Goal: Task Accomplishment & Management: Manage account settings

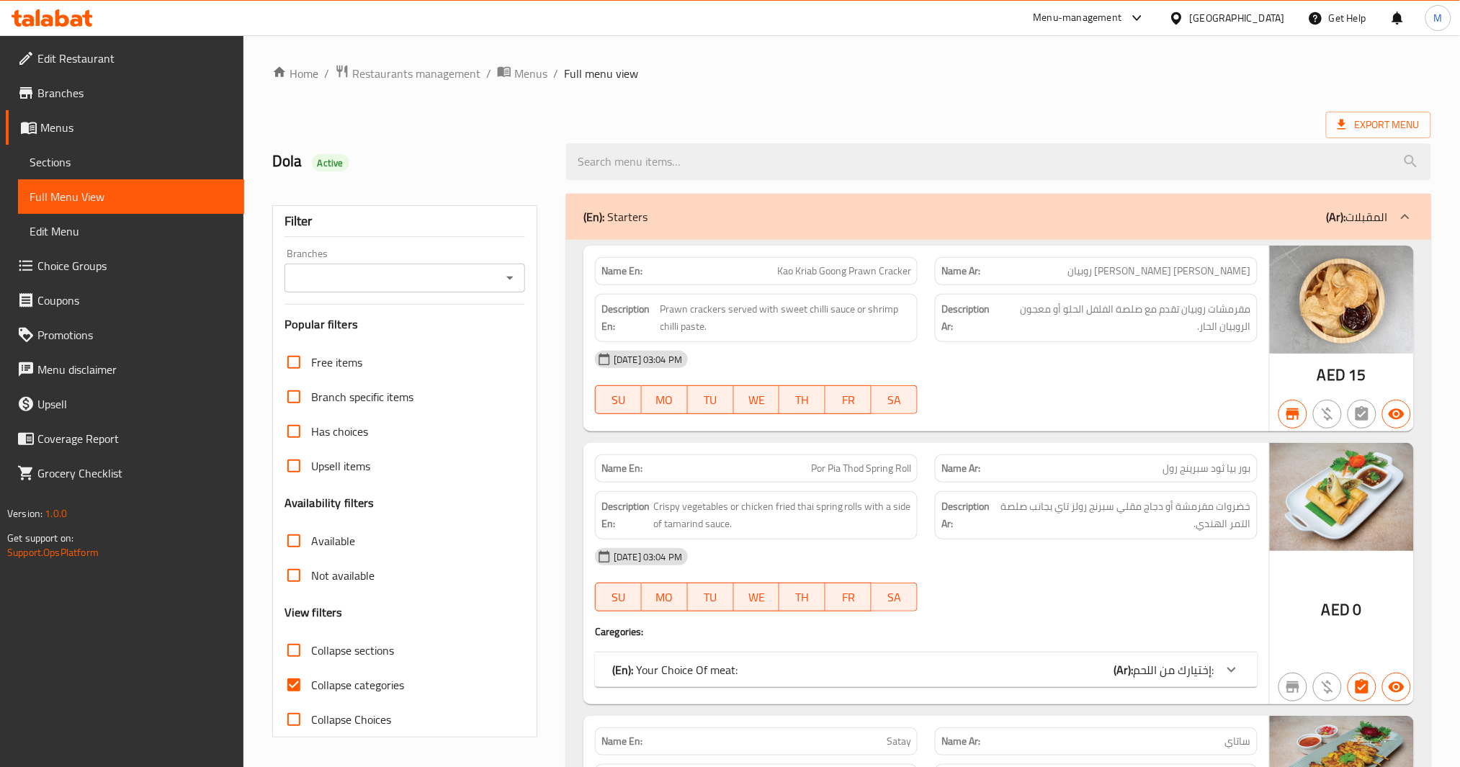
click at [1222, 19] on div "United Arab Emirates" at bounding box center [1237, 18] width 95 height 16
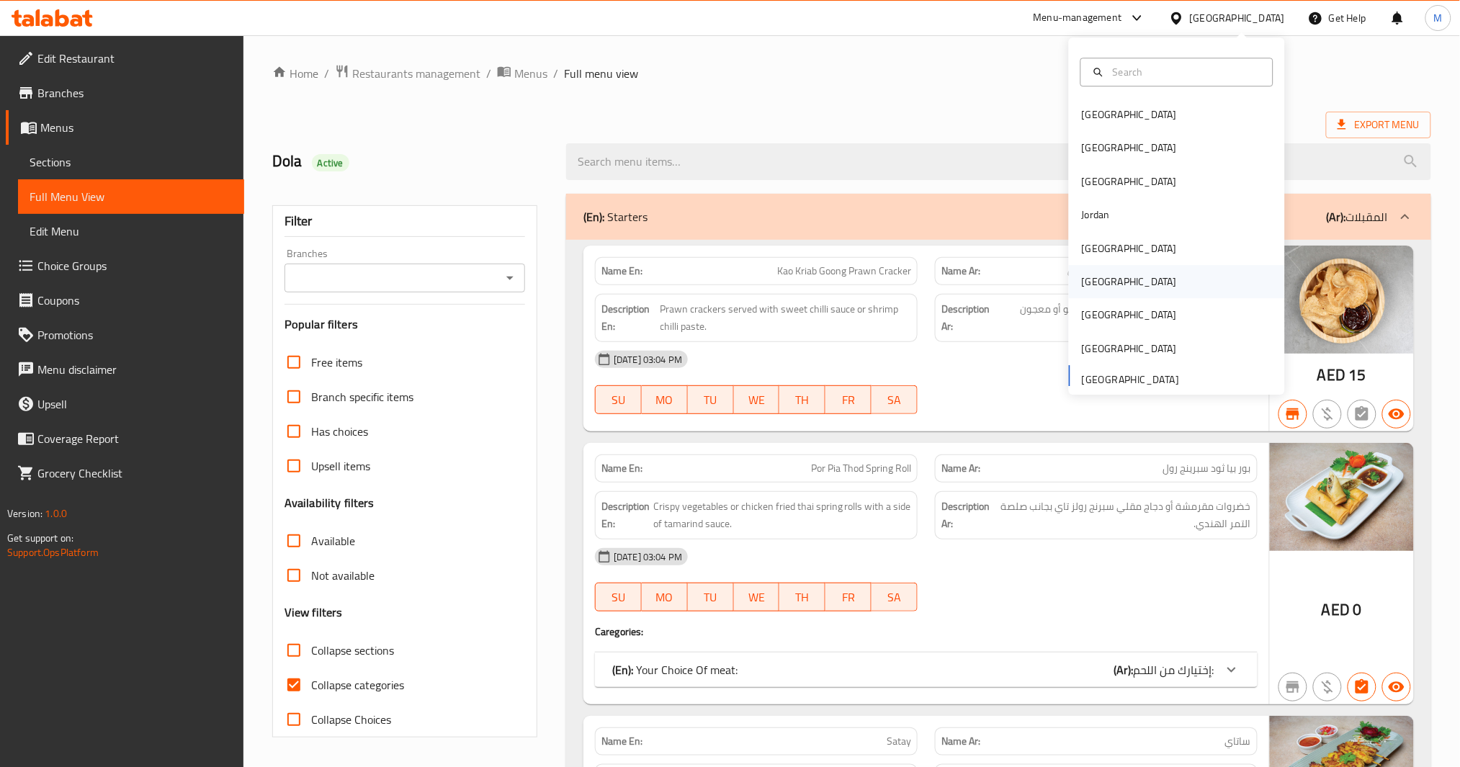
click at [1082, 279] on div "[GEOGRAPHIC_DATA]" at bounding box center [1129, 282] width 95 height 16
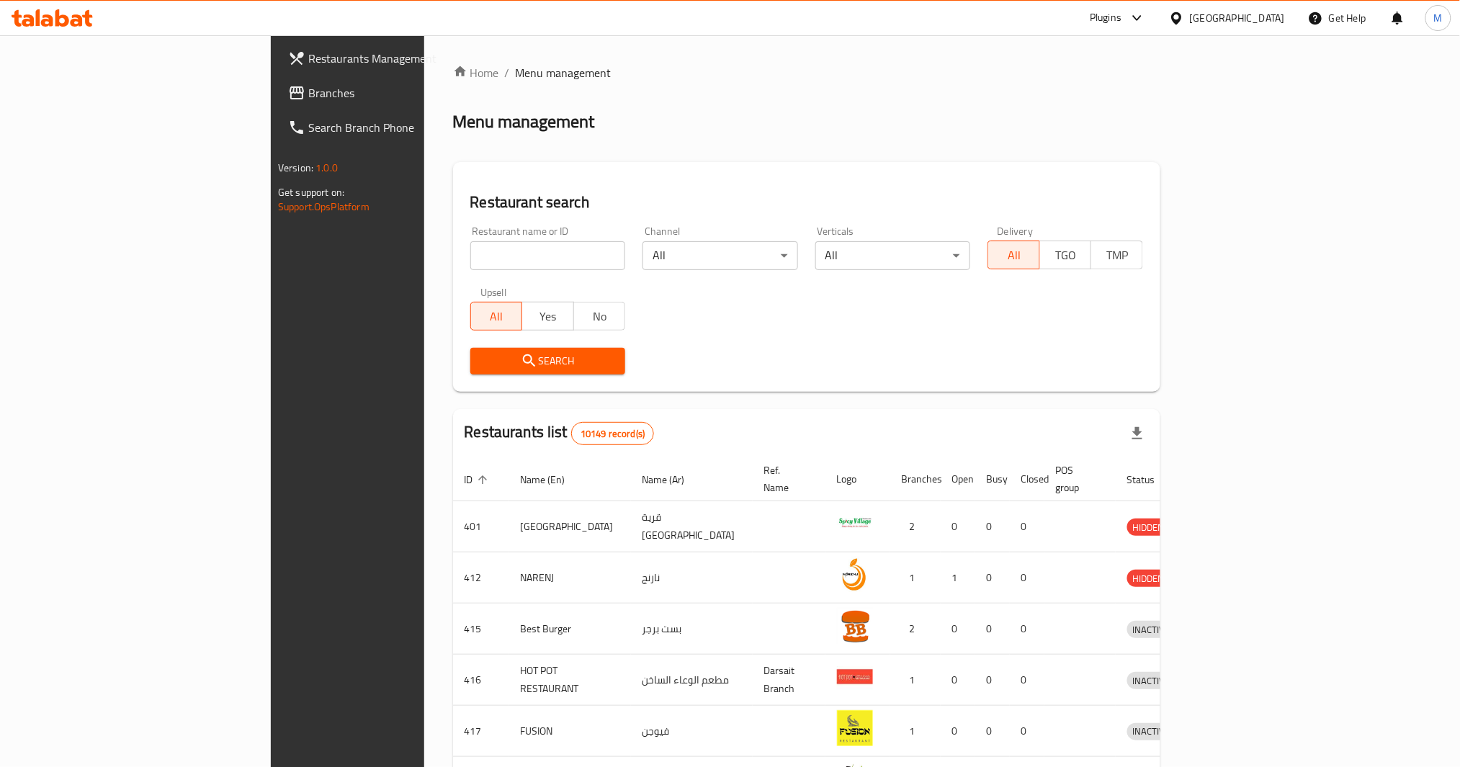
click at [308, 97] on span "Branches" at bounding box center [405, 92] width 195 height 17
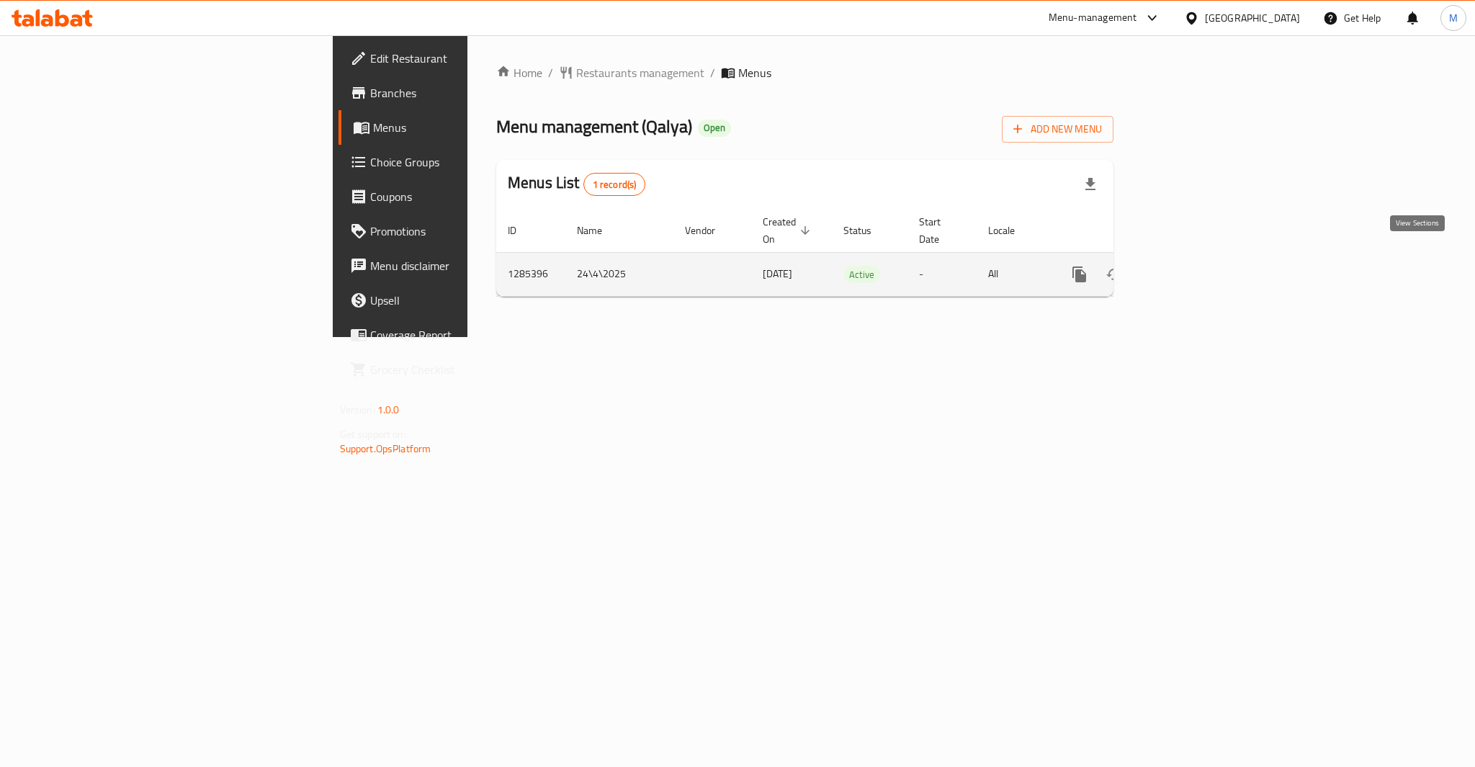
click at [1192, 266] on icon "enhanced table" at bounding box center [1183, 274] width 17 height 17
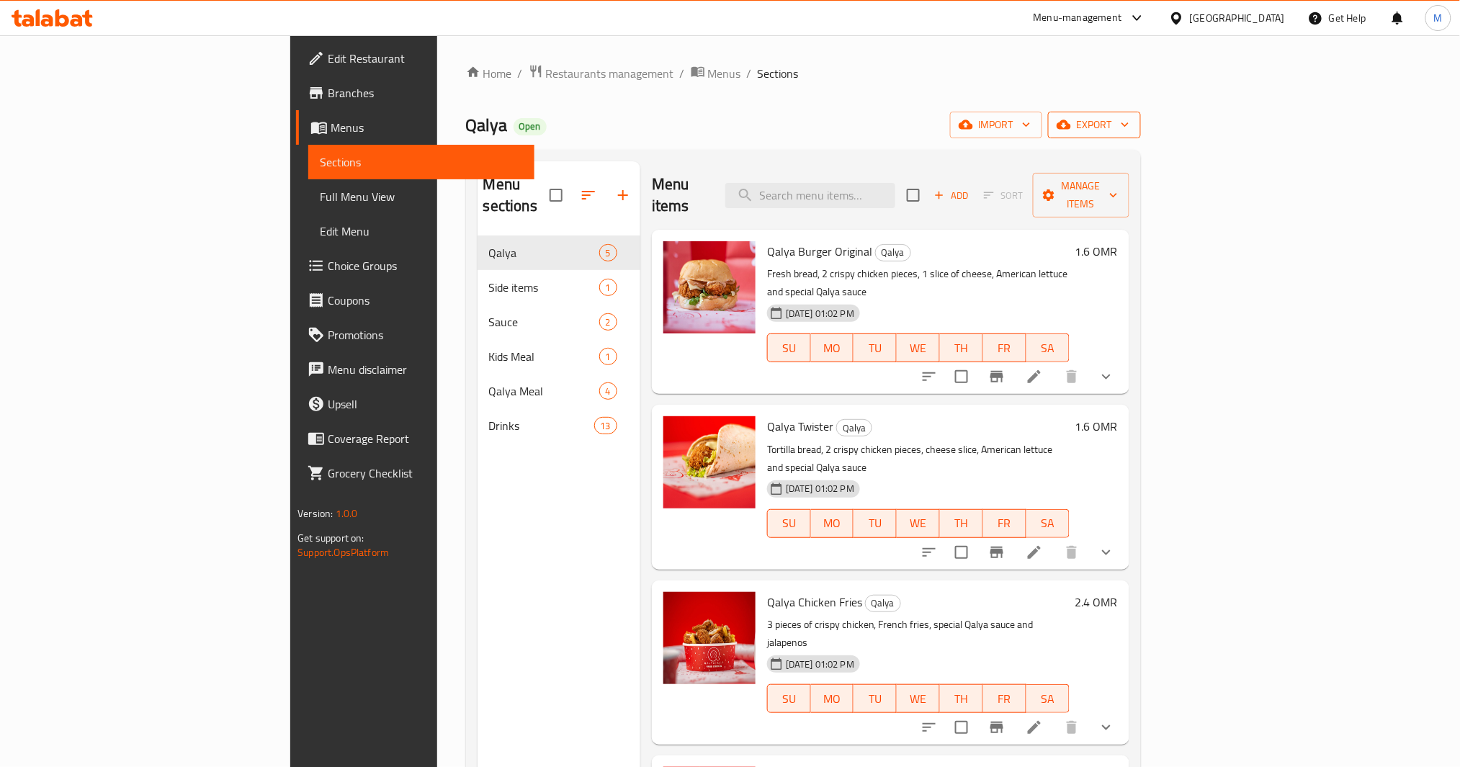
click at [1129, 120] on span "export" at bounding box center [1095, 125] width 70 height 18
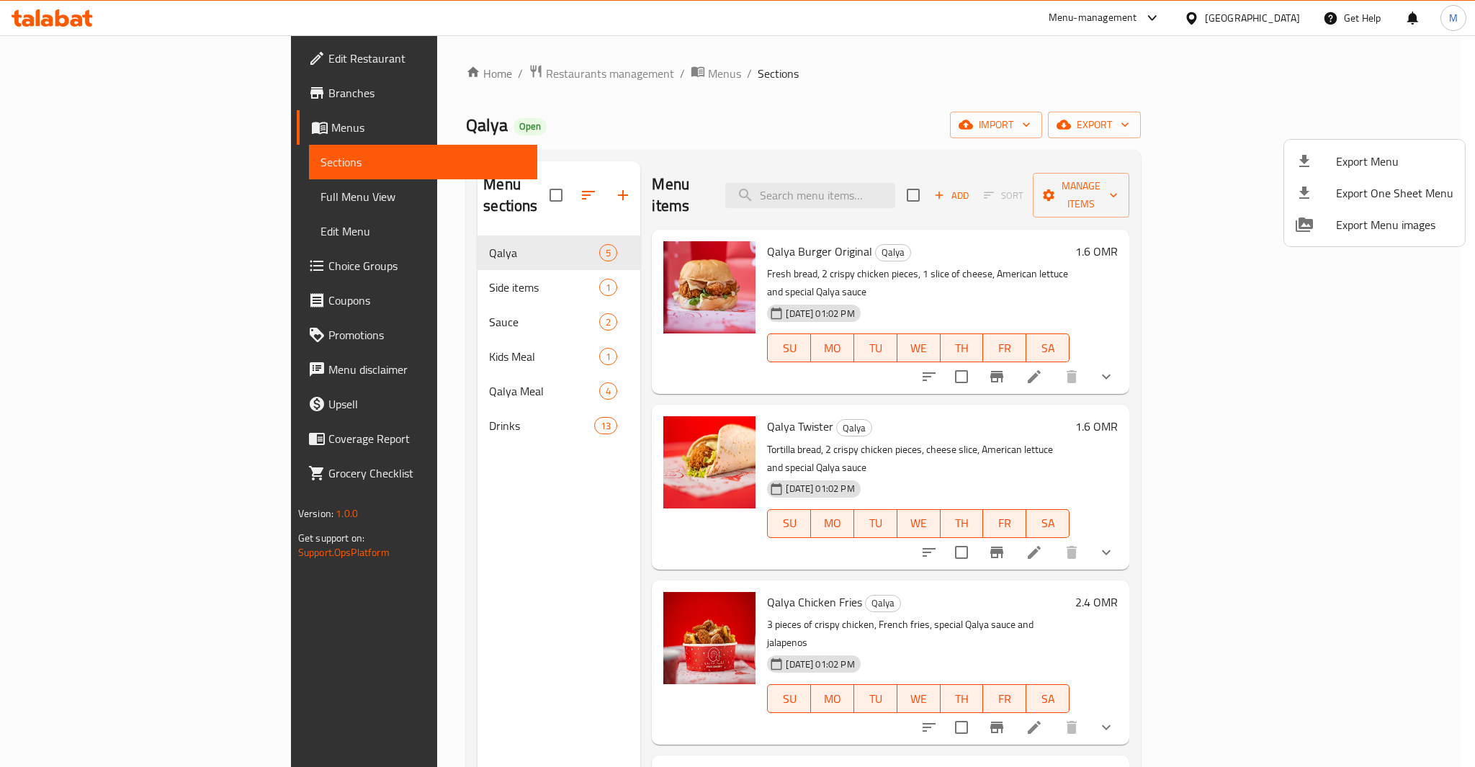
click at [1347, 169] on span "Export Menu" at bounding box center [1394, 161] width 117 height 17
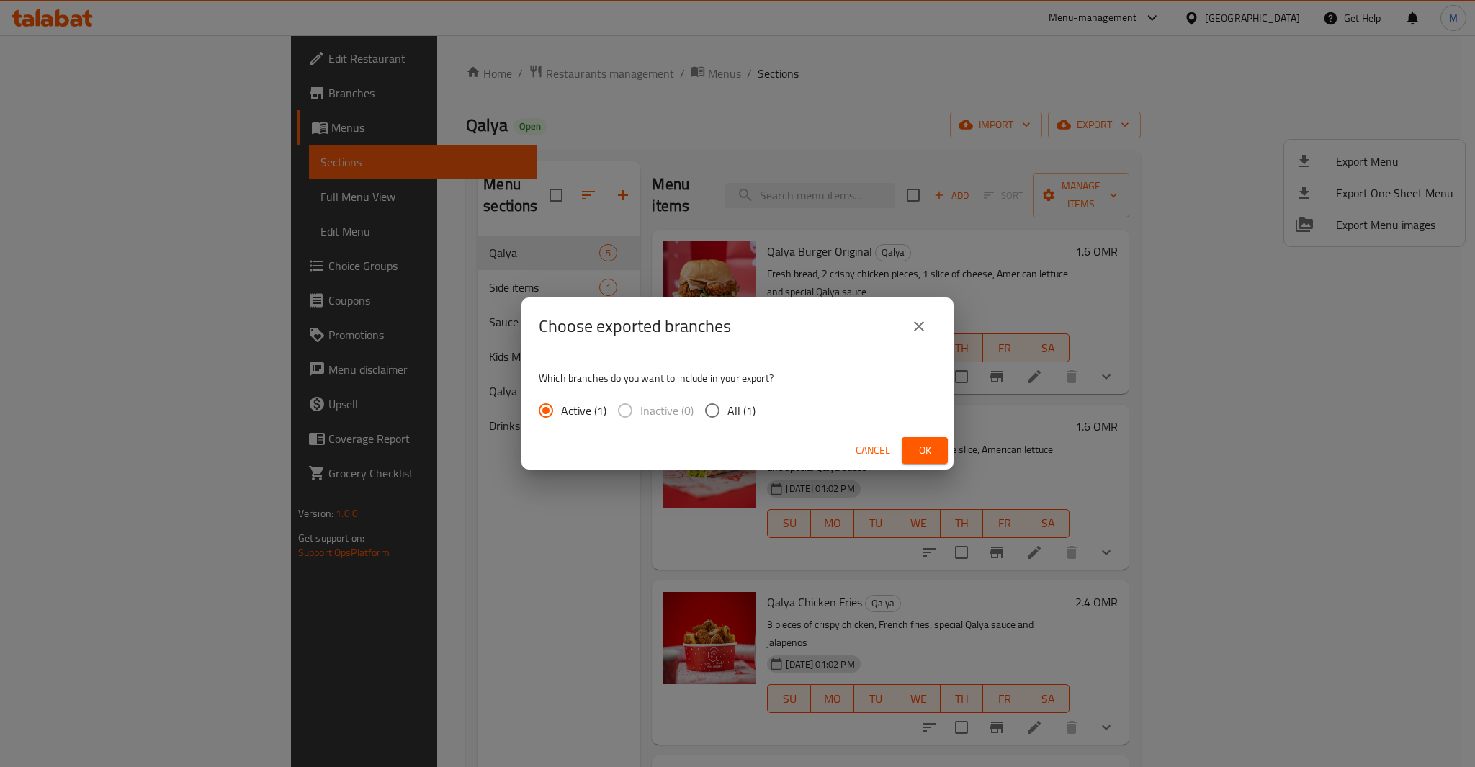
click at [734, 408] on span "All (1)" at bounding box center [742, 410] width 28 height 17
click at [728, 408] on input "All (1)" at bounding box center [712, 410] width 30 height 30
radio input "true"
click at [919, 448] on span "Ok" at bounding box center [924, 451] width 23 height 18
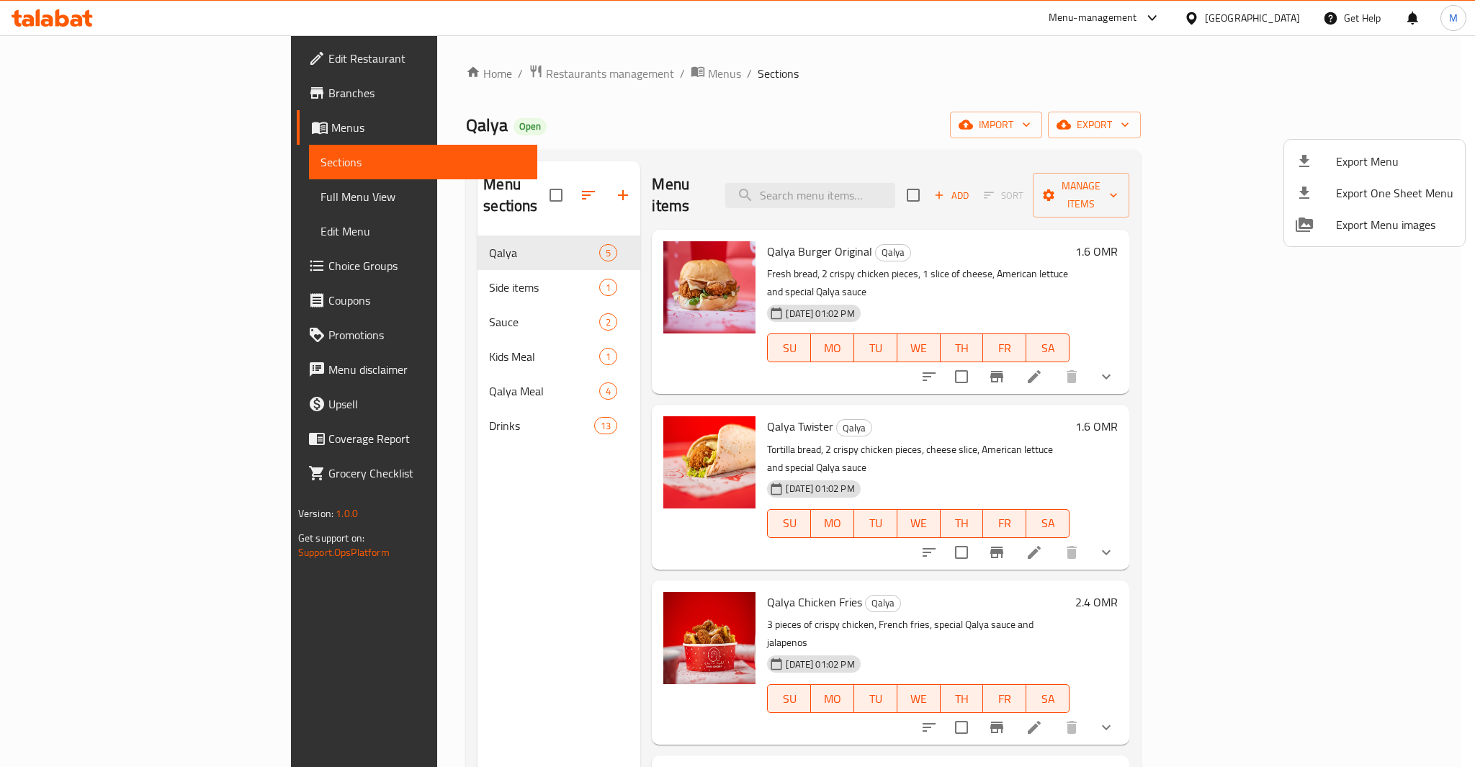
click at [117, 207] on div at bounding box center [737, 383] width 1475 height 767
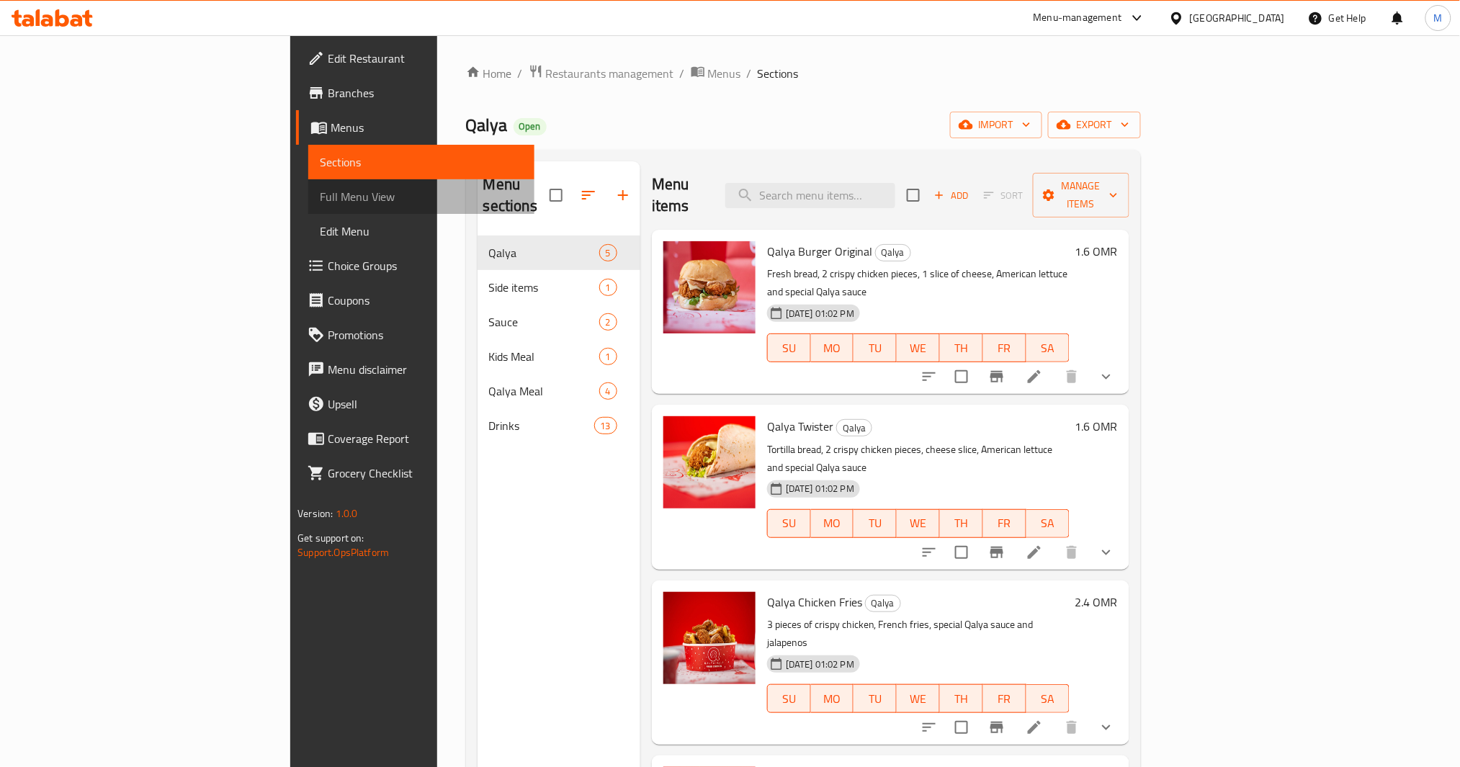
click at [320, 199] on span "Full Menu View" at bounding box center [421, 196] width 203 height 17
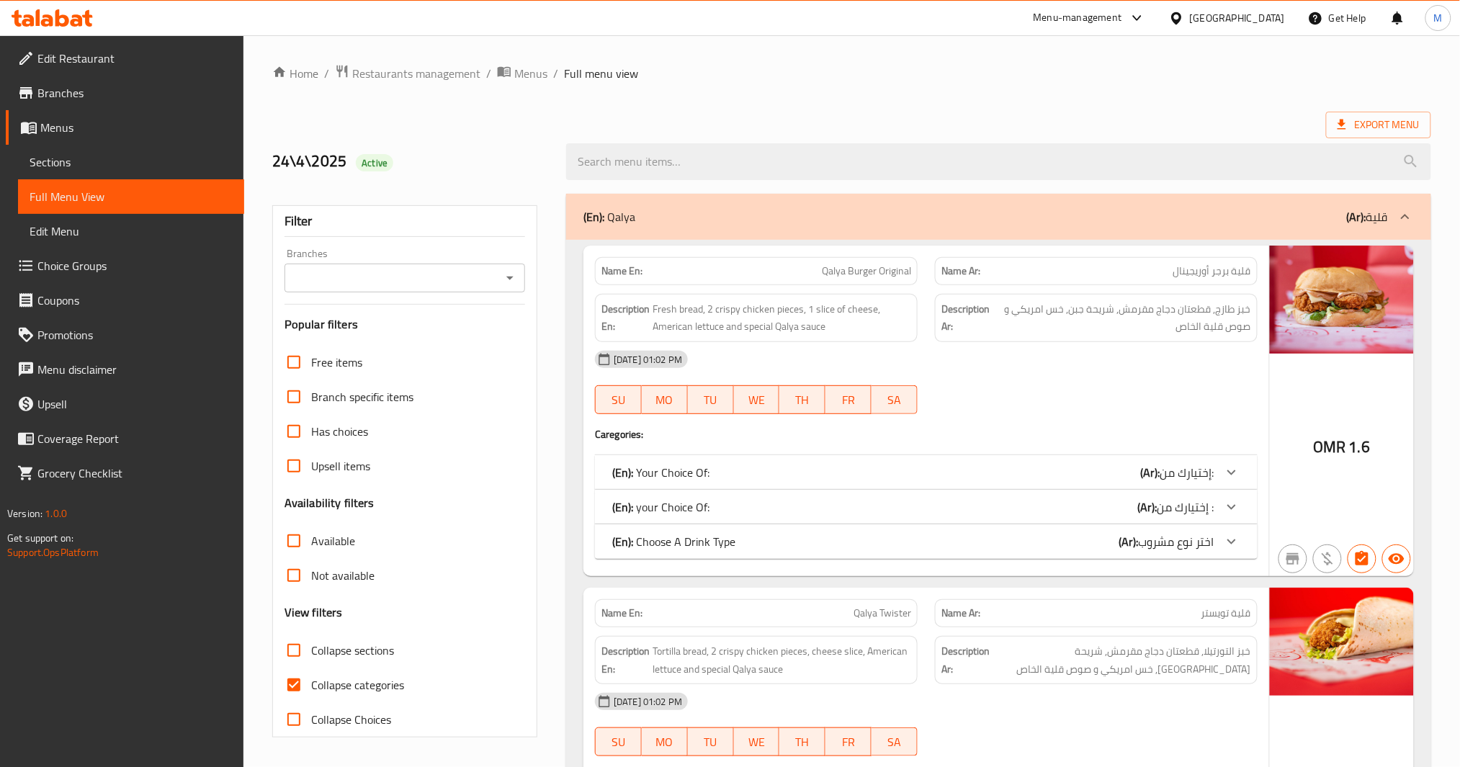
click at [301, 685] on input "Collapse categories" at bounding box center [294, 685] width 35 height 35
checkbox input "false"
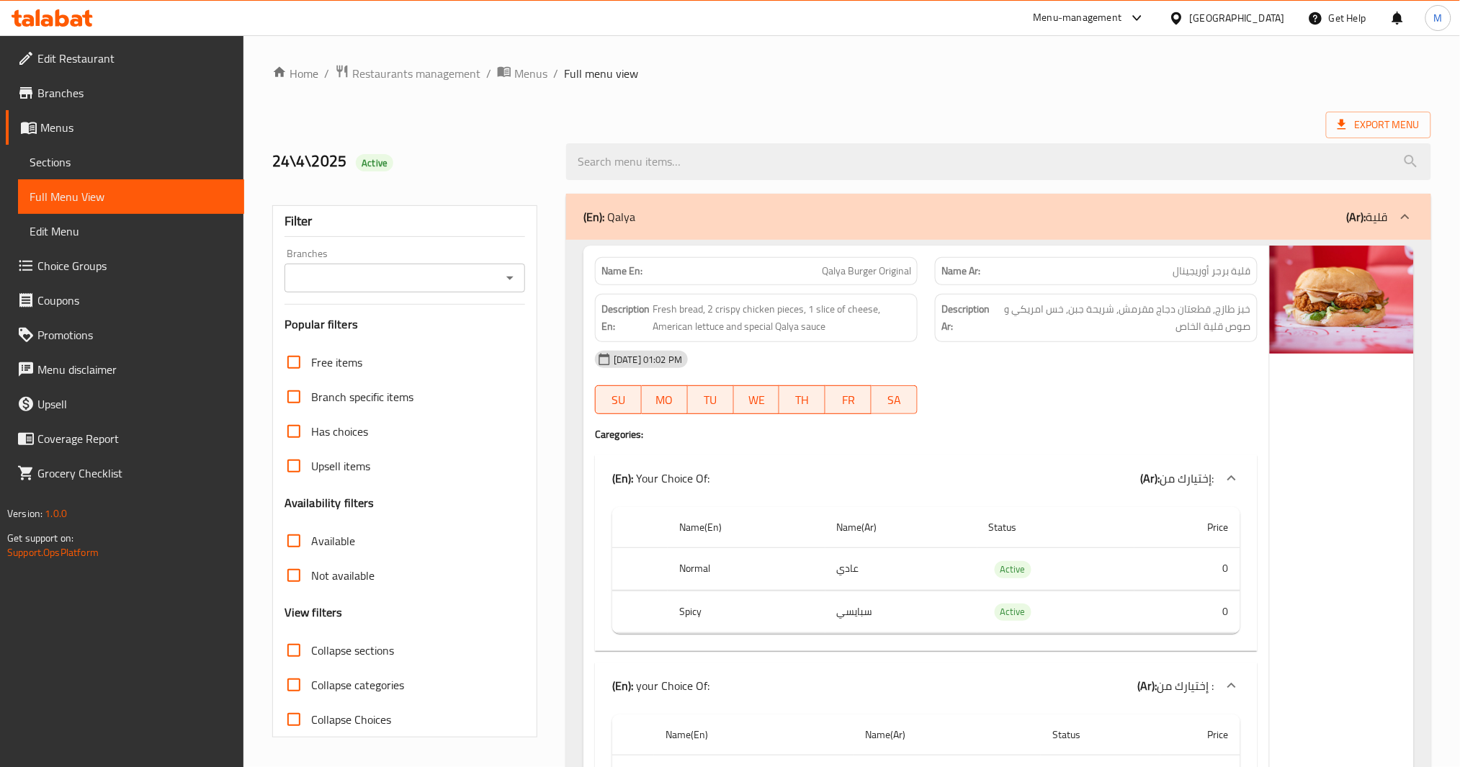
click at [513, 286] on icon "Open" at bounding box center [509, 277] width 17 height 17
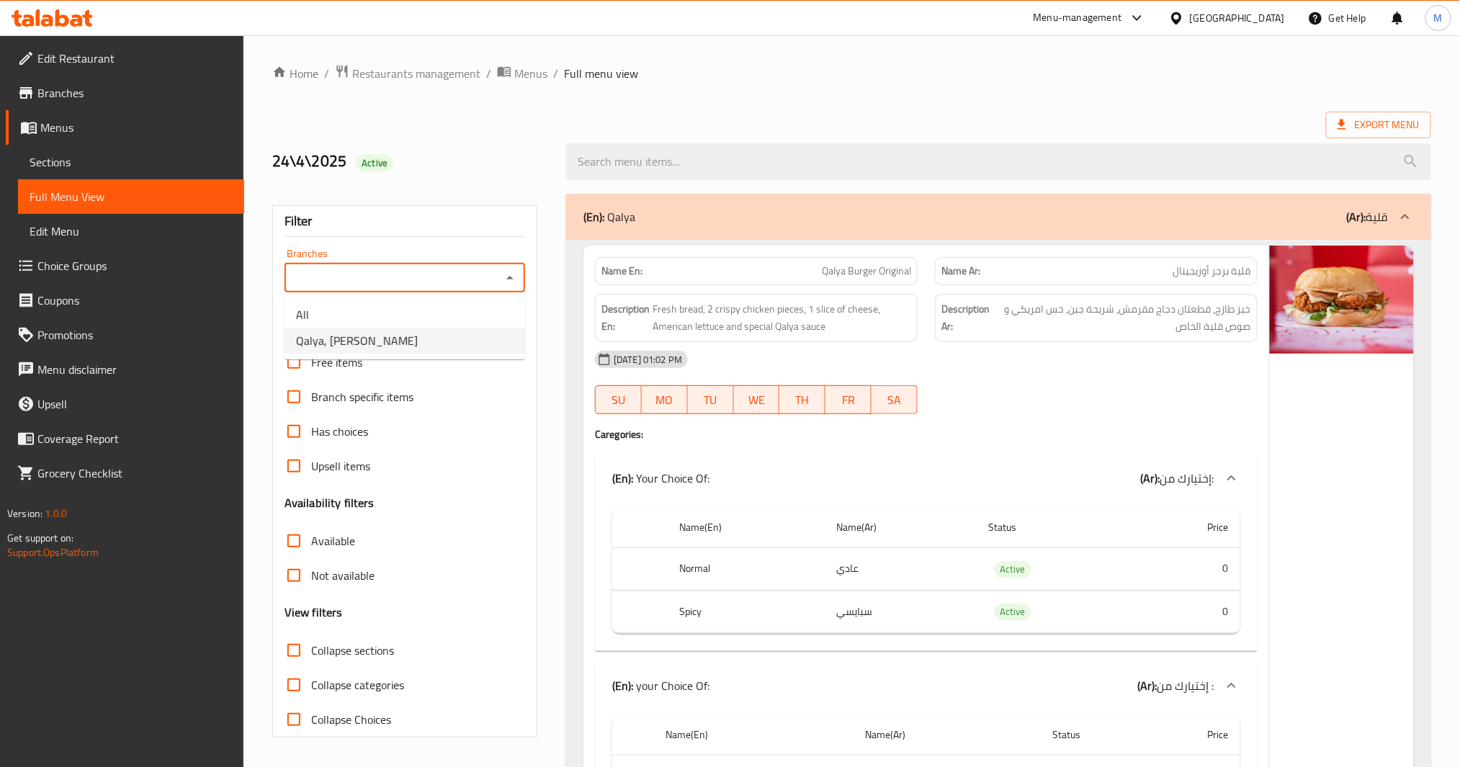
click at [406, 347] on li "Qalya, [PERSON_NAME]" at bounding box center [405, 341] width 241 height 26
type input "Qalya, [PERSON_NAME]"
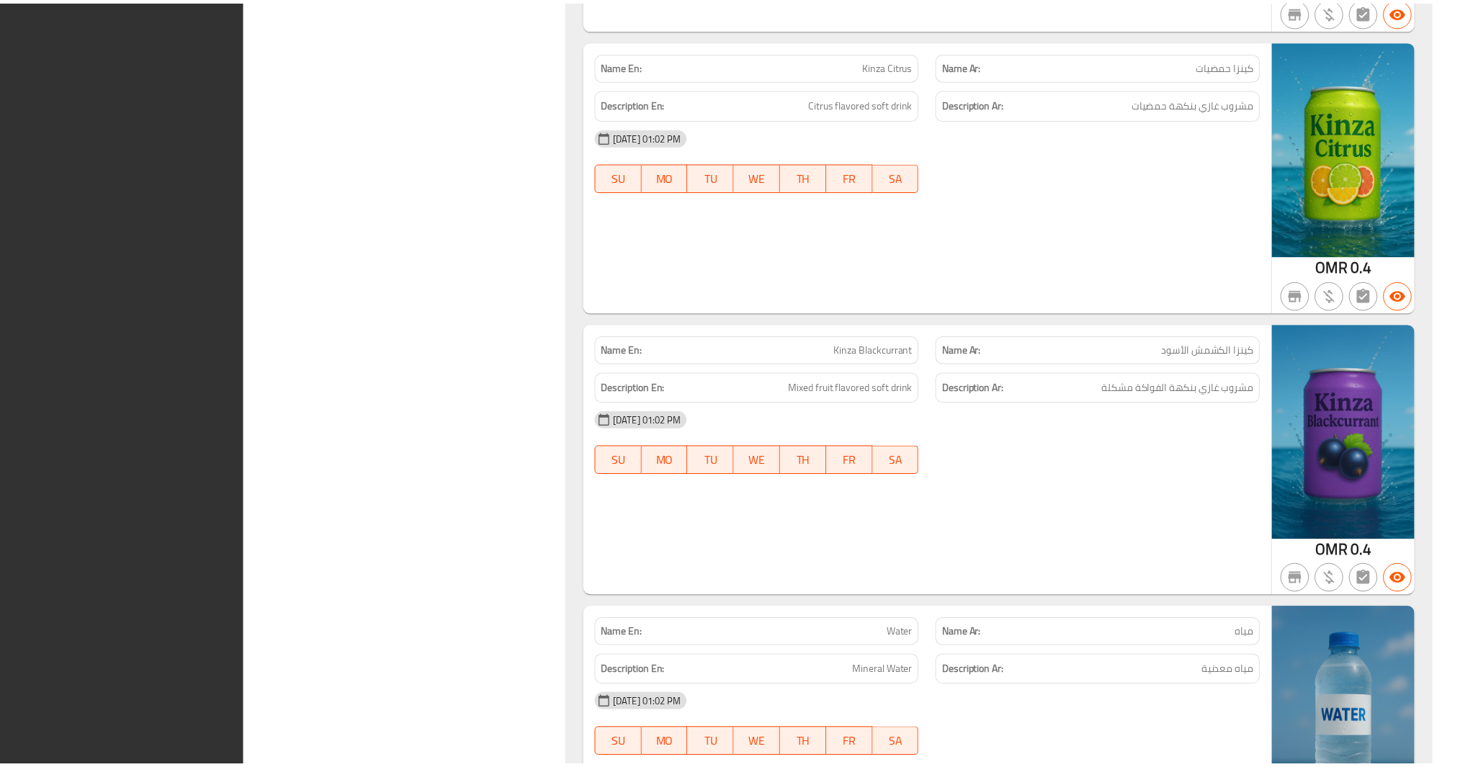
scroll to position [16163, 0]
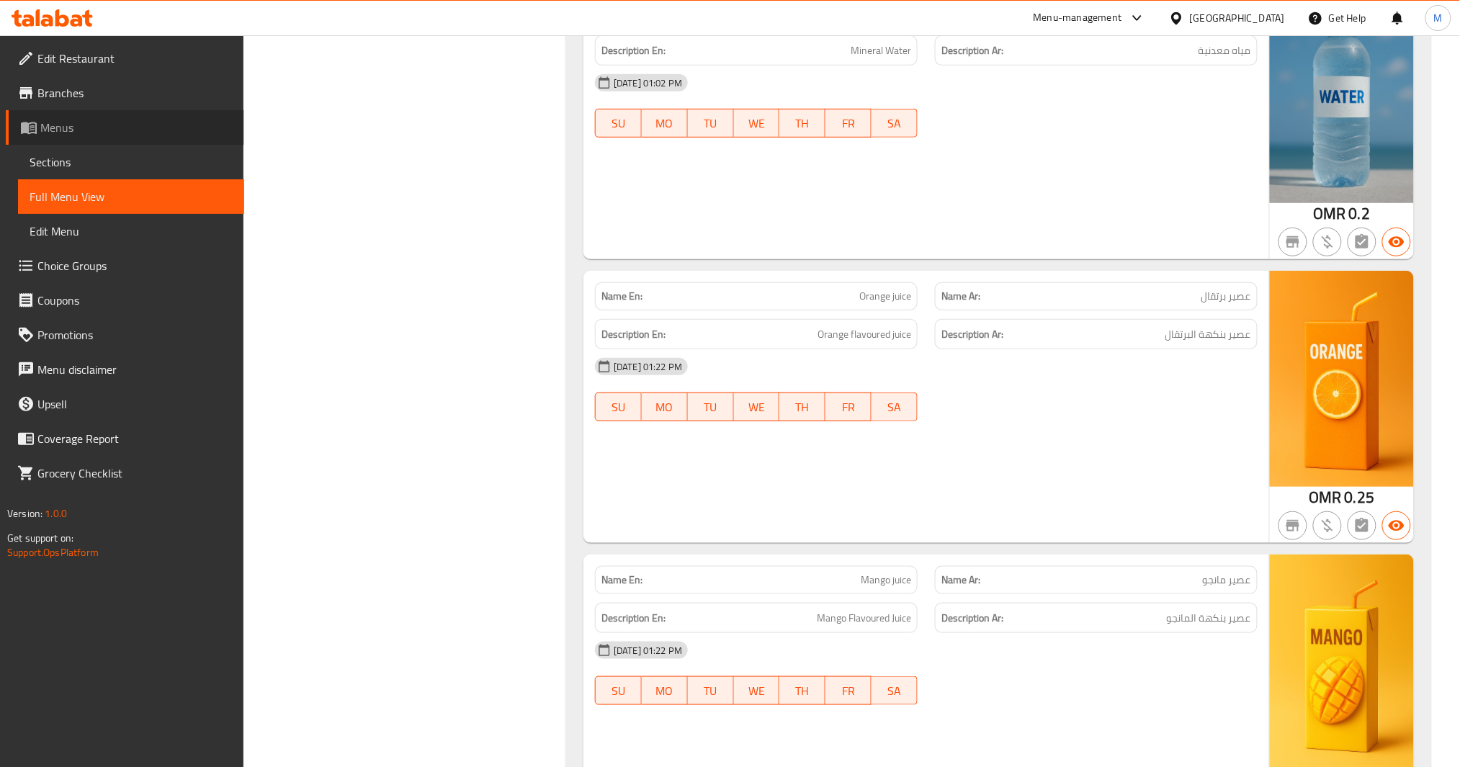
click at [104, 119] on span "Menus" at bounding box center [136, 127] width 192 height 17
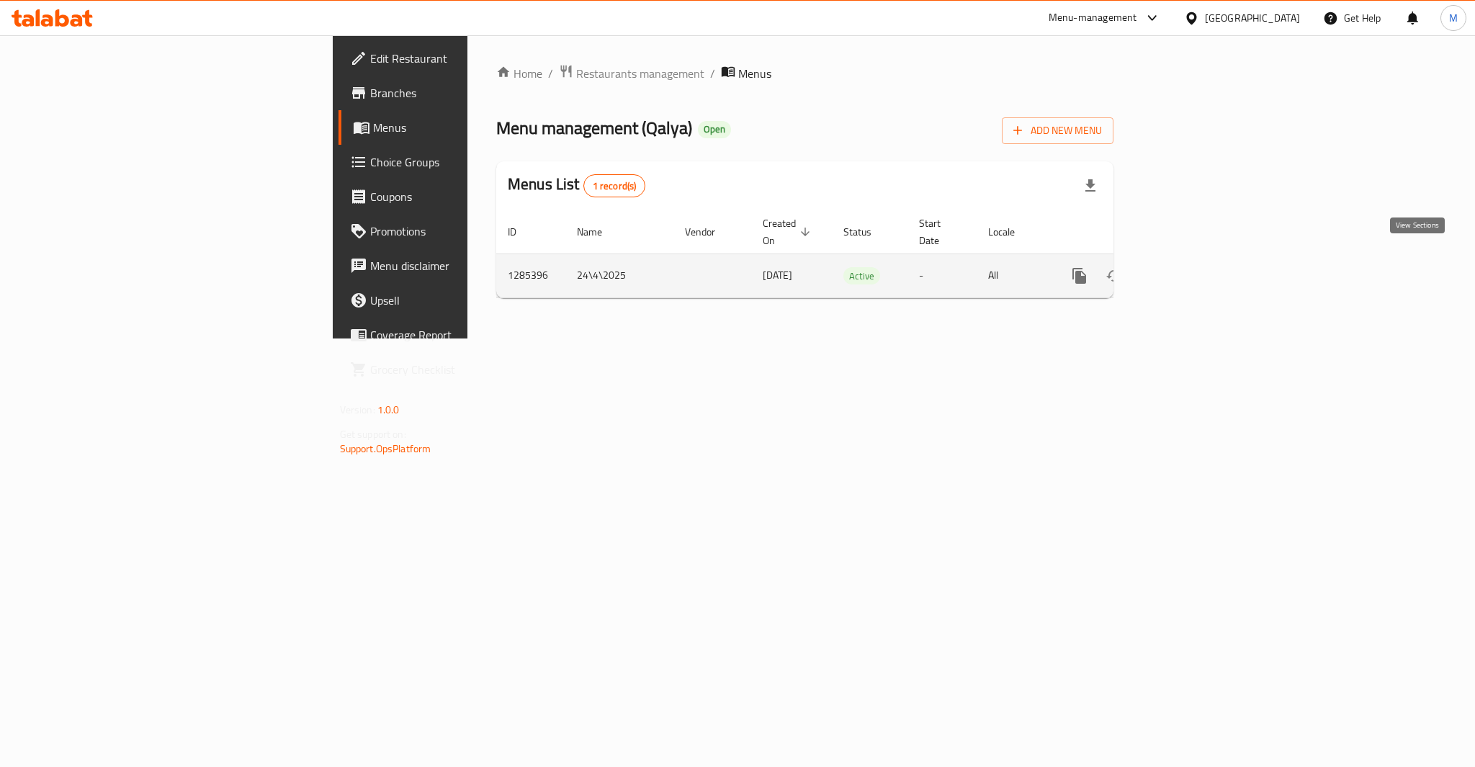
click at [1192, 267] on icon "enhanced table" at bounding box center [1183, 275] width 17 height 17
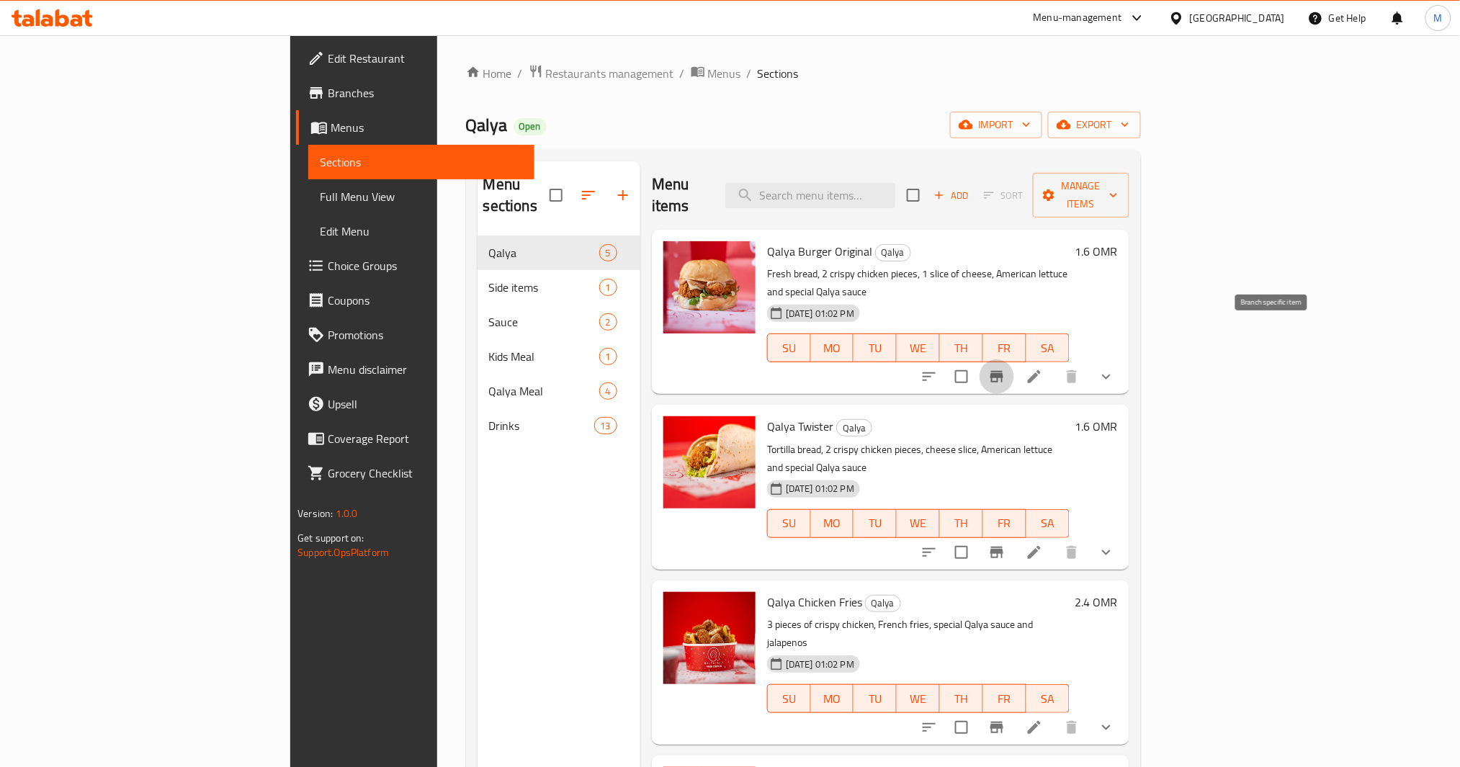
click at [1003, 371] on icon "Branch-specific-item" at bounding box center [996, 377] width 13 height 12
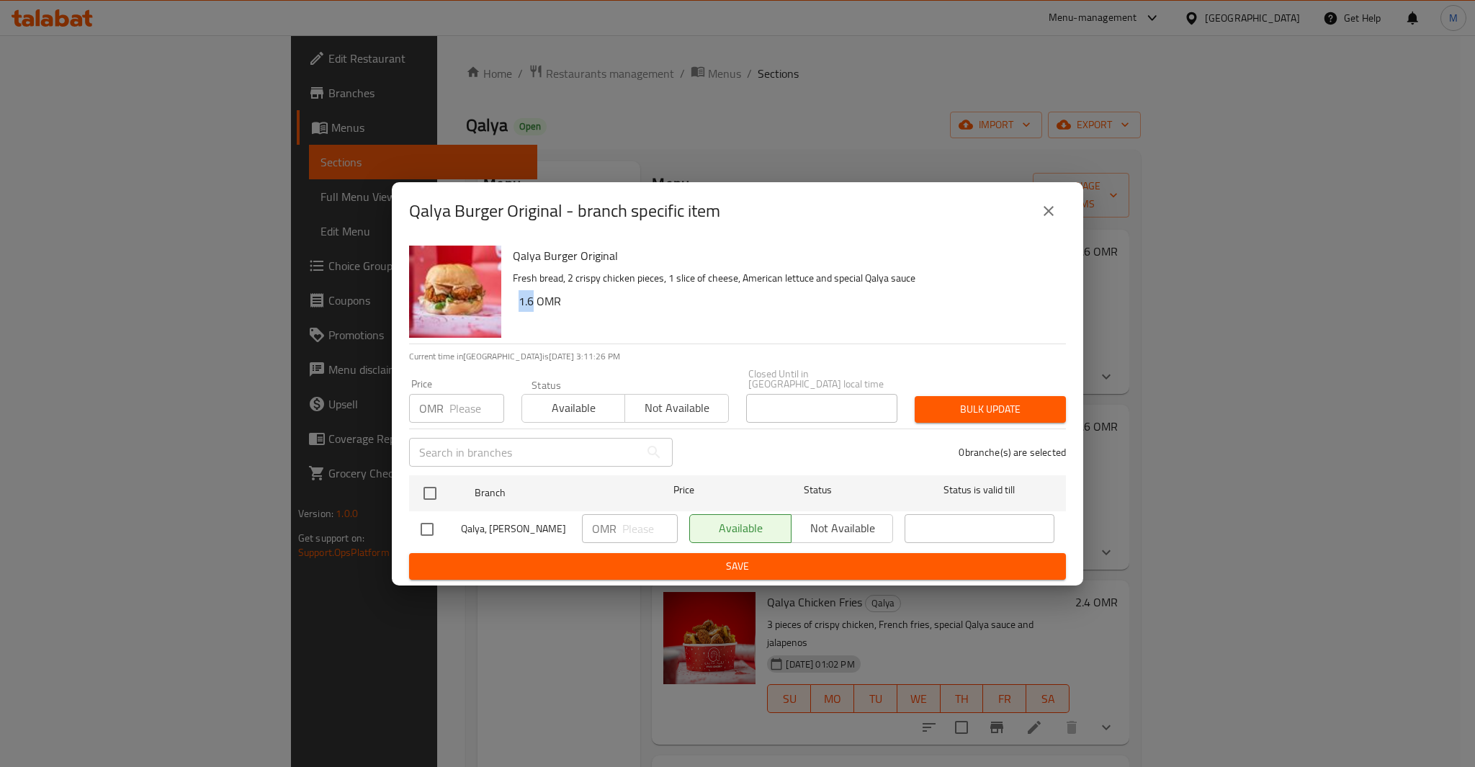
drag, startPoint x: 534, startPoint y: 314, endPoint x: 515, endPoint y: 313, distance: 19.5
click at [515, 313] on div "Qalya Burger Original Fresh bread, 2 crispy chicken pieces, 1 slice of cheese, …" at bounding box center [783, 292] width 553 height 104
copy h6 "1.6"
click at [459, 398] on input "number" at bounding box center [476, 408] width 55 height 29
paste input "1.6"
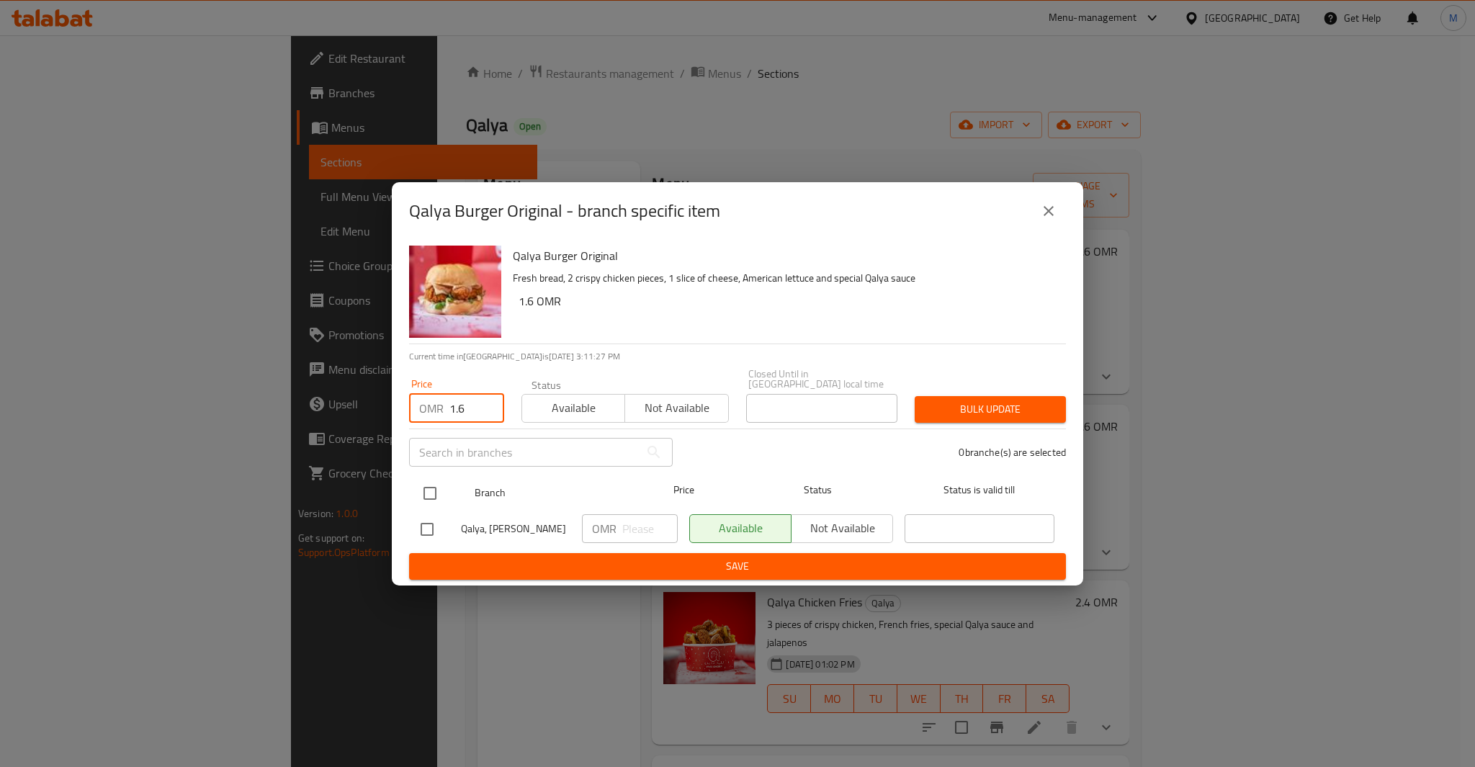
type input "1.6"
click at [434, 482] on input "checkbox" at bounding box center [430, 493] width 30 height 30
checkbox input "true"
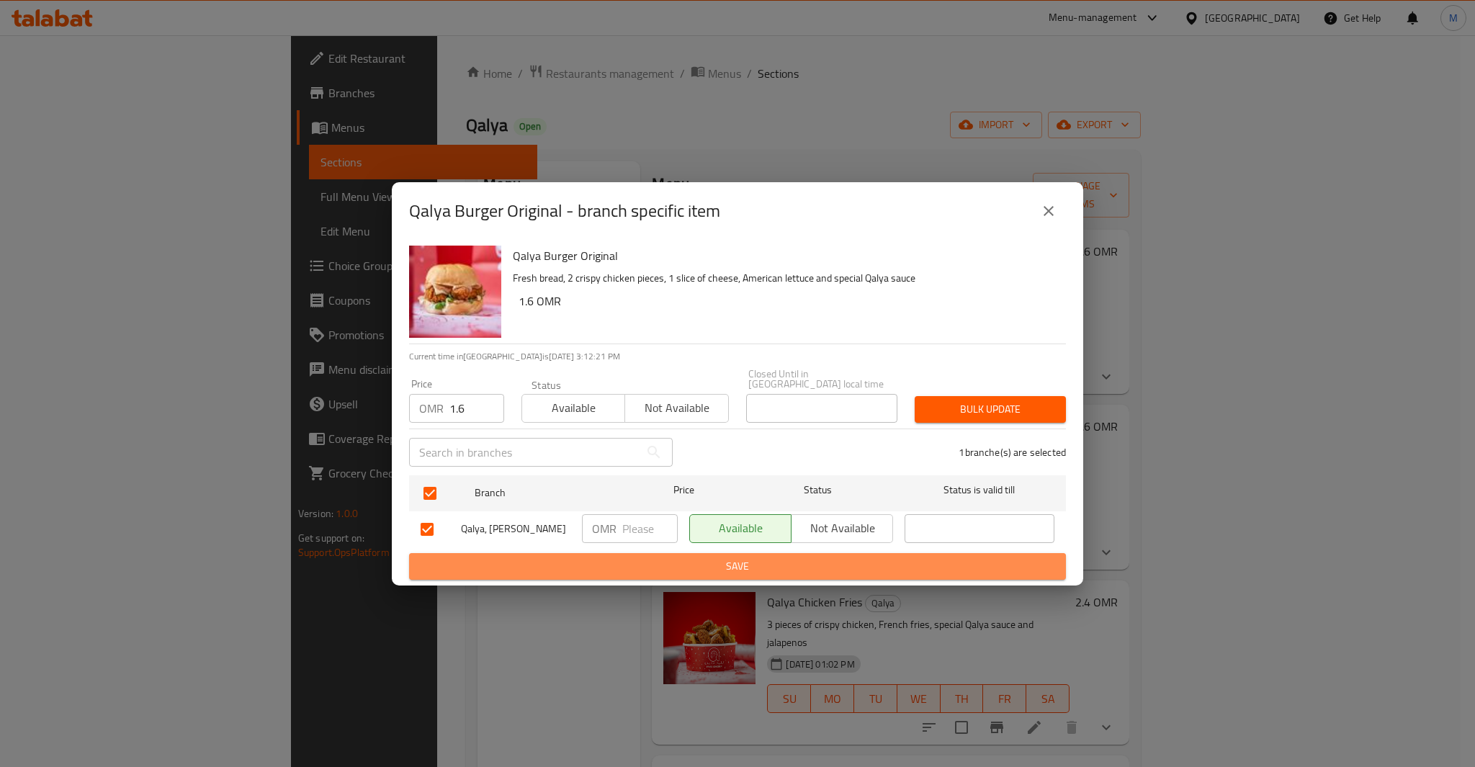
click at [867, 559] on span "Save" at bounding box center [738, 567] width 634 height 18
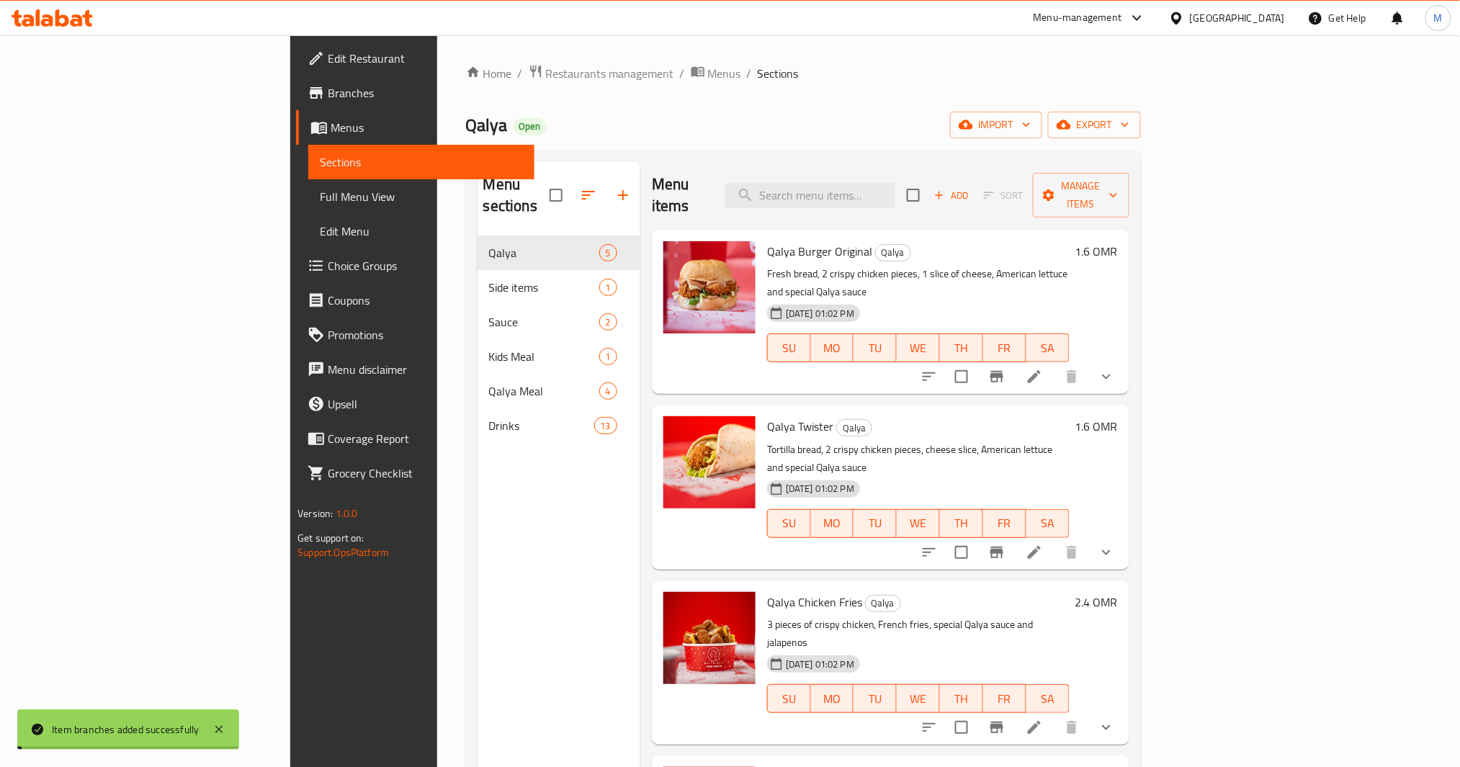
click at [1115, 368] on icon "show more" at bounding box center [1106, 376] width 17 height 17
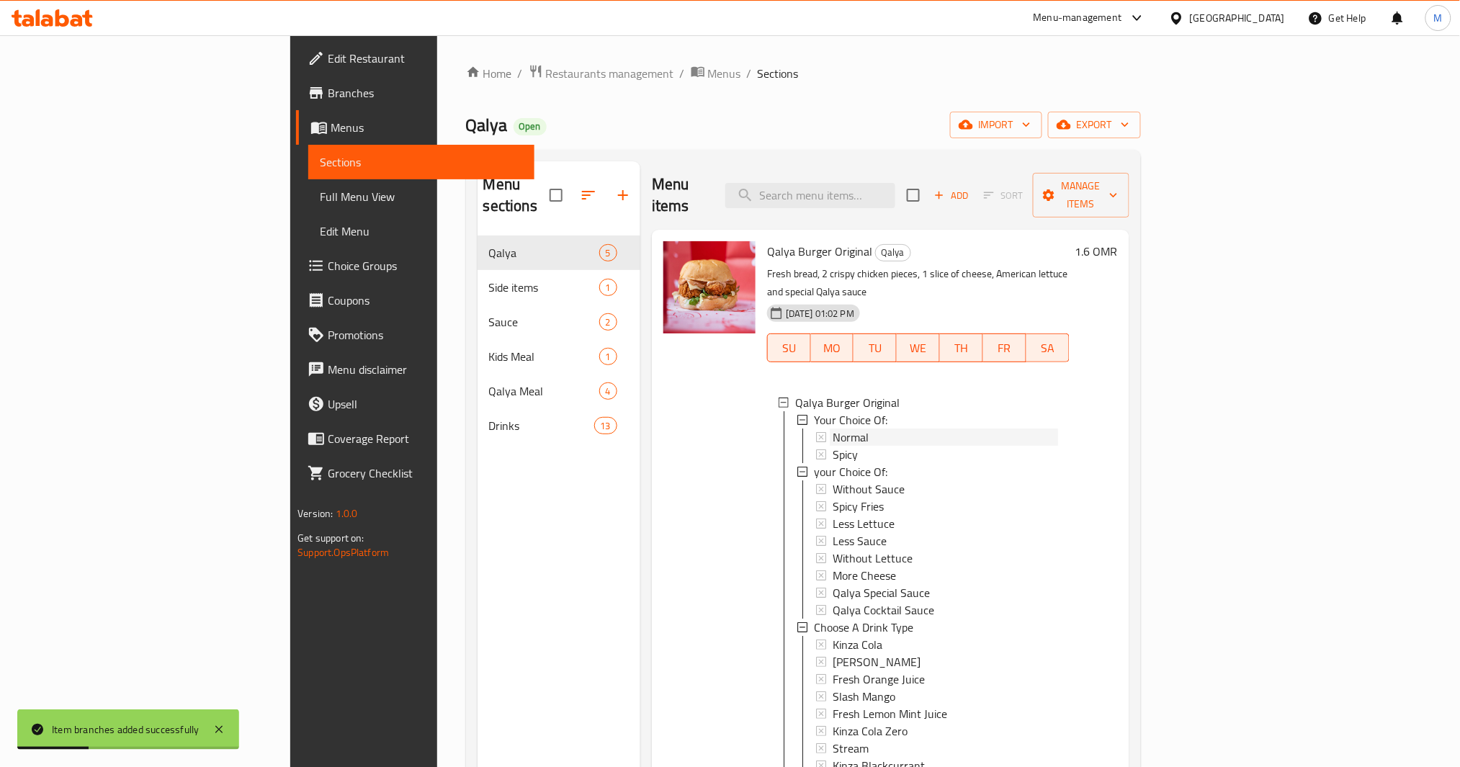
click at [833, 429] on span "Normal" at bounding box center [851, 437] width 36 height 17
click at [867, 635] on div "Kinza Cola" at bounding box center [945, 643] width 225 height 17
click at [849, 652] on div "[PERSON_NAME]" at bounding box center [945, 660] width 225 height 17
click at [833, 686] on div "Slash Mango" at bounding box center [945, 694] width 225 height 17
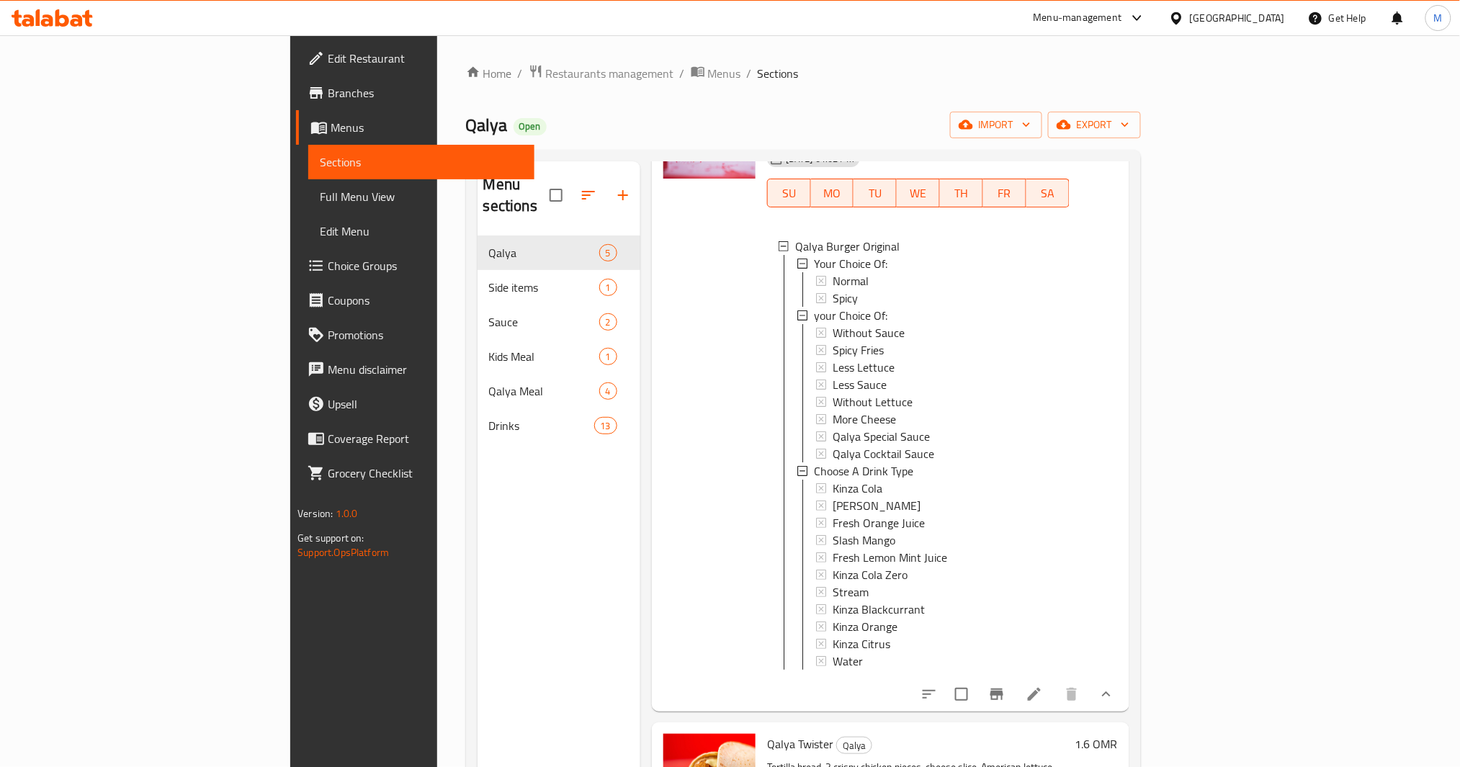
scroll to position [480, 0]
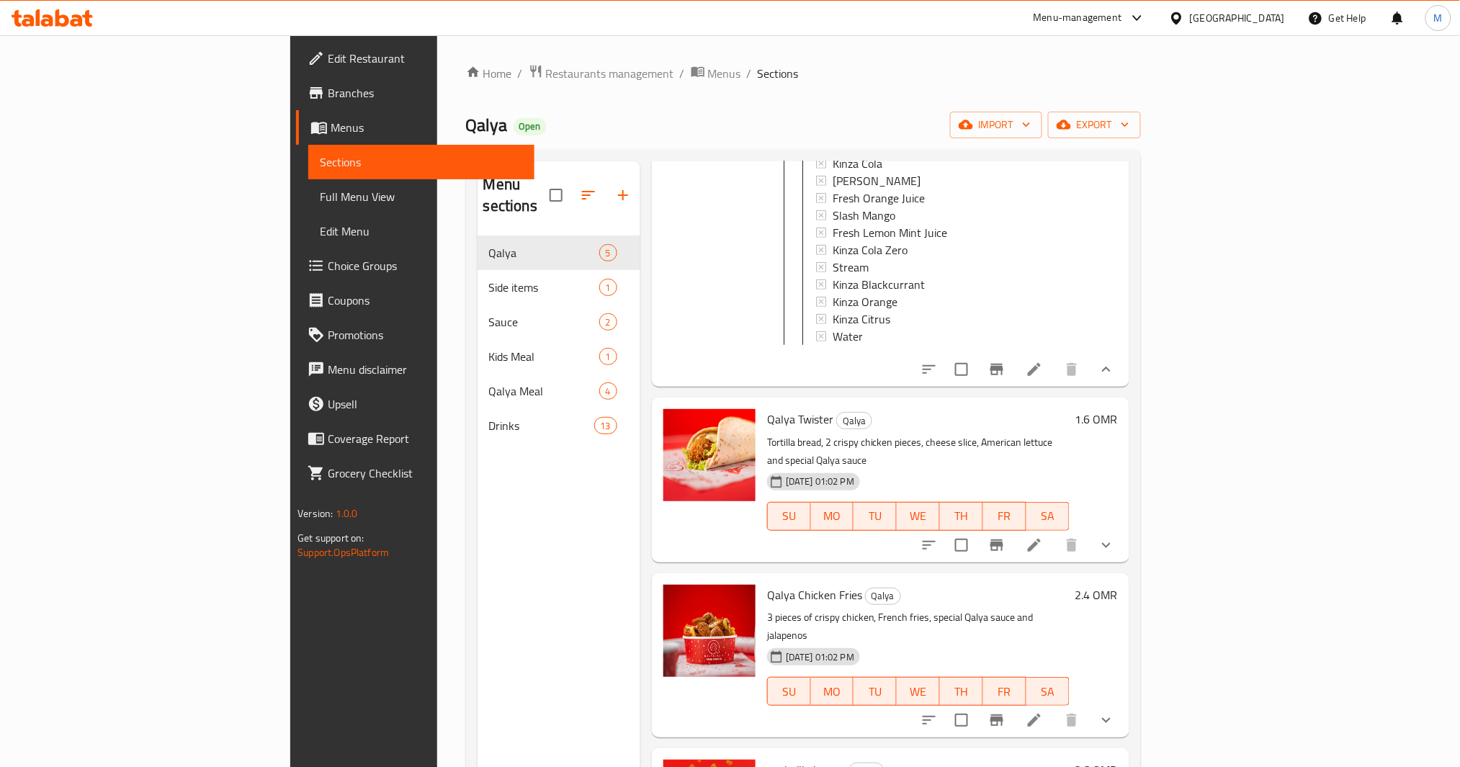
click at [1124, 354] on button "show more" at bounding box center [1106, 369] width 35 height 35
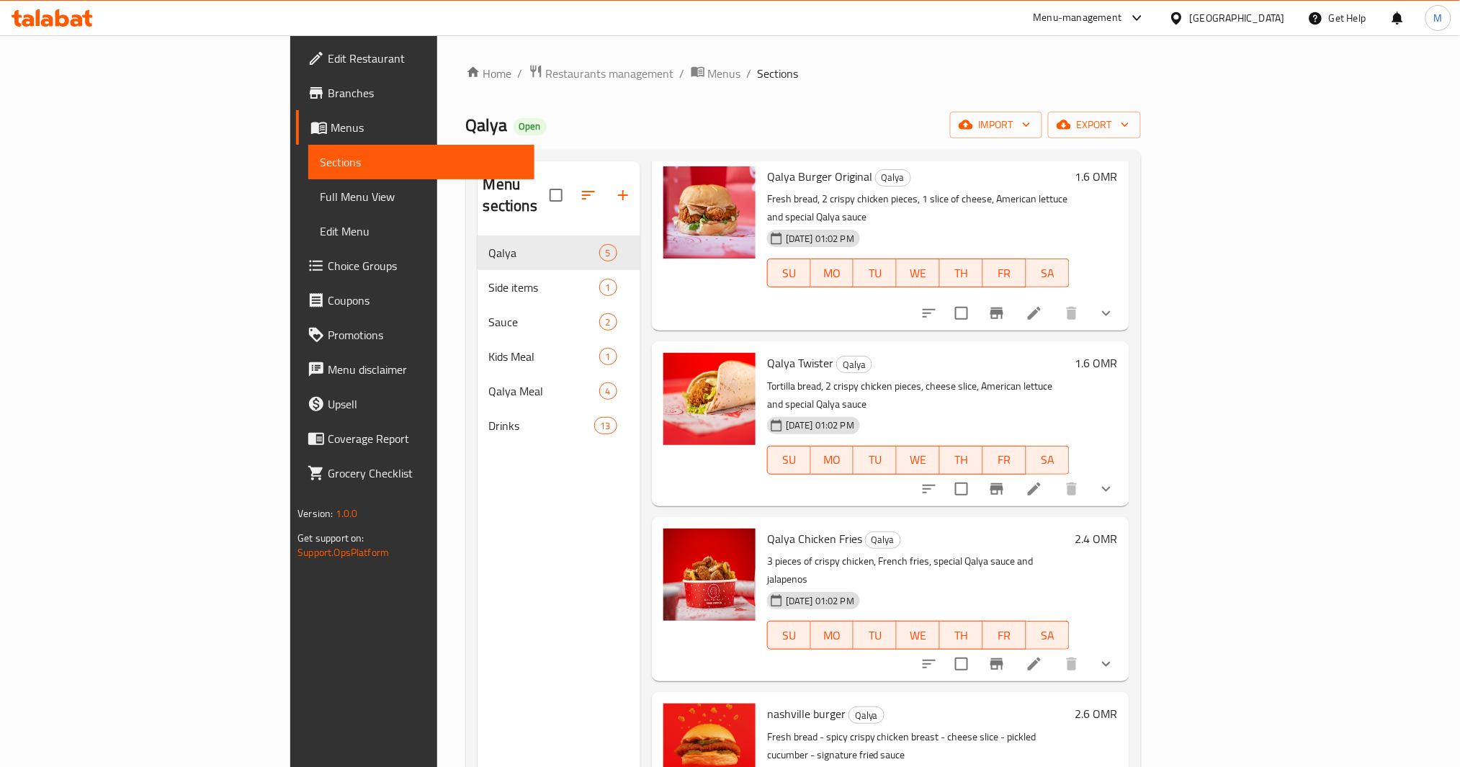
scroll to position [55, 0]
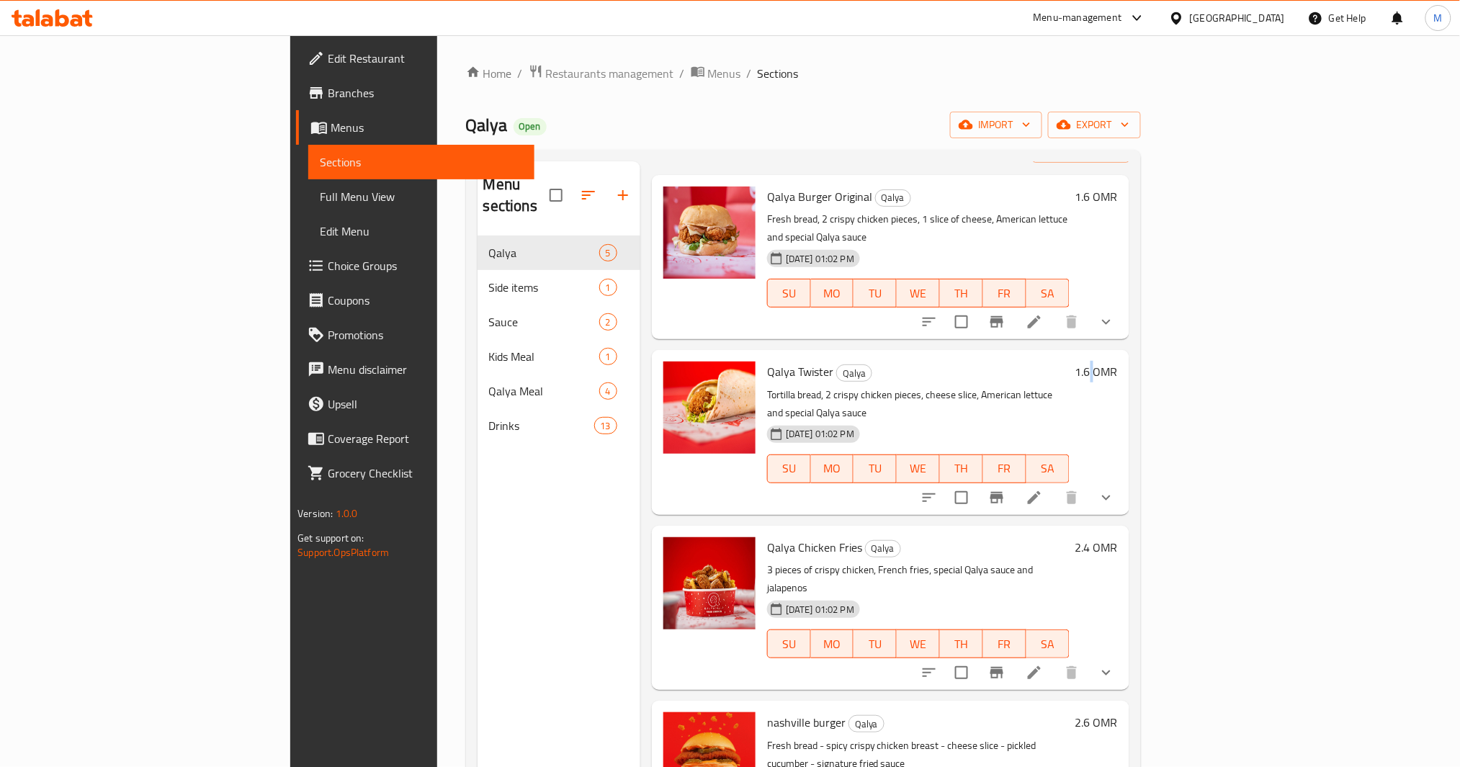
click at [1118, 362] on h6 "1.6 OMR" at bounding box center [1096, 372] width 42 height 20
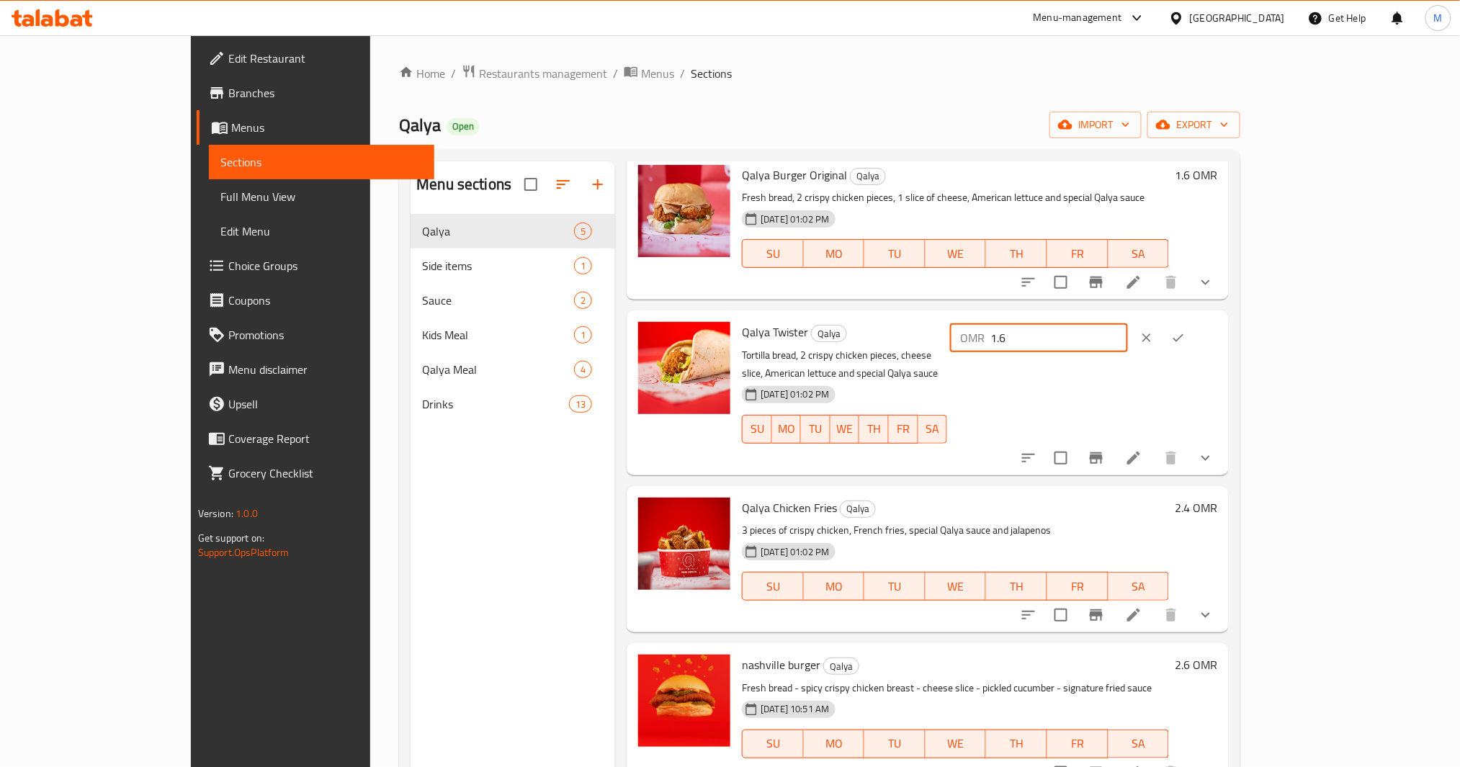
click at [1128, 341] on input "1.6" at bounding box center [1059, 337] width 138 height 29
click at [1163, 331] on button "clear" at bounding box center [1147, 338] width 32 height 32
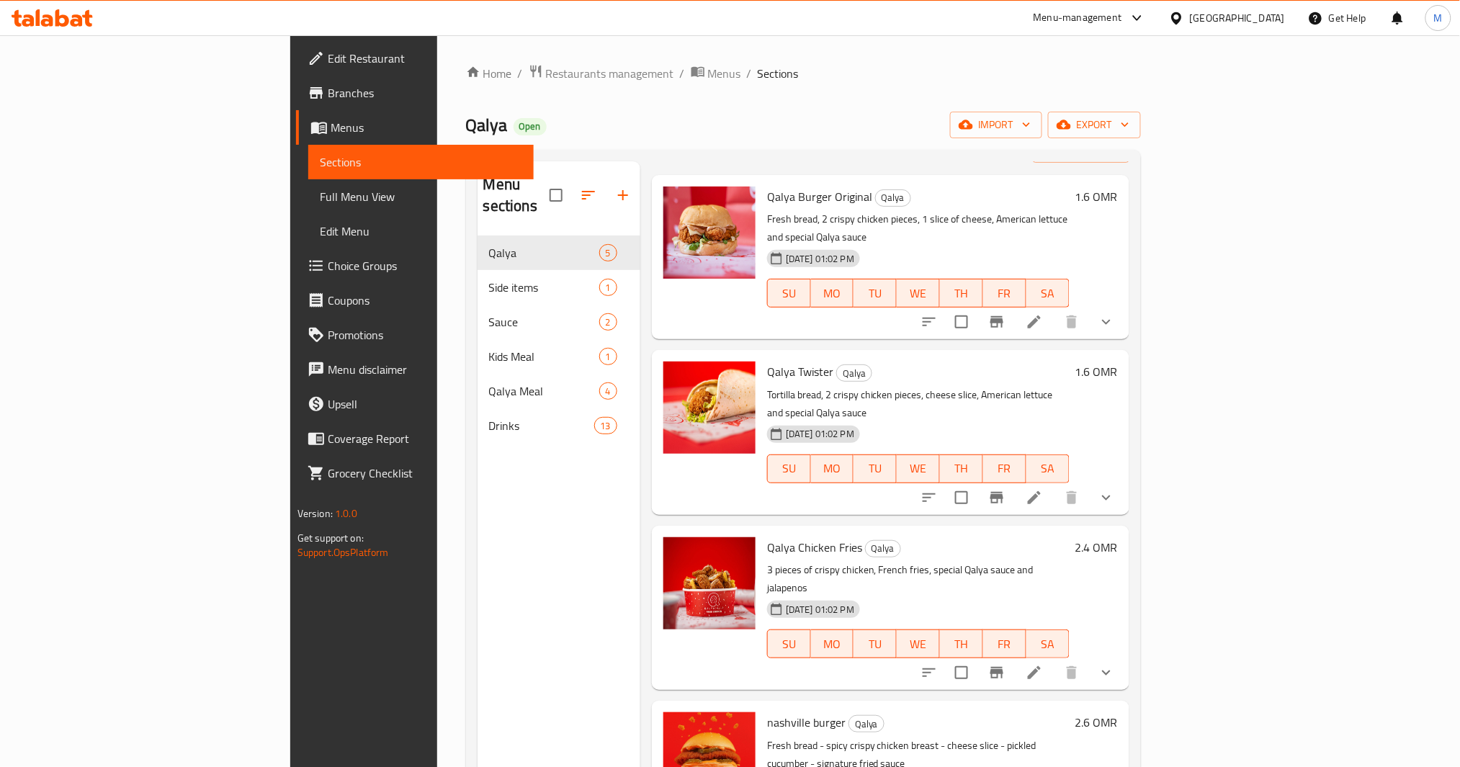
click at [1003, 492] on icon "Branch-specific-item" at bounding box center [996, 498] width 13 height 12
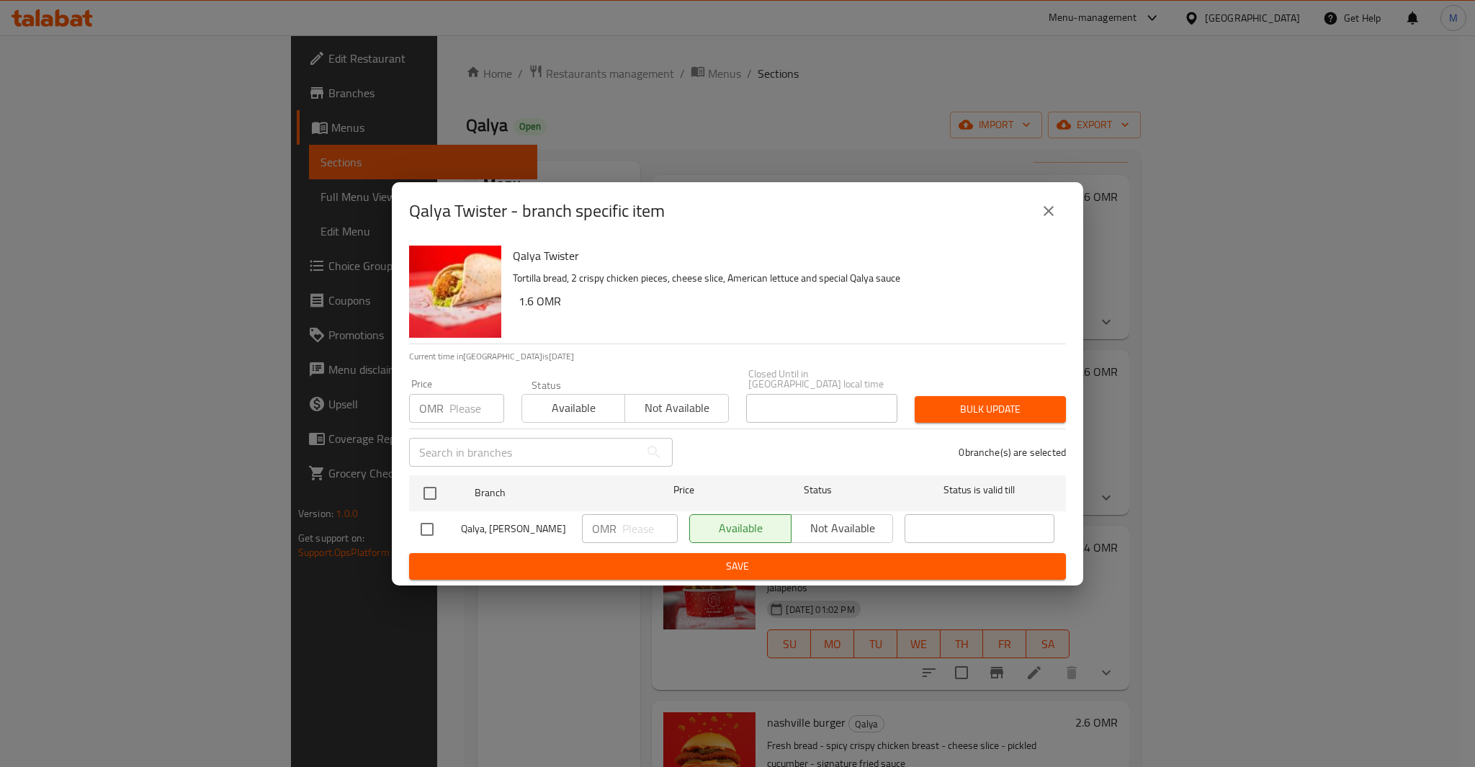
click at [442, 409] on p "OMR" at bounding box center [431, 408] width 24 height 17
paste input "1.6"
click at [469, 411] on input "1.6" at bounding box center [476, 408] width 55 height 29
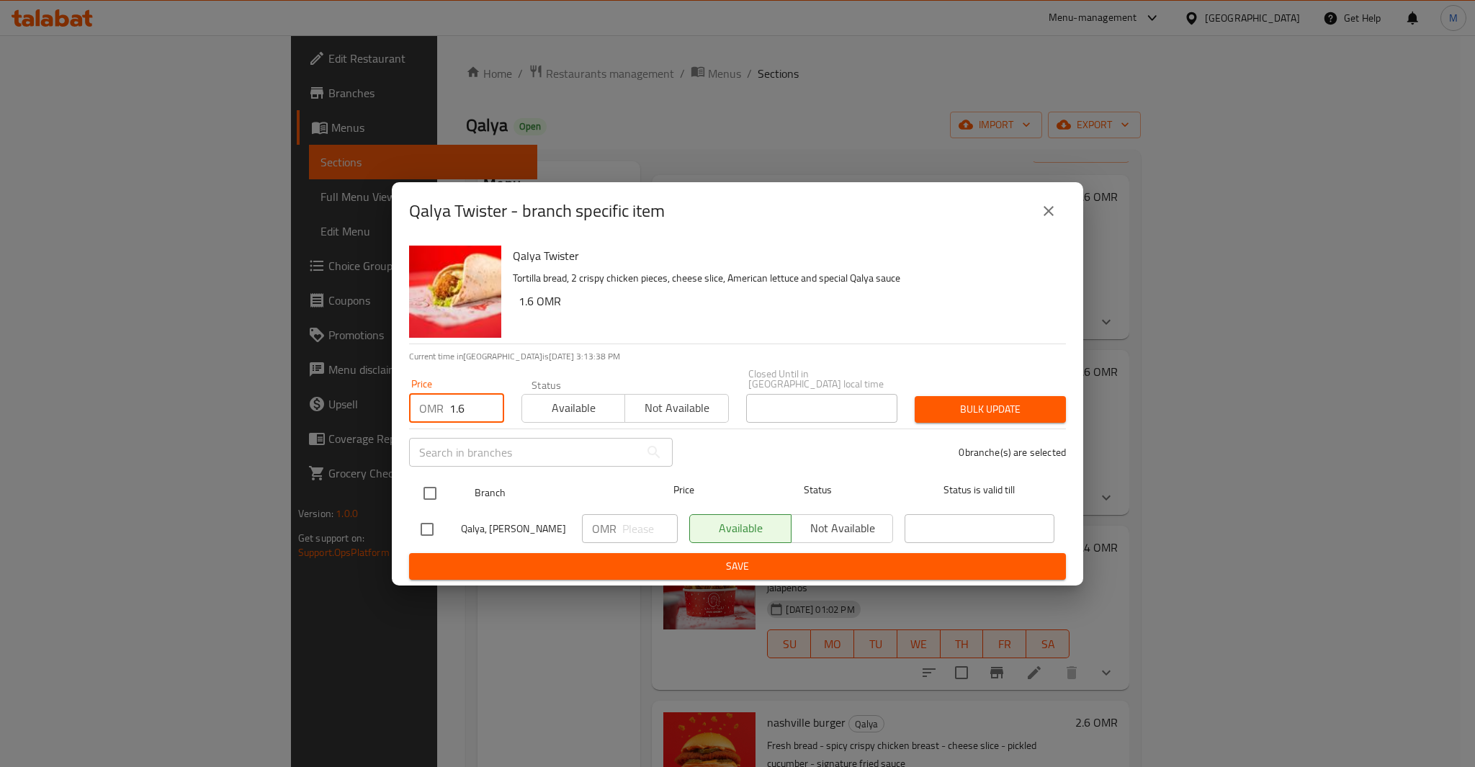
type input "1.6"
click at [432, 489] on input "checkbox" at bounding box center [430, 493] width 30 height 30
checkbox input "true"
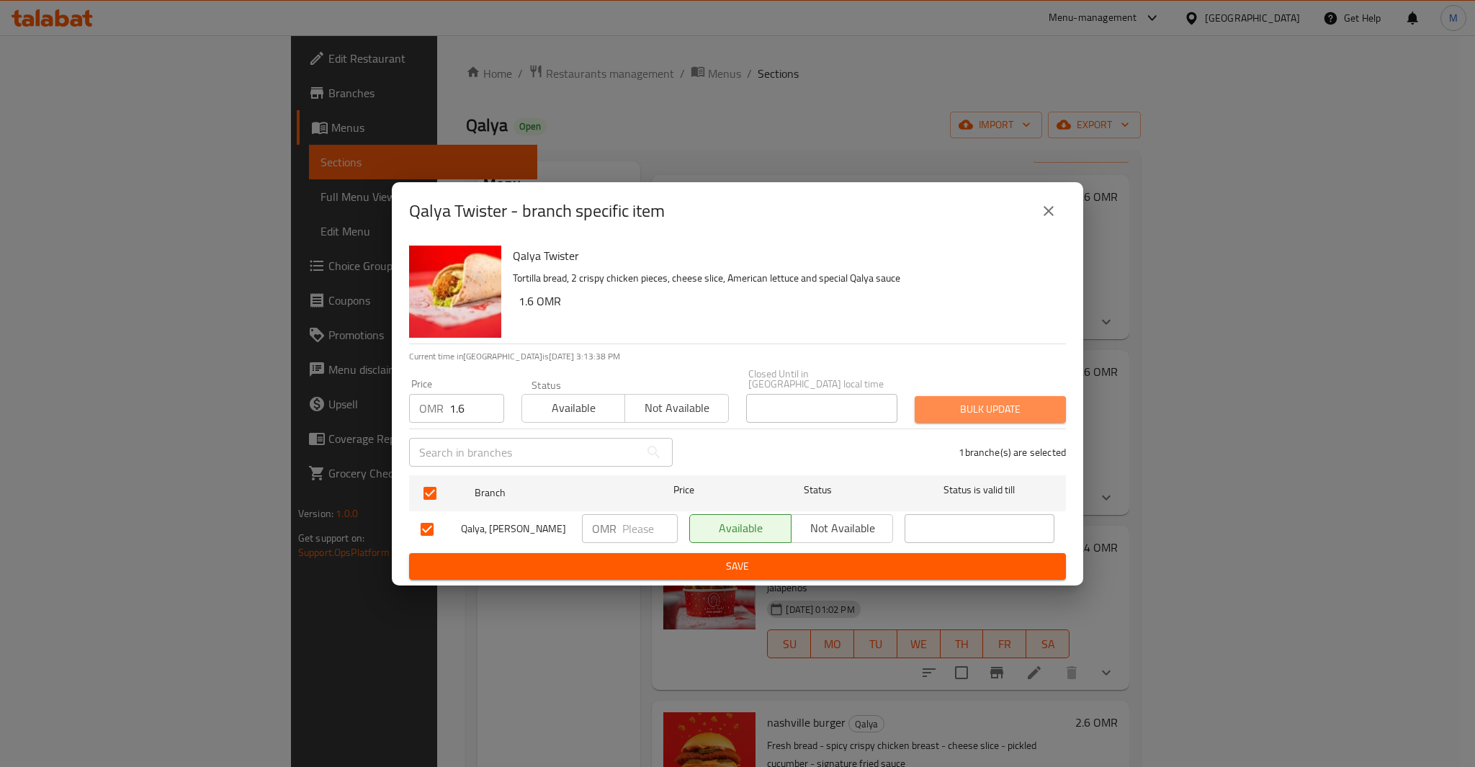
click at [951, 401] on span "Bulk update" at bounding box center [990, 410] width 128 height 18
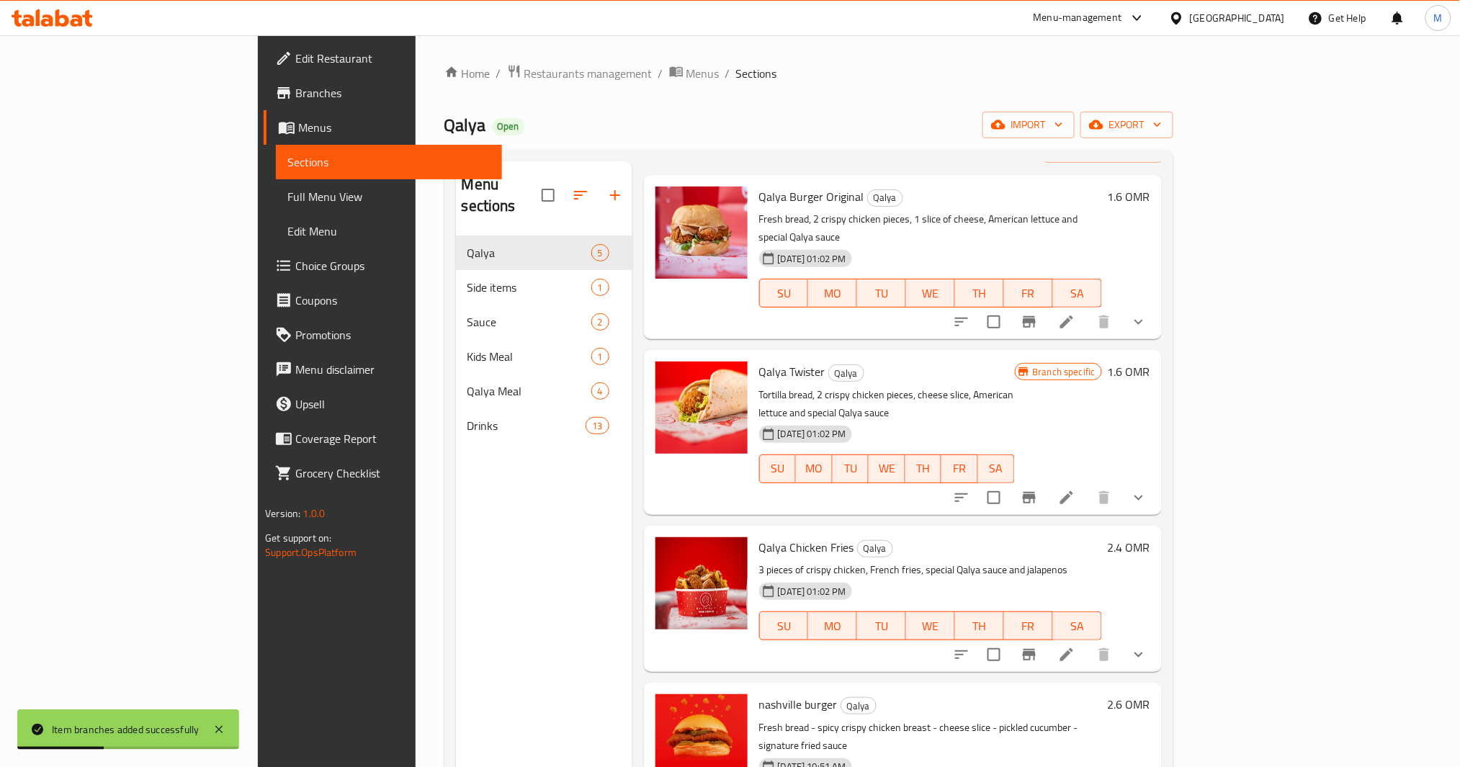
click at [1047, 305] on button "Branch-specific-item" at bounding box center [1029, 322] width 35 height 35
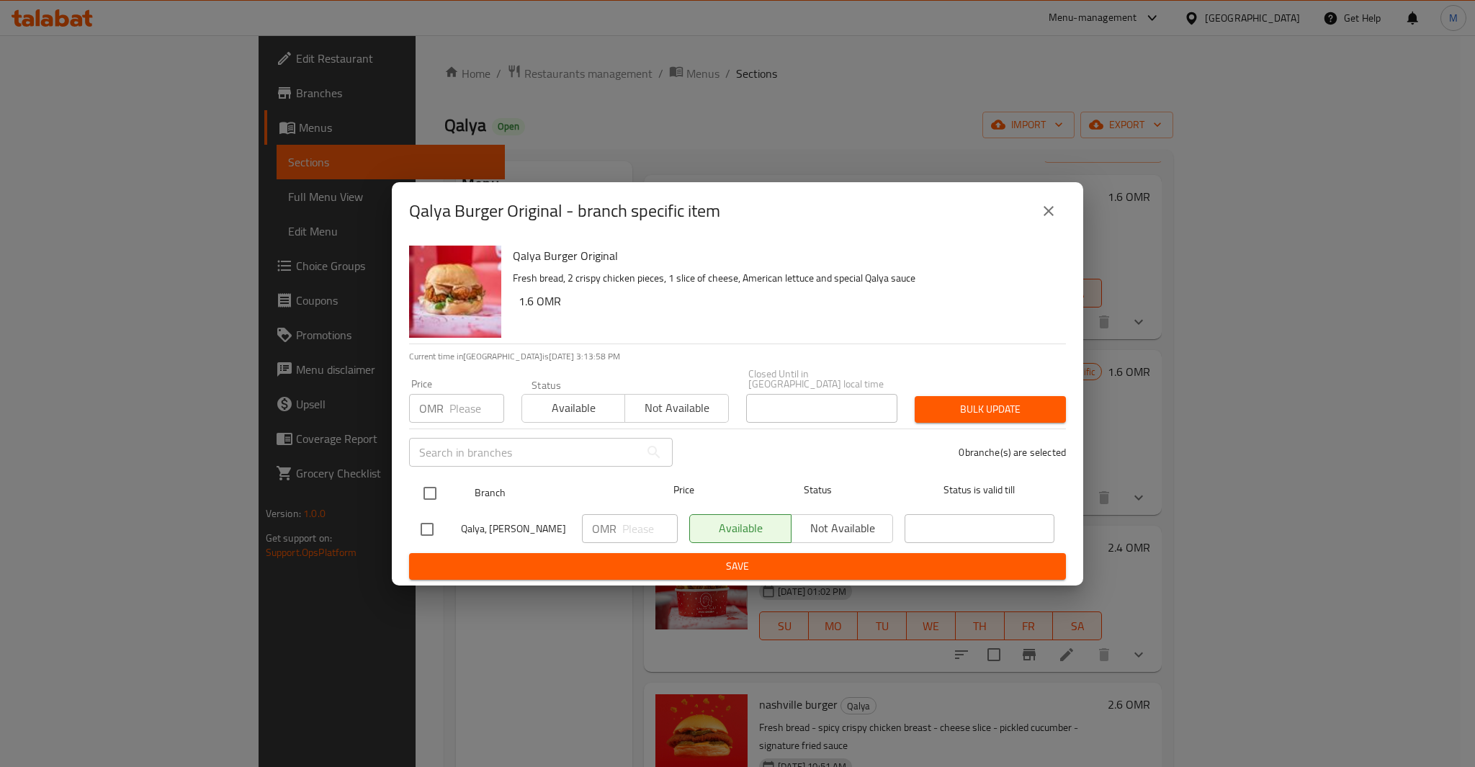
drag, startPoint x: 426, startPoint y: 493, endPoint x: 428, endPoint y: 486, distance: 7.3
click at [425, 492] on input "checkbox" at bounding box center [430, 493] width 30 height 30
checkbox input "true"
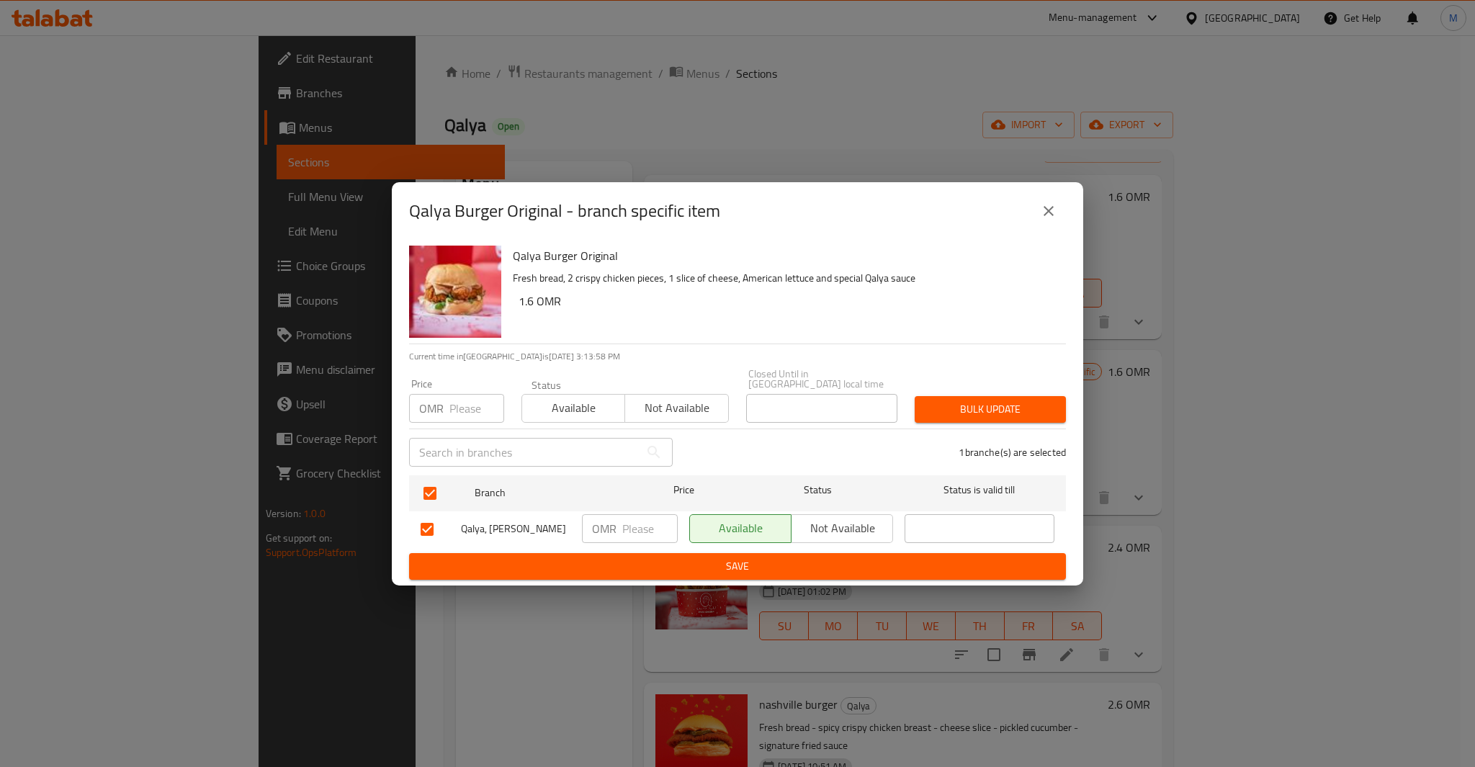
click at [449, 412] on input "number" at bounding box center [476, 408] width 55 height 29
paste input "1.6"
type input "1.6"
drag, startPoint x: 1014, startPoint y: 423, endPoint x: 1018, endPoint y: 396, distance: 26.9
click at [1015, 419] on div "Qalya Burger Original Fresh bread, 2 crispy chicken pieces, 1 slice of cheese, …" at bounding box center [738, 413] width 692 height 346
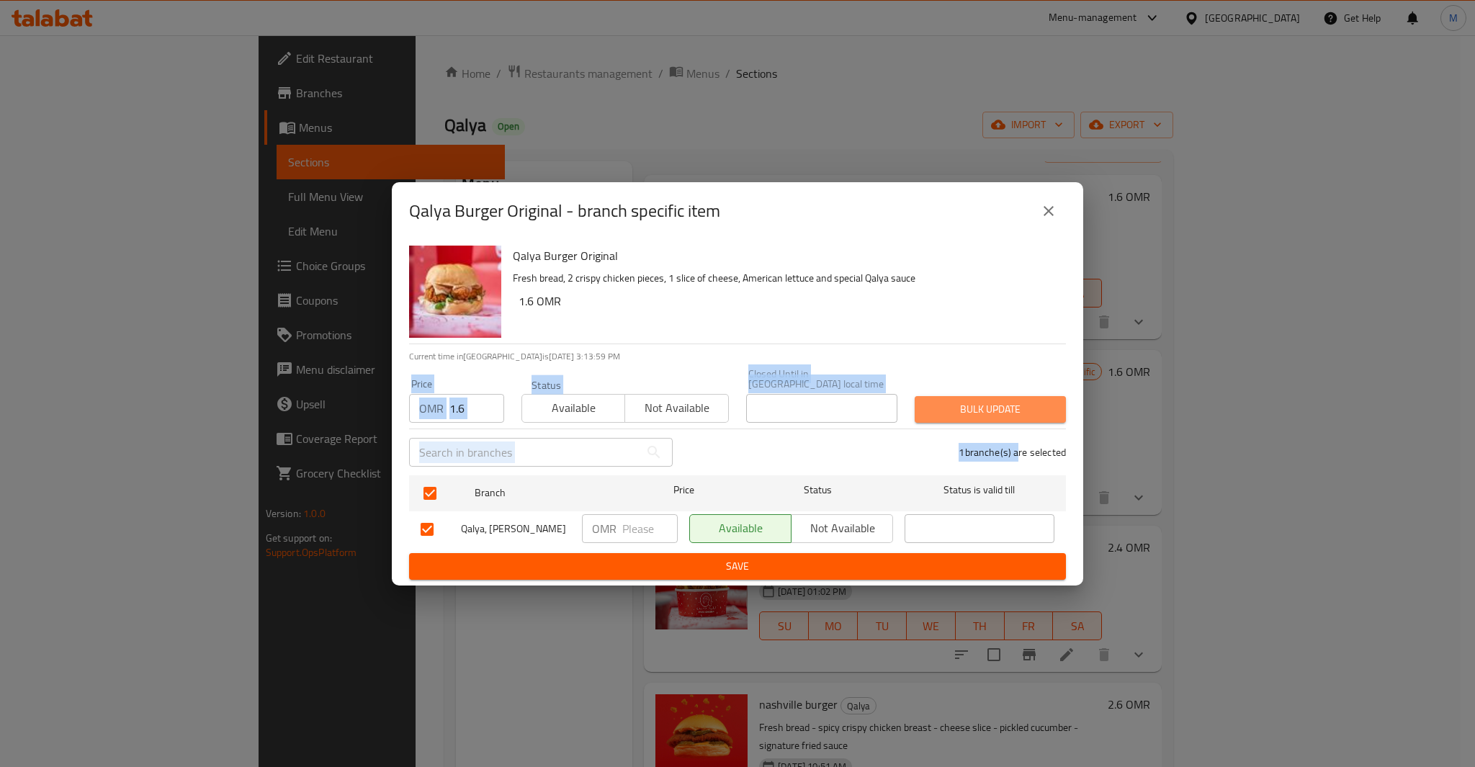
click at [1018, 401] on span "Bulk update" at bounding box center [990, 410] width 128 height 18
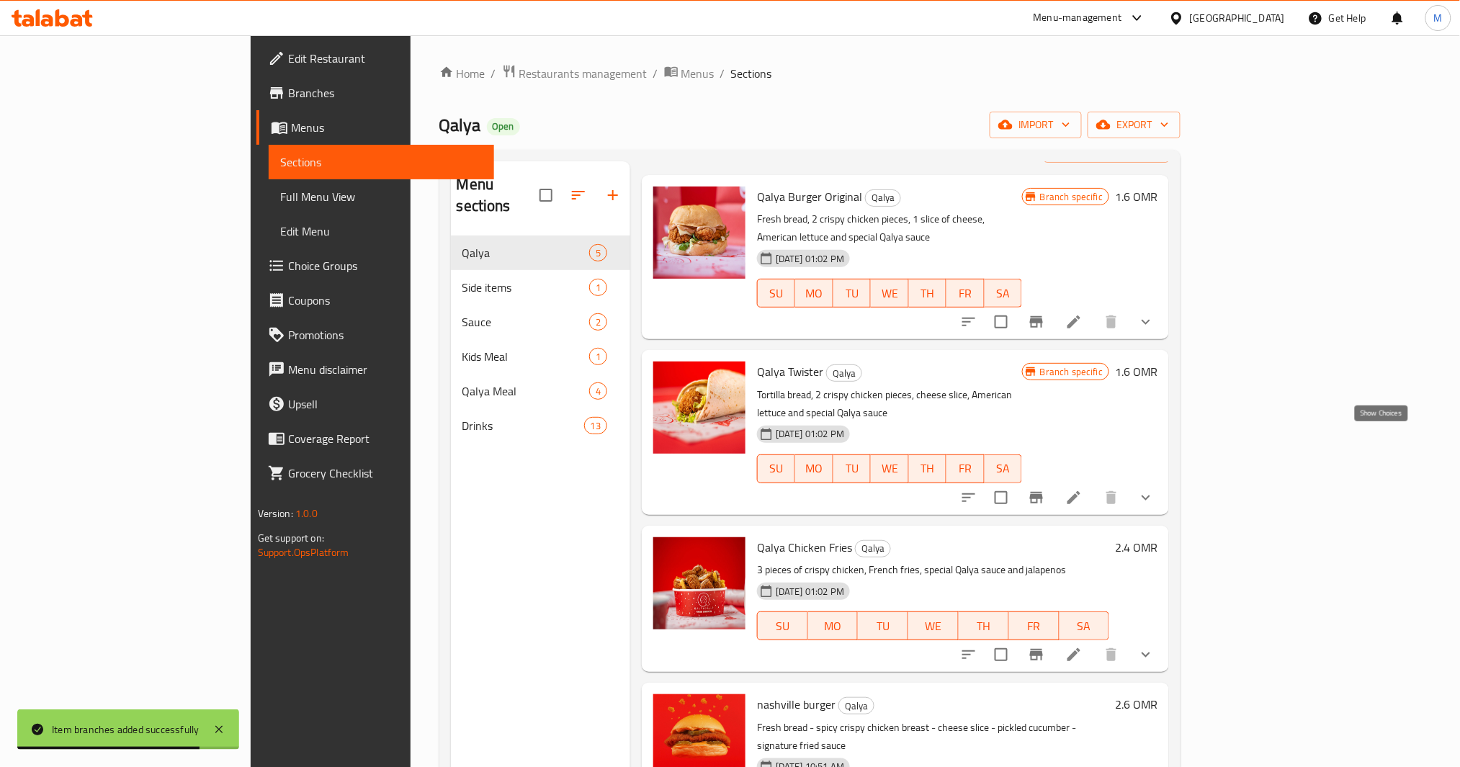
click at [1155, 489] on icon "show more" at bounding box center [1145, 497] width 17 height 17
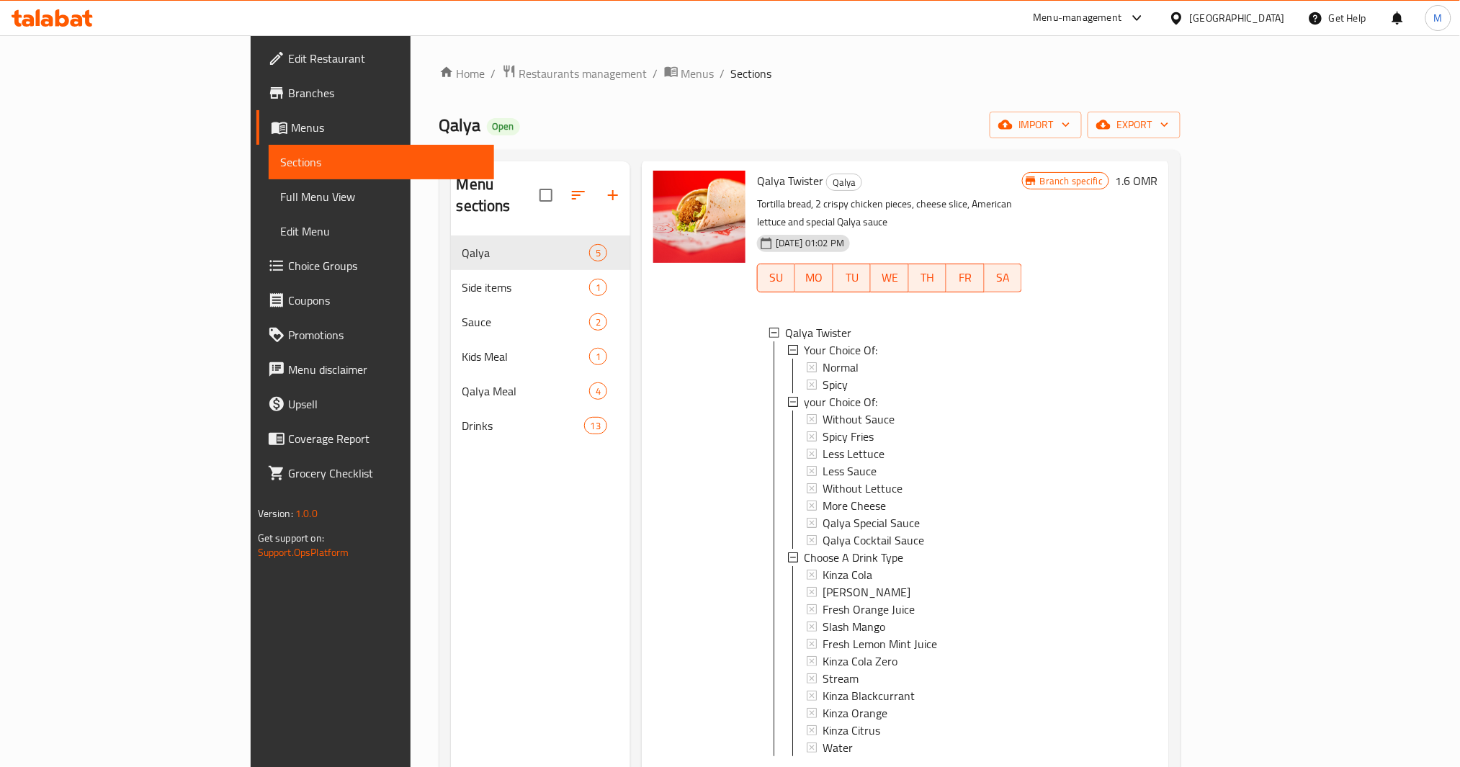
scroll to position [247, 0]
click at [849, 513] on span "Qalya Special Sauce" at bounding box center [871, 521] width 97 height 17
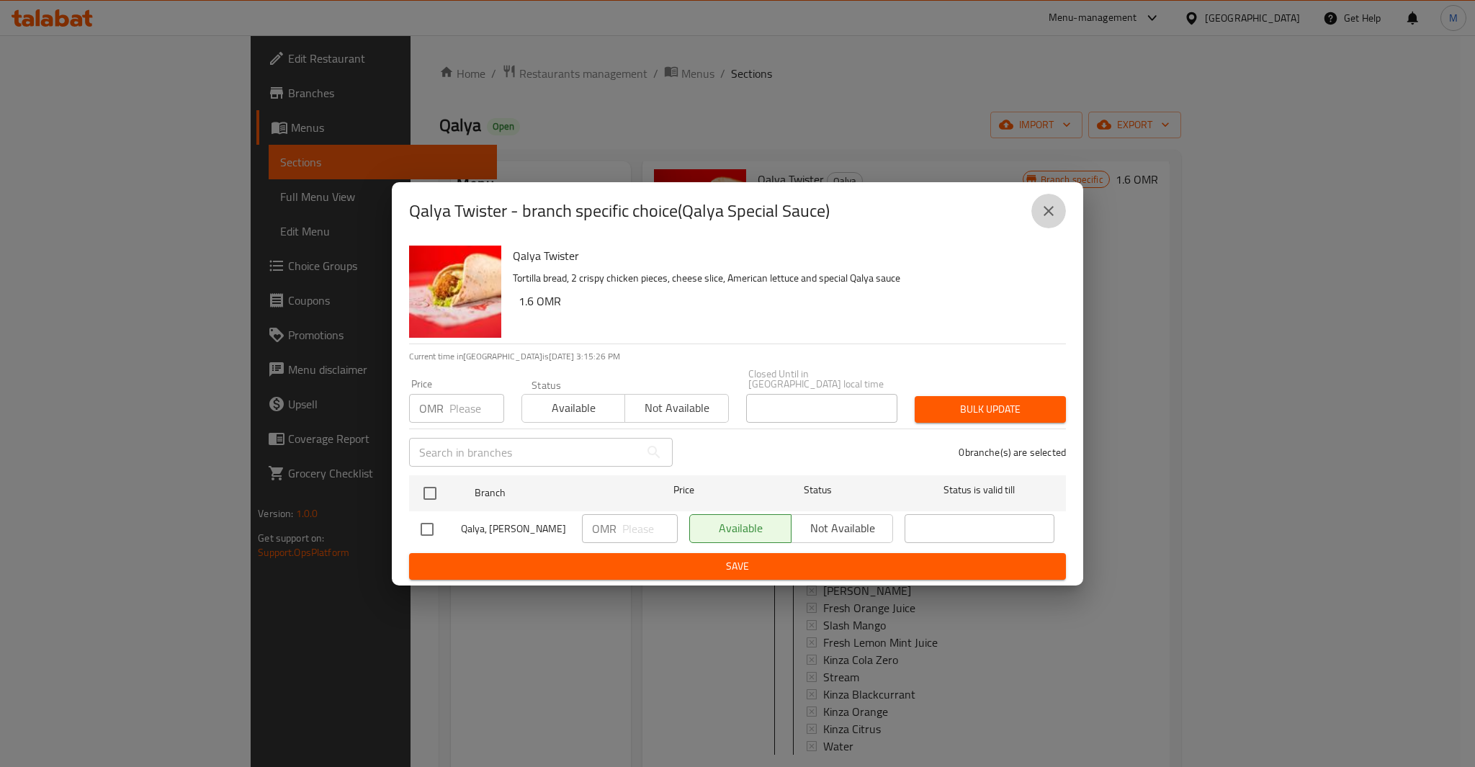
click at [1049, 208] on icon "close" at bounding box center [1048, 210] width 17 height 17
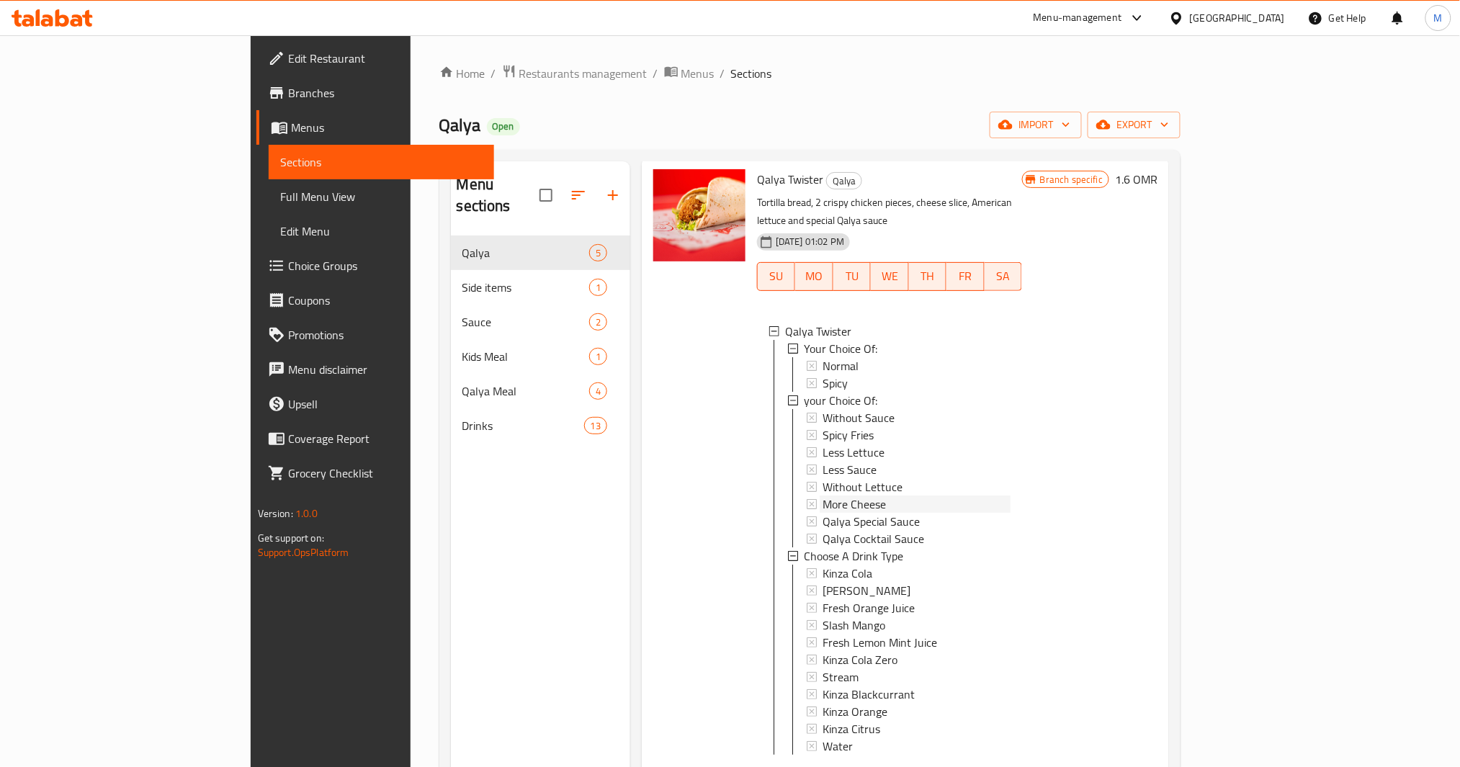
click at [825, 496] on div "More Cheese" at bounding box center [917, 504] width 188 height 17
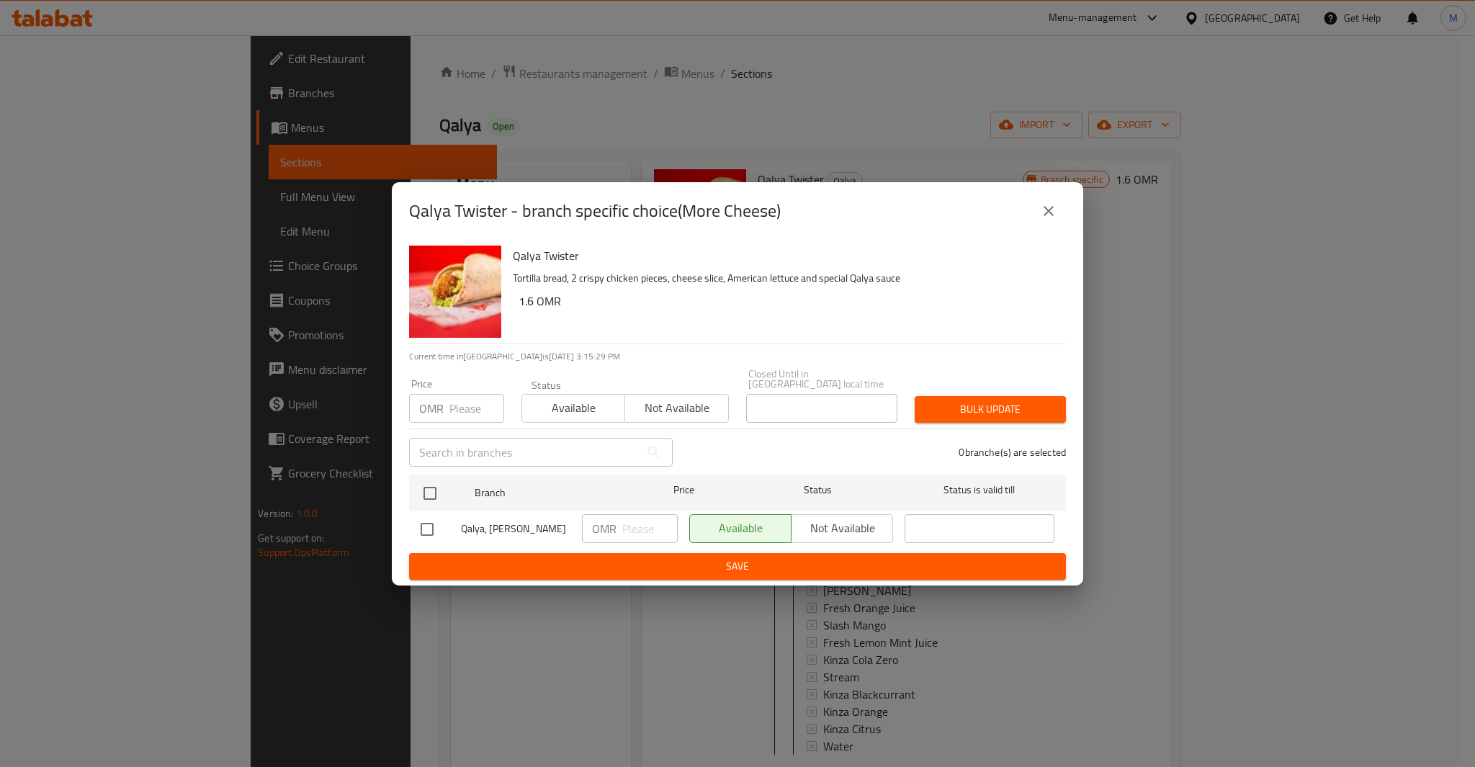
click at [1053, 210] on icon "close" at bounding box center [1048, 210] width 17 height 17
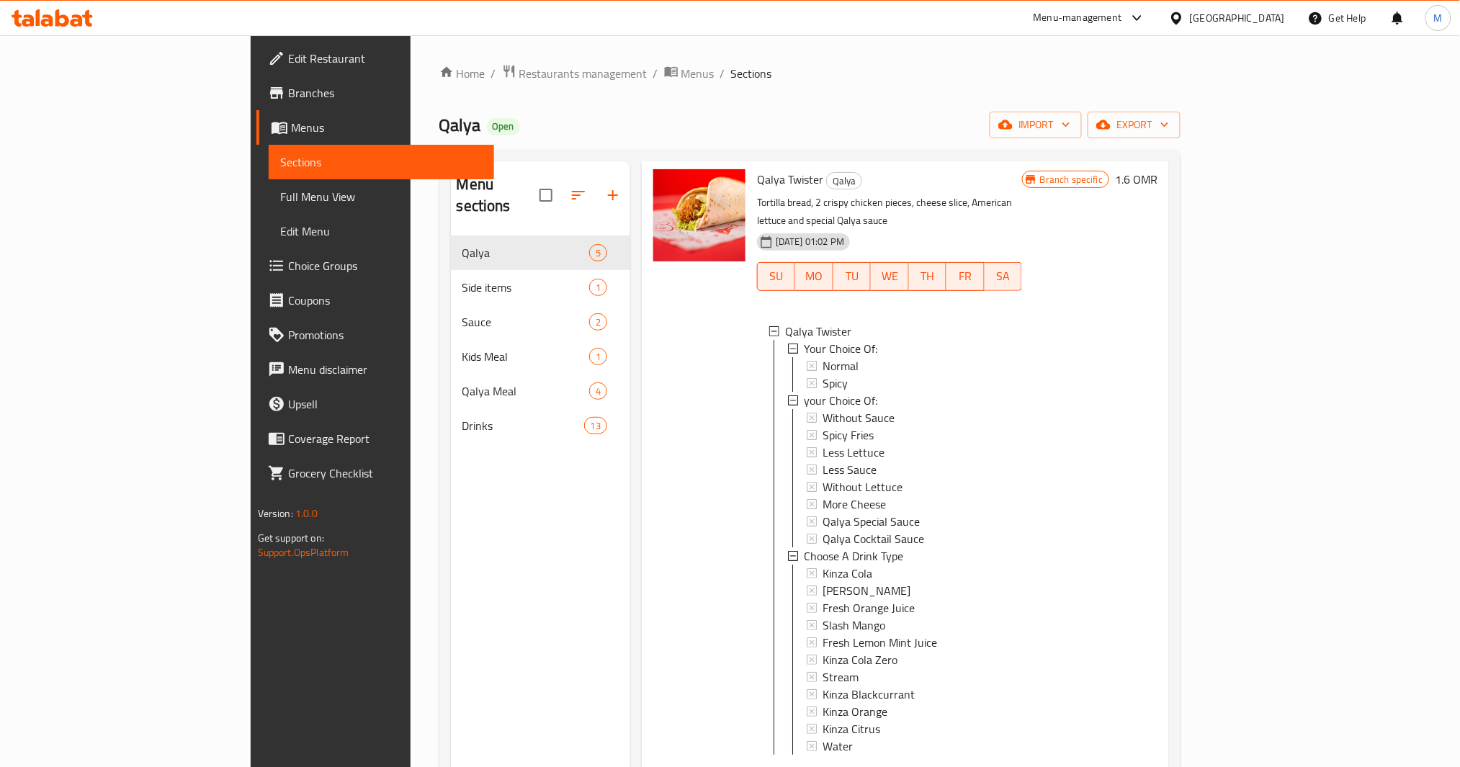
click at [288, 262] on span "Choice Groups" at bounding box center [385, 265] width 195 height 17
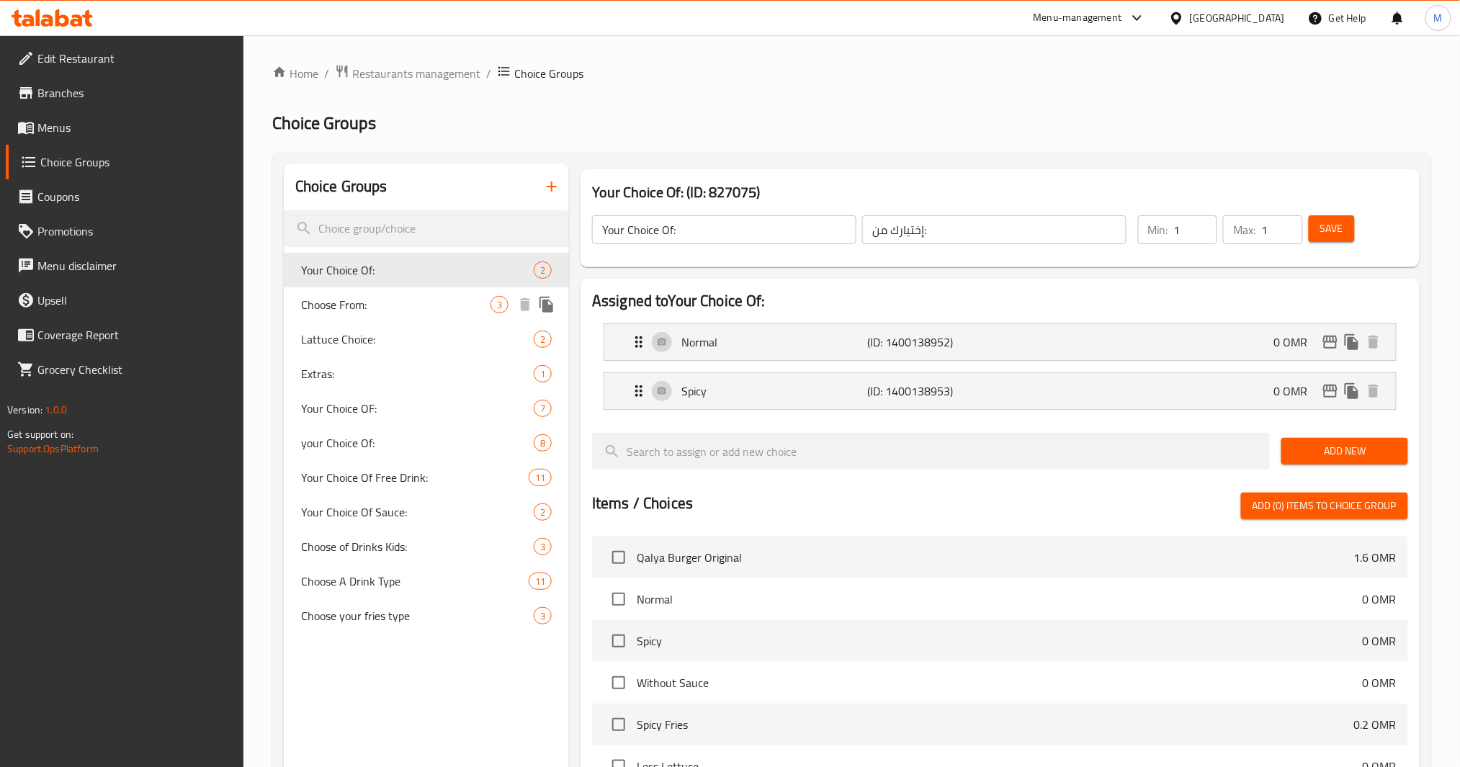
click at [416, 313] on span "Choose From:" at bounding box center [395, 304] width 189 height 17
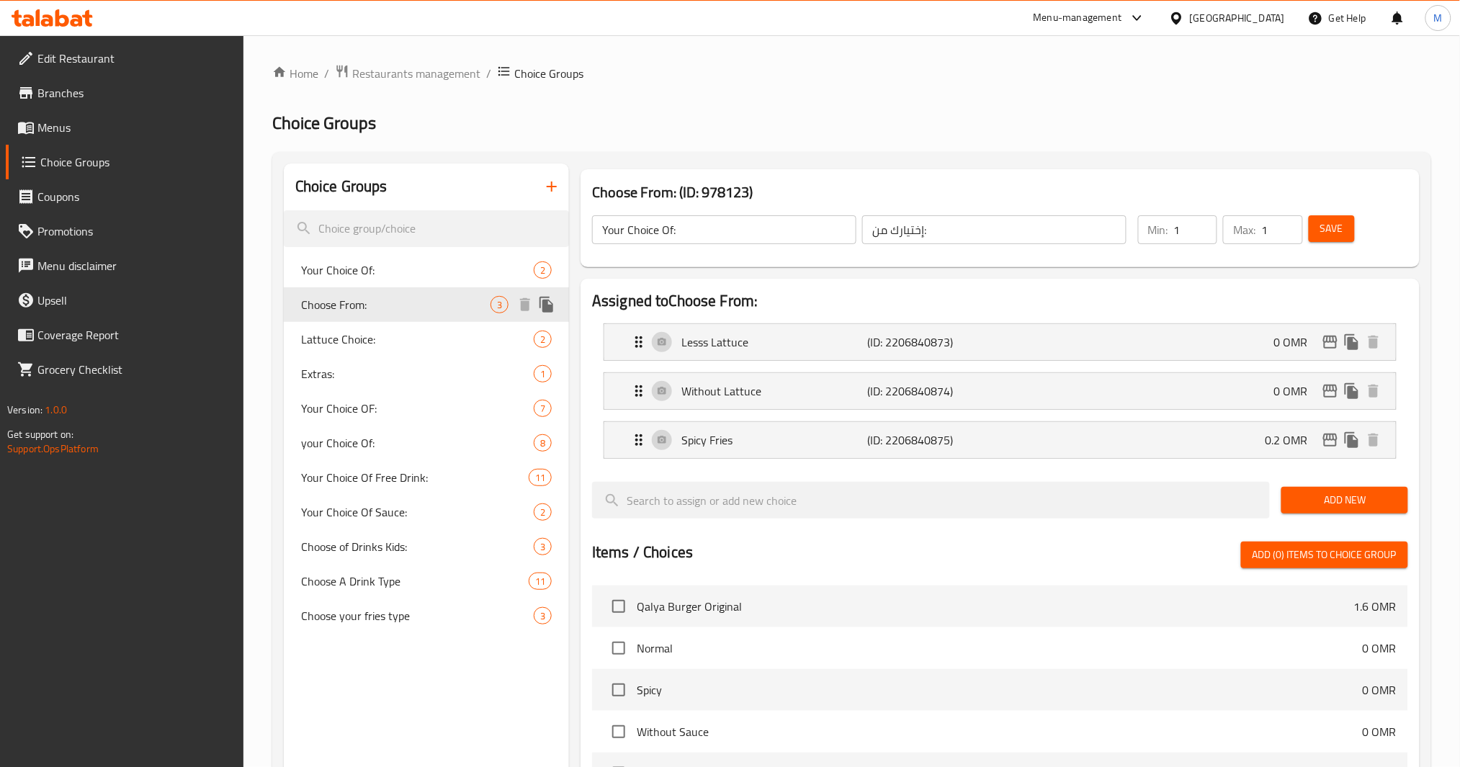
type input "Choose From:"
type input "اختر من:"
type input "0"
type input "3"
click at [410, 335] on span "Lattuce Choice:" at bounding box center [395, 339] width 189 height 17
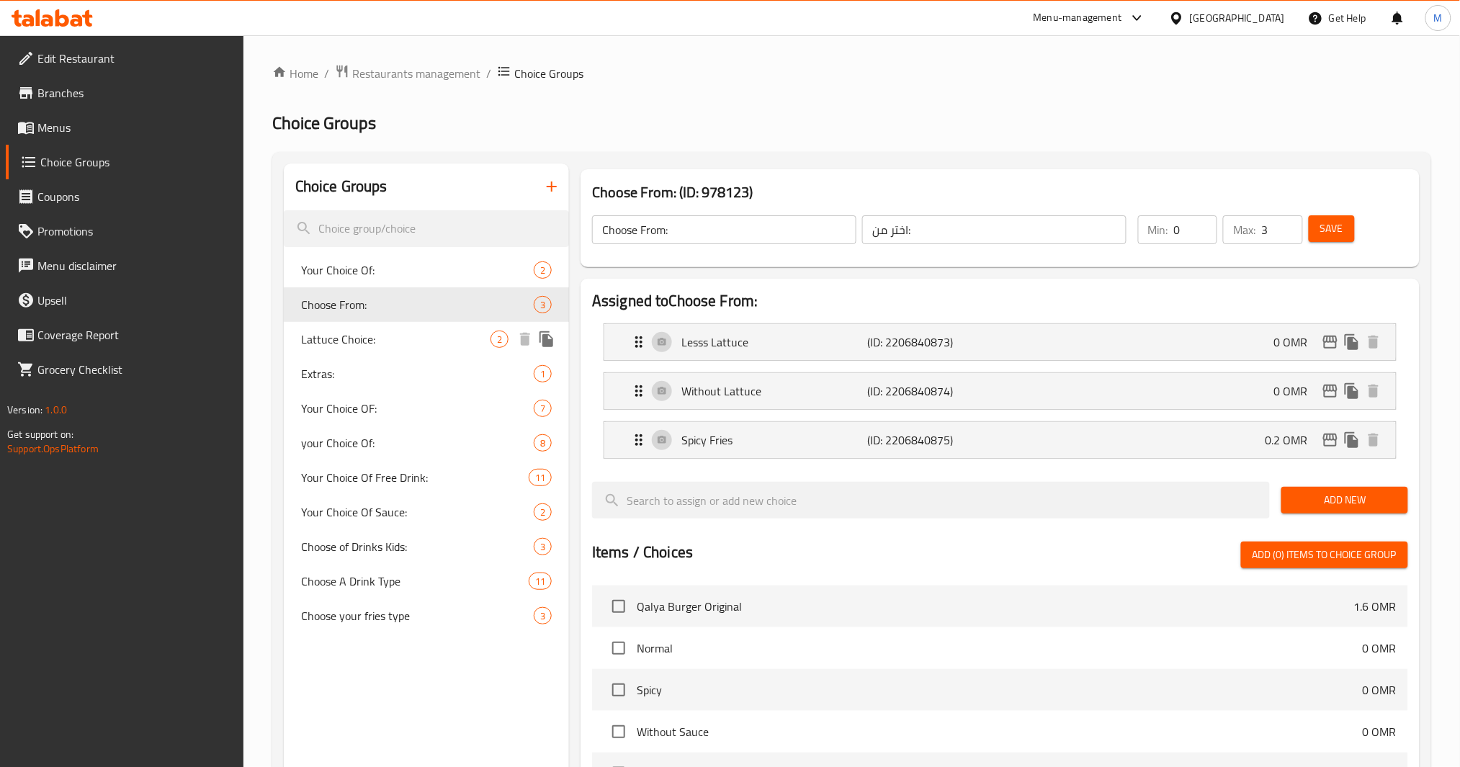
type input "Lattuce Choice:"
type input "تفضيلات الخس:"
type input "1"
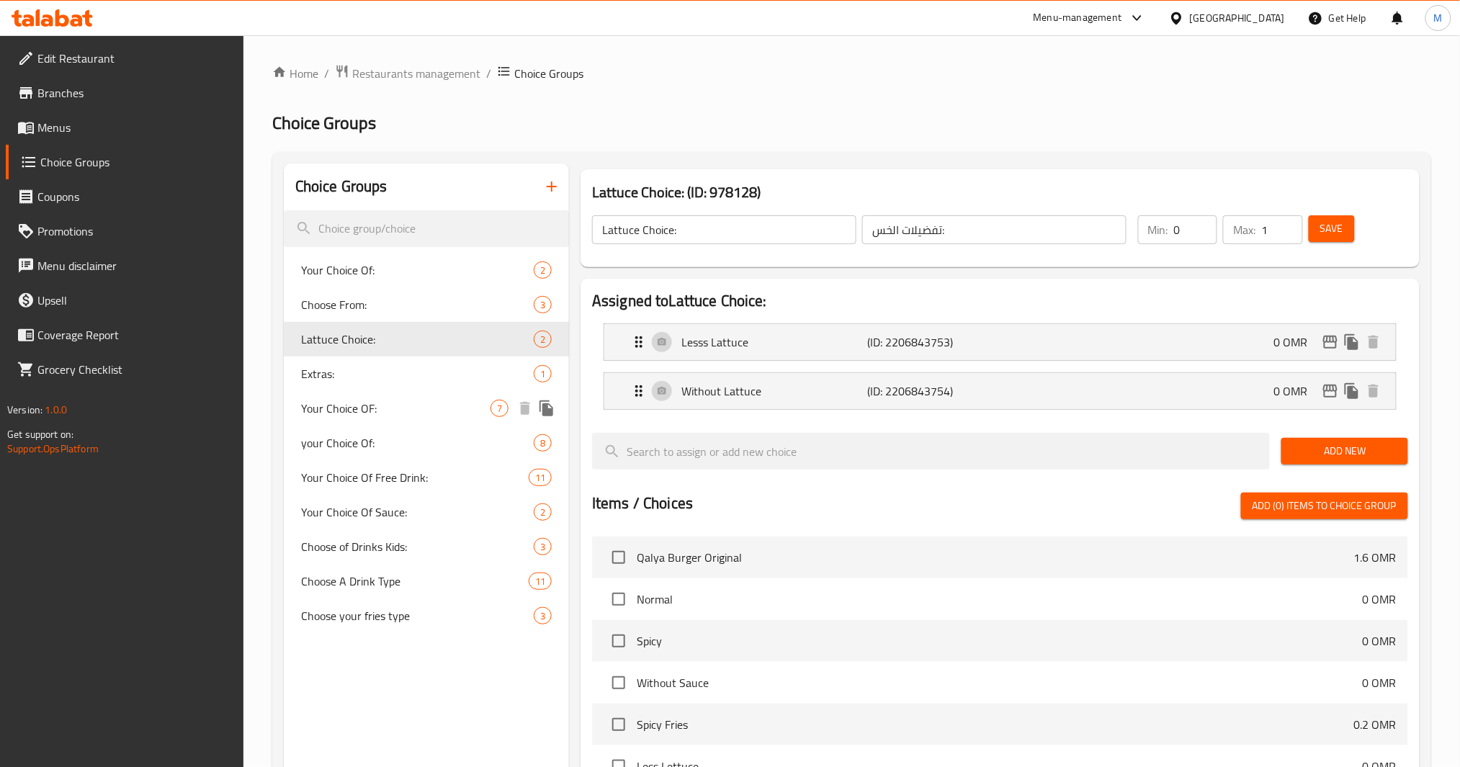
click at [420, 401] on span "Your Choice OF:" at bounding box center [395, 408] width 189 height 17
type input "Your Choice OF:"
type input "إختيارك من :"
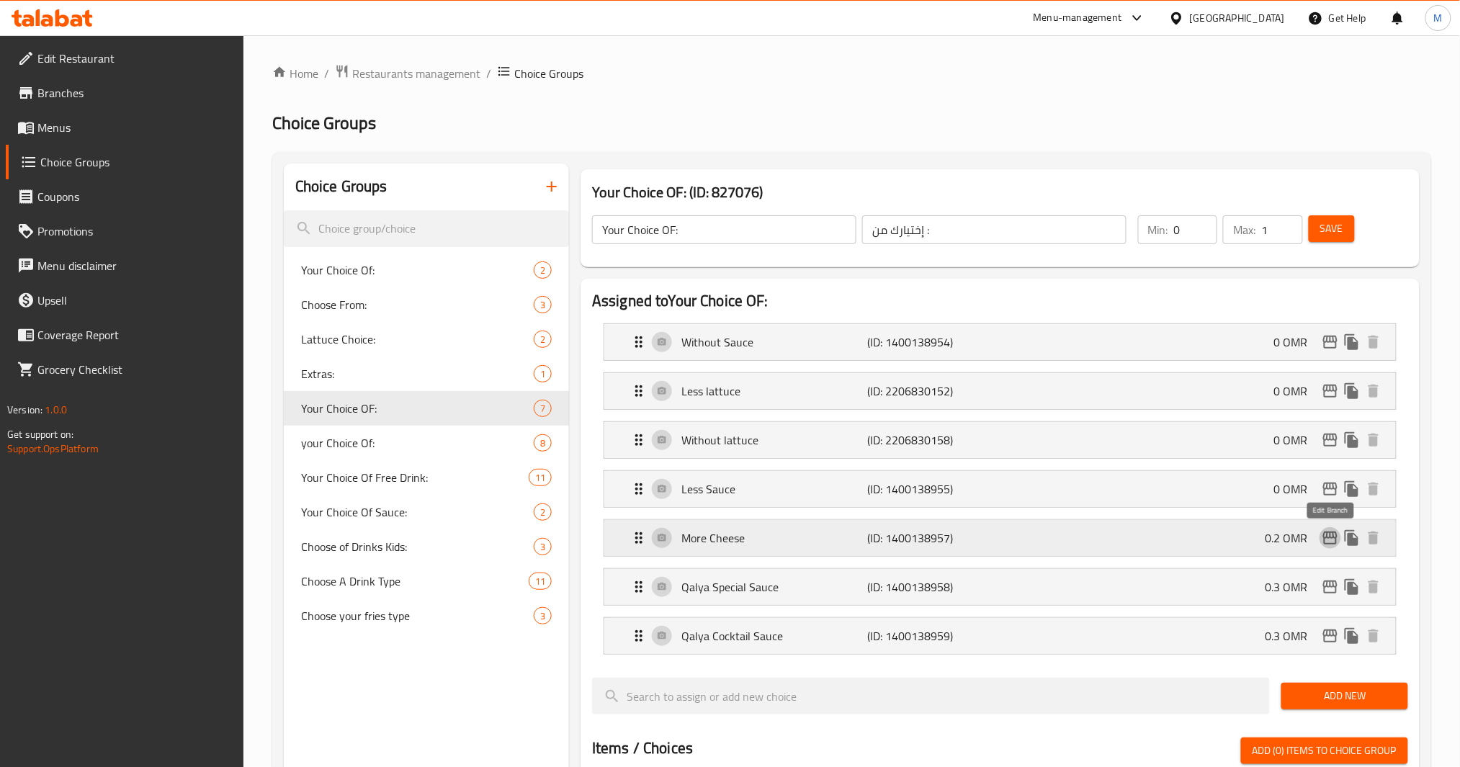
click at [1330, 540] on icon "edit" at bounding box center [1330, 537] width 17 height 17
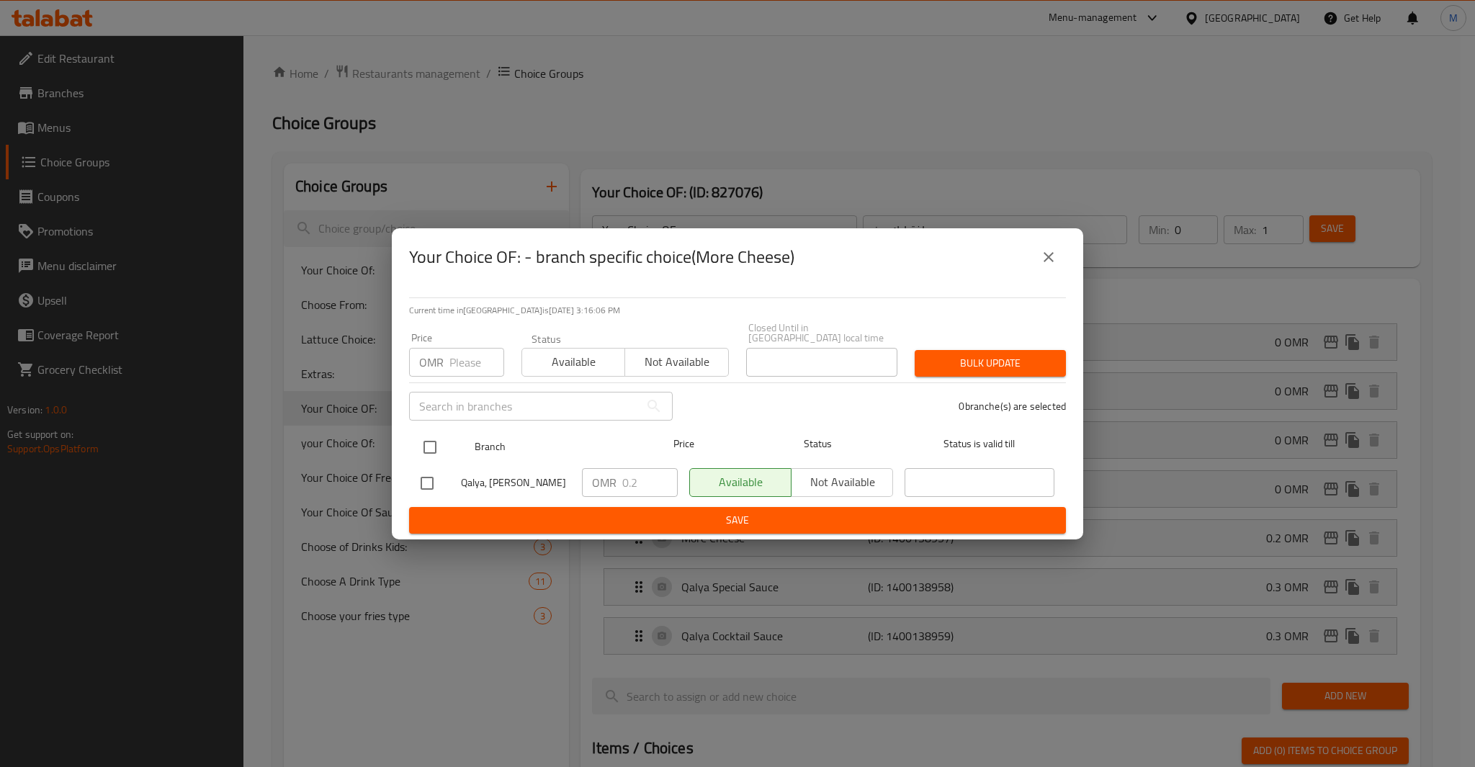
click at [433, 432] on input "checkbox" at bounding box center [430, 447] width 30 height 30
checkbox input "true"
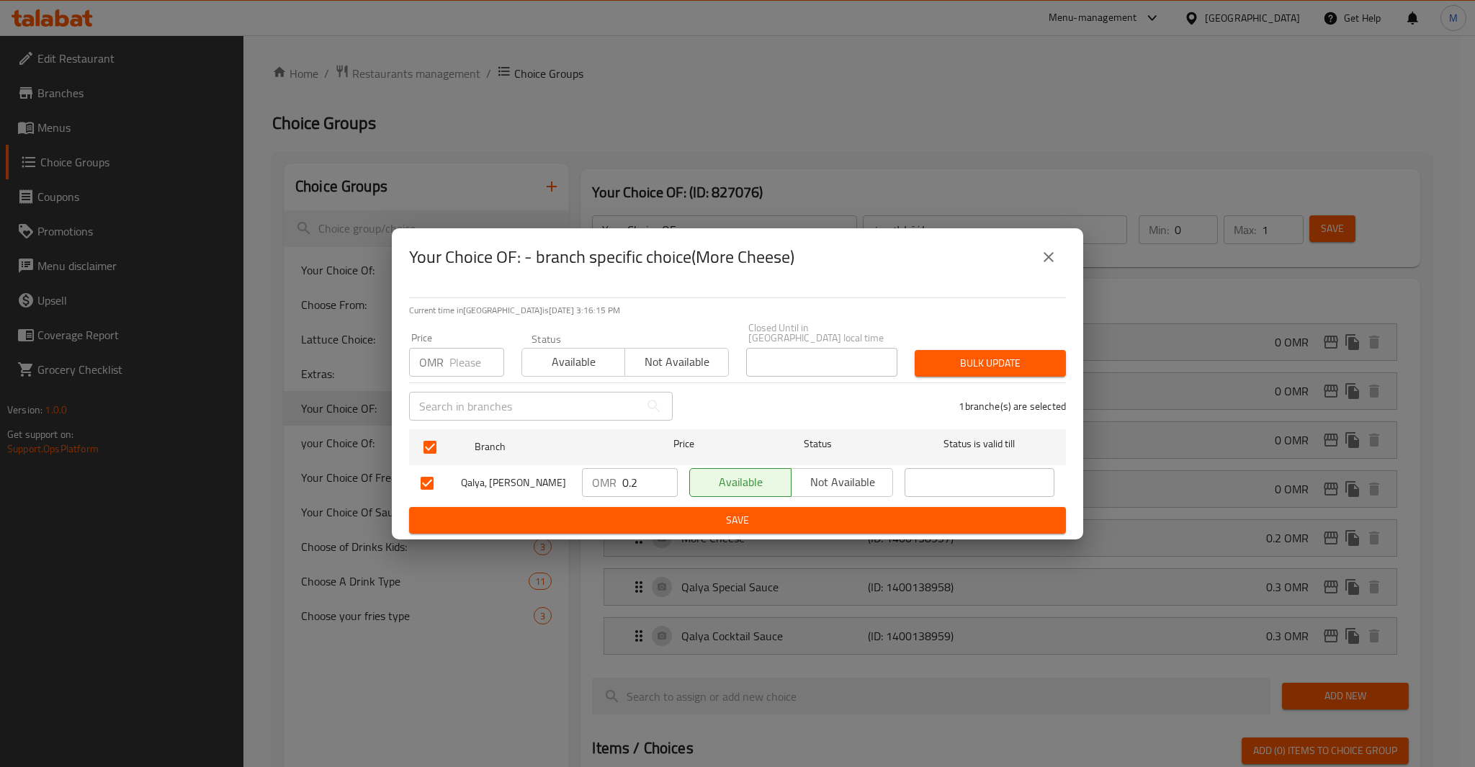
click at [471, 348] on input "number" at bounding box center [476, 362] width 55 height 29
paste input "0.200"
type input "0.200"
click at [1013, 354] on span "Bulk update" at bounding box center [990, 363] width 128 height 18
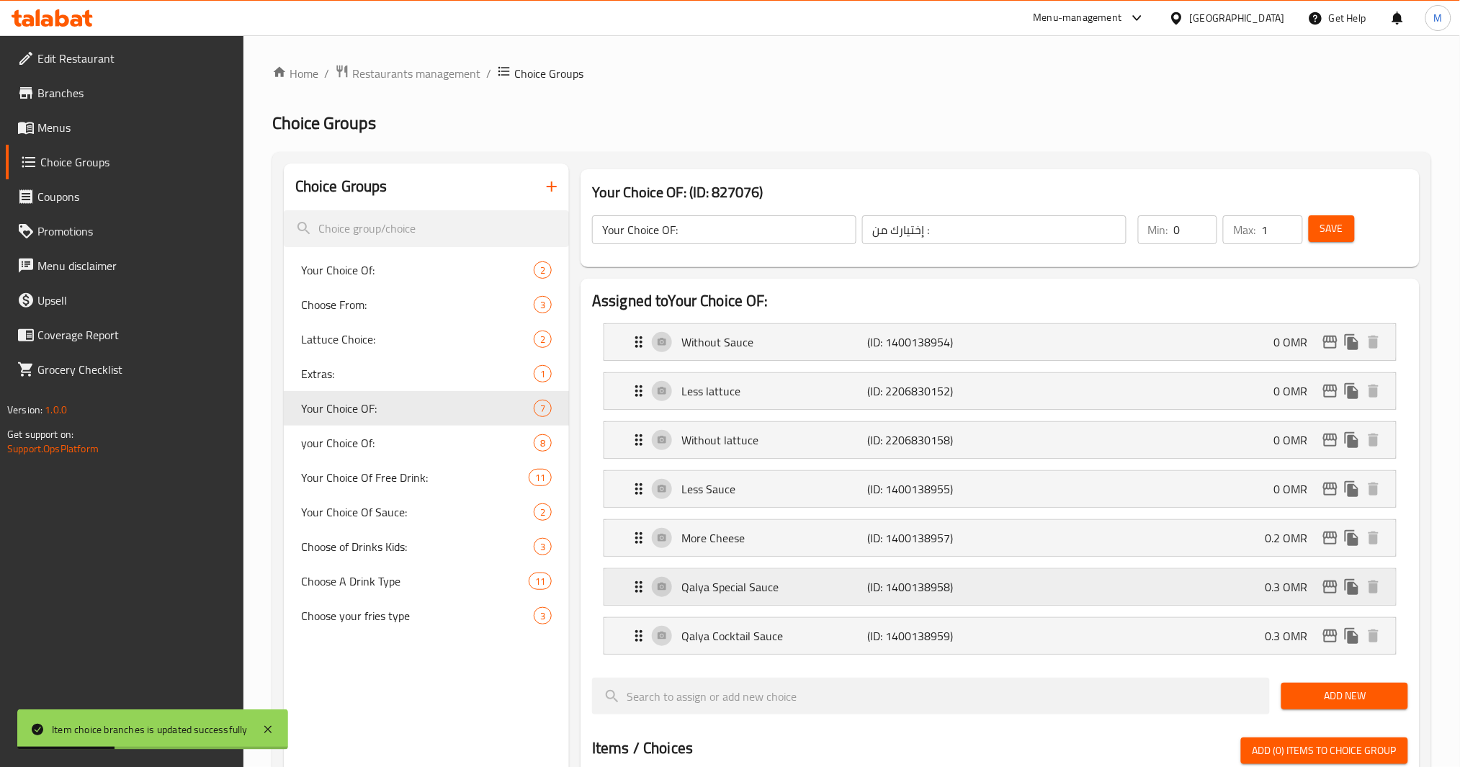
click at [1330, 593] on icon "edit" at bounding box center [1330, 586] width 17 height 17
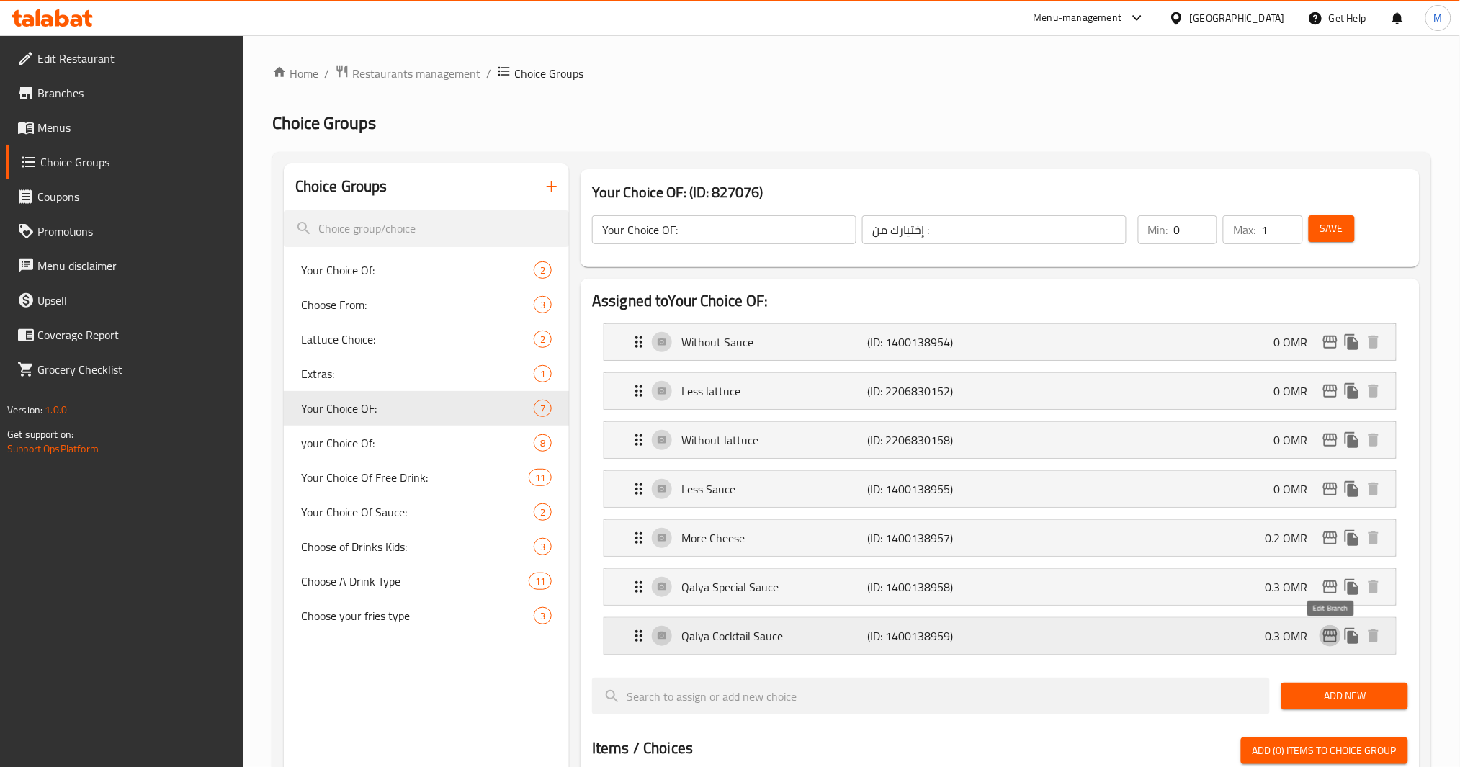
click at [1332, 641] on icon "edit" at bounding box center [1330, 635] width 17 height 17
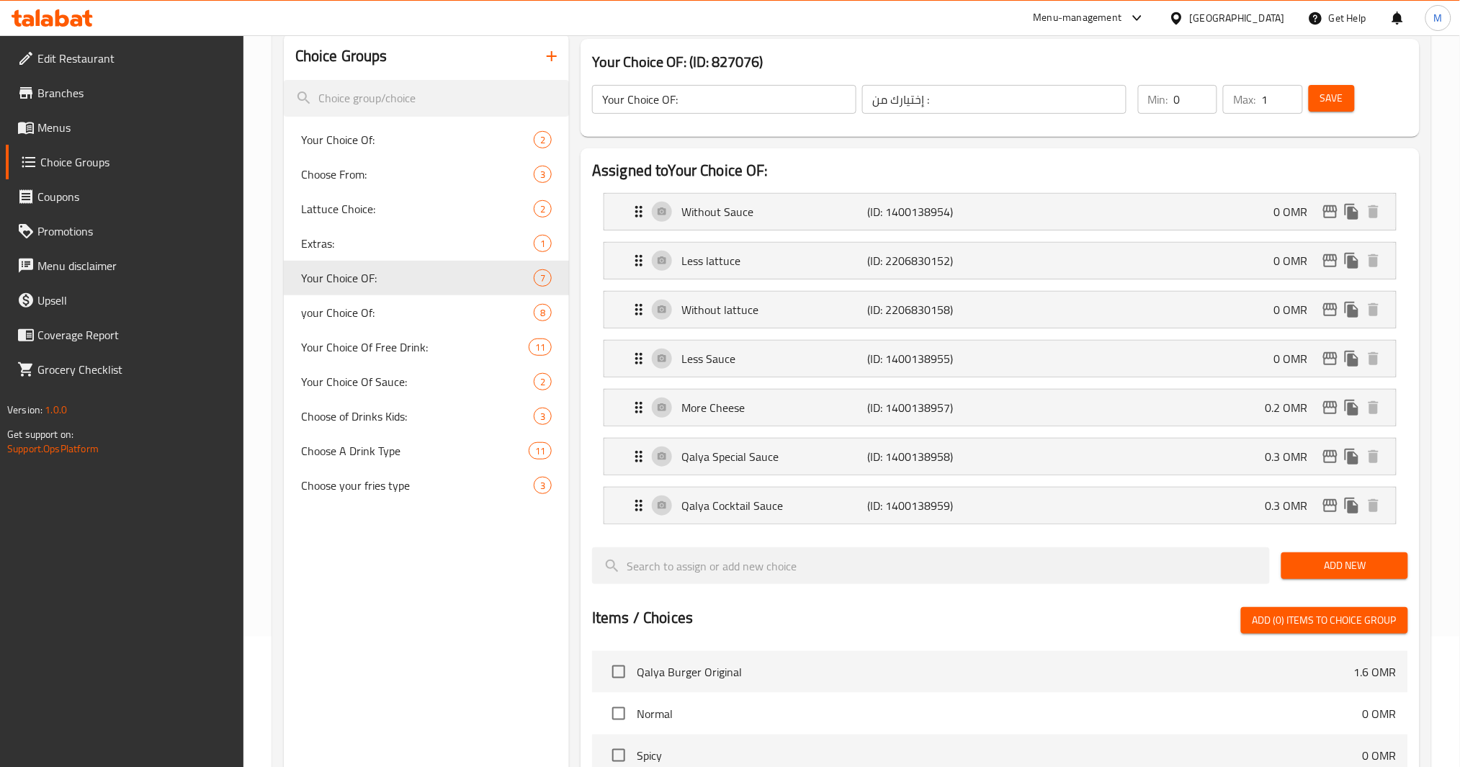
scroll to position [96, 0]
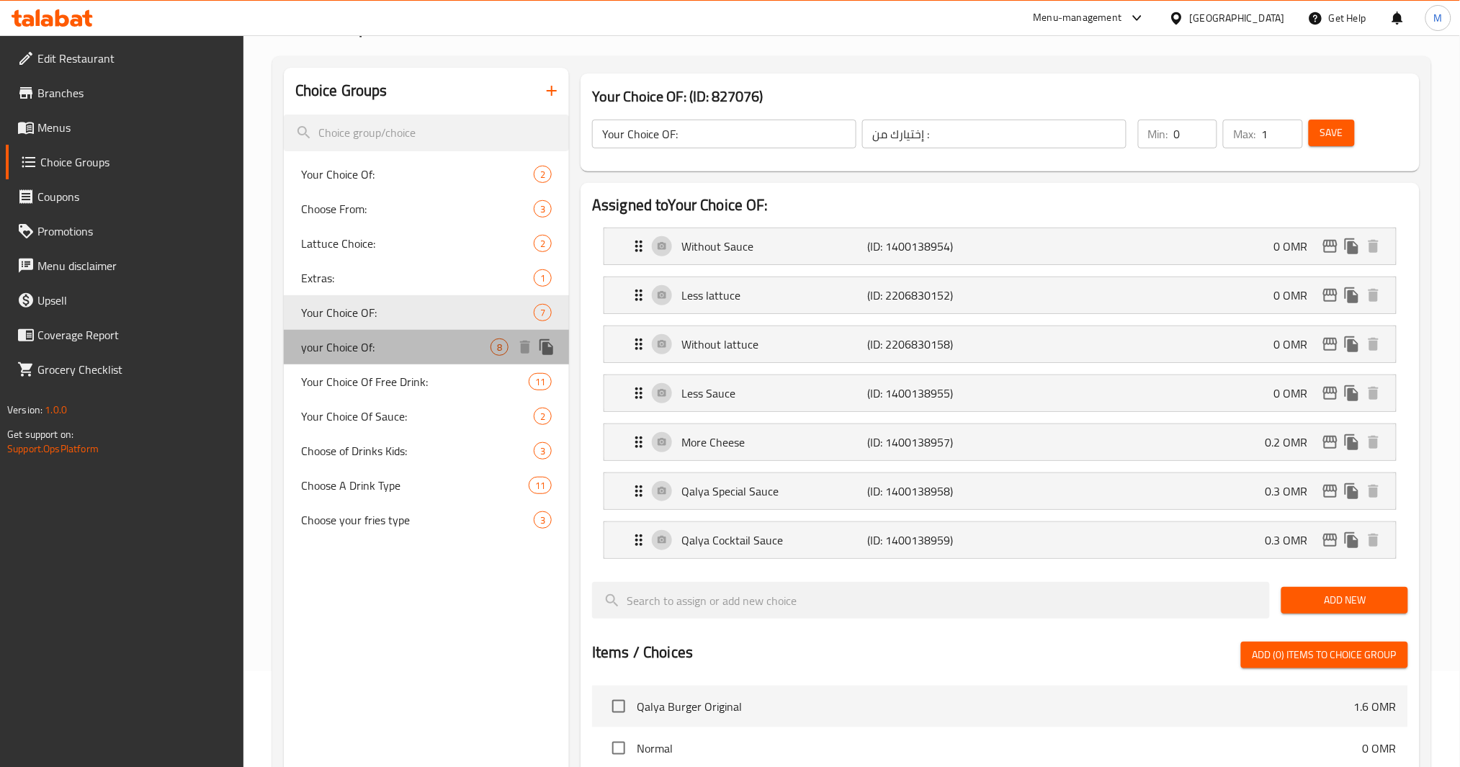
click at [356, 349] on span "your Choice Of:" at bounding box center [395, 347] width 189 height 17
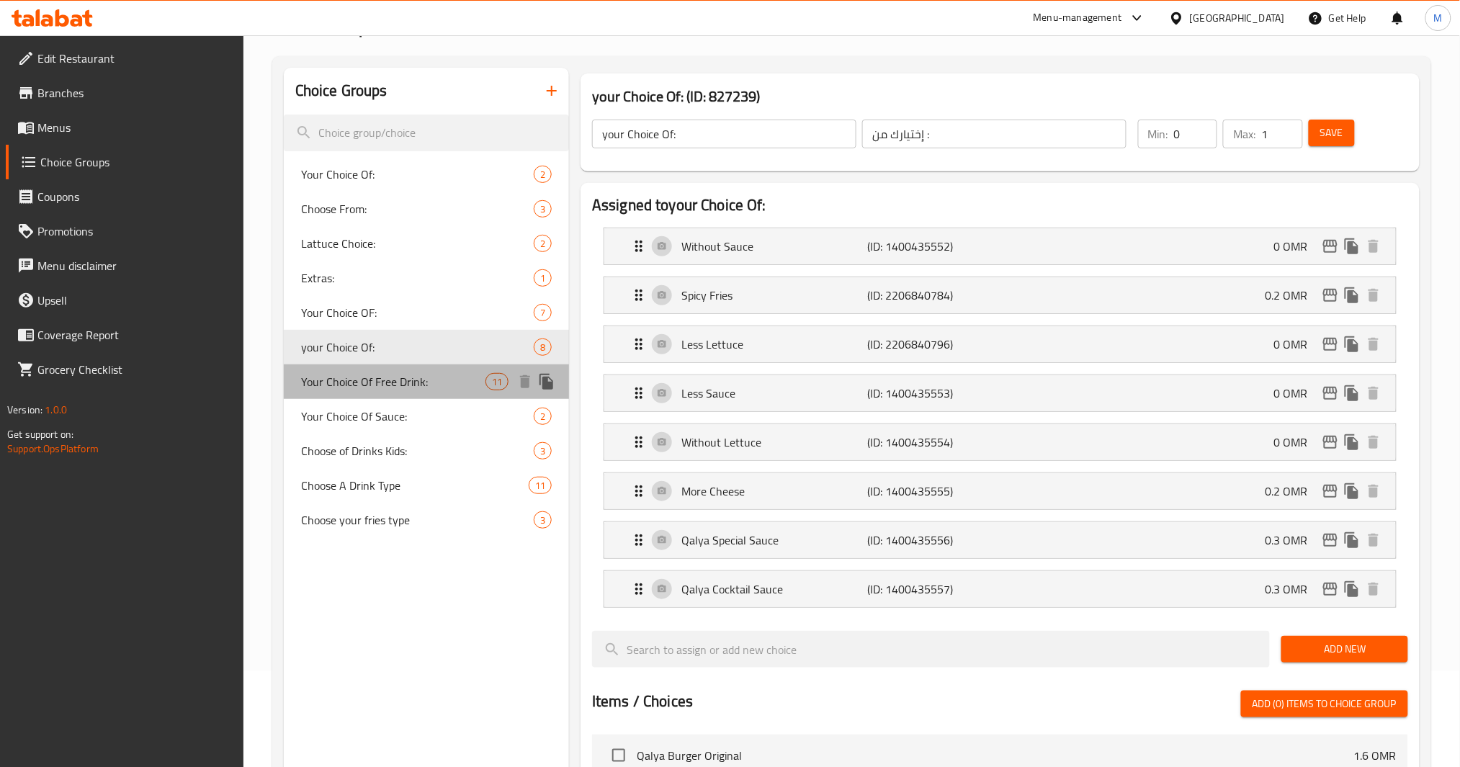
click at [388, 381] on span "Your Choice Of Free Drink:" at bounding box center [393, 381] width 184 height 17
type input "Your Choice Of Free Drink:"
type input "إختيارك لمشروبك المجاني:"
type input "1"
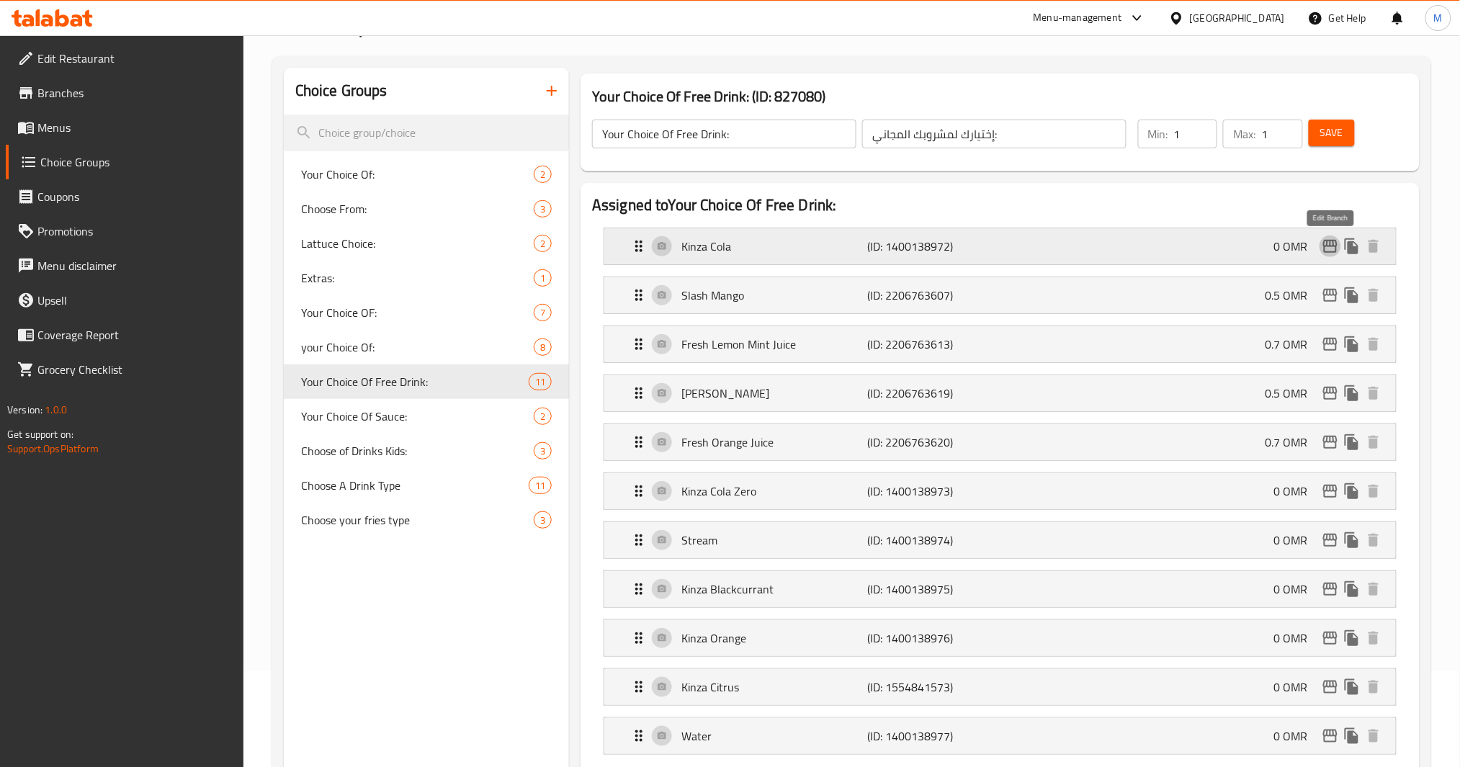
click at [1328, 252] on icon "edit" at bounding box center [1330, 246] width 14 height 13
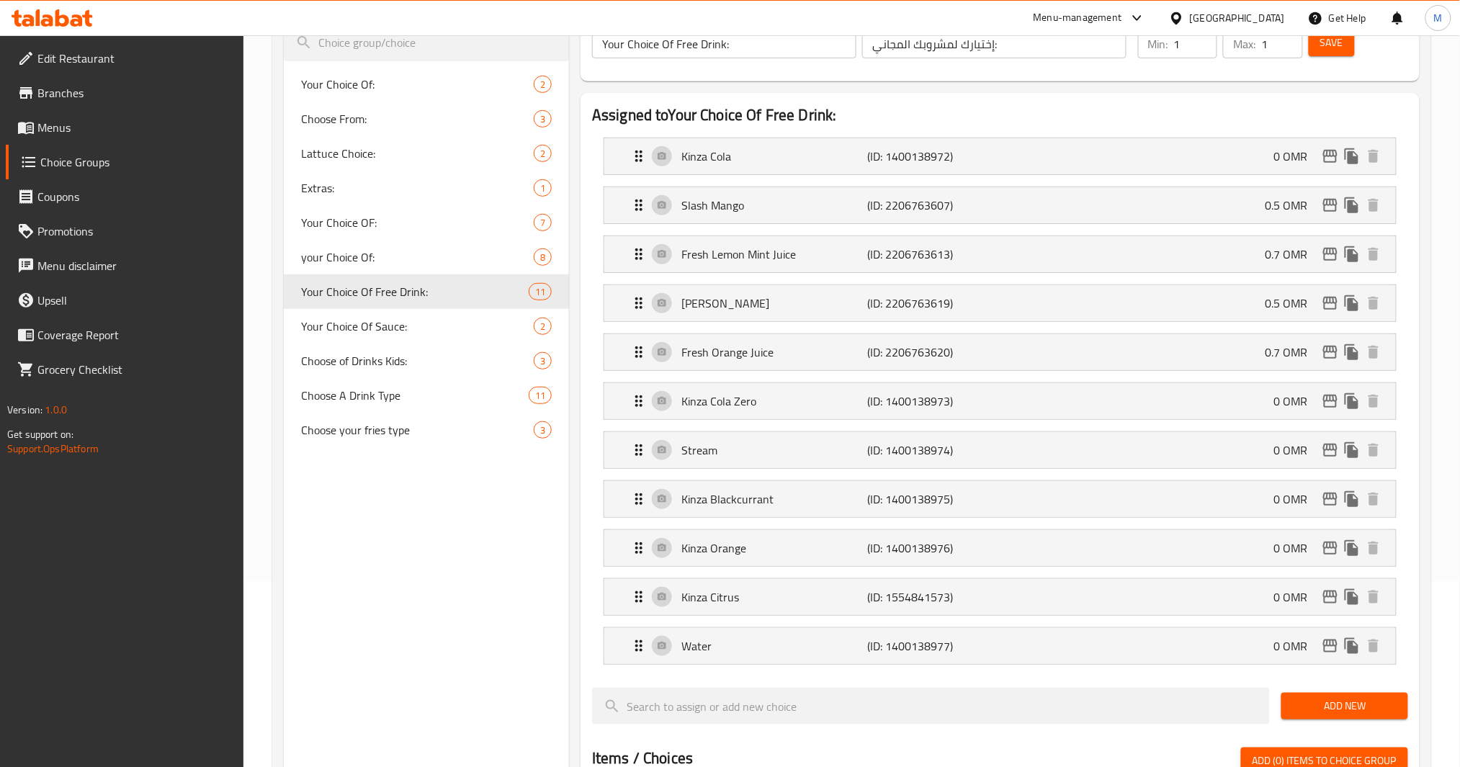
scroll to position [192, 0]
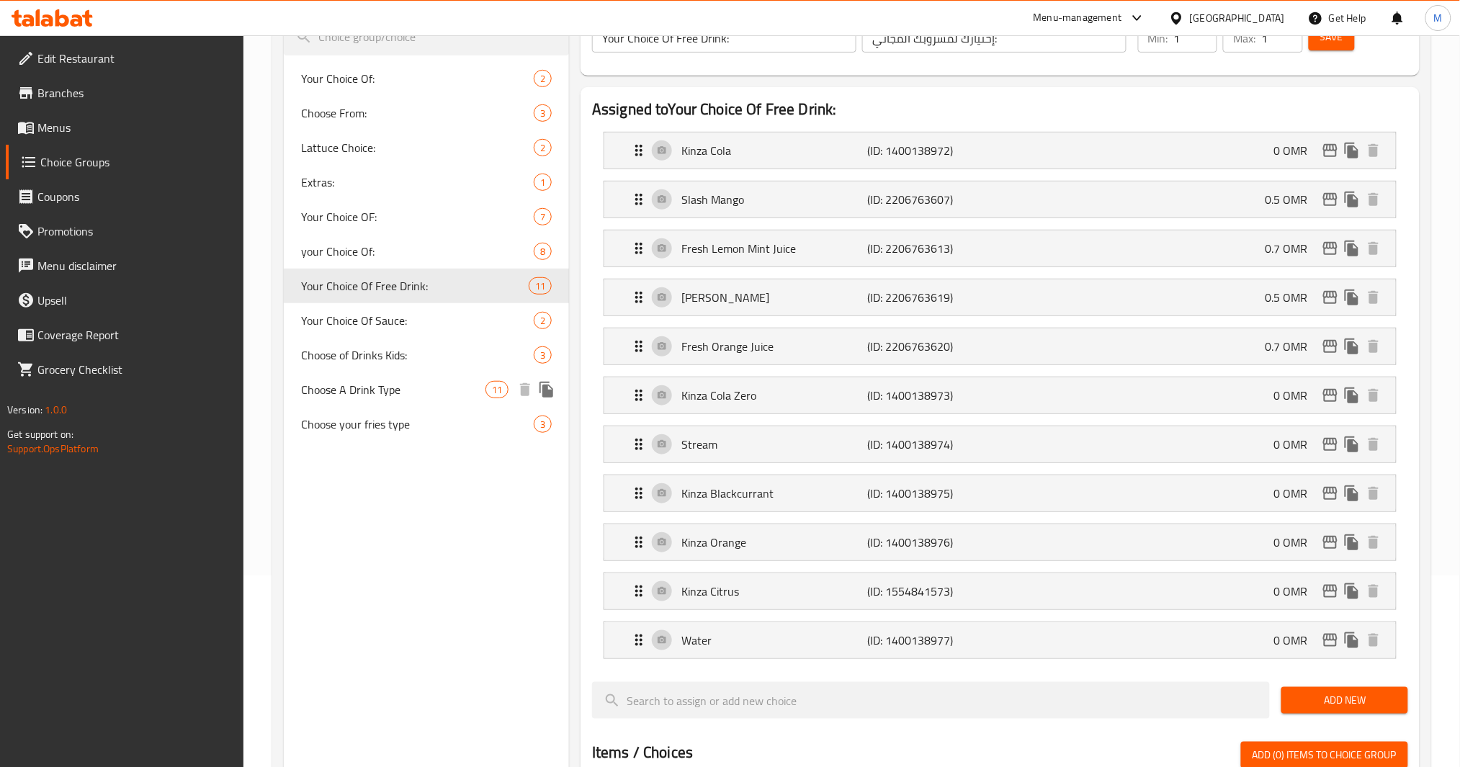
click at [428, 395] on span "Choose A Drink Type" at bounding box center [393, 389] width 184 height 17
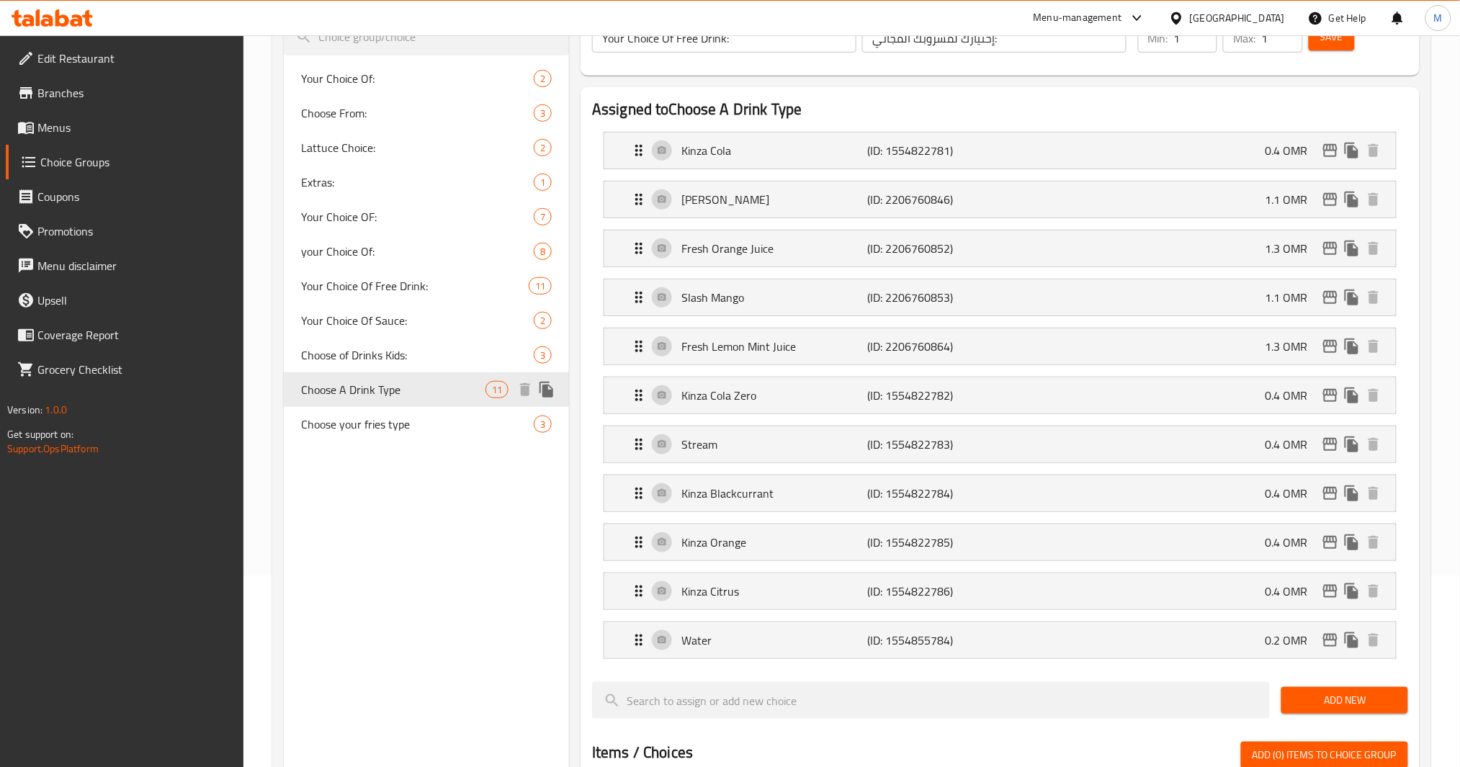
type input "Choose A Drink Type"
type input "اختر نوع مشروب"
type input "0"
click at [1333, 153] on icon "edit" at bounding box center [1330, 150] width 17 height 17
click at [761, 497] on p "Kinza Blackcurrant" at bounding box center [774, 493] width 186 height 17
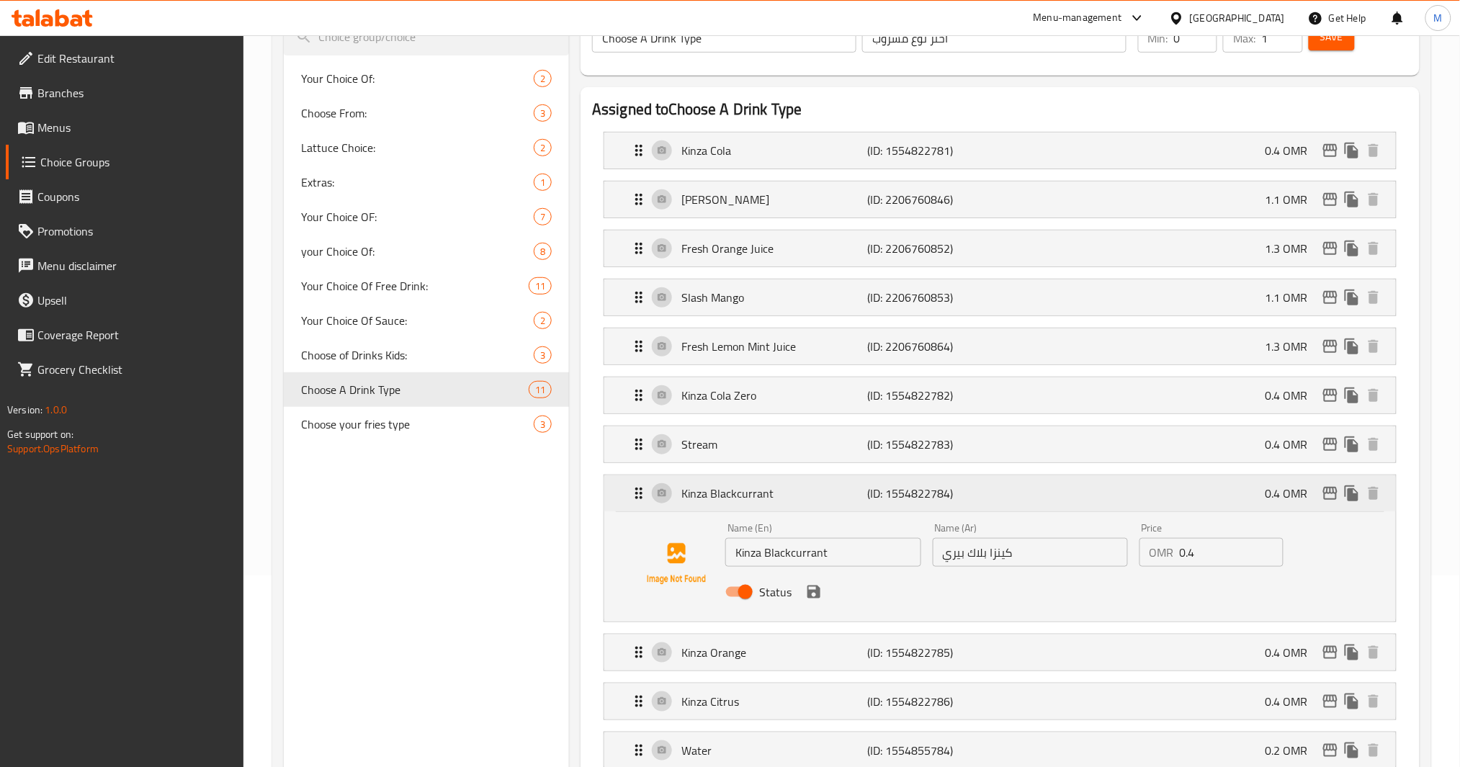
click at [855, 488] on p "Kinza Blackcurrant" at bounding box center [774, 493] width 186 height 17
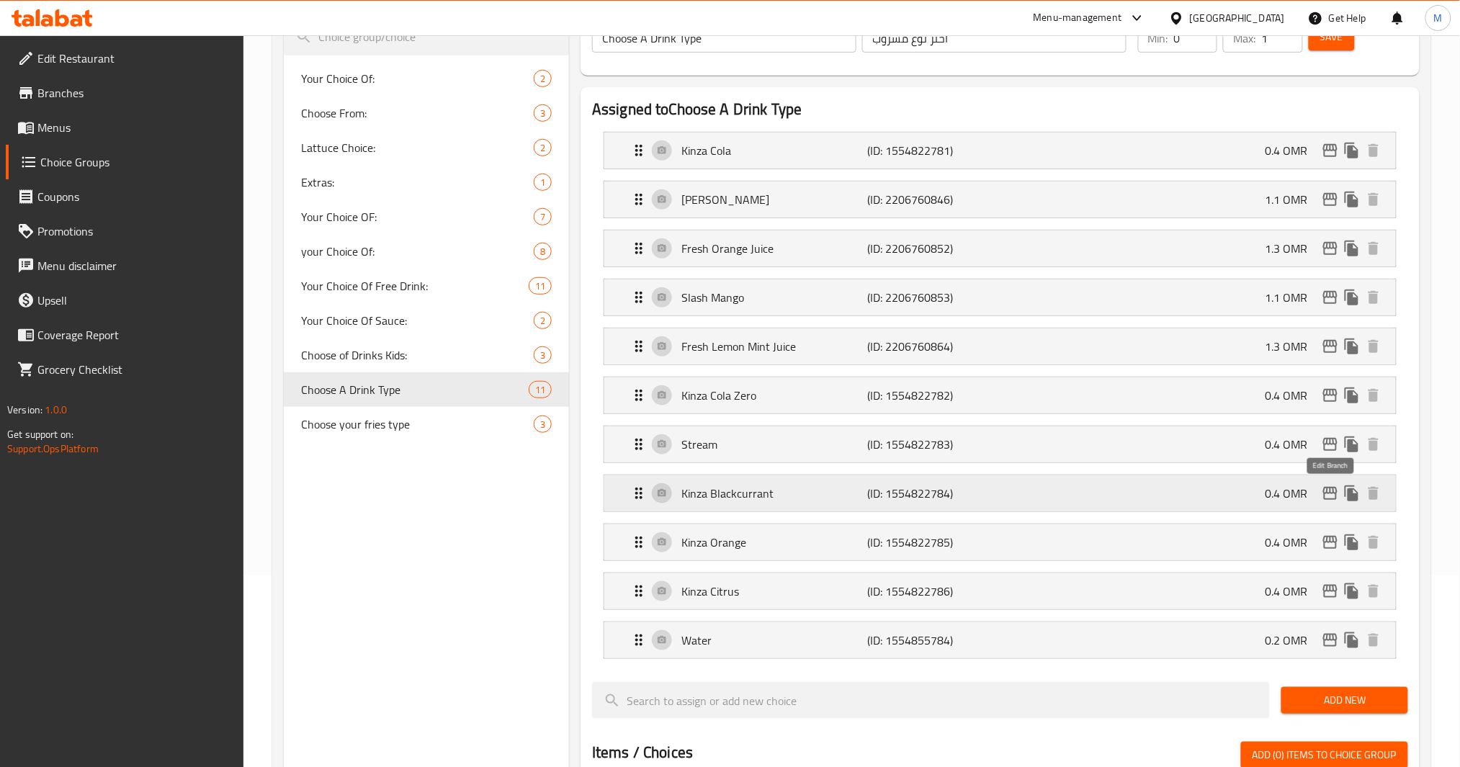
click at [1331, 491] on icon "edit" at bounding box center [1330, 493] width 14 height 13
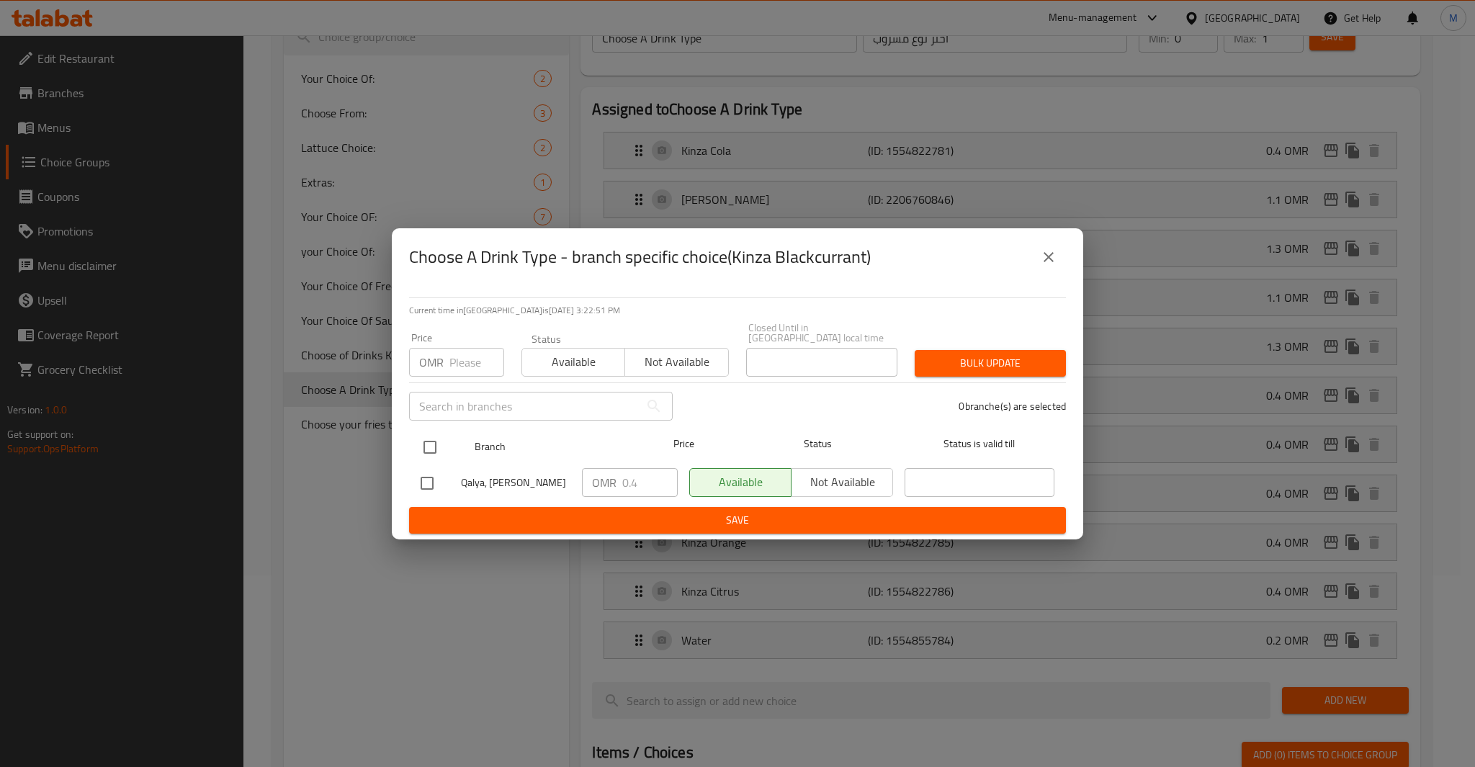
click at [435, 446] on input "checkbox" at bounding box center [430, 447] width 30 height 30
checkbox input "true"
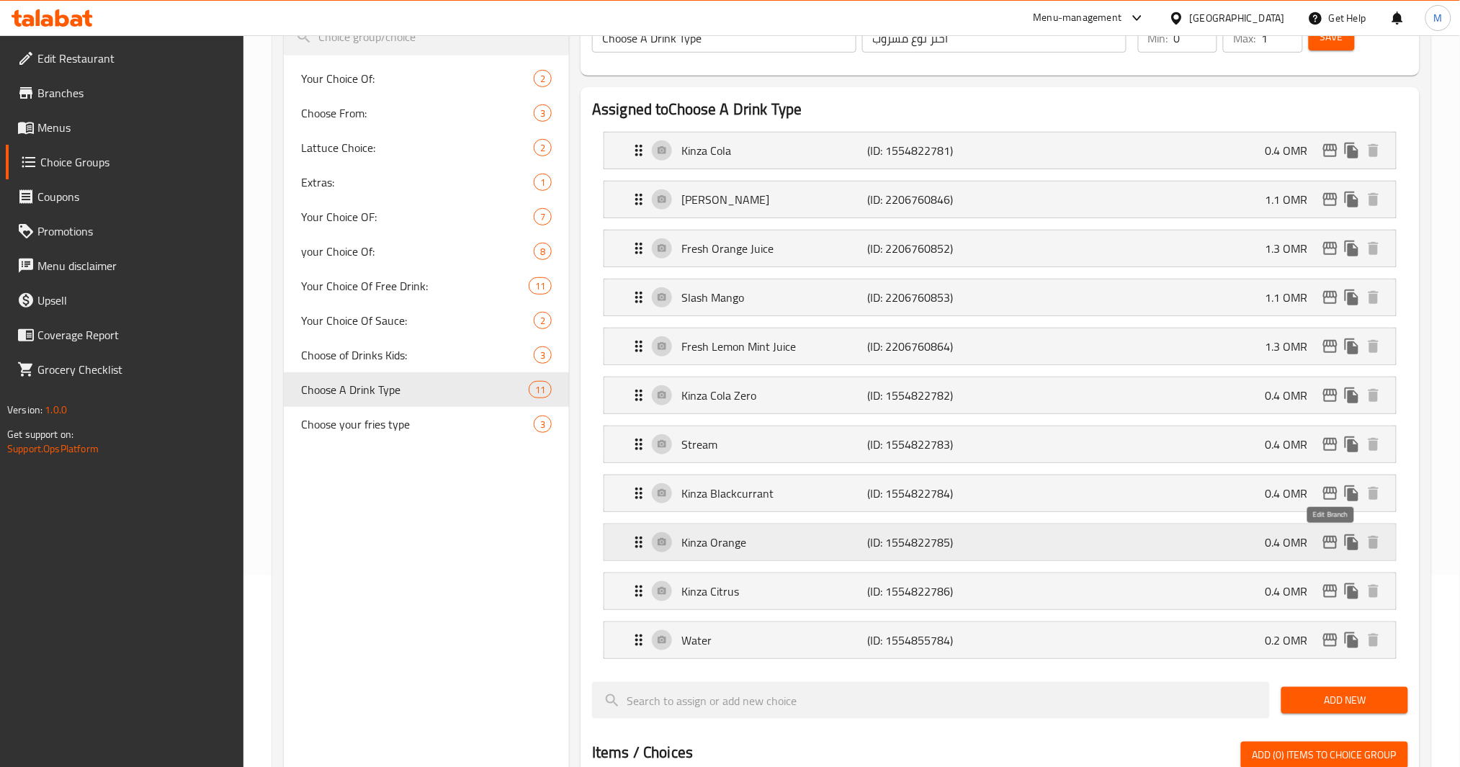
click at [1329, 540] on icon "edit" at bounding box center [1330, 542] width 17 height 17
click at [1337, 451] on icon "edit" at bounding box center [1330, 444] width 17 height 17
click at [1335, 598] on icon "edit" at bounding box center [1330, 591] width 14 height 13
click at [1332, 397] on icon "edit" at bounding box center [1330, 395] width 17 height 17
click at [1330, 646] on icon "edit" at bounding box center [1330, 640] width 14 height 13
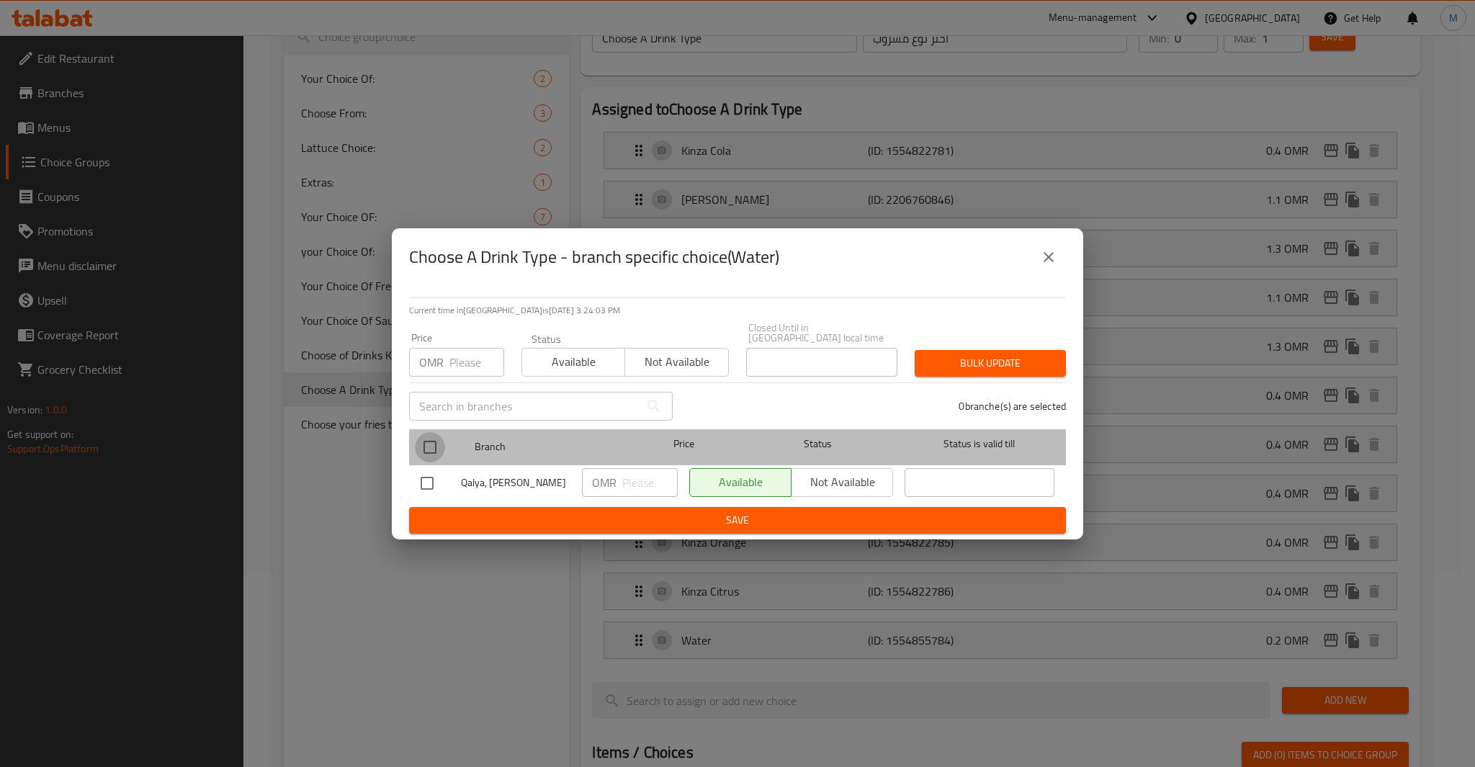
click at [437, 448] on input "checkbox" at bounding box center [430, 447] width 30 height 30
checkbox input "true"
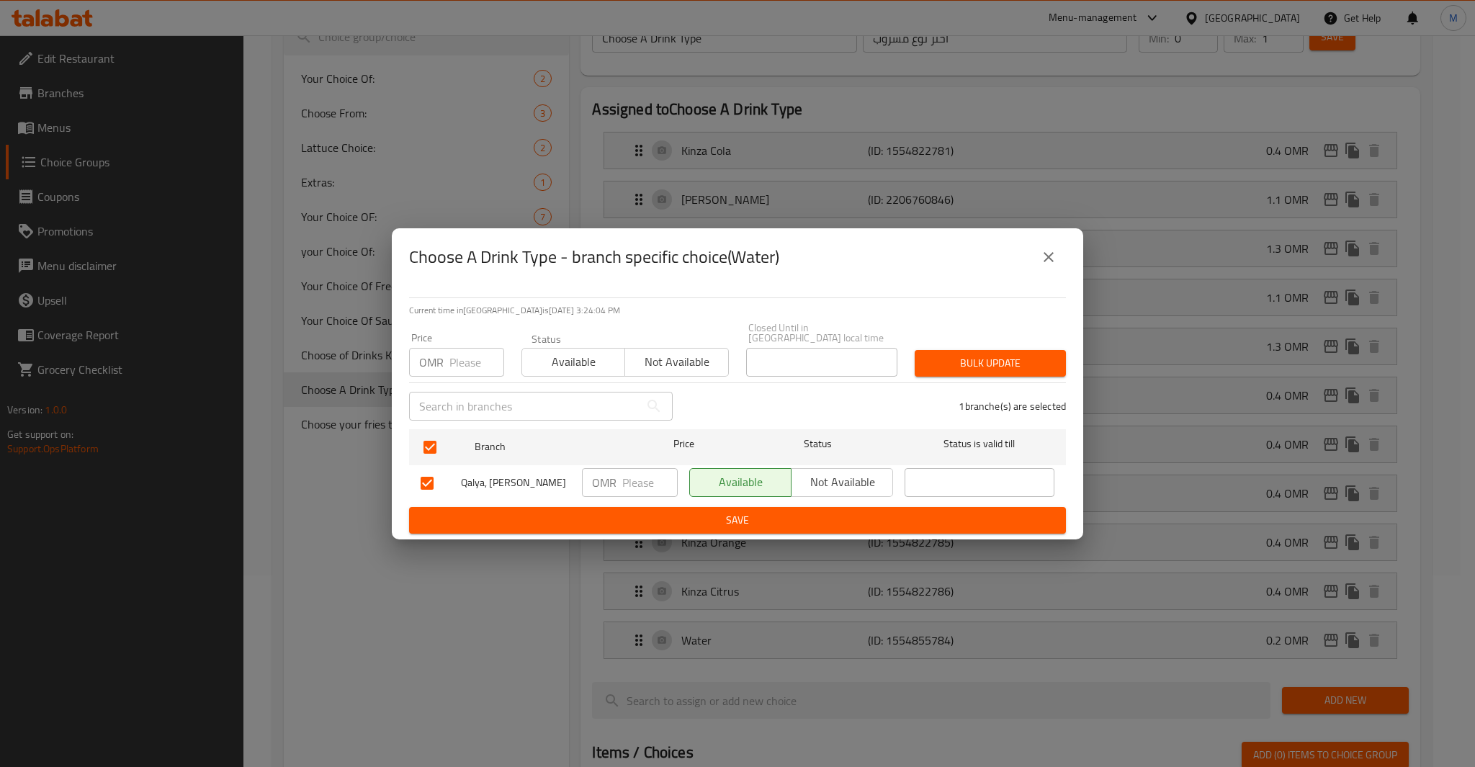
click at [461, 352] on input "number" at bounding box center [476, 362] width 55 height 29
type input "0.200"
click at [983, 354] on span "Bulk update" at bounding box center [990, 363] width 128 height 18
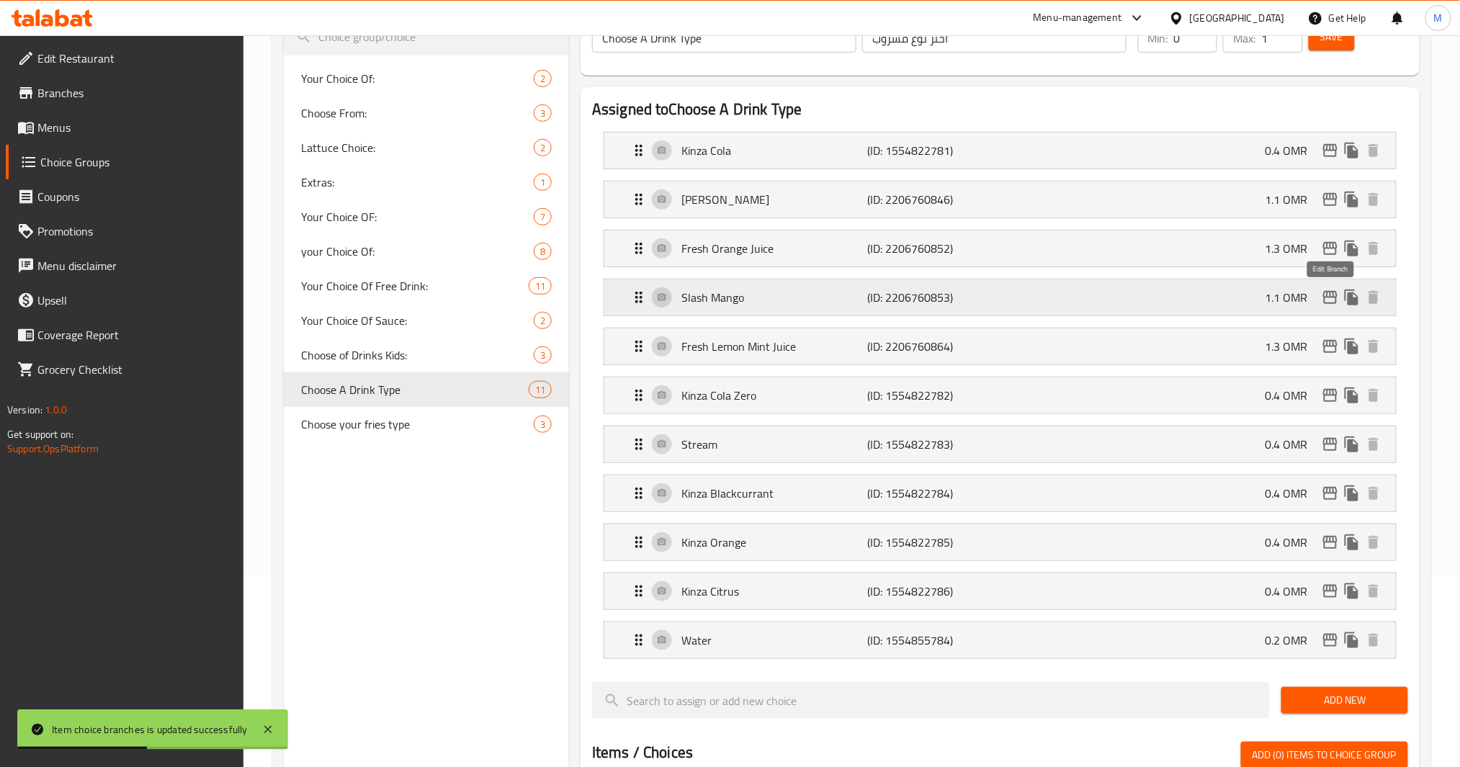
click at [1335, 296] on icon "edit" at bounding box center [1330, 297] width 17 height 17
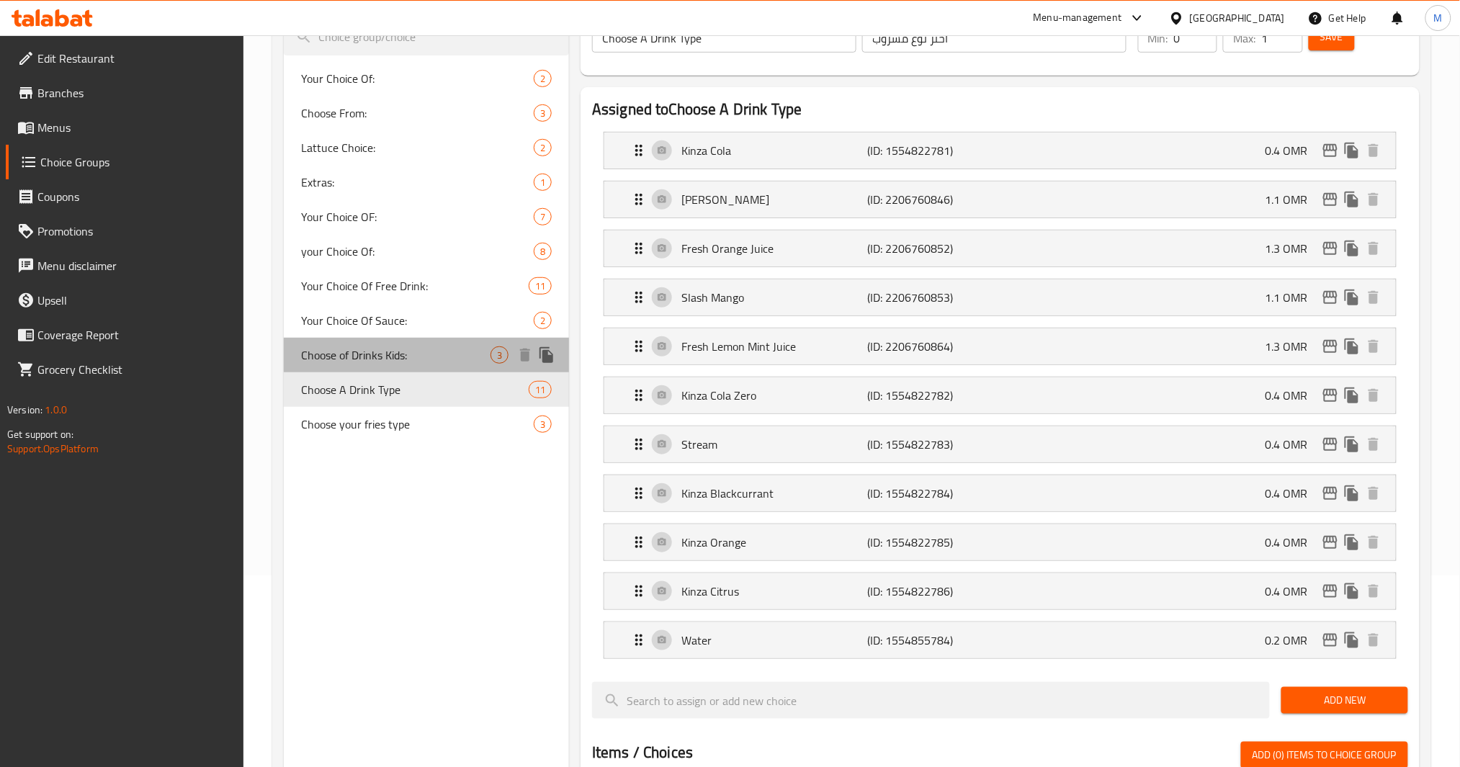
click at [428, 355] on span "Choose of Drinks Kids:" at bounding box center [395, 354] width 189 height 17
type input "Choose of Drinks Kids:"
type input "اختر من المشروبات للأطفال:"
type input "1"
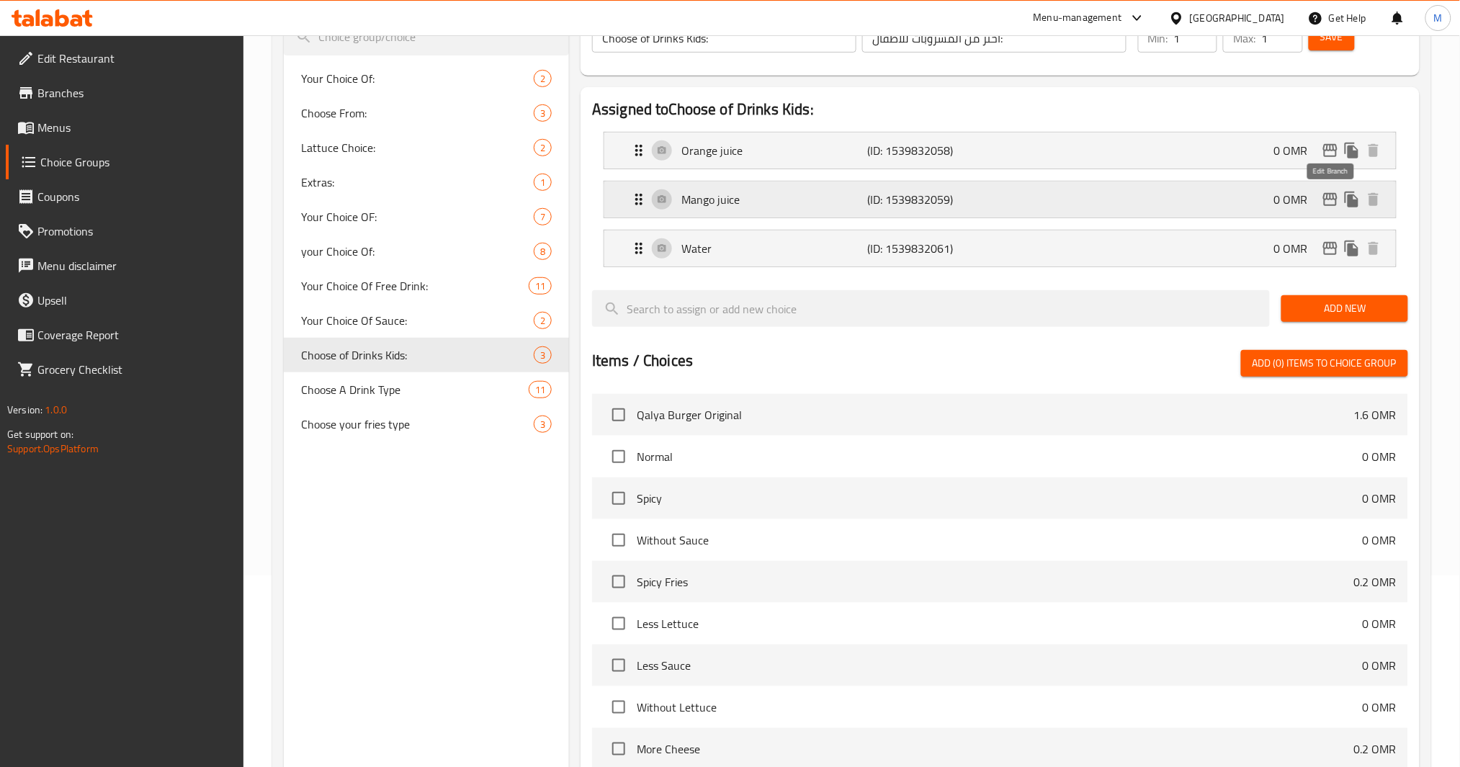
click at [1329, 201] on icon "edit" at bounding box center [1330, 199] width 17 height 17
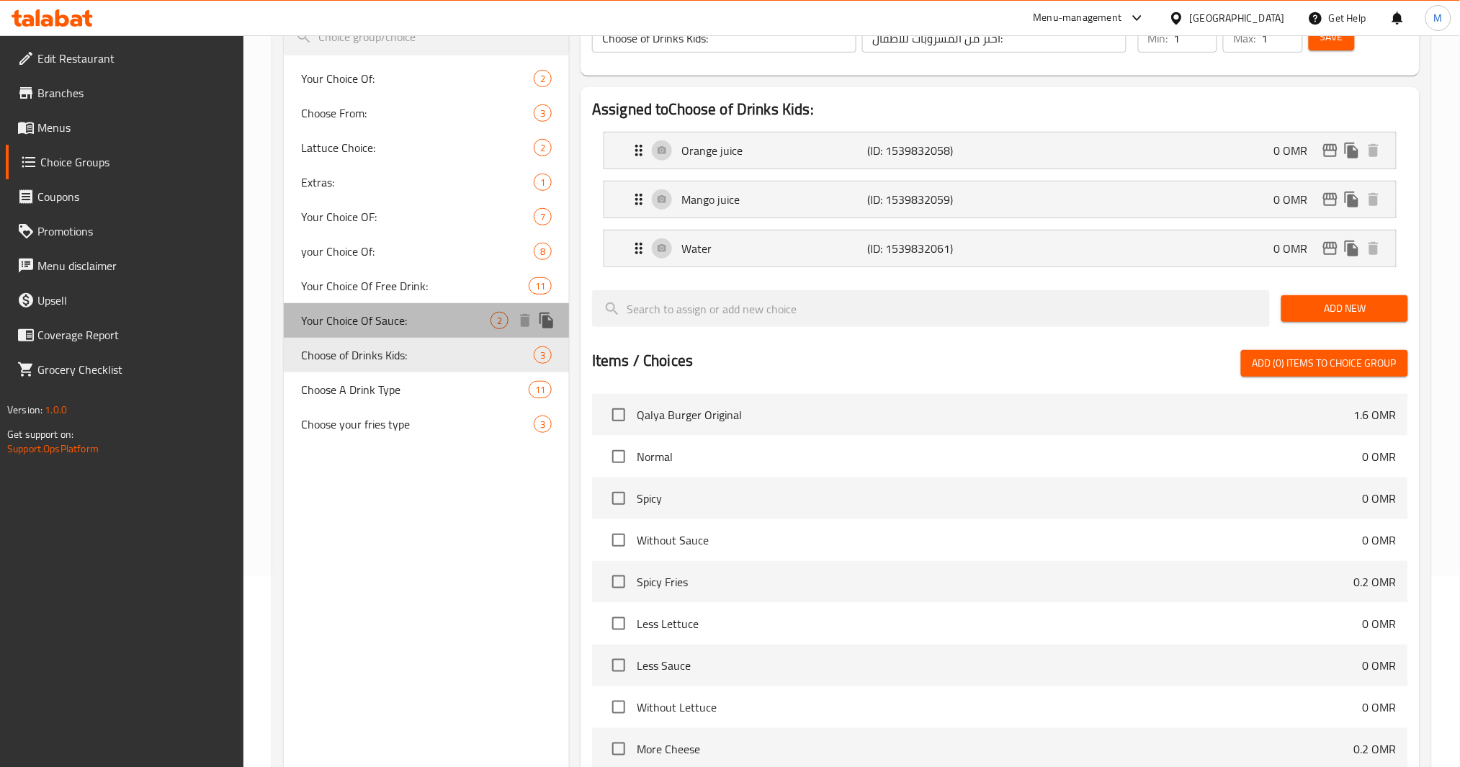
click at [352, 312] on span "Your Choice Of Sauce:" at bounding box center [395, 320] width 189 height 17
type input "Your Choice Of Sauce:"
type input "إختيارك من الصوص:"
type input "0"
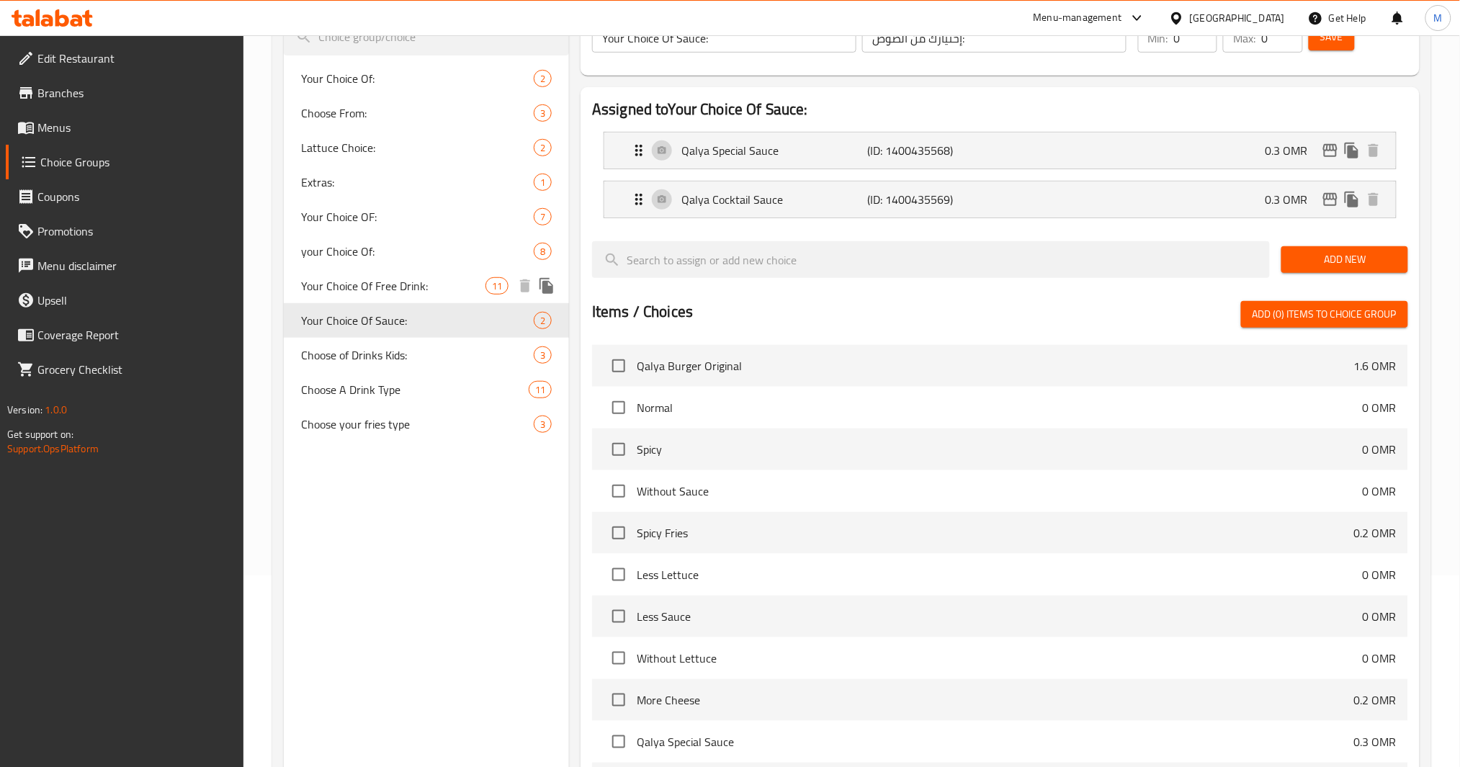
click at [399, 280] on span "Your Choice Of Free Drink:" at bounding box center [393, 285] width 184 height 17
type input "Your Choice Of Free Drink:"
type input "إختيارك لمشروبك المجاني:"
type input "1"
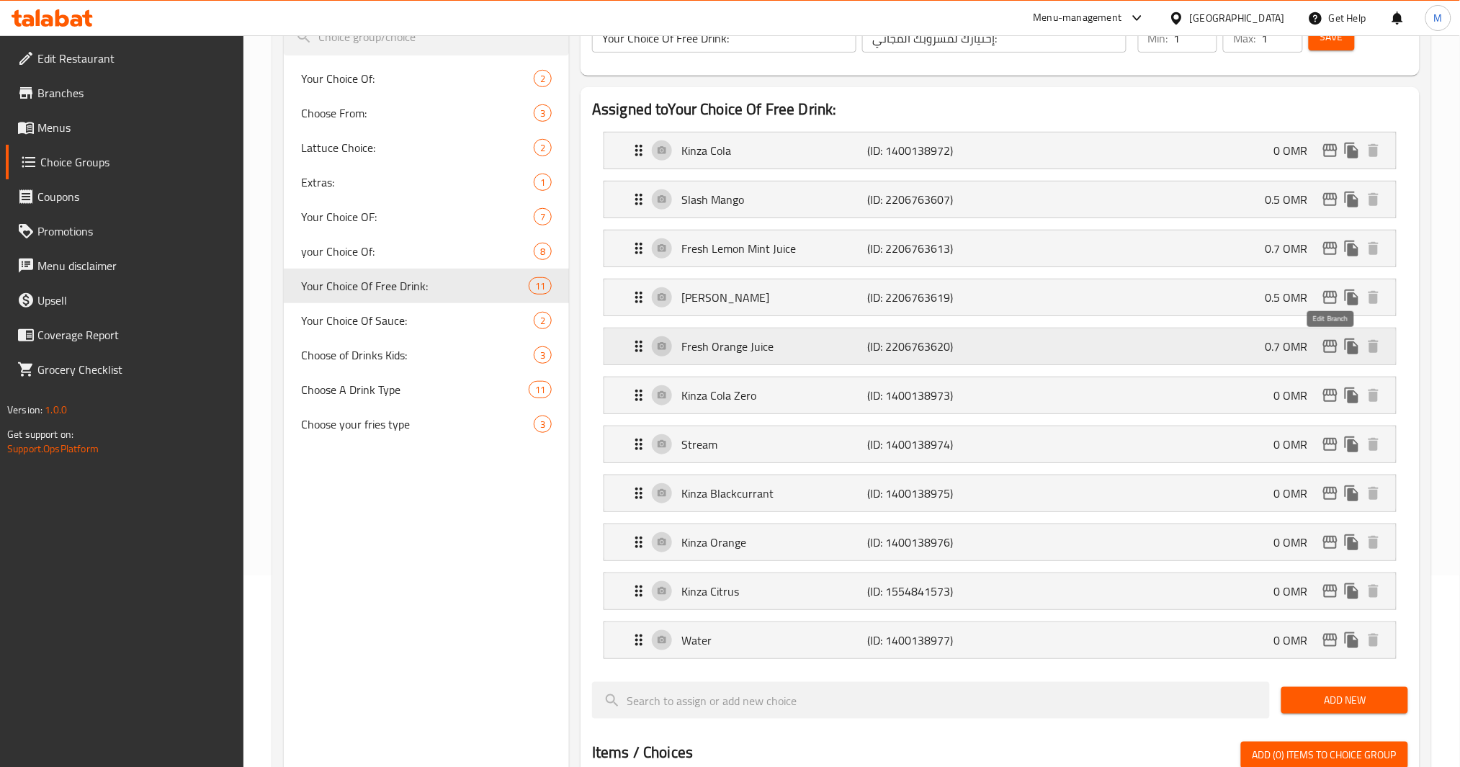
click at [1323, 344] on icon "edit" at bounding box center [1330, 346] width 17 height 17
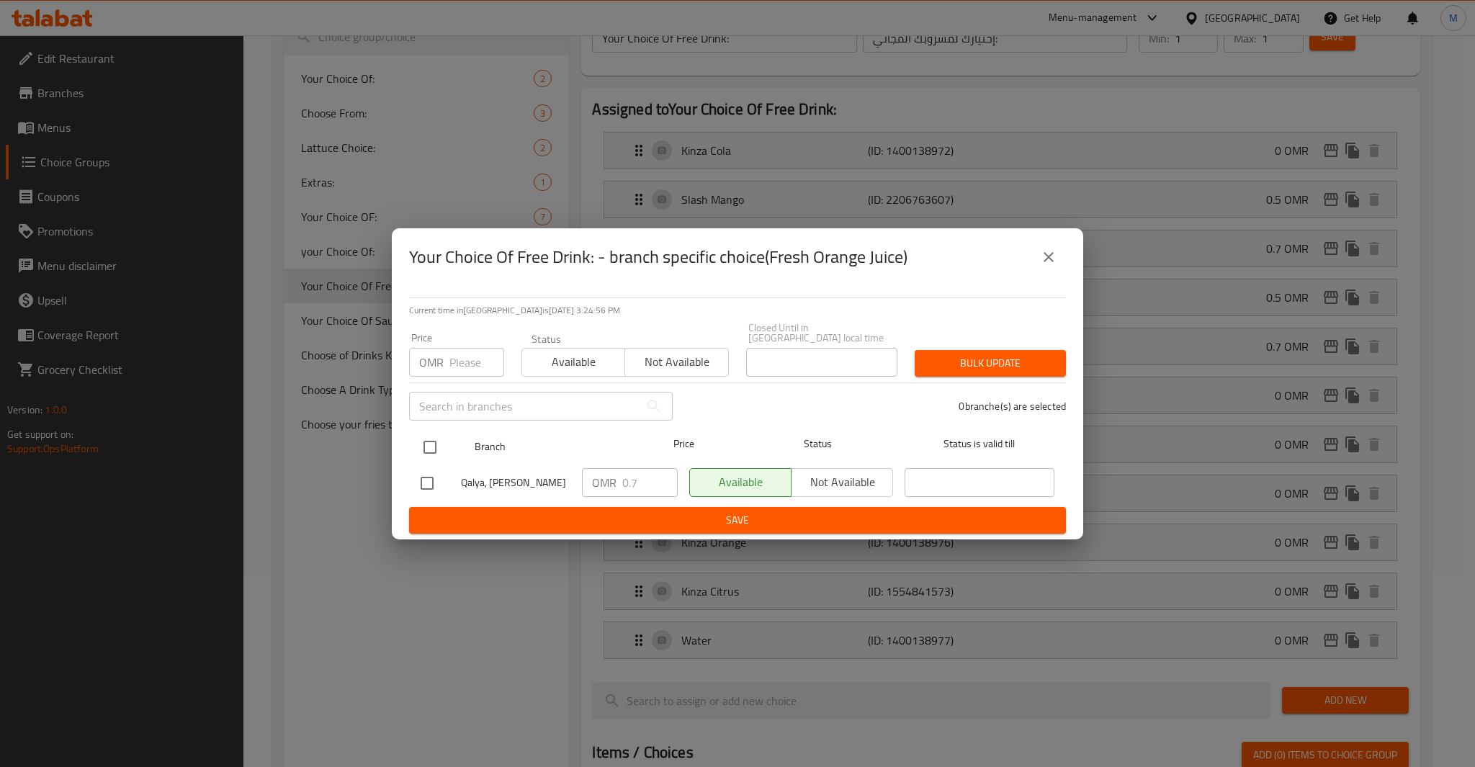
click at [430, 447] on input "checkbox" at bounding box center [430, 447] width 30 height 30
checkbox input "true"
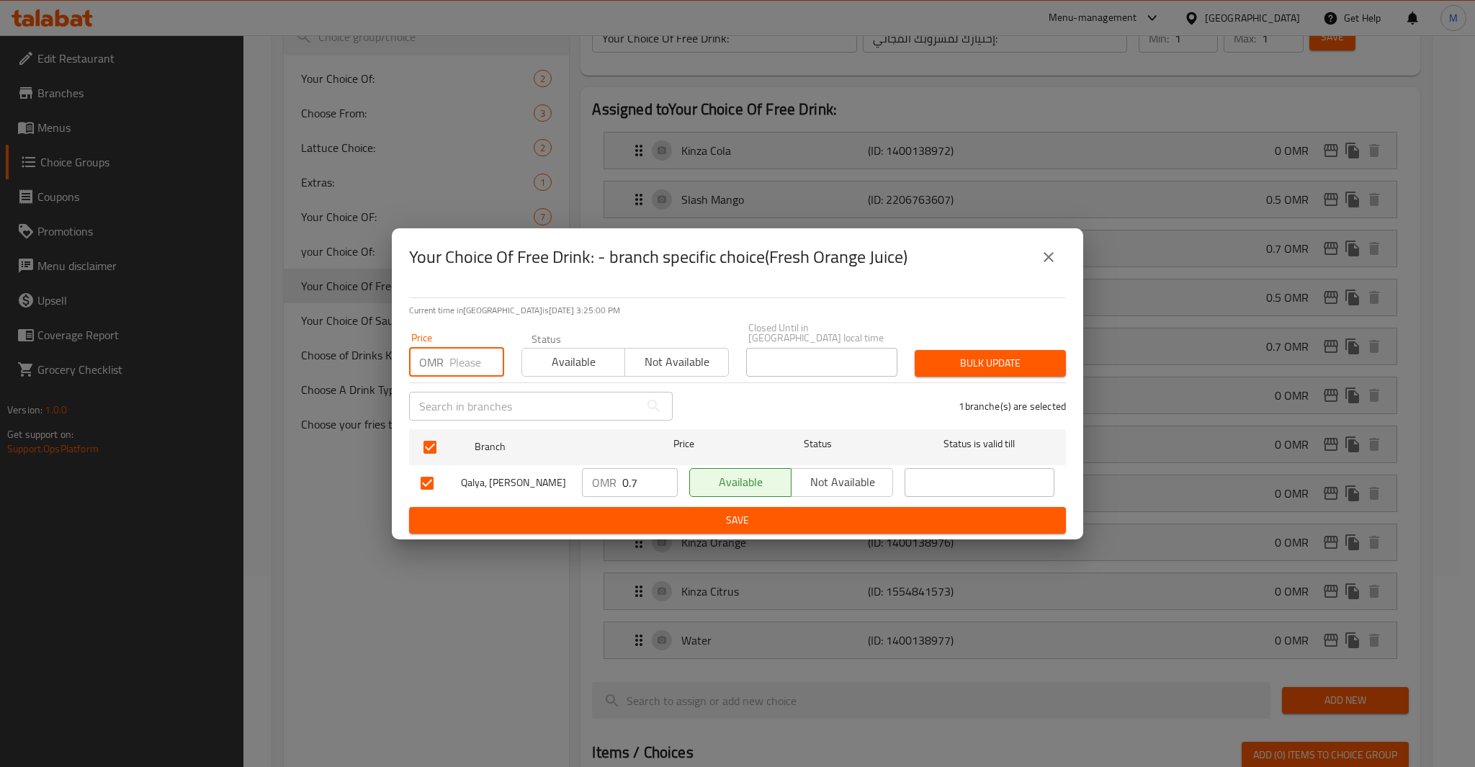
click at [455, 348] on input "number" at bounding box center [476, 362] width 55 height 29
type input "1.300"
click at [1047, 354] on span "Bulk update" at bounding box center [990, 363] width 128 height 18
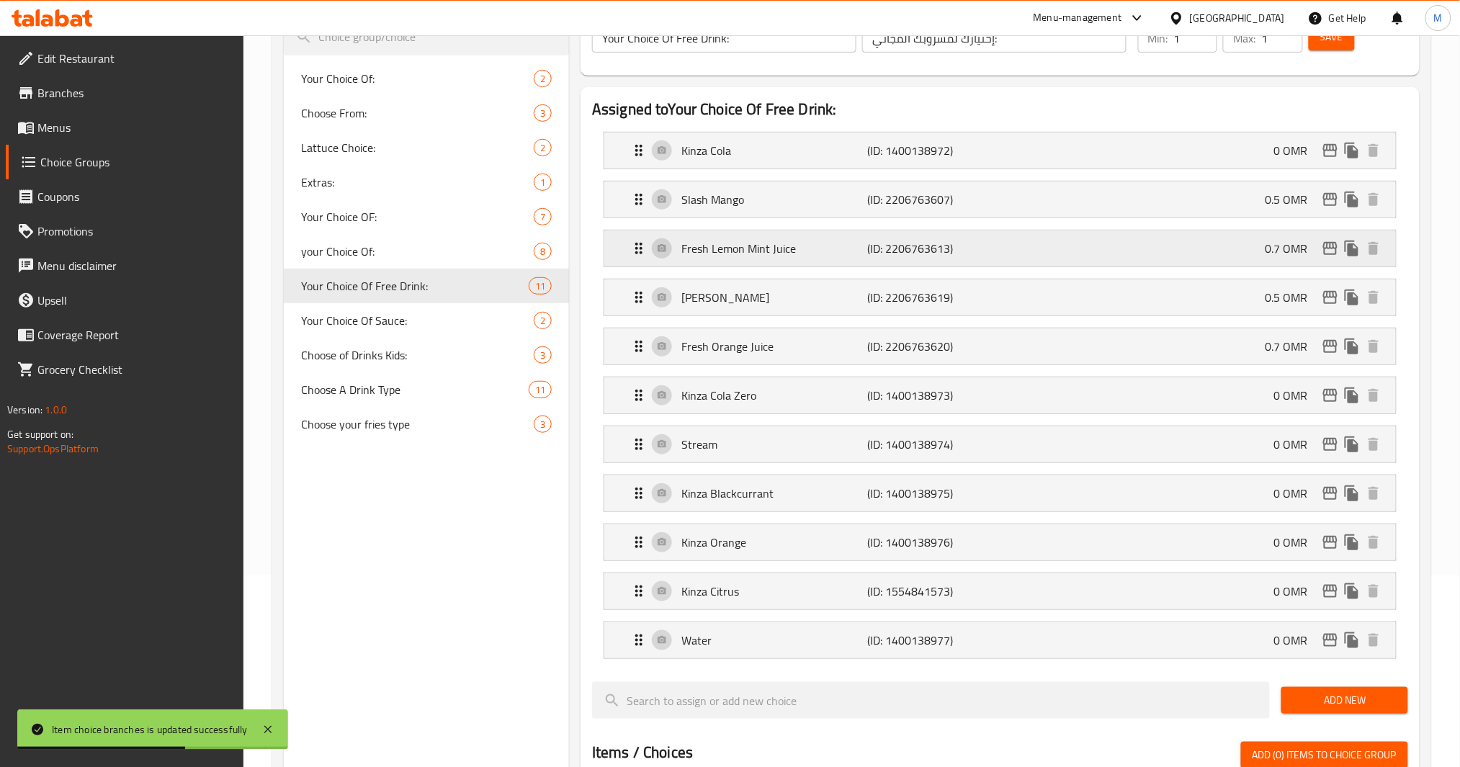
click at [1325, 248] on icon "edit" at bounding box center [1330, 248] width 14 height 13
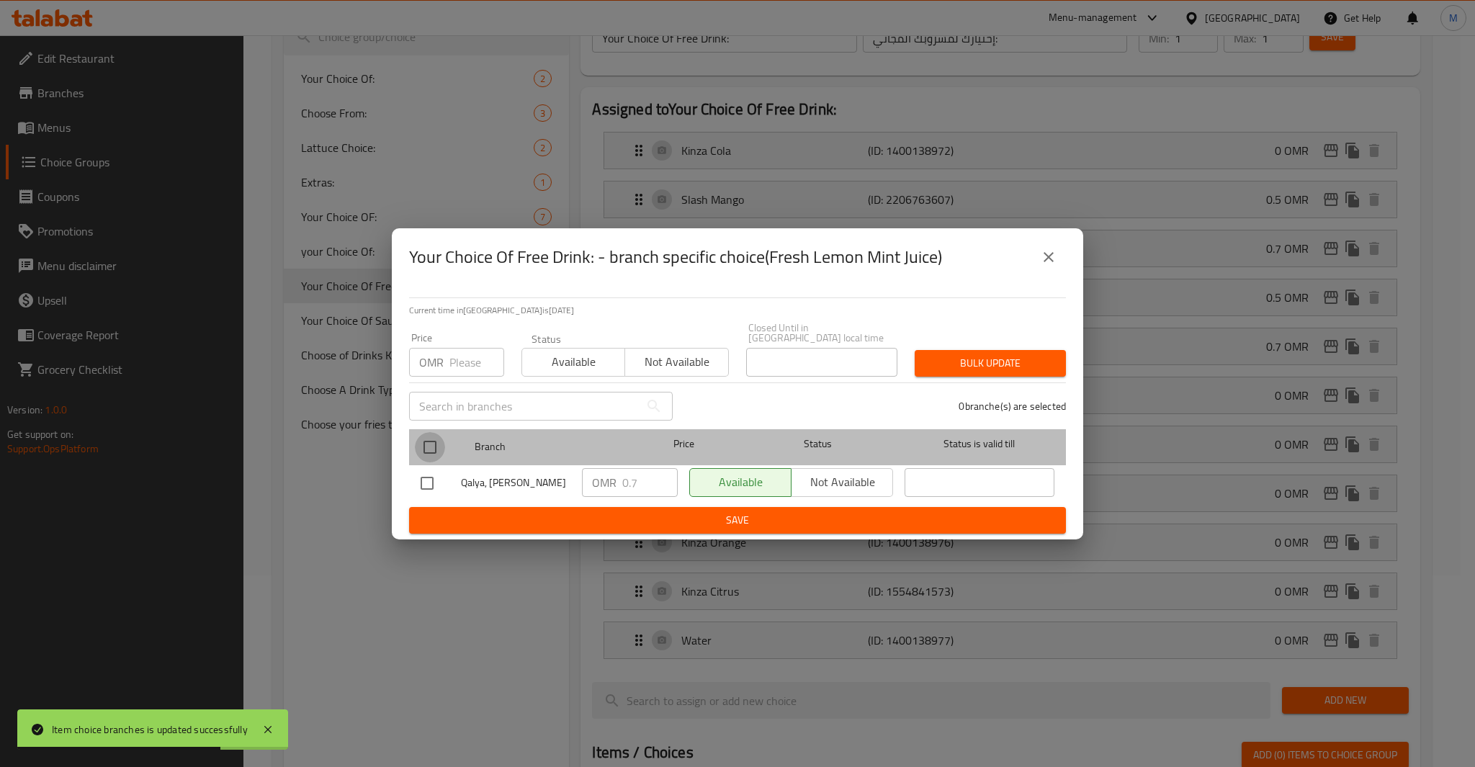
click at [431, 436] on input "checkbox" at bounding box center [430, 447] width 30 height 30
checkbox input "true"
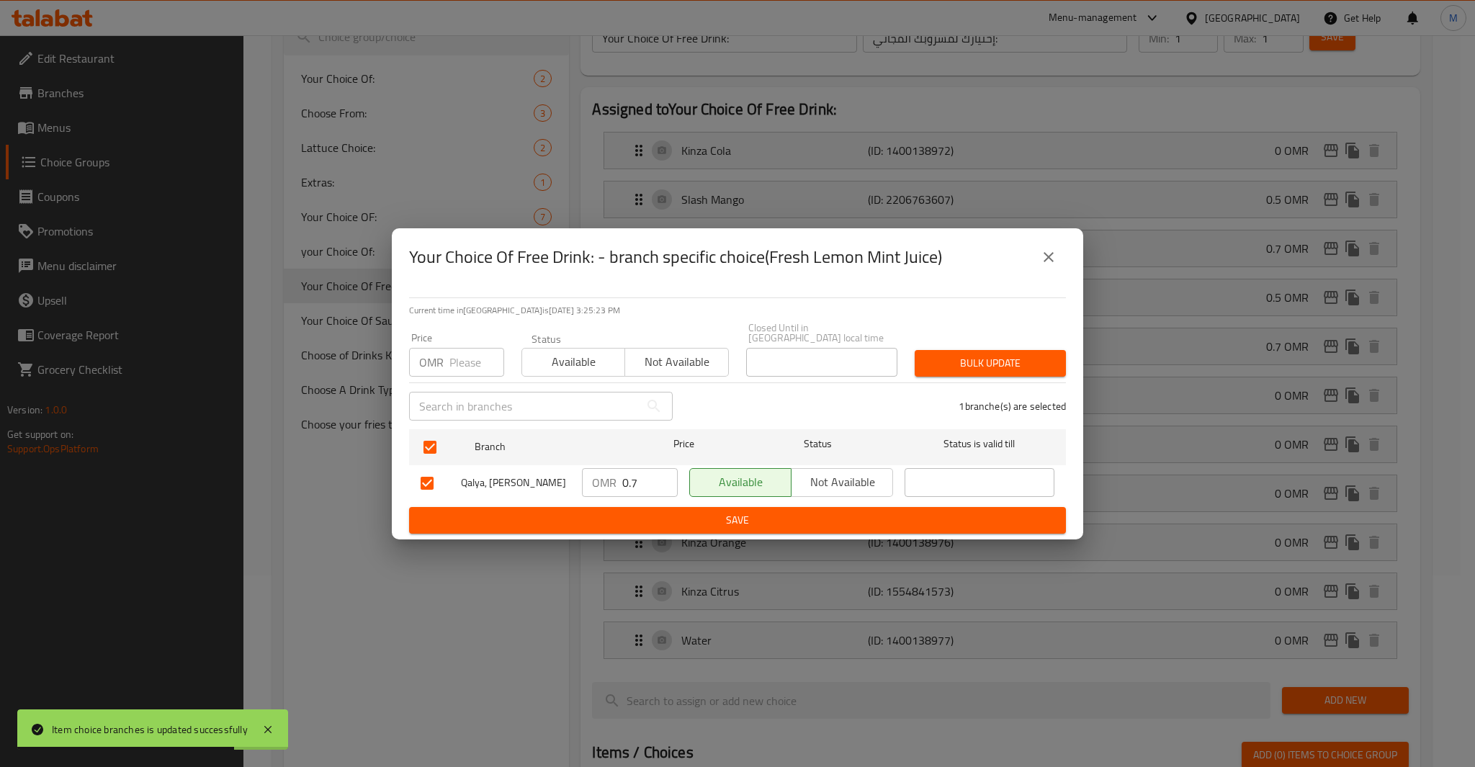
click at [475, 333] on div "Price OMR Price" at bounding box center [456, 355] width 95 height 44
click at [478, 367] on input "number" at bounding box center [476, 362] width 55 height 29
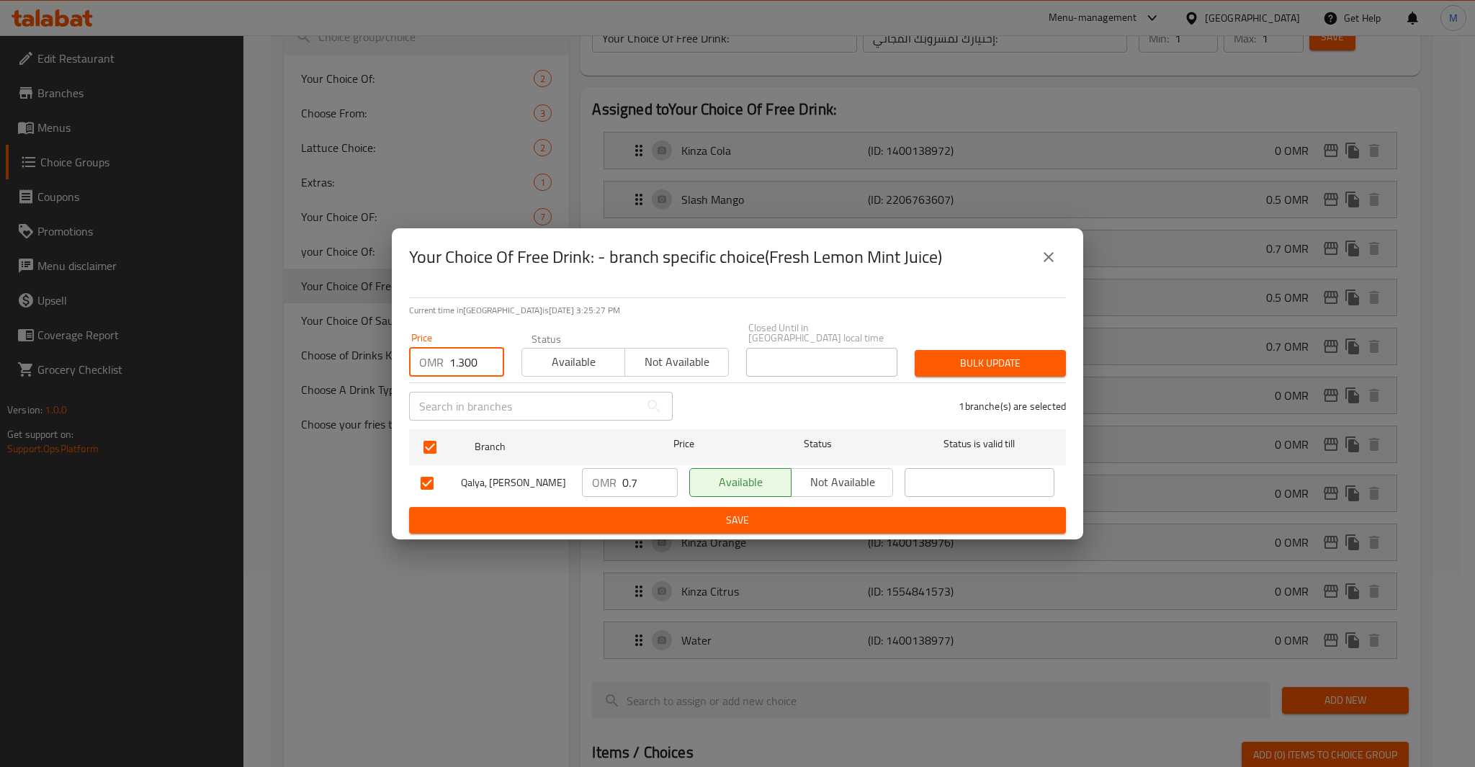
type input "1.300"
type button "0"
type button "1"
click at [915, 350] on button "Bulk update" at bounding box center [990, 363] width 151 height 27
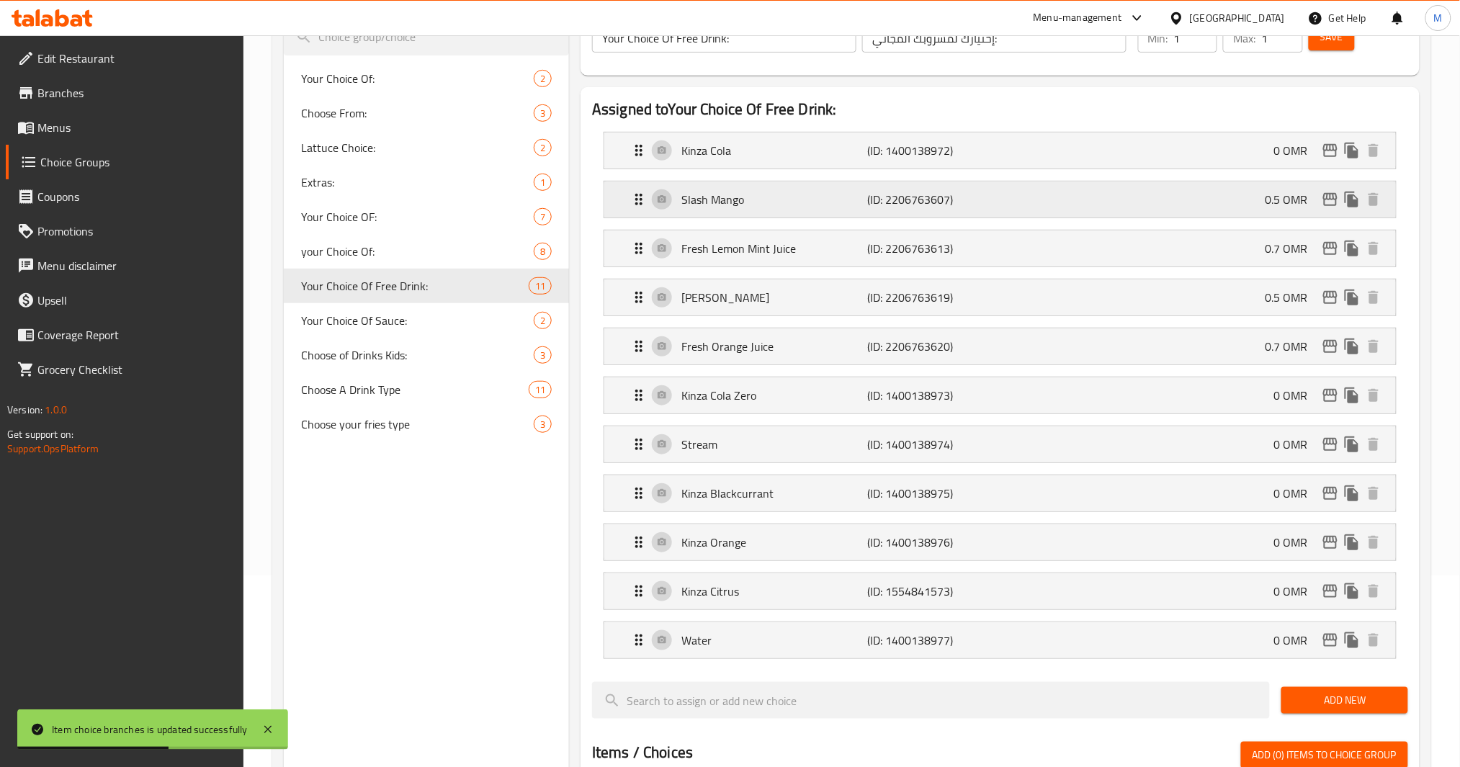
click at [1332, 214] on div "Slash Mango (ID: 2206763607) 0.5 OMR" at bounding box center [1004, 200] width 748 height 36
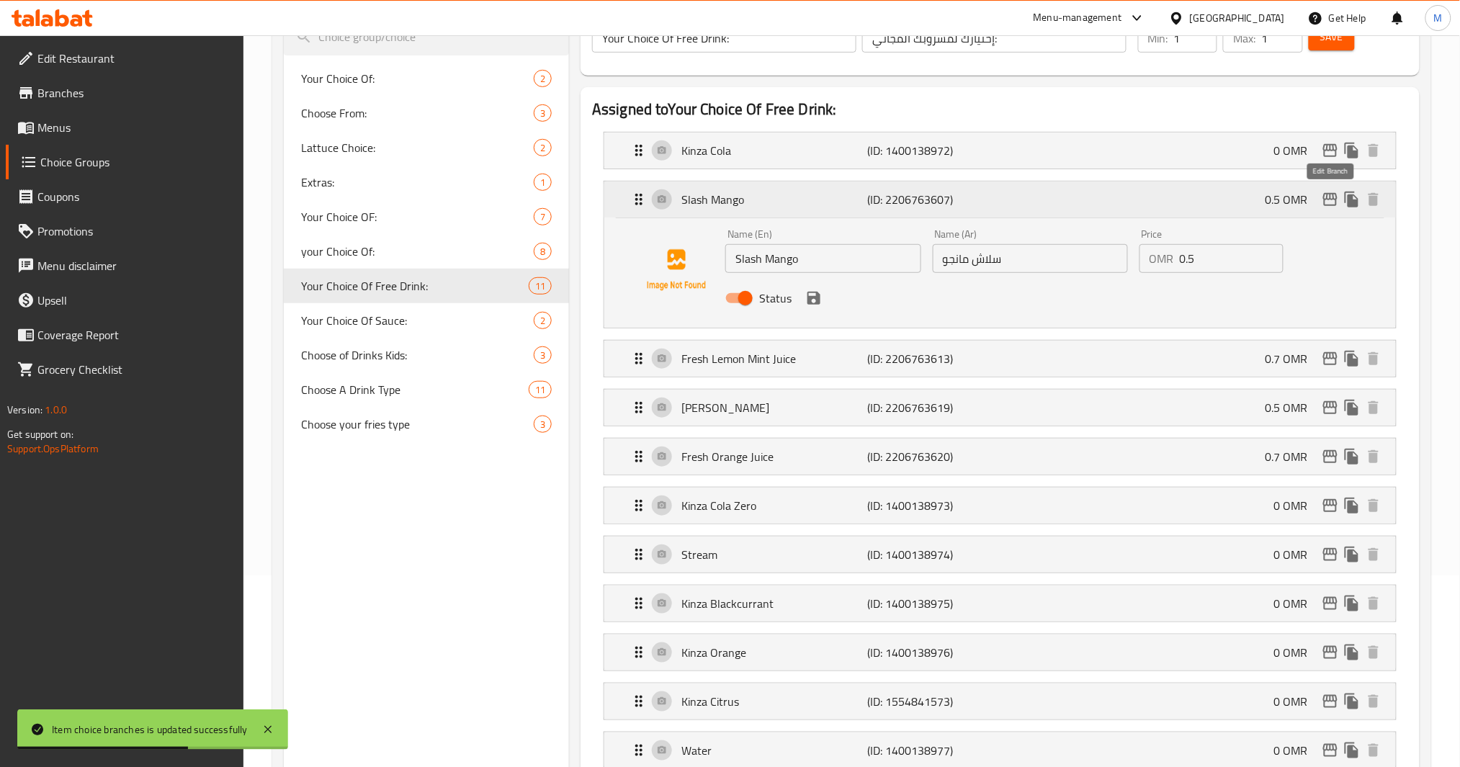
click at [1332, 207] on icon "edit" at bounding box center [1330, 199] width 17 height 17
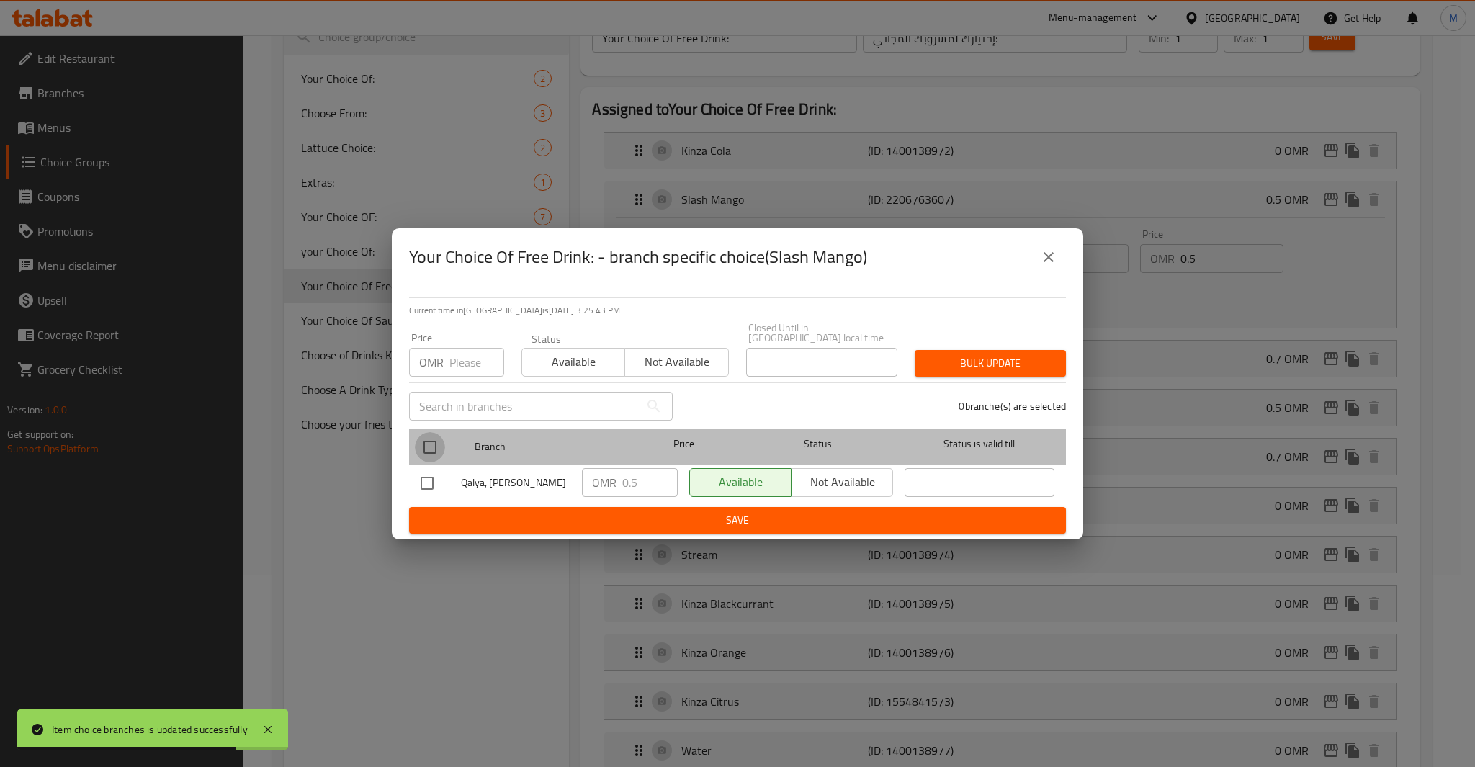
click at [419, 441] on input "checkbox" at bounding box center [430, 447] width 30 height 30
checkbox input "true"
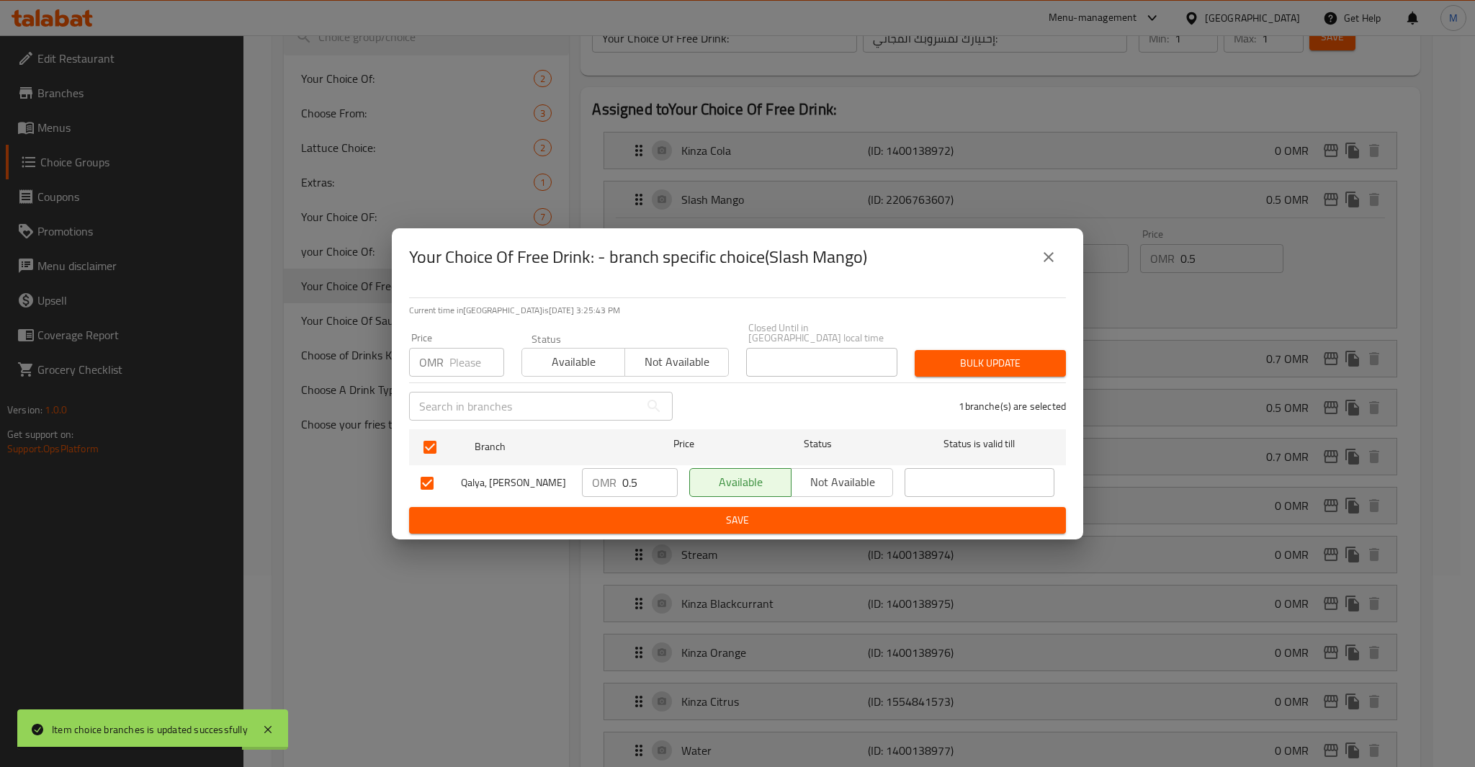
click at [452, 374] on div "Price OMR Price" at bounding box center [457, 354] width 112 height 61
click at [462, 357] on input "number" at bounding box center [476, 362] width 55 height 29
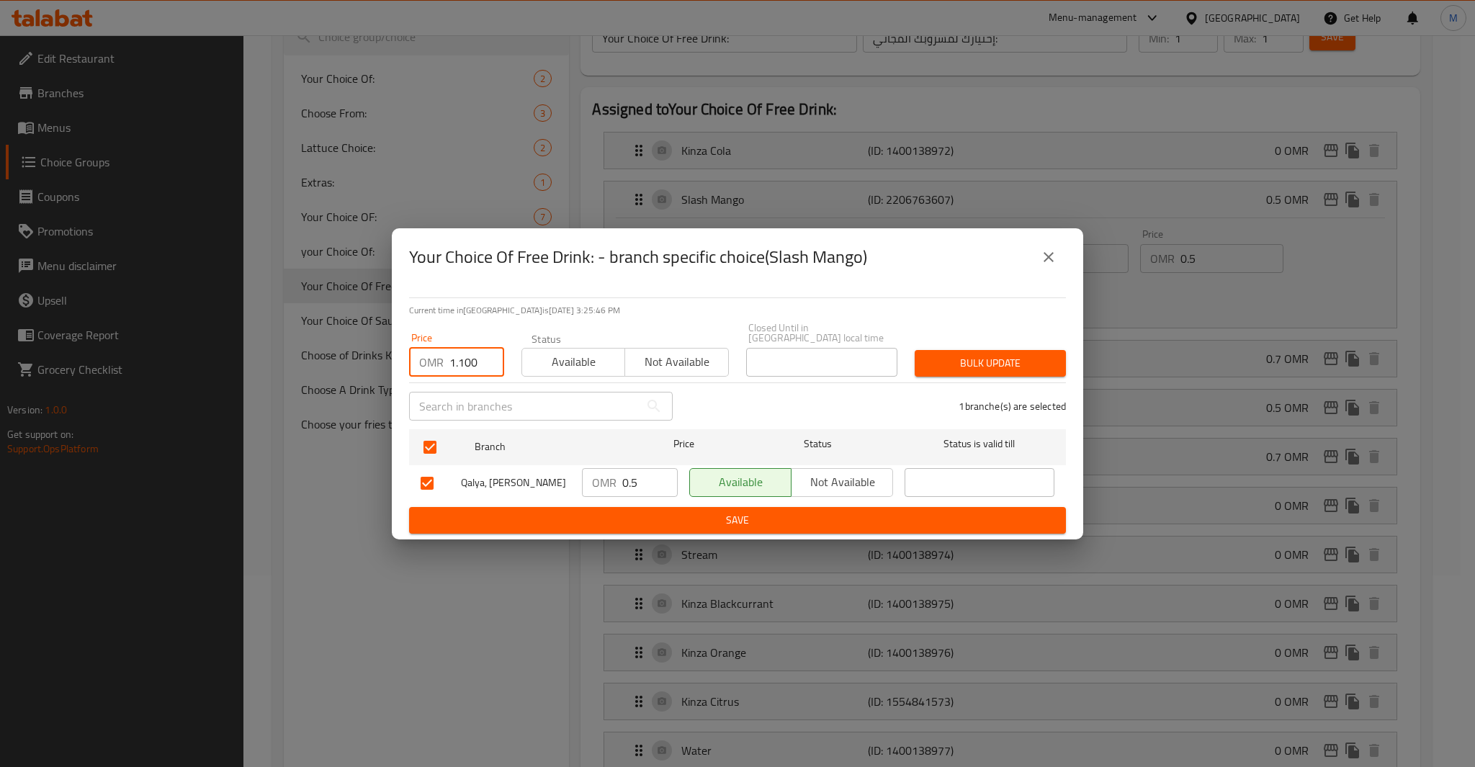
type input "1.100"
type button "0"
type button "1"
click at [915, 350] on button "Bulk update" at bounding box center [990, 363] width 151 height 27
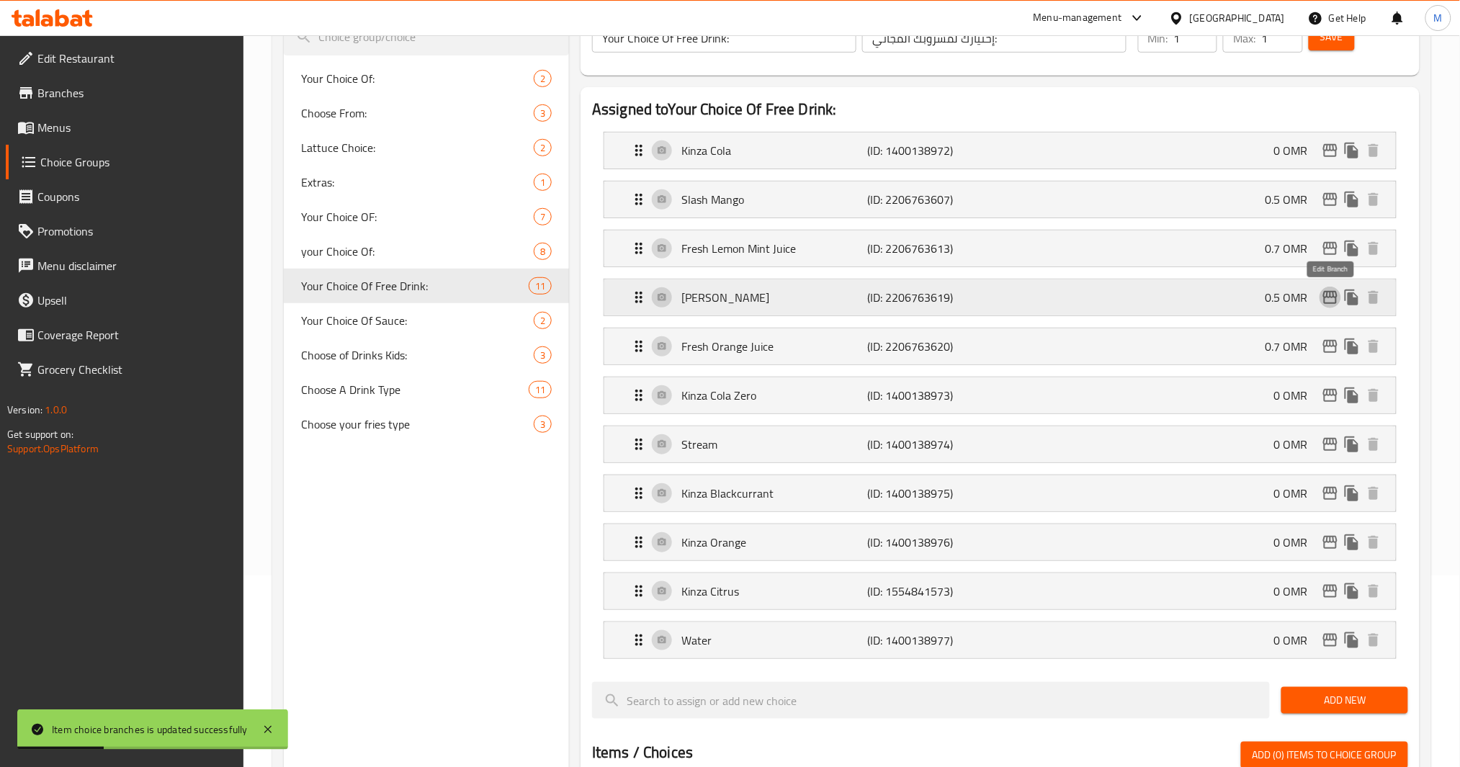
click at [1330, 294] on icon "edit" at bounding box center [1330, 297] width 17 height 17
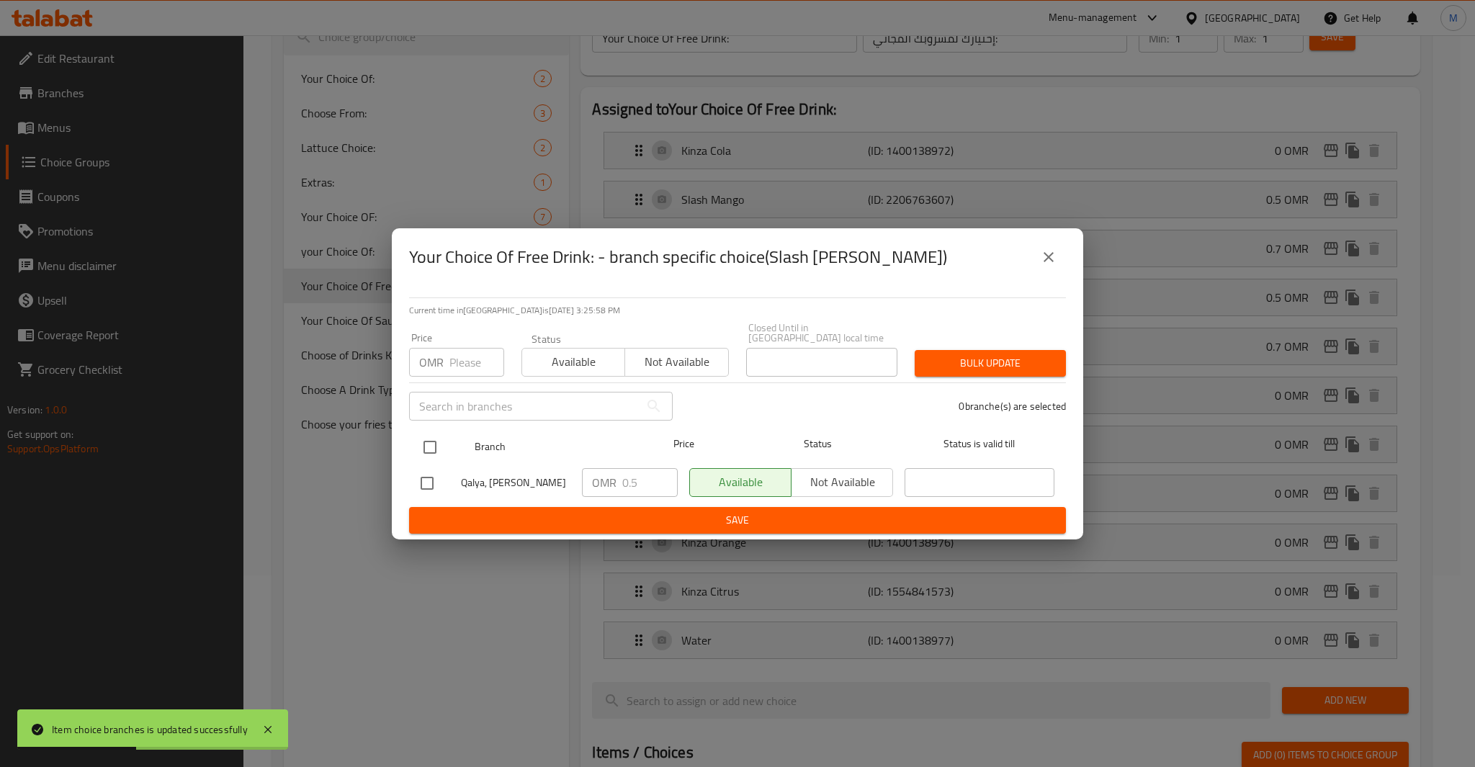
click at [411, 436] on div "Branch Price Status Status is valid till" at bounding box center [737, 447] width 657 height 36
click at [432, 444] on input "checkbox" at bounding box center [430, 447] width 30 height 30
checkbox input "true"
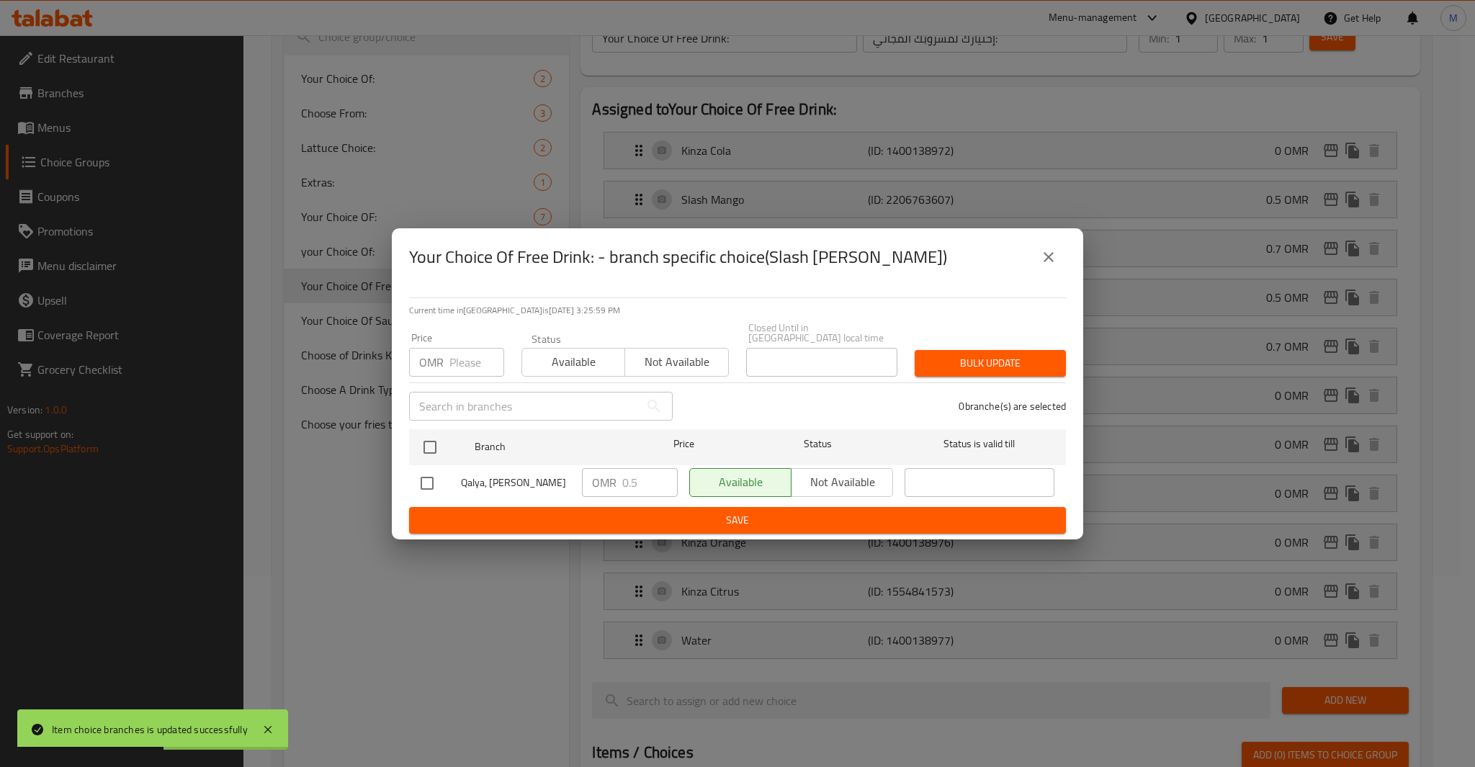
checkbox input "true"
click at [466, 354] on input "number" at bounding box center [476, 362] width 55 height 29
type input "1.100"
type button "0"
type button "1"
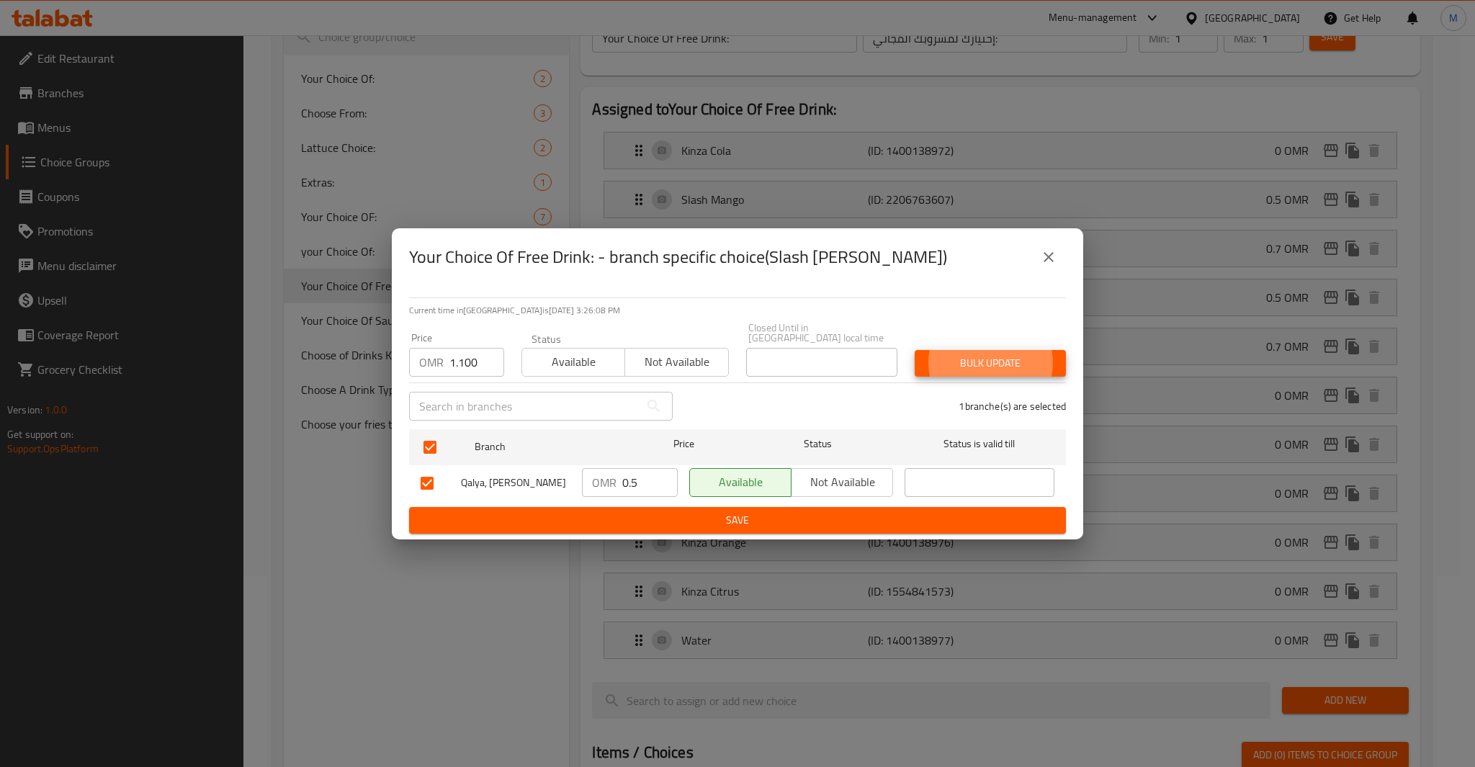
click at [915, 350] on button "Bulk update" at bounding box center [990, 363] width 151 height 27
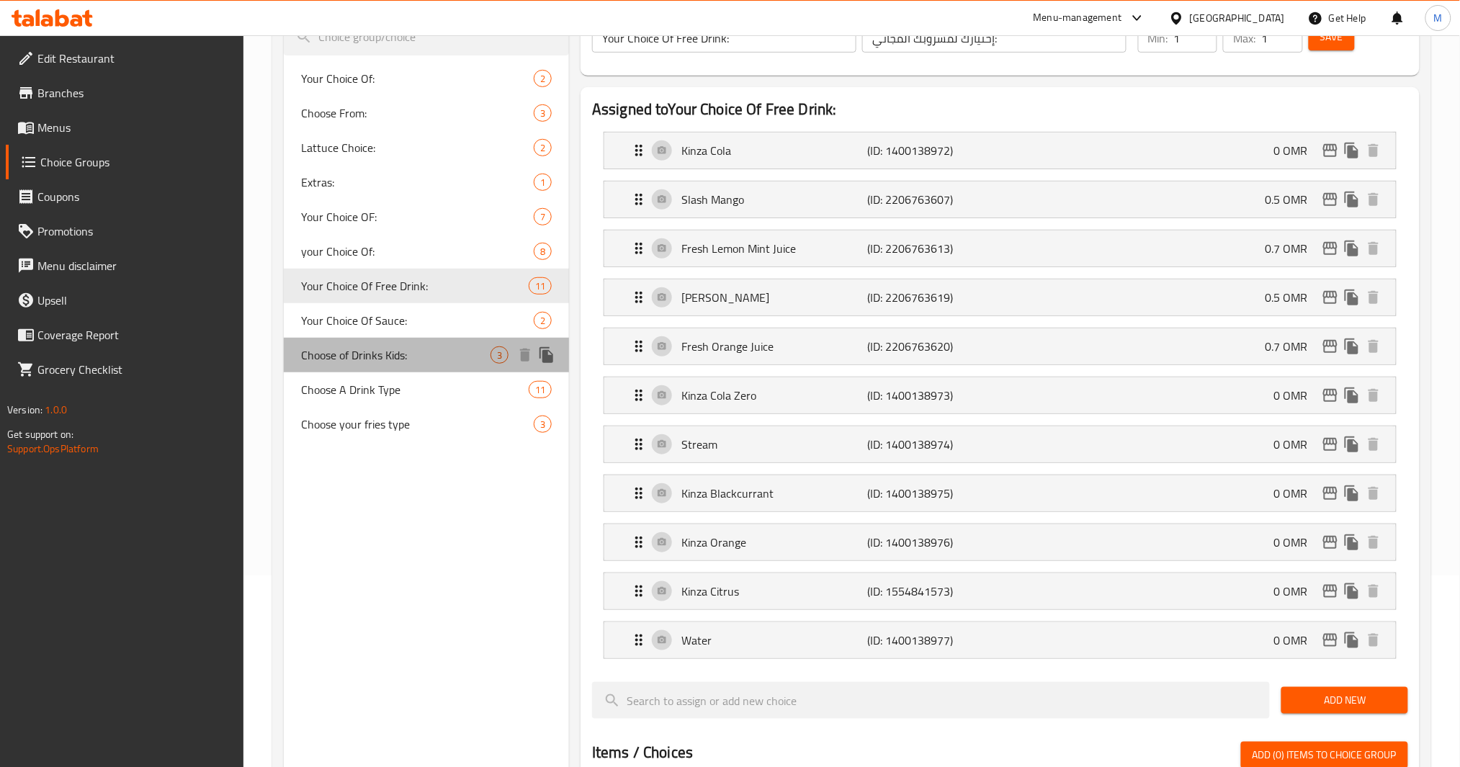
click at [384, 367] on div "Choose of Drinks Kids: 3" at bounding box center [426, 355] width 285 height 35
type input "Choose of Drinks Kids:"
type input "اختر من المشروبات للأطفال:"
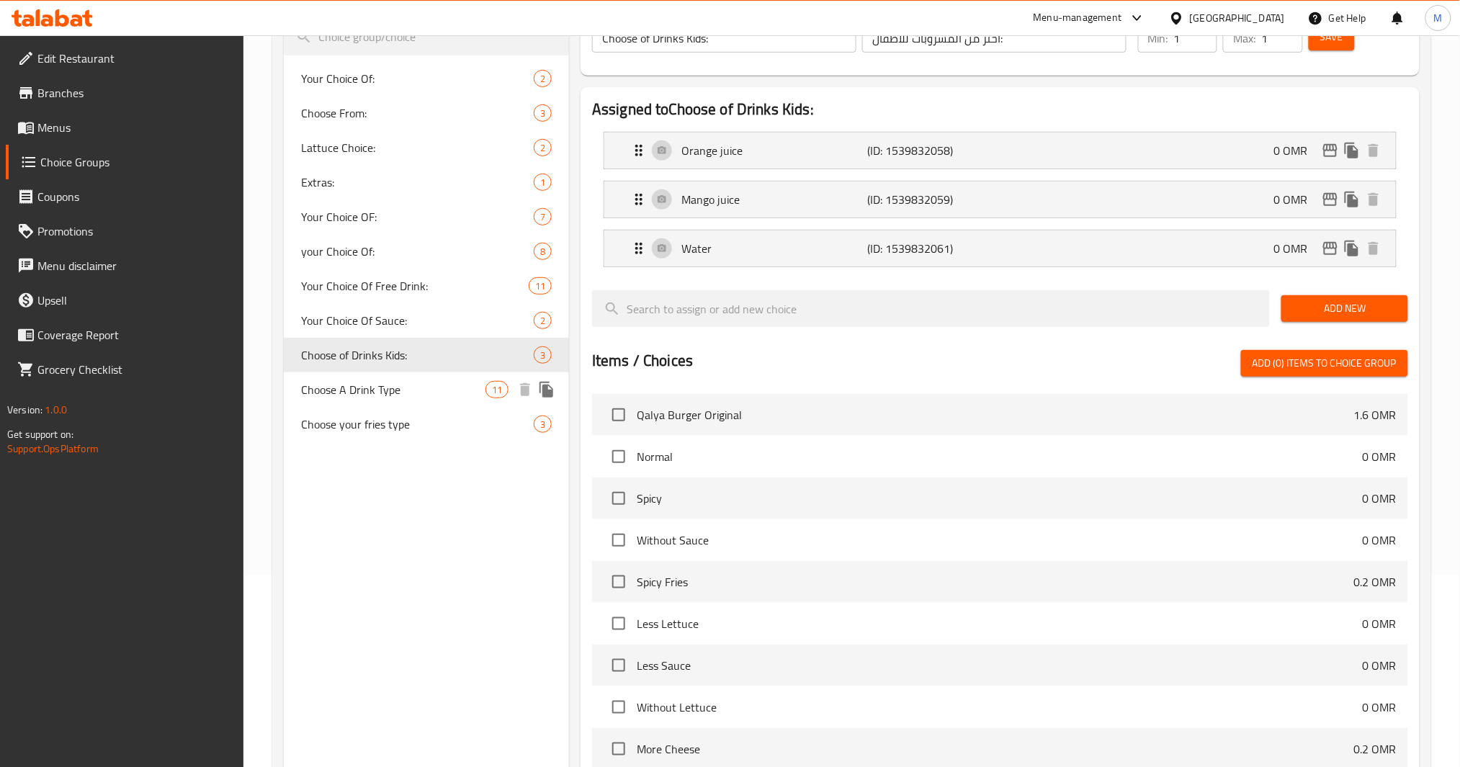
click at [385, 388] on span "Choose A Drink Type" at bounding box center [393, 389] width 184 height 17
type input "Choose A Drink Type"
type input "اختر نوع مشروب"
type input "0"
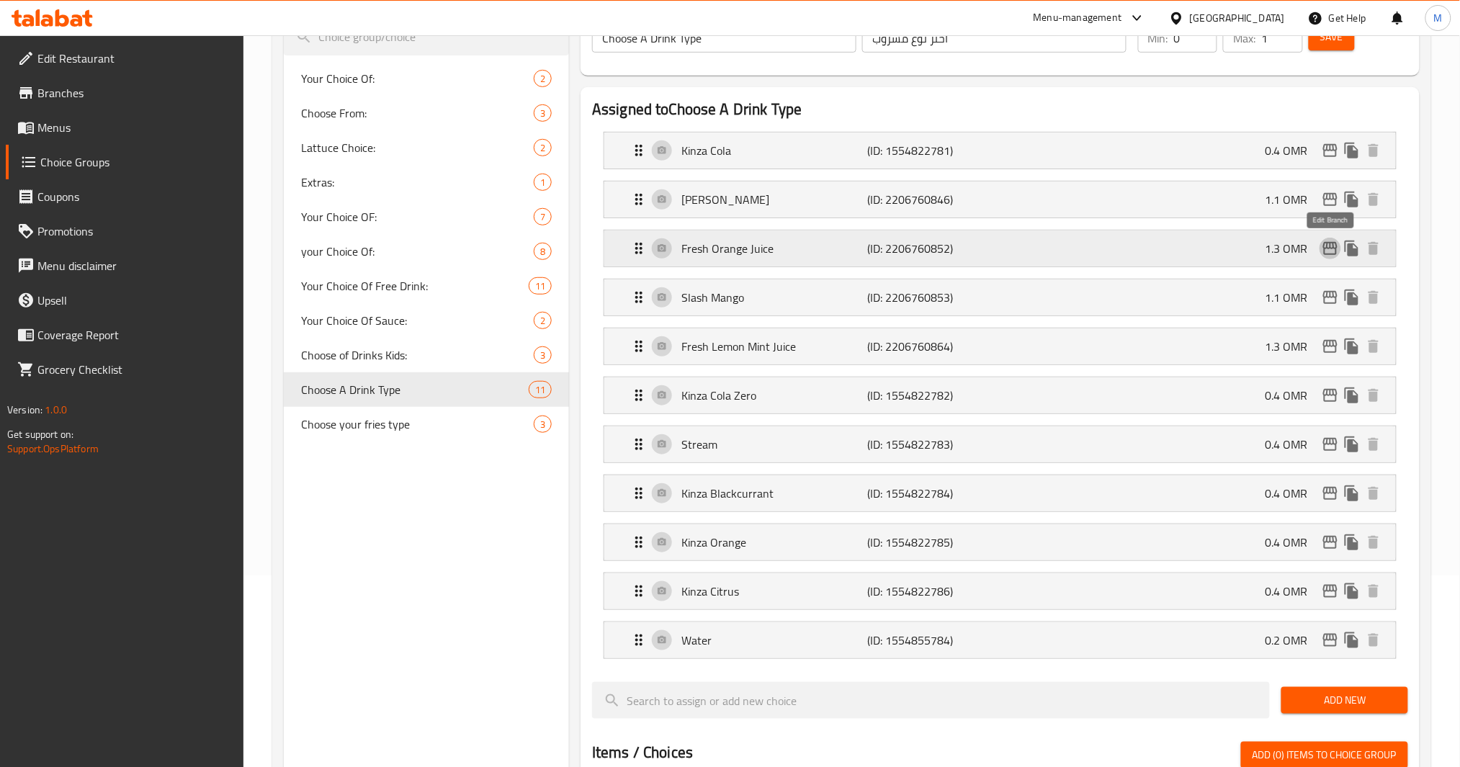
click at [1330, 243] on icon "edit" at bounding box center [1330, 248] width 17 height 17
click at [1331, 354] on icon "edit" at bounding box center [1330, 346] width 17 height 17
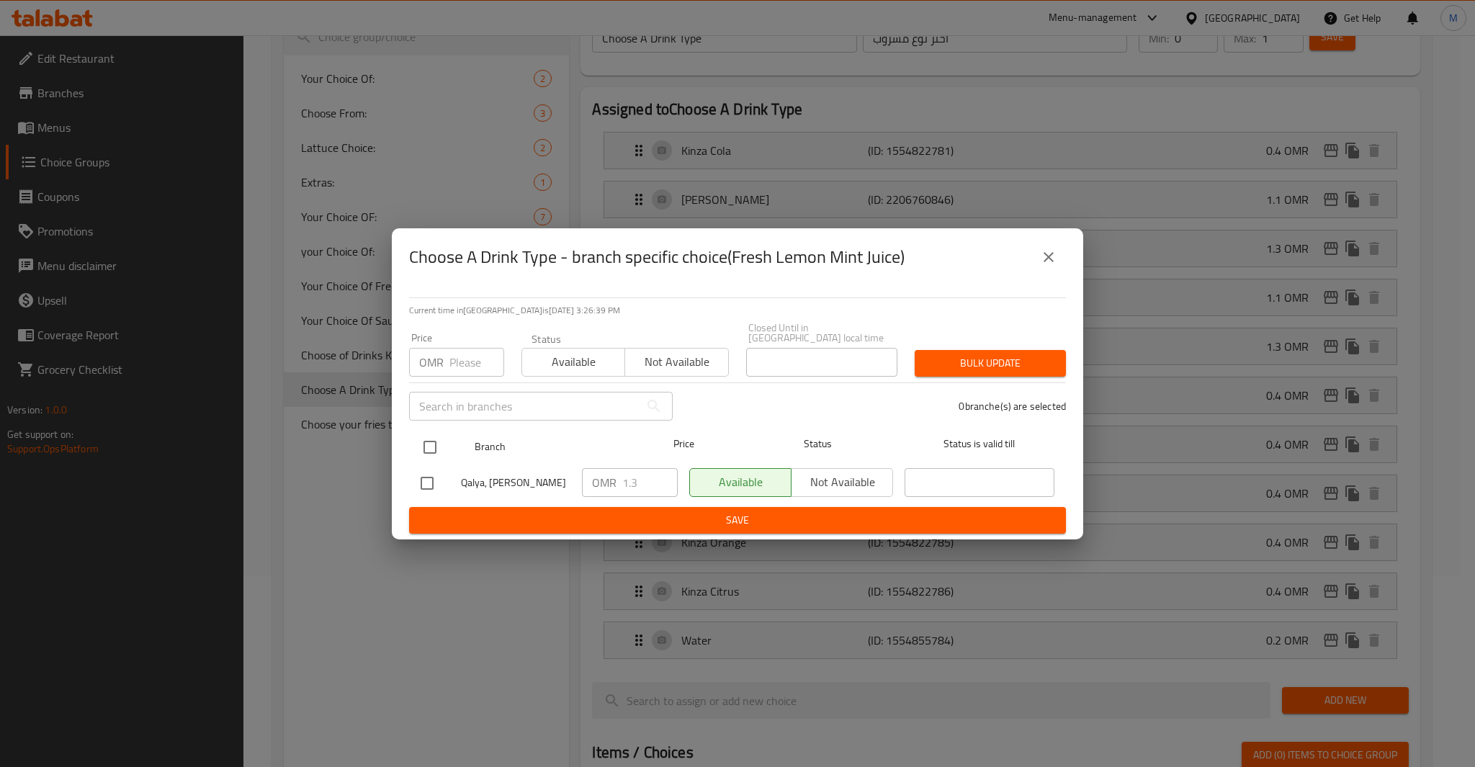
click at [431, 439] on input "checkbox" at bounding box center [430, 447] width 30 height 30
checkbox input "true"
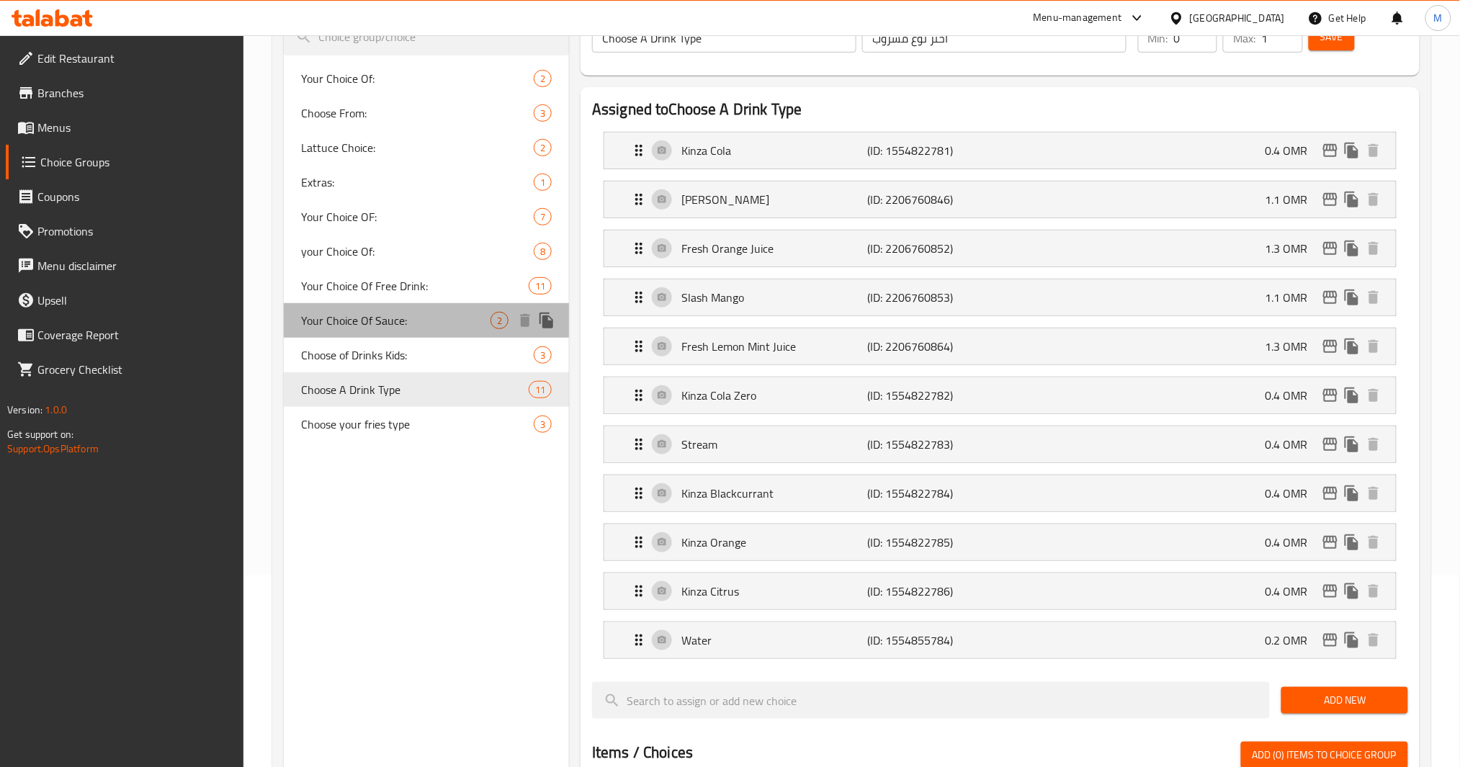
click at [408, 332] on div "Your Choice Of Sauce: 2" at bounding box center [426, 320] width 285 height 35
type input "Your Choice Of Sauce:"
type input "إختيارك من الصوص:"
type input "0"
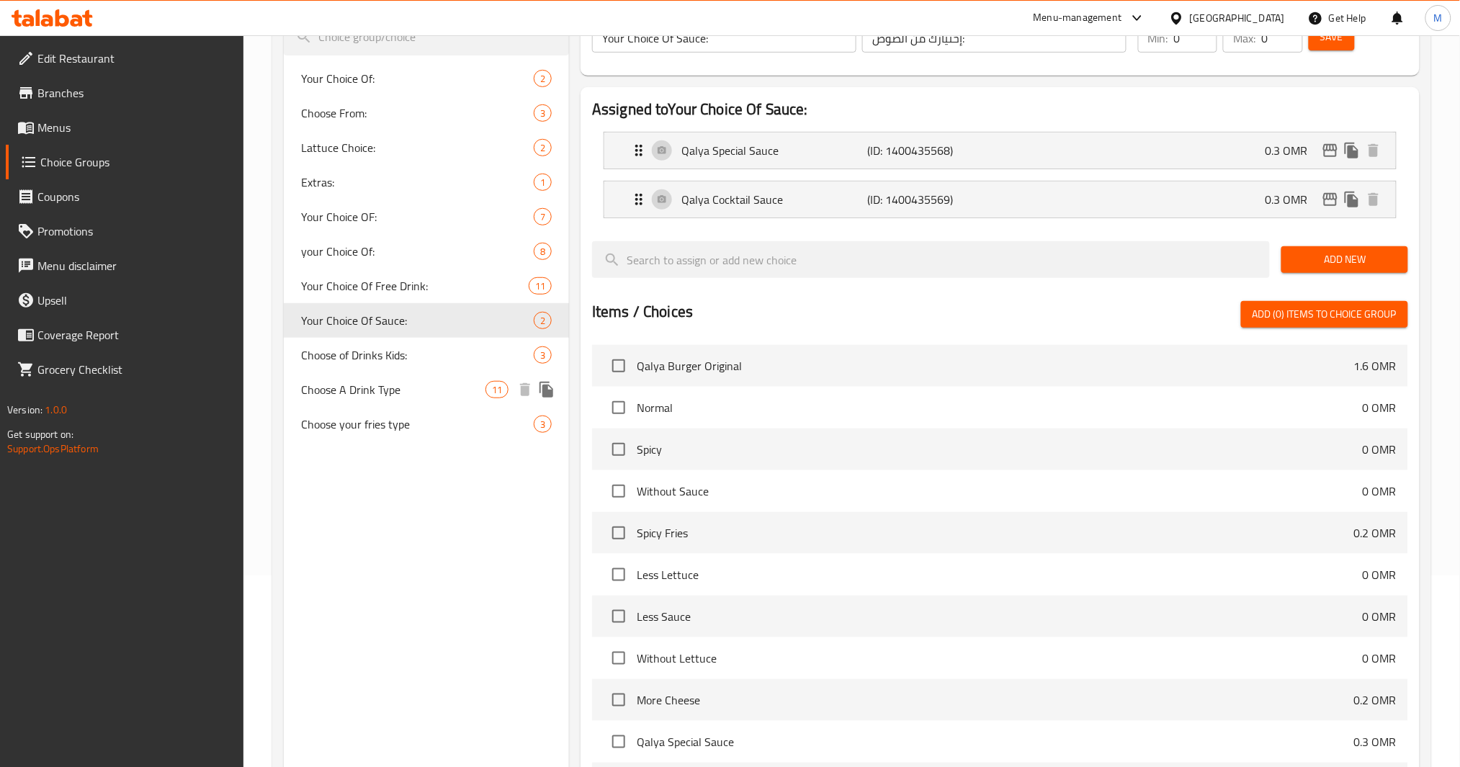
click at [412, 372] on div "Choose of Drinks Kids: 3" at bounding box center [426, 355] width 285 height 35
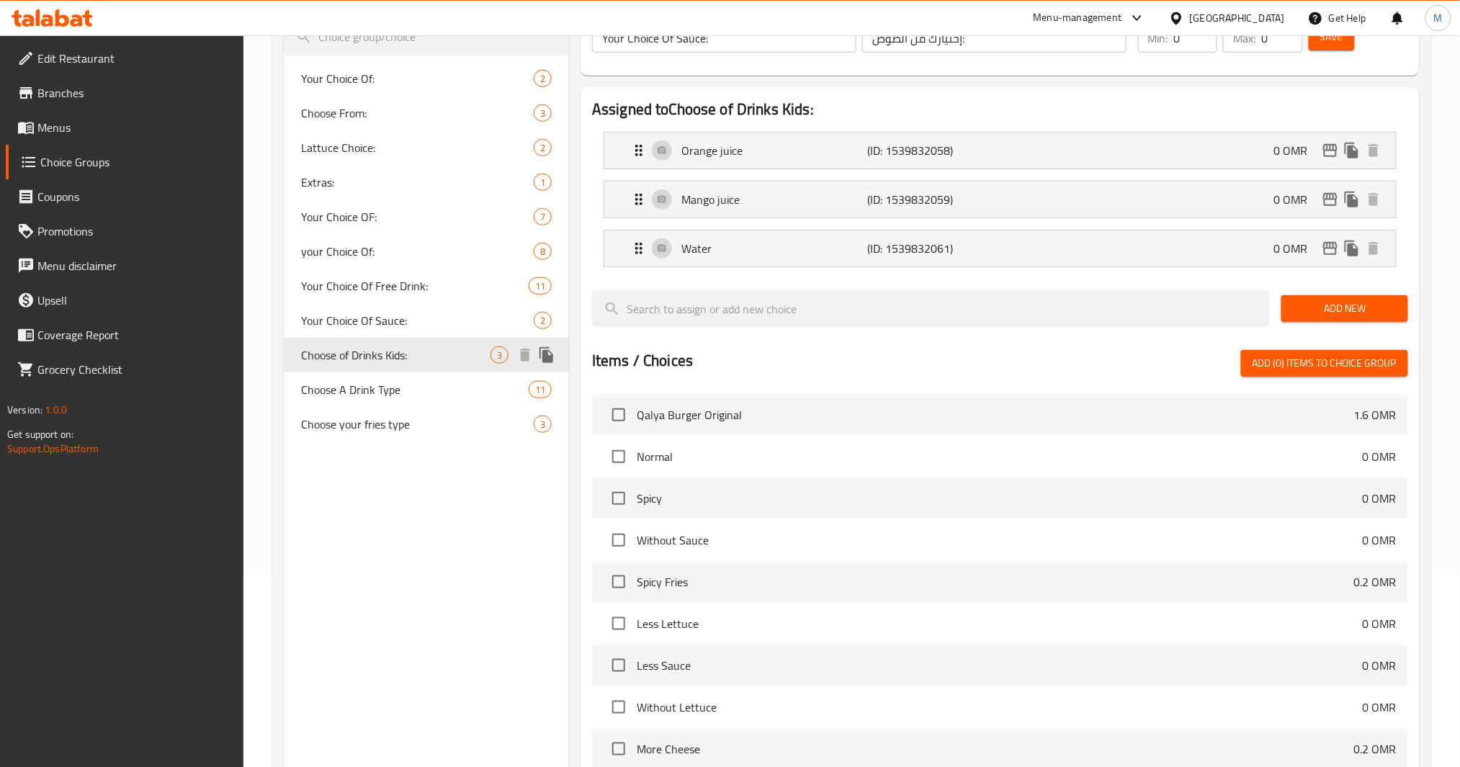
type input "Choose of Drinks Kids:"
type input "اختر من المشروبات للأطفال:"
type input "1"
click at [416, 286] on span "Your Choice Of Free Drink:" at bounding box center [393, 285] width 184 height 17
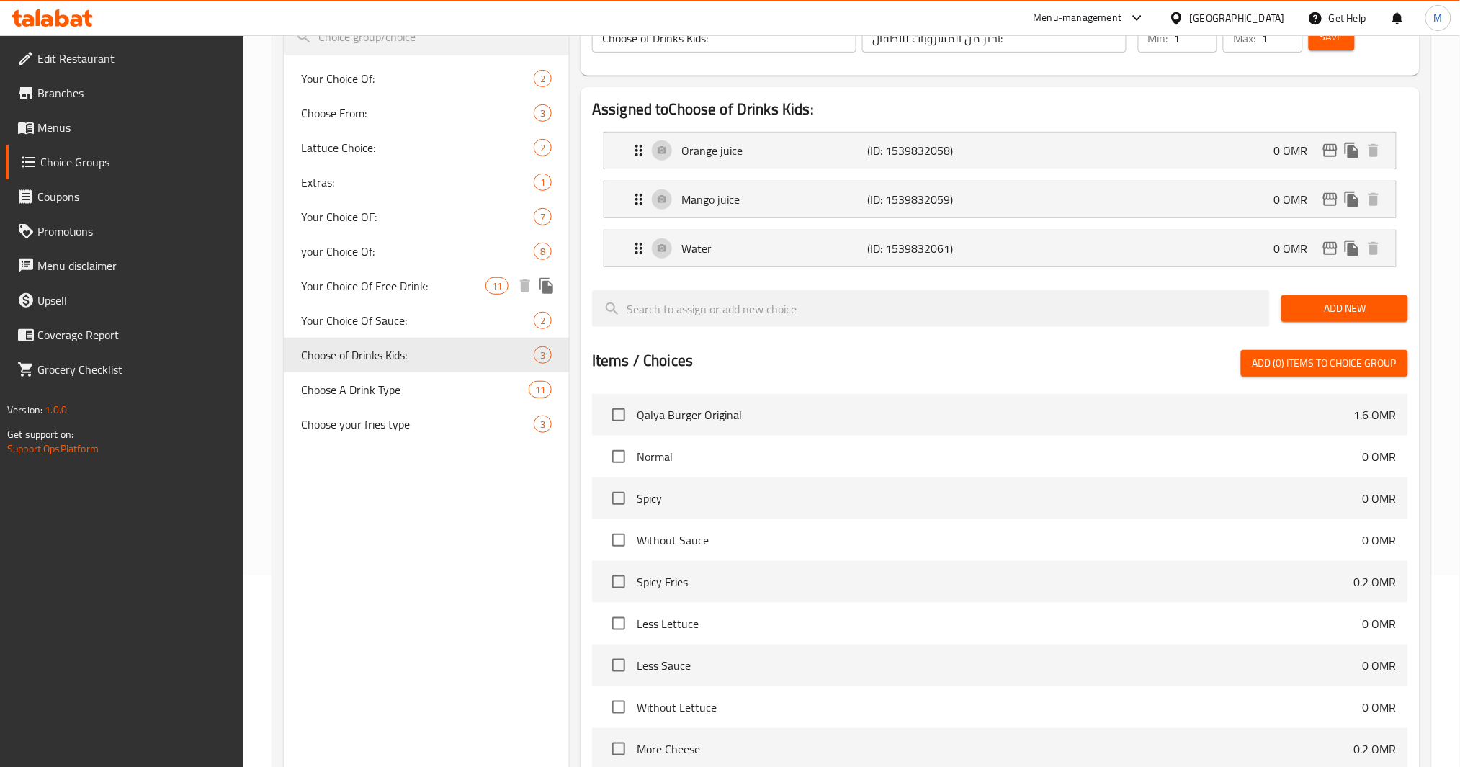
type input "Your Choice Of Free Drink:"
type input "إختيارك لمشروبك المجاني:"
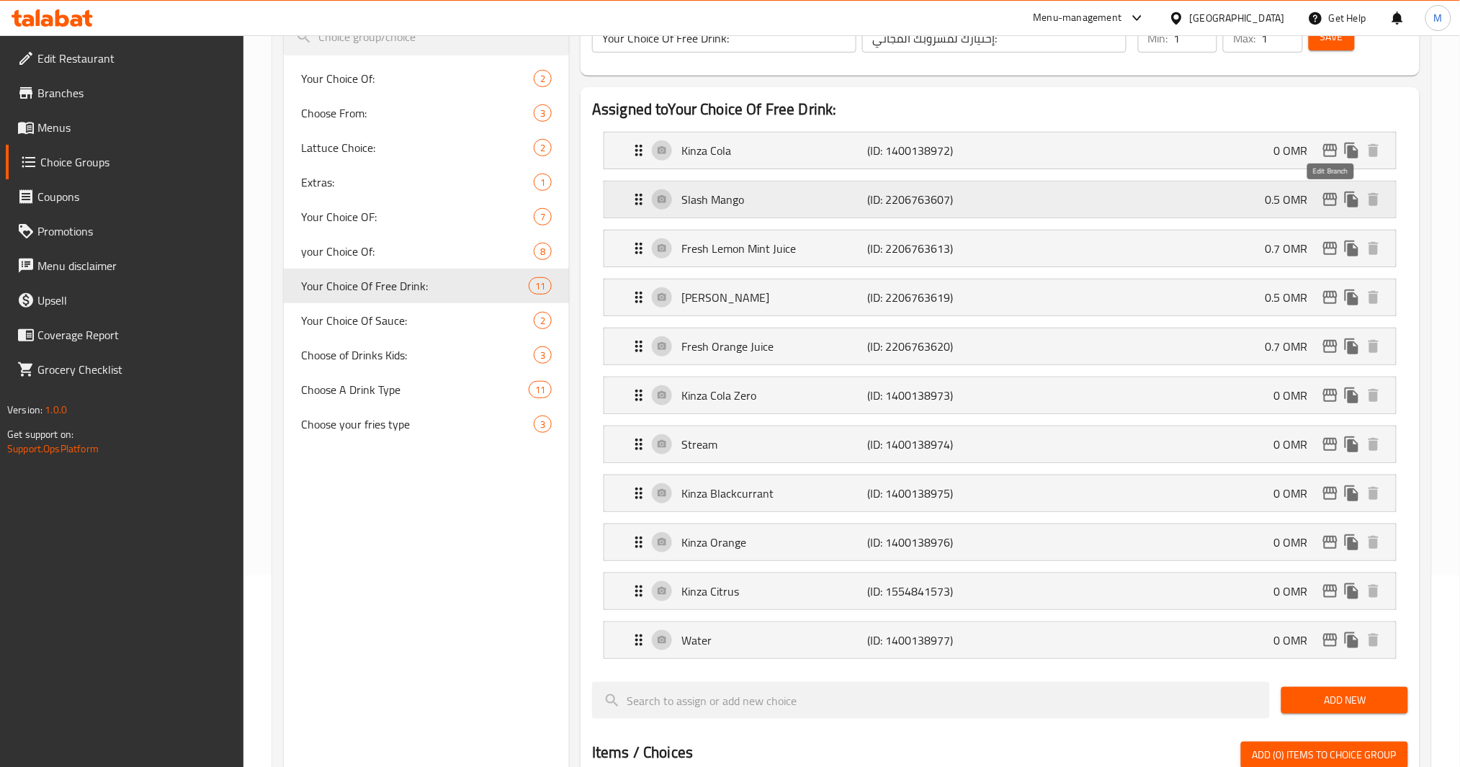
click at [1328, 202] on icon "edit" at bounding box center [1330, 199] width 17 height 17
click at [1332, 299] on icon "edit" at bounding box center [1330, 297] width 17 height 17
drag, startPoint x: 1319, startPoint y: 203, endPoint x: 1331, endPoint y: 195, distance: 14.6
click at [1324, 200] on nav "Kinza Cola (ID: 1400138972) 0 OMR Name (En) Kinza Cola Name (En) Name (Ar) كينز…" at bounding box center [1000, 395] width 816 height 550
click at [1333, 195] on nav "Kinza Cola (ID: 1400138972) 0 OMR Name (En) Kinza Cola Name (En) Name (Ar) كينز…" at bounding box center [1000, 395] width 816 height 550
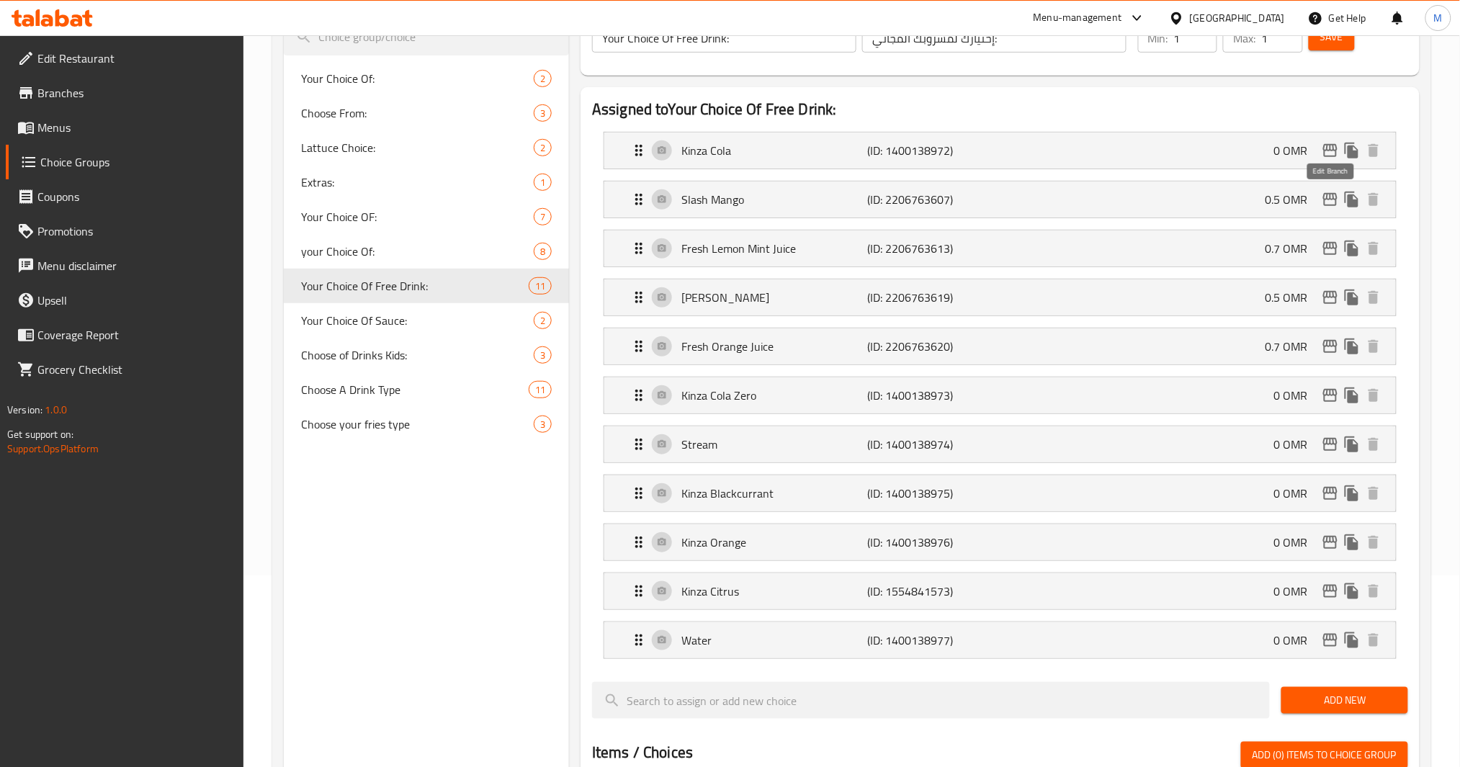
click at [1333, 195] on icon "edit" at bounding box center [1330, 199] width 17 height 17
click at [1325, 248] on icon "edit" at bounding box center [1330, 248] width 14 height 13
click at [1328, 297] on icon "edit" at bounding box center [1330, 297] width 14 height 13
click at [1329, 347] on icon "edit" at bounding box center [1330, 346] width 17 height 17
click at [1337, 540] on icon "edit" at bounding box center [1330, 542] width 14 height 13
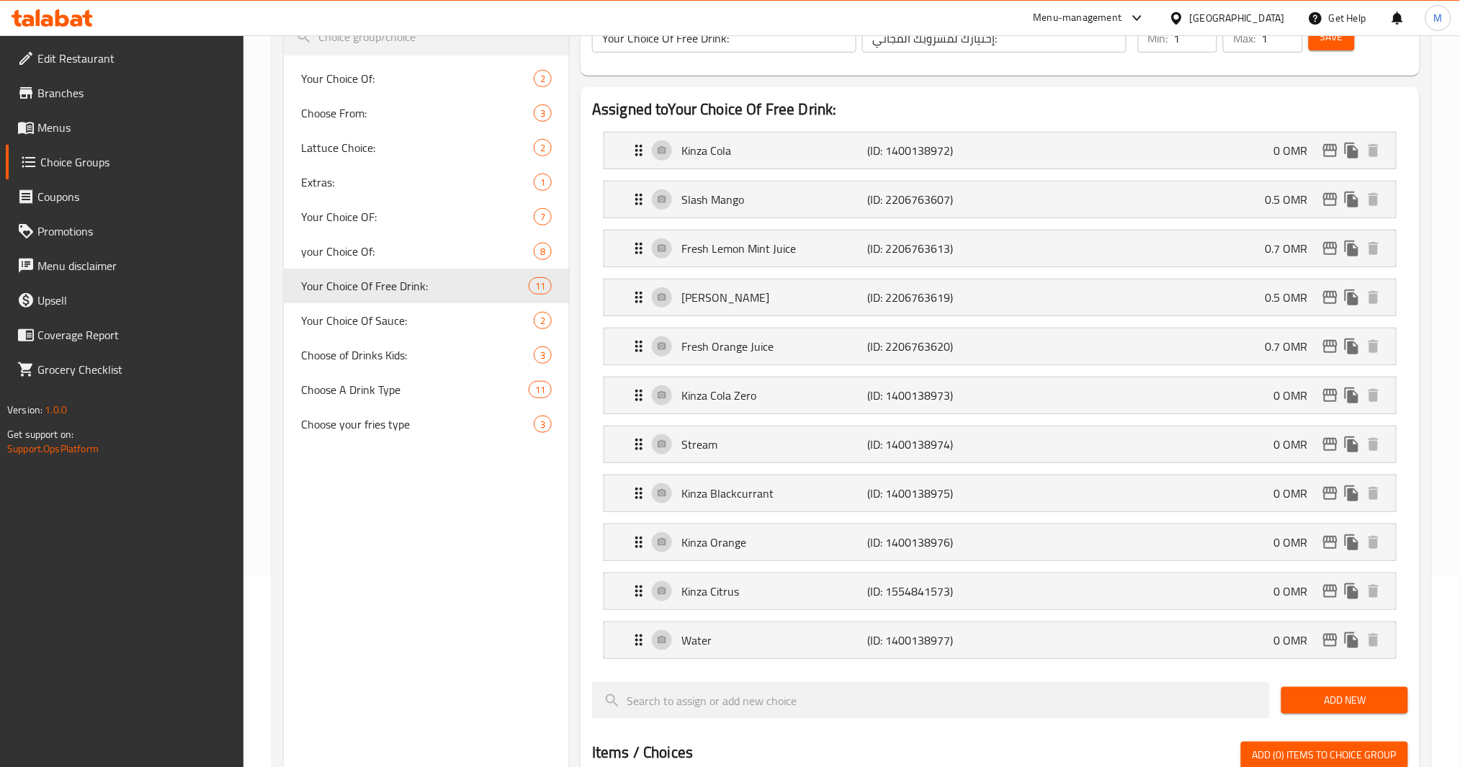
click at [95, 130] on span "Menus" at bounding box center [134, 127] width 195 height 17
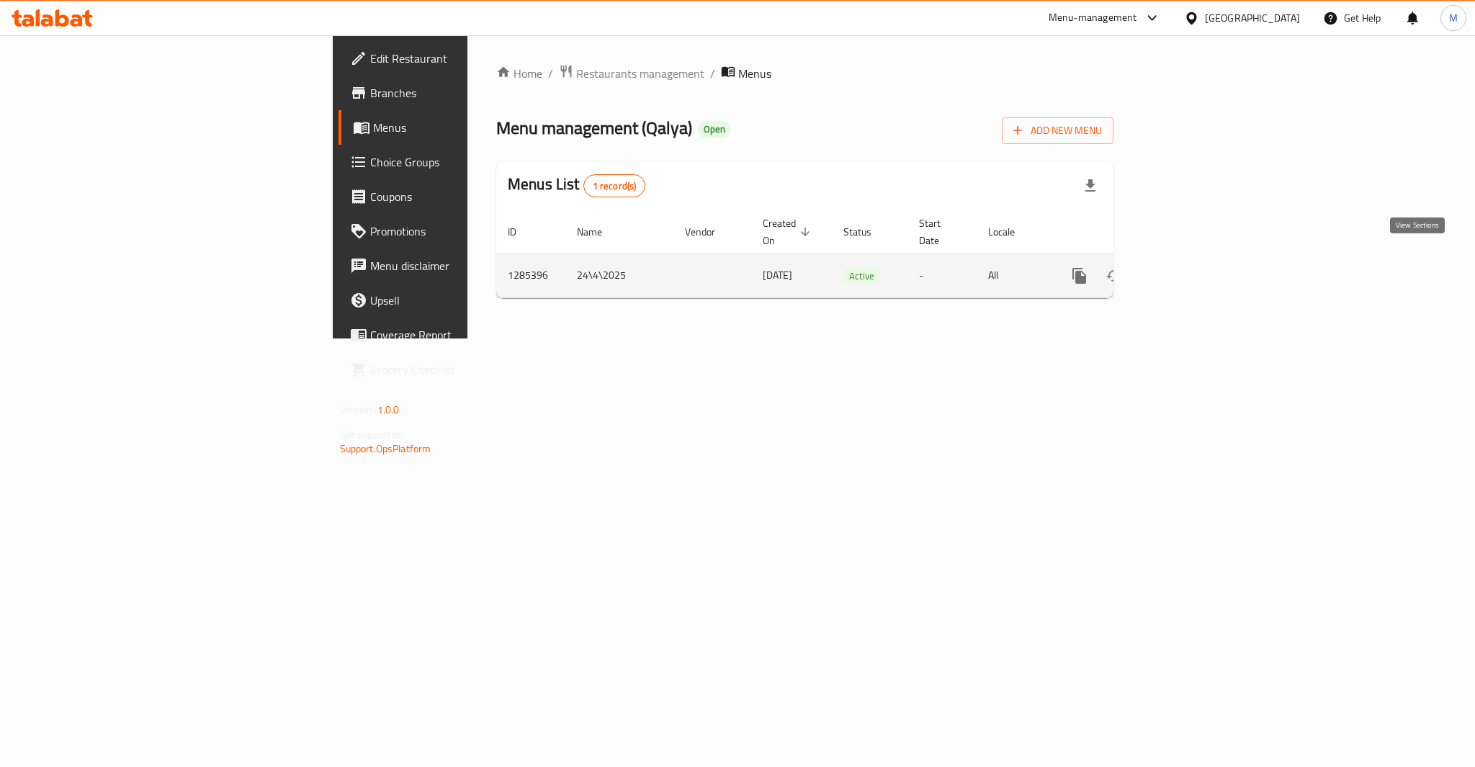
click at [1192, 269] on icon "enhanced table" at bounding box center [1183, 275] width 17 height 17
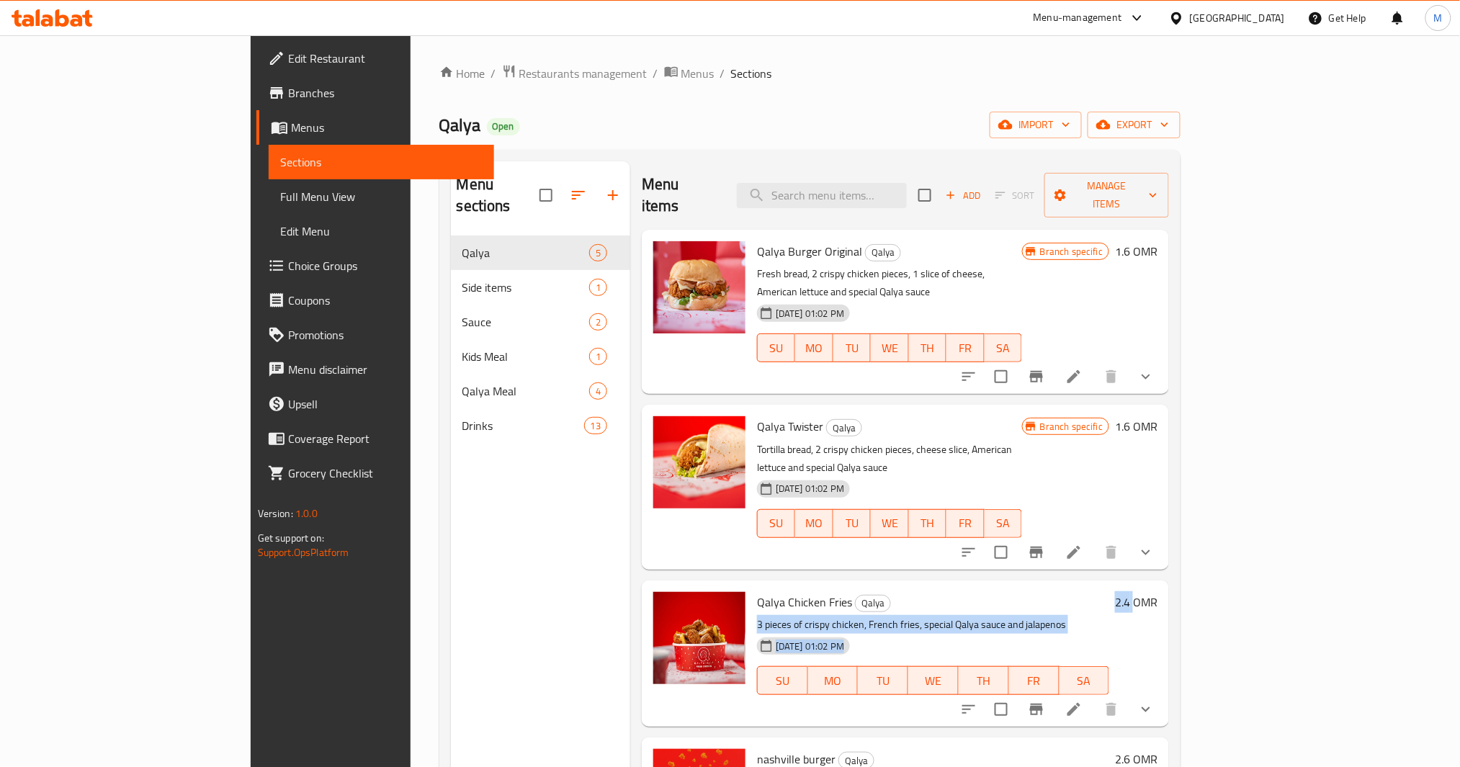
drag, startPoint x: 1369, startPoint y: 548, endPoint x: 1344, endPoint y: 549, distance: 24.5
click at [1163, 586] on div "Qalya Chicken Fries Qalya 3 pieces of crispy chicken, French fries, special Qal…" at bounding box center [957, 653] width 412 height 135
click at [1043, 704] on icon "Branch-specific-item" at bounding box center [1036, 710] width 13 height 12
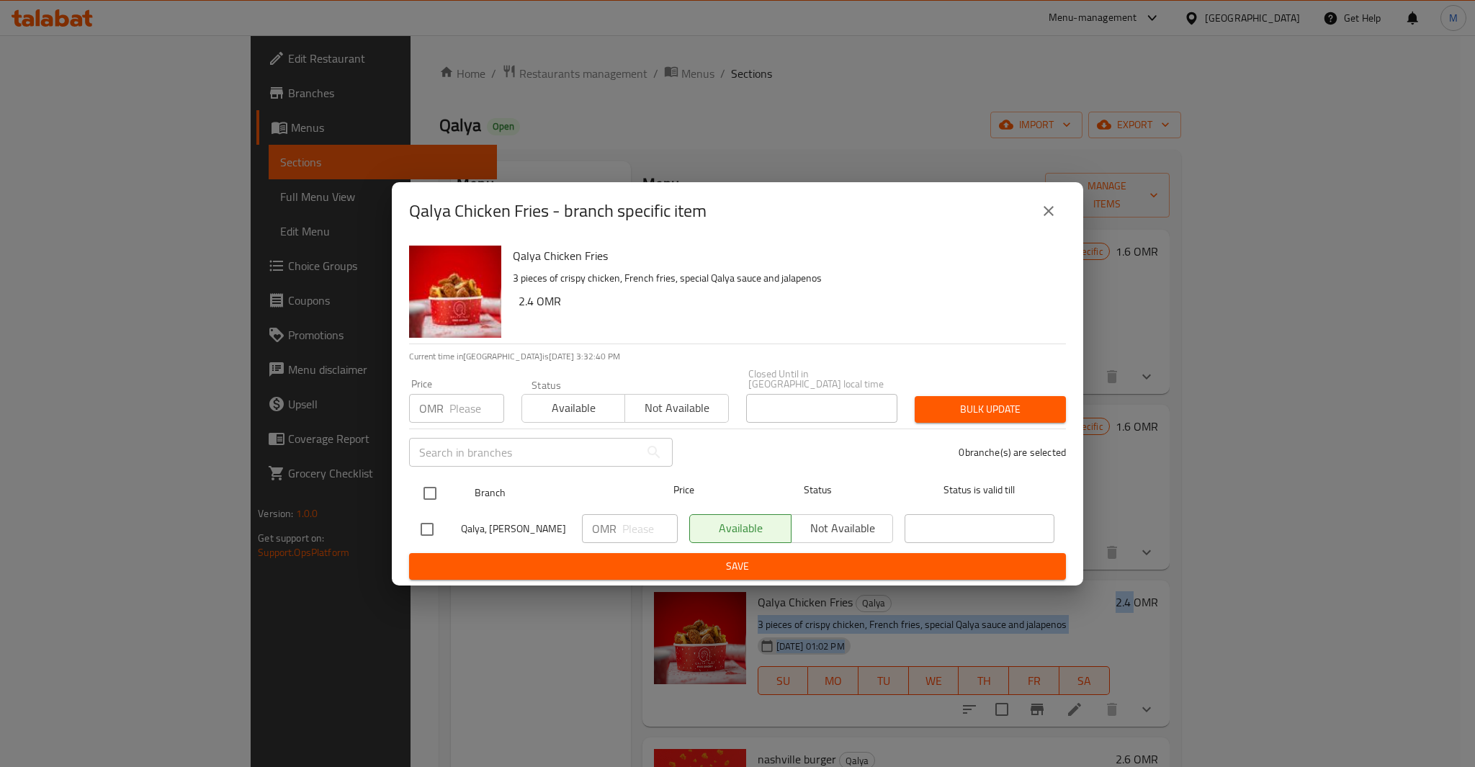
click at [423, 488] on input "checkbox" at bounding box center [430, 493] width 30 height 30
checkbox input "true"
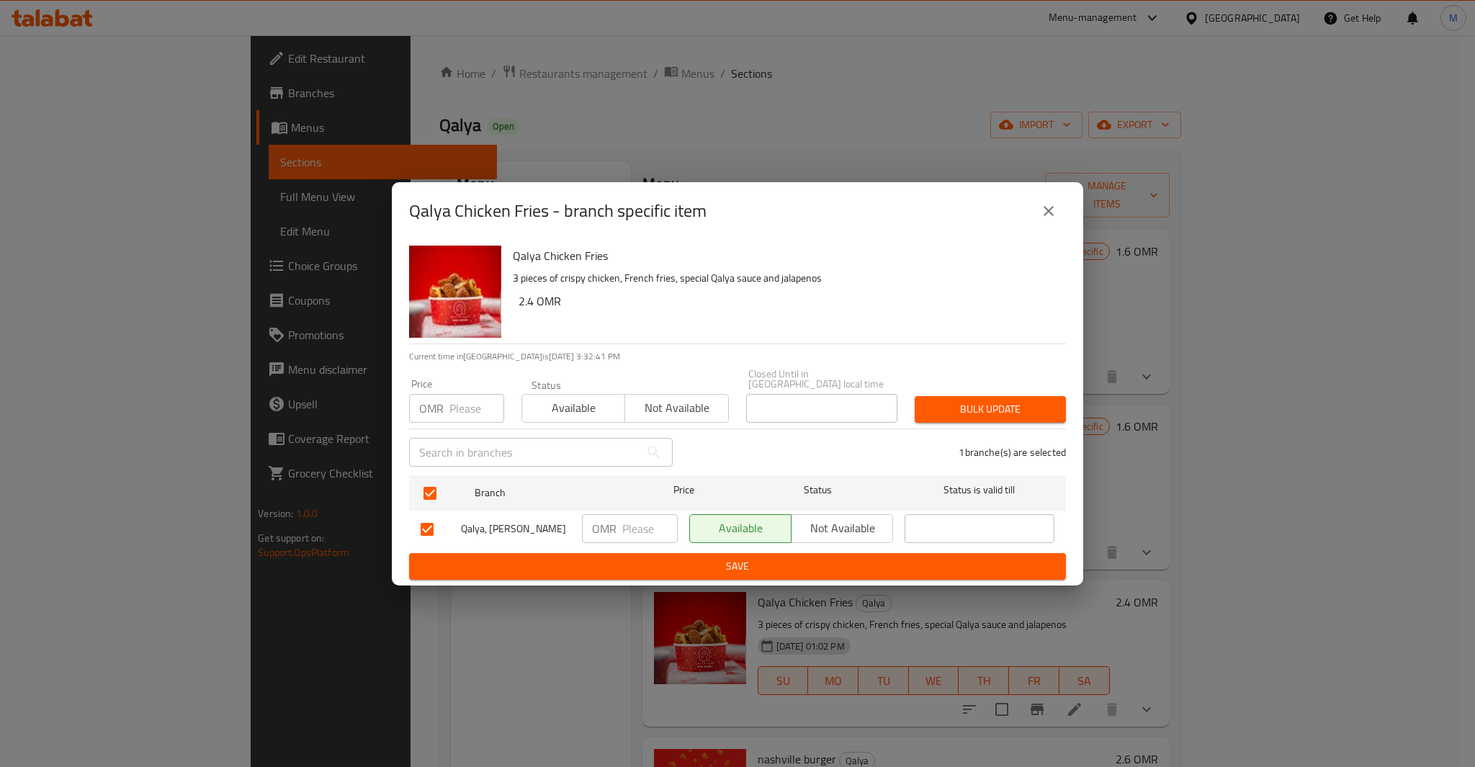
click at [465, 400] on input "number" at bounding box center [476, 408] width 55 height 29
type input "2.4"
type button "0"
type button "1"
click at [915, 396] on button "Bulk update" at bounding box center [990, 409] width 151 height 27
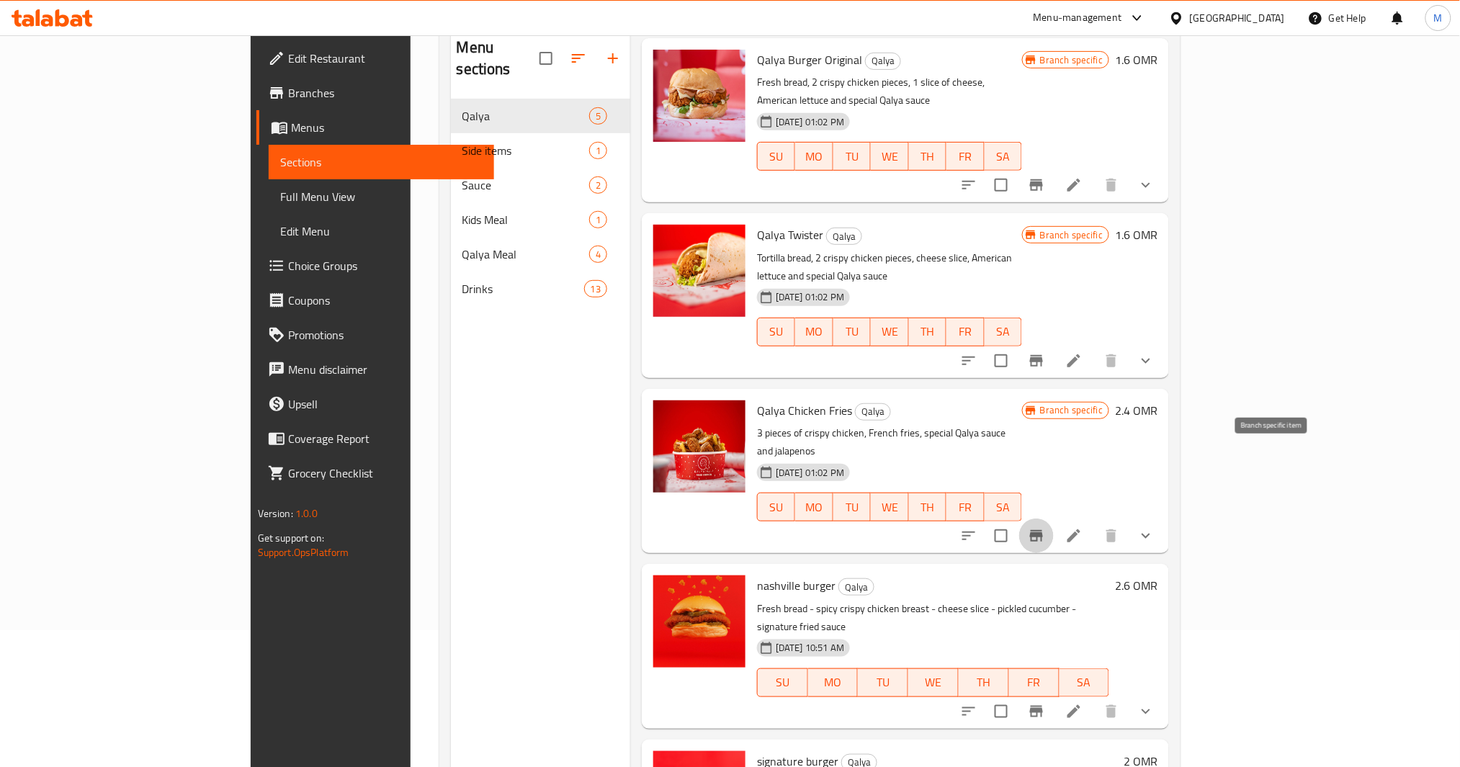
scroll to position [192, 0]
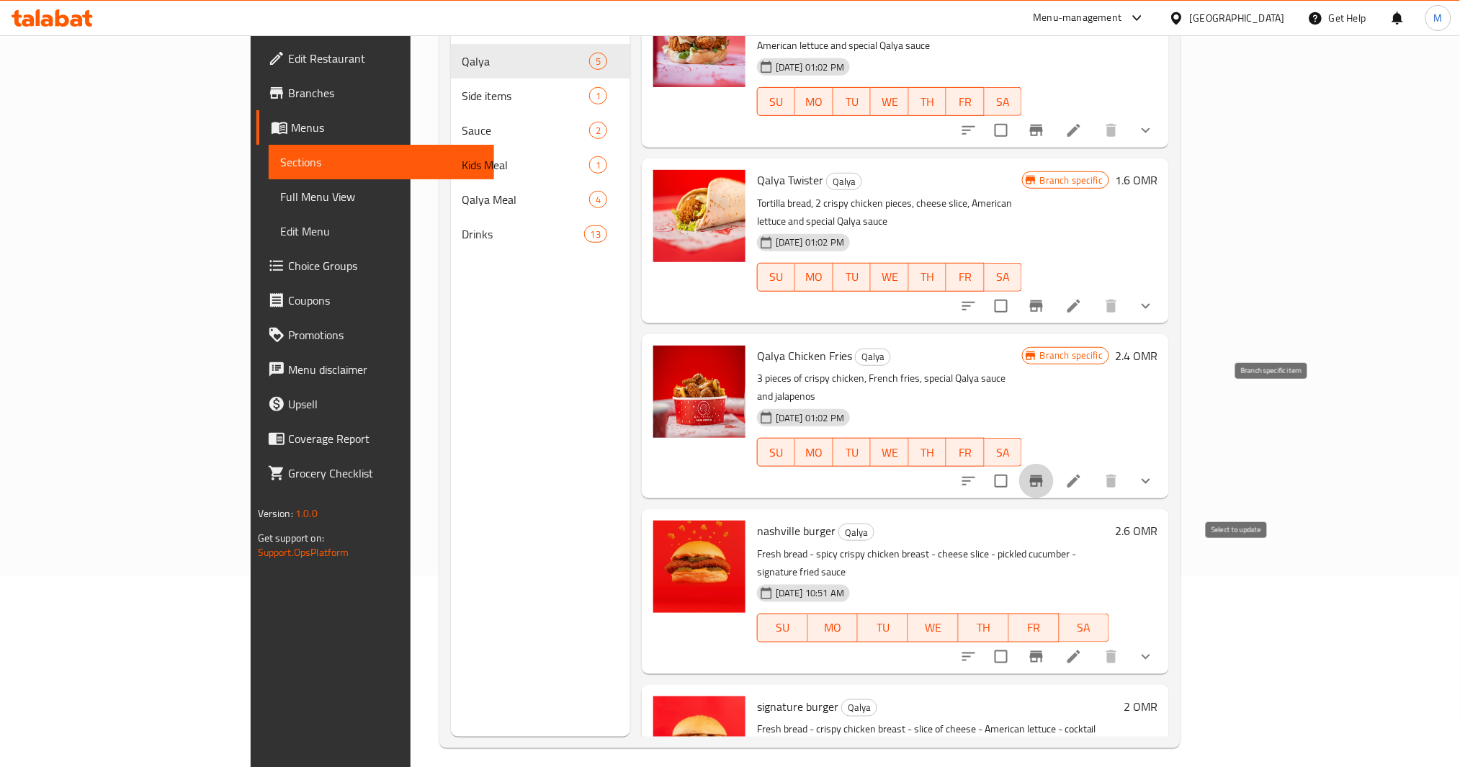
click at [1016, 642] on input "checkbox" at bounding box center [1001, 657] width 30 height 30
checkbox input "true"
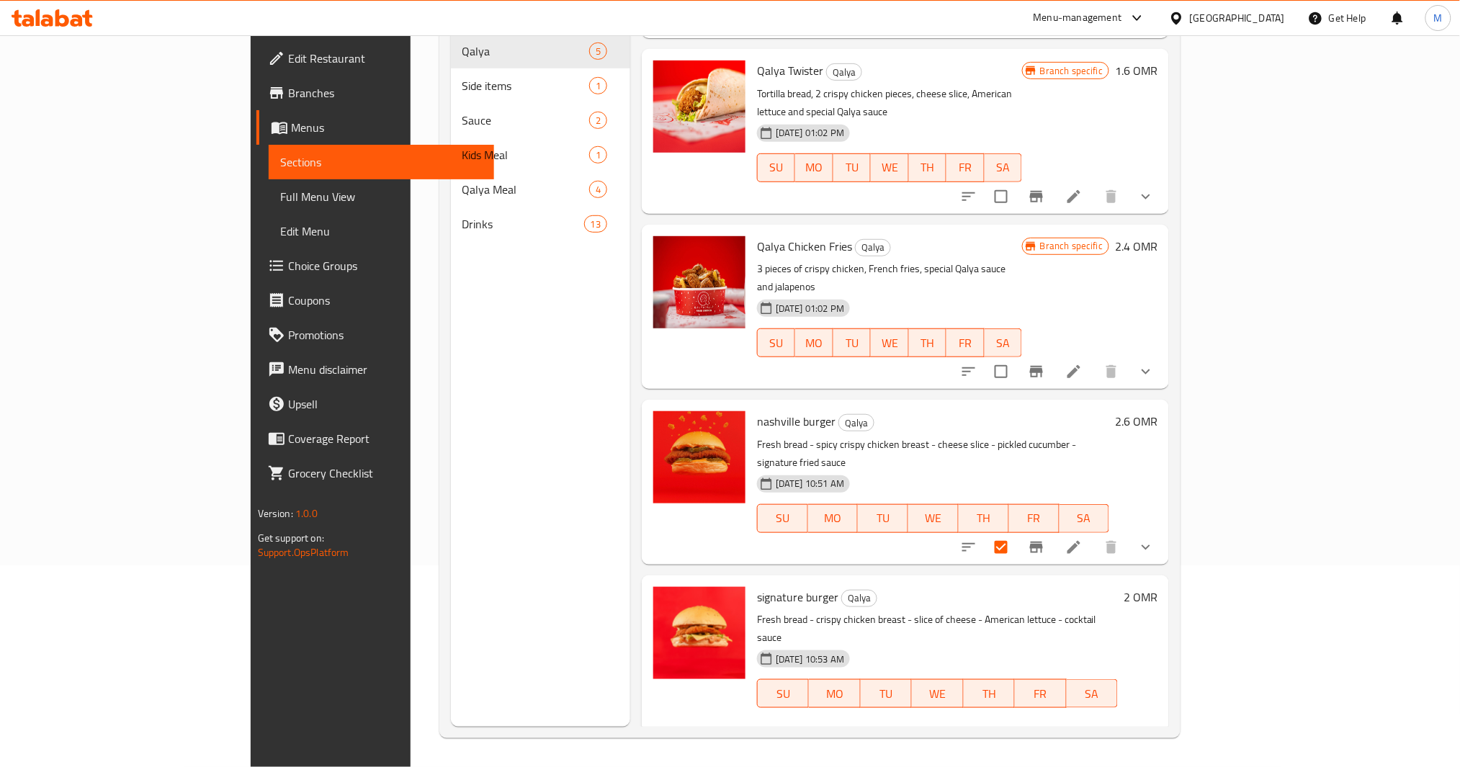
scroll to position [151, 0]
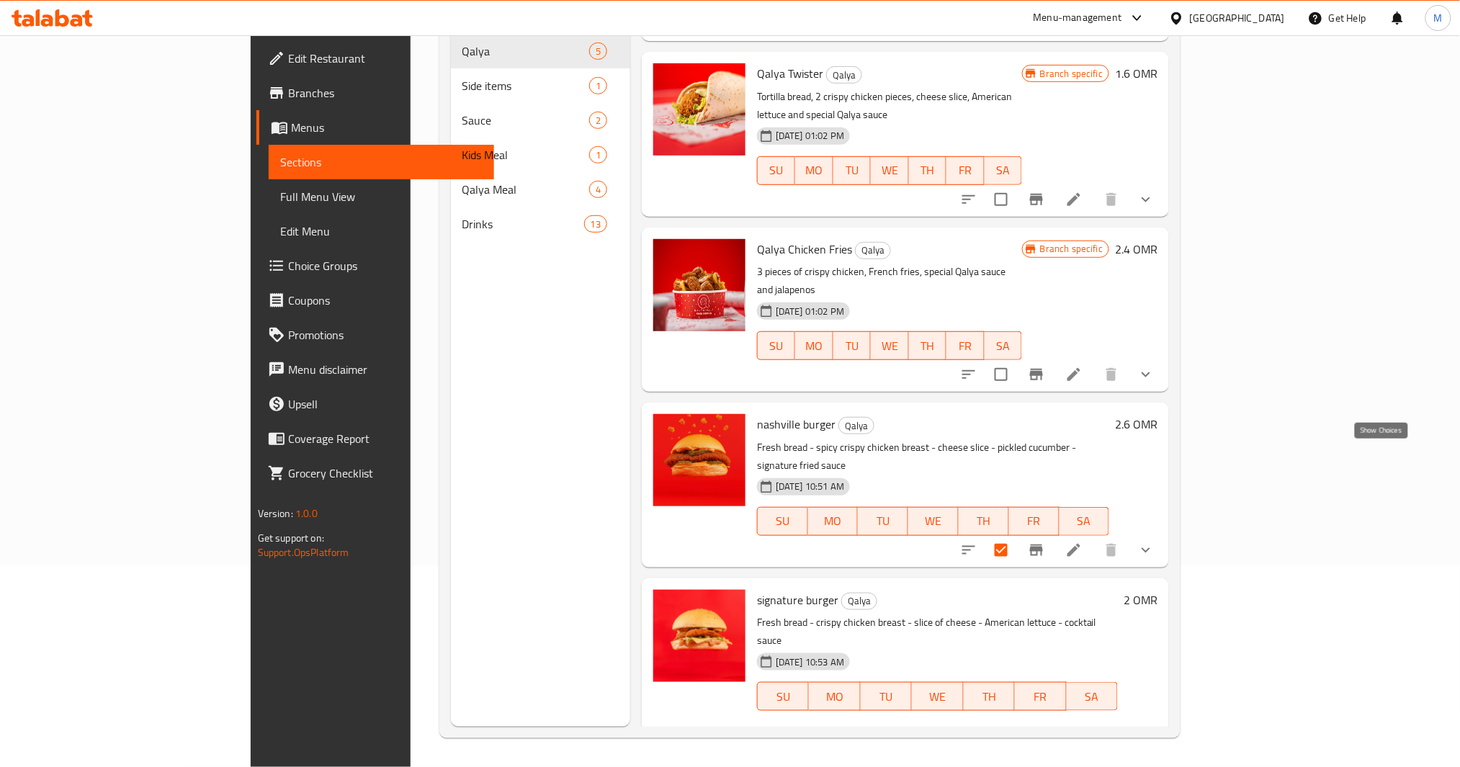
click at [1155, 542] on icon "show more" at bounding box center [1145, 550] width 17 height 17
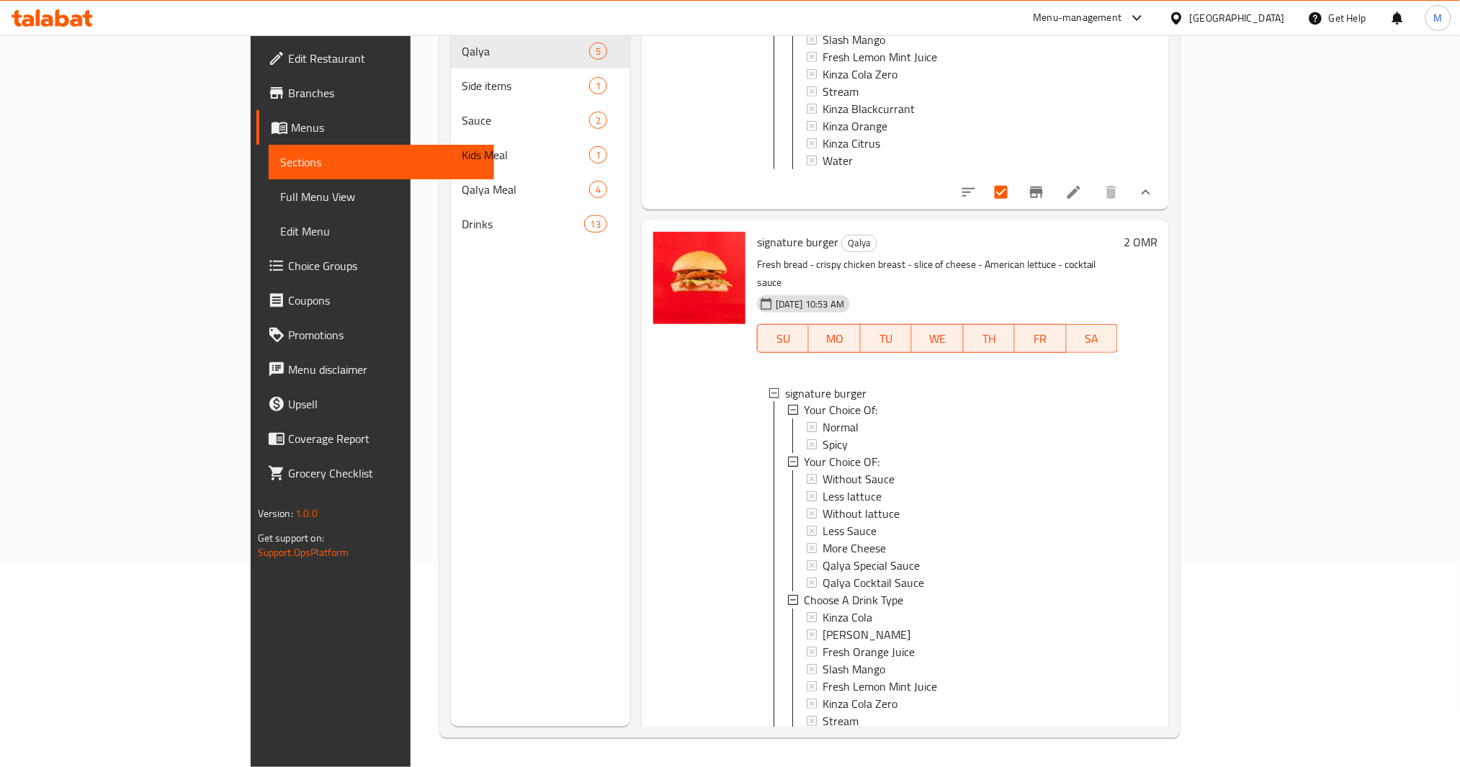
scroll to position [942, 0]
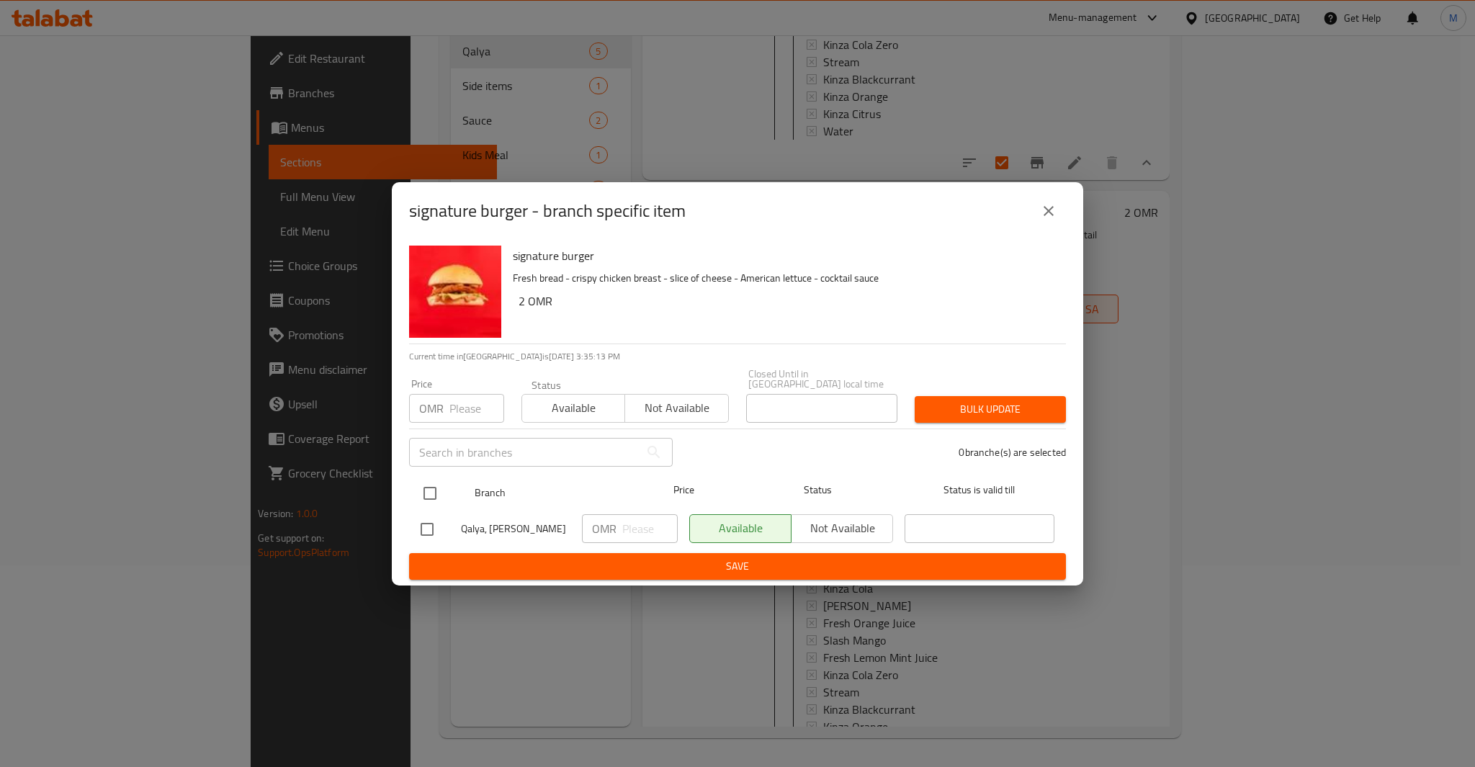
click at [431, 494] on input "checkbox" at bounding box center [430, 493] width 30 height 30
checkbox input "true"
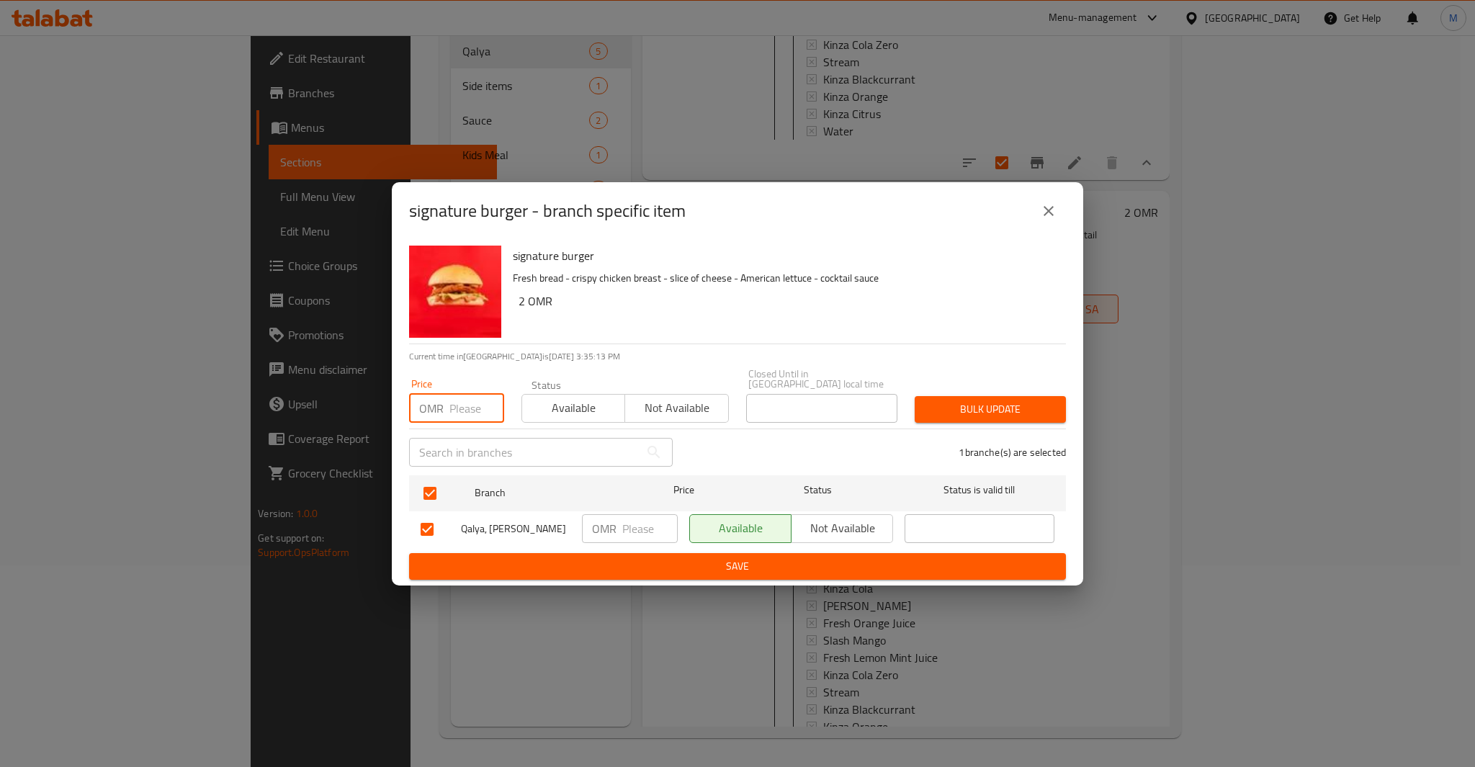
click at [467, 402] on input "number" at bounding box center [476, 408] width 55 height 29
type input "2"
click at [957, 401] on span "Bulk update" at bounding box center [990, 410] width 128 height 18
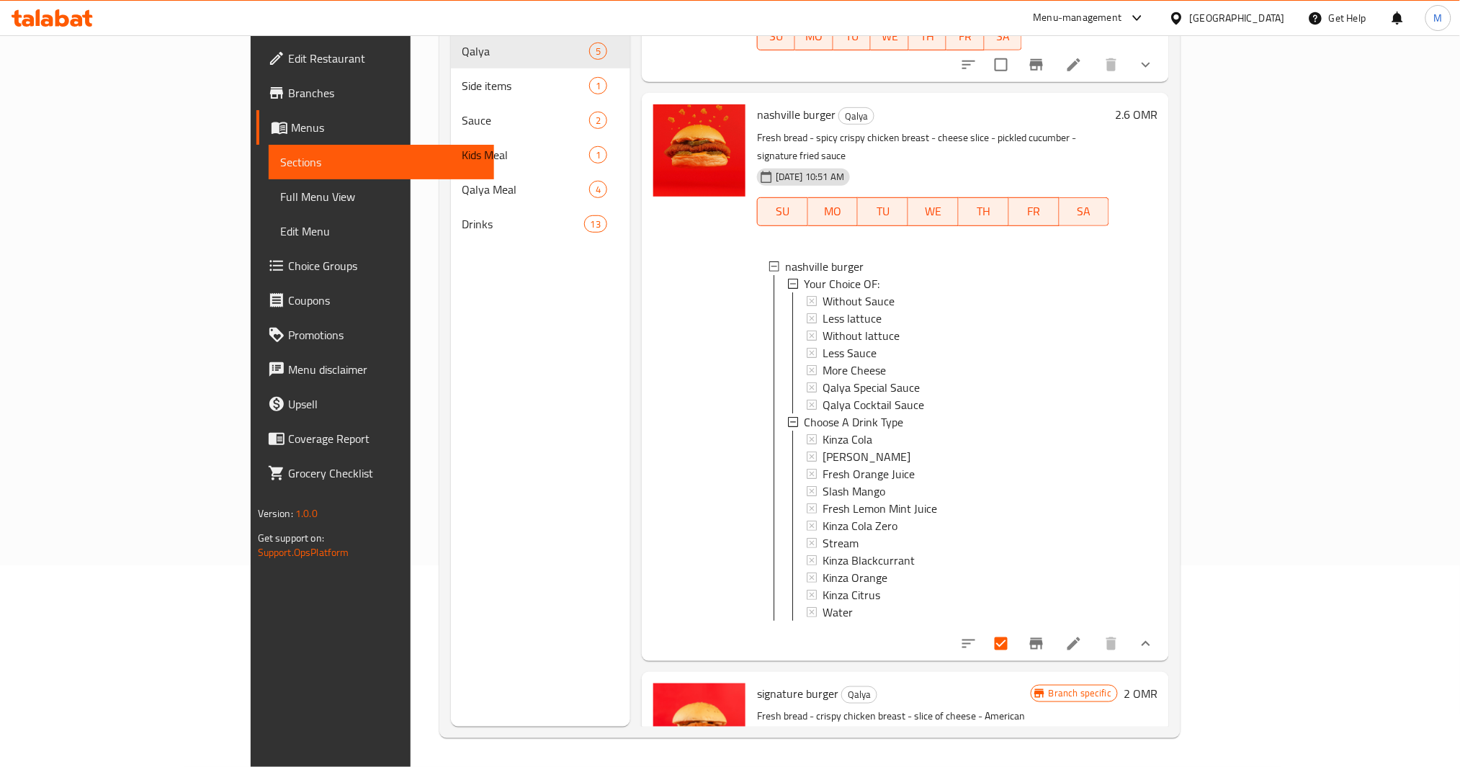
scroll to position [462, 0]
click at [1043, 637] on icon "Branch-specific-item" at bounding box center [1036, 643] width 13 height 12
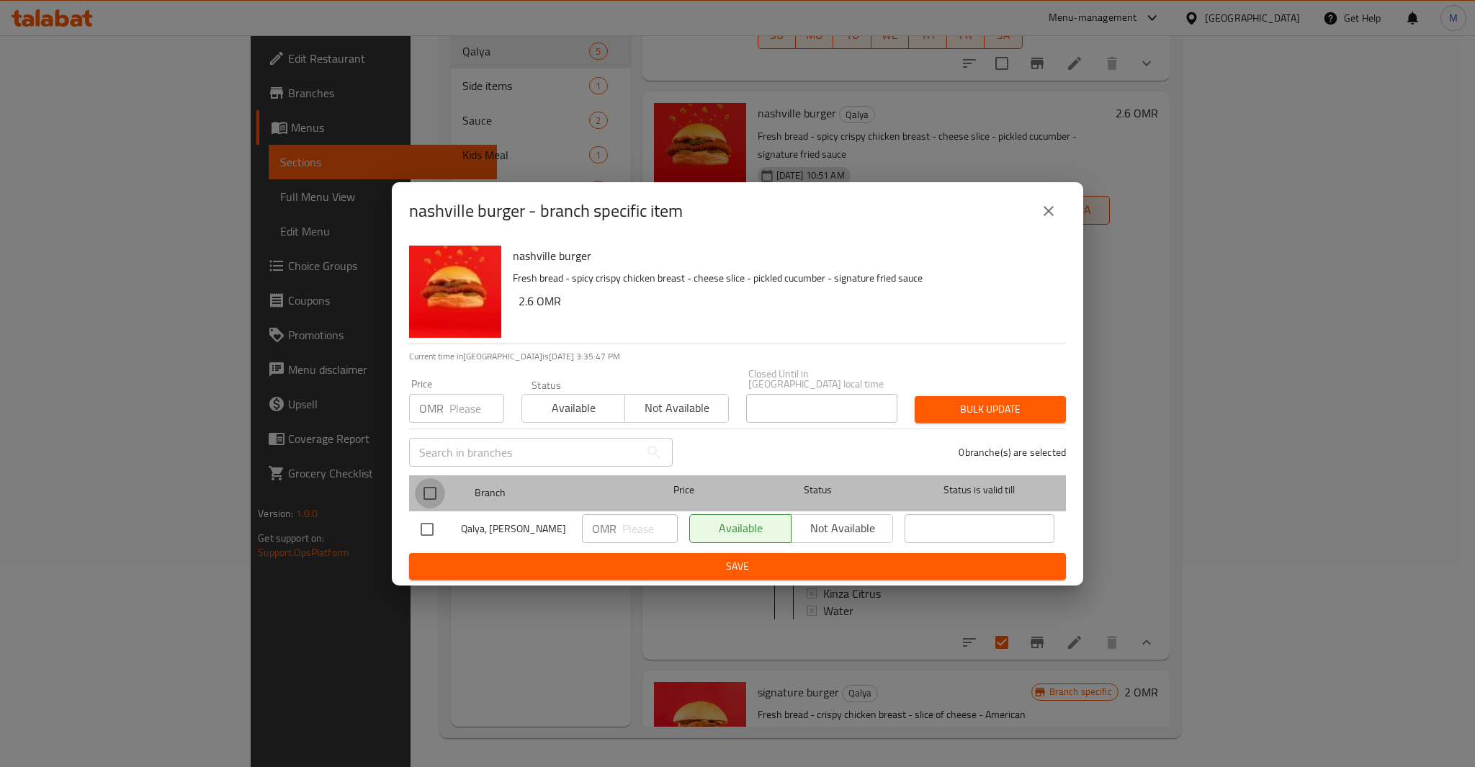
click at [433, 478] on input "checkbox" at bounding box center [430, 493] width 30 height 30
checkbox input "true"
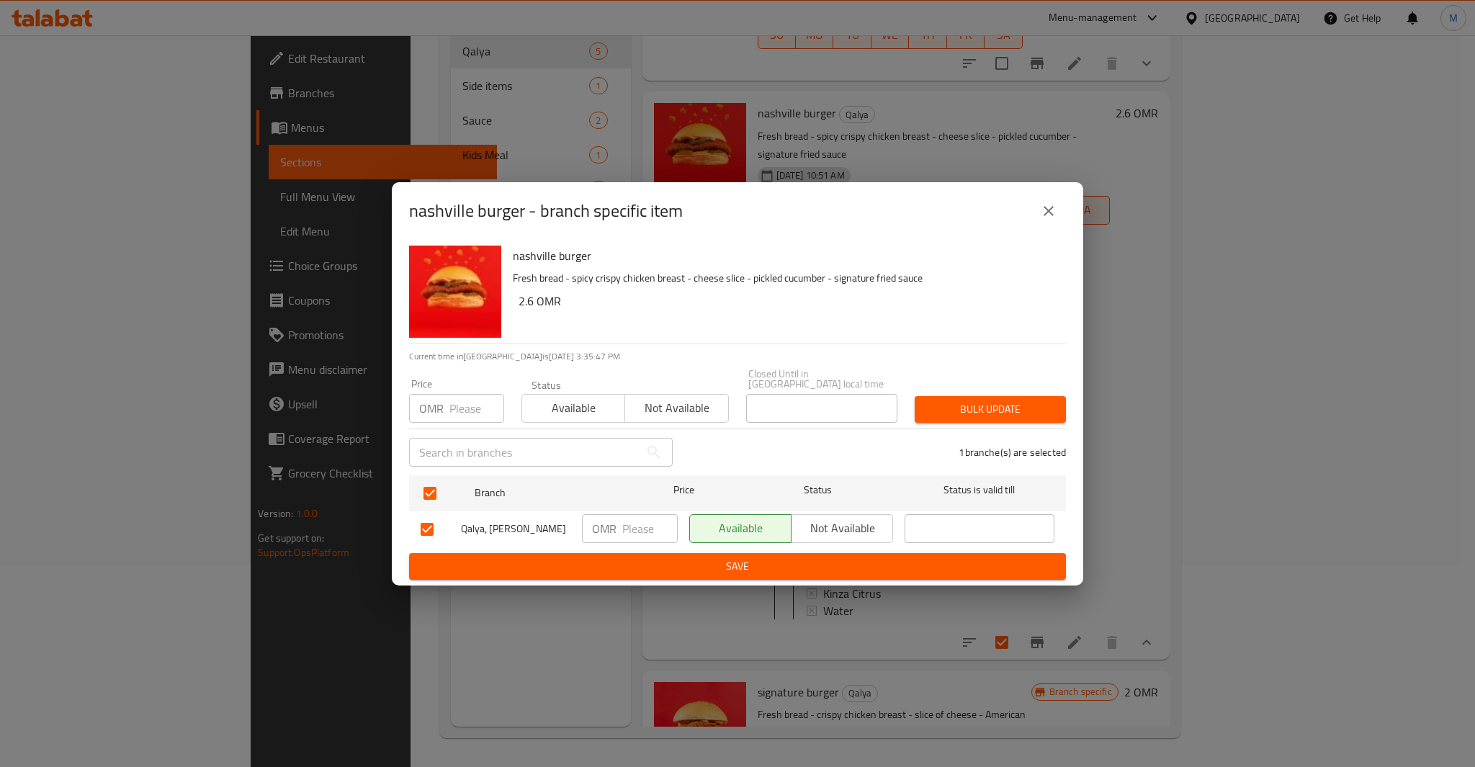
click at [467, 408] on input "number" at bounding box center [476, 408] width 55 height 29
paste input "2.6"
type input "2.6"
click at [1058, 409] on button "Bulk update" at bounding box center [990, 409] width 151 height 27
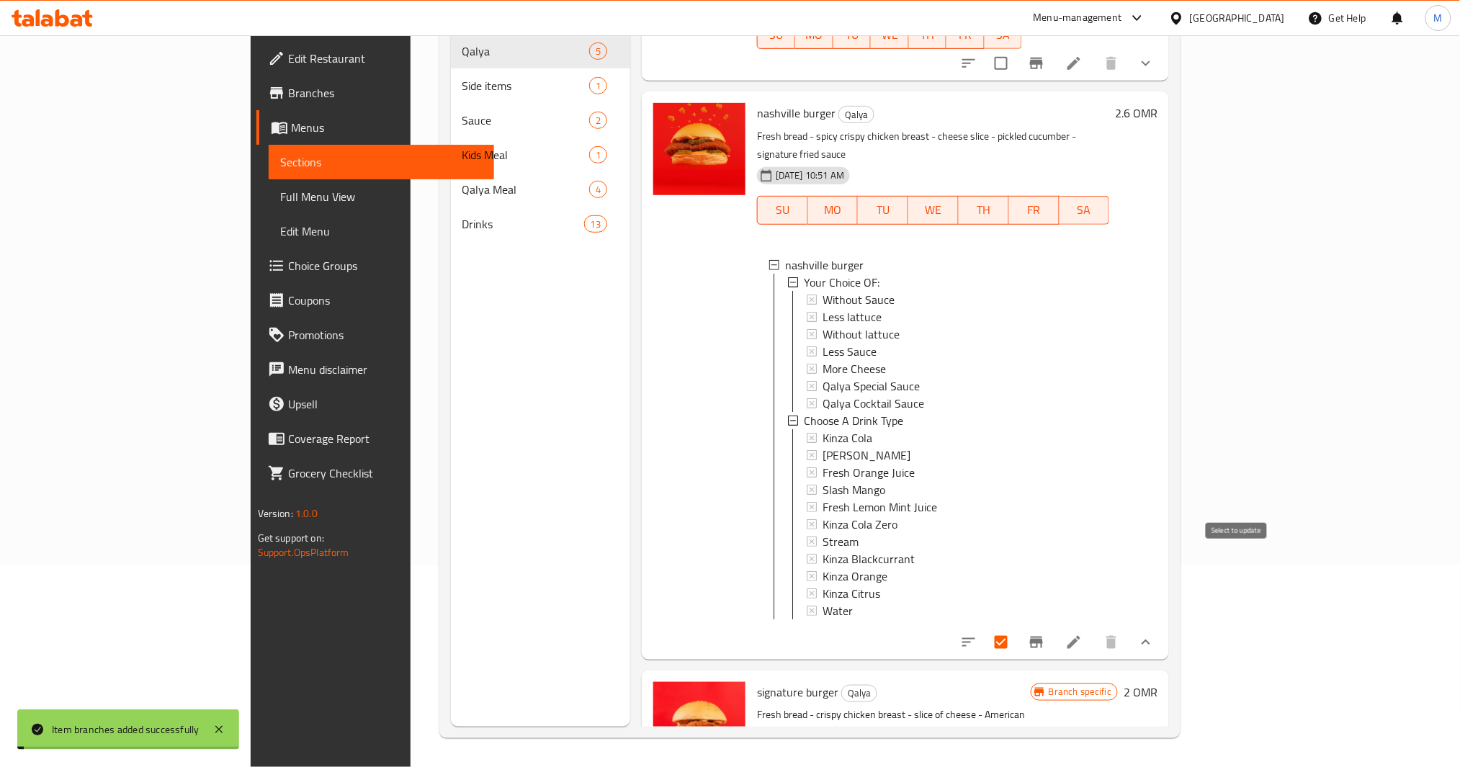
click at [1016, 627] on input "checkbox" at bounding box center [1001, 642] width 30 height 30
checkbox input "false"
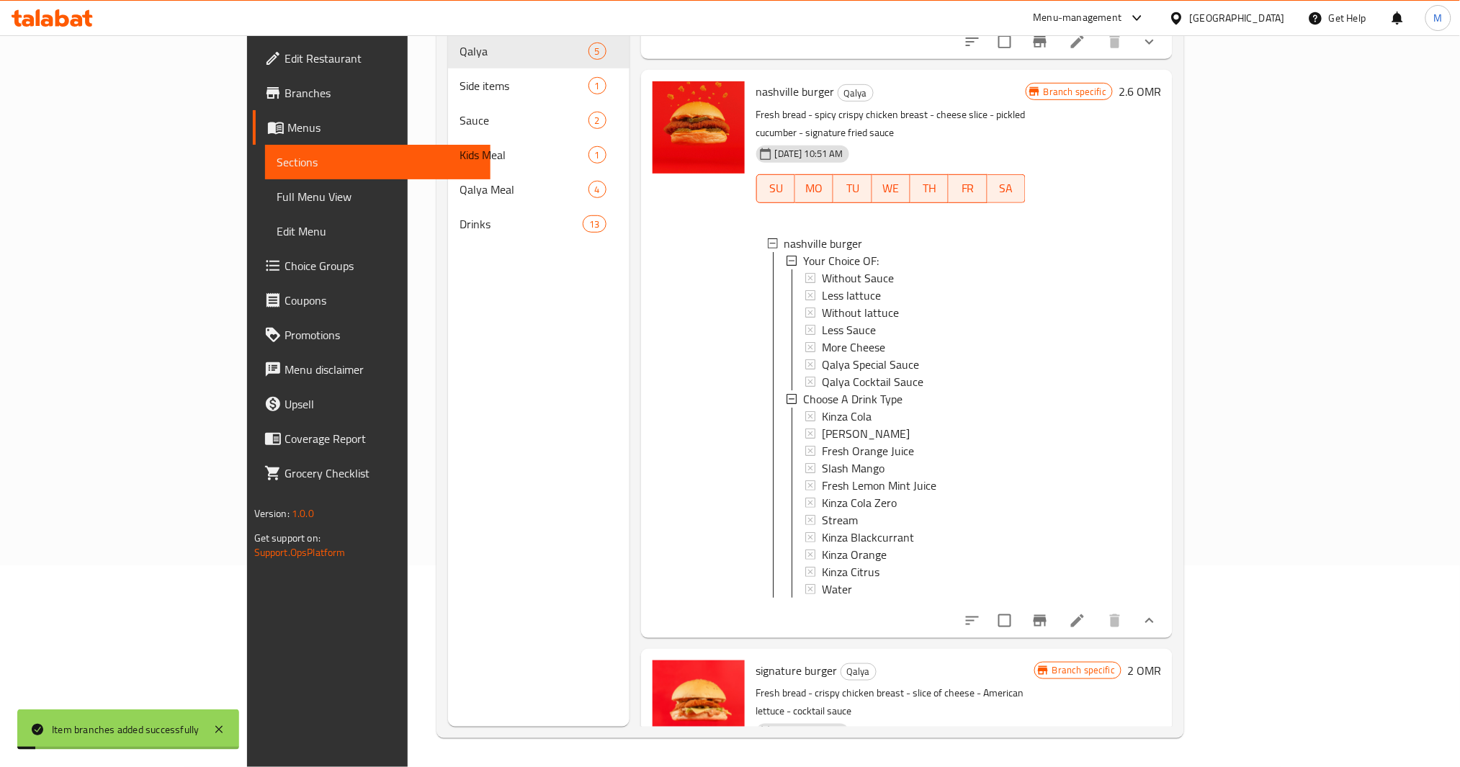
scroll to position [942, 0]
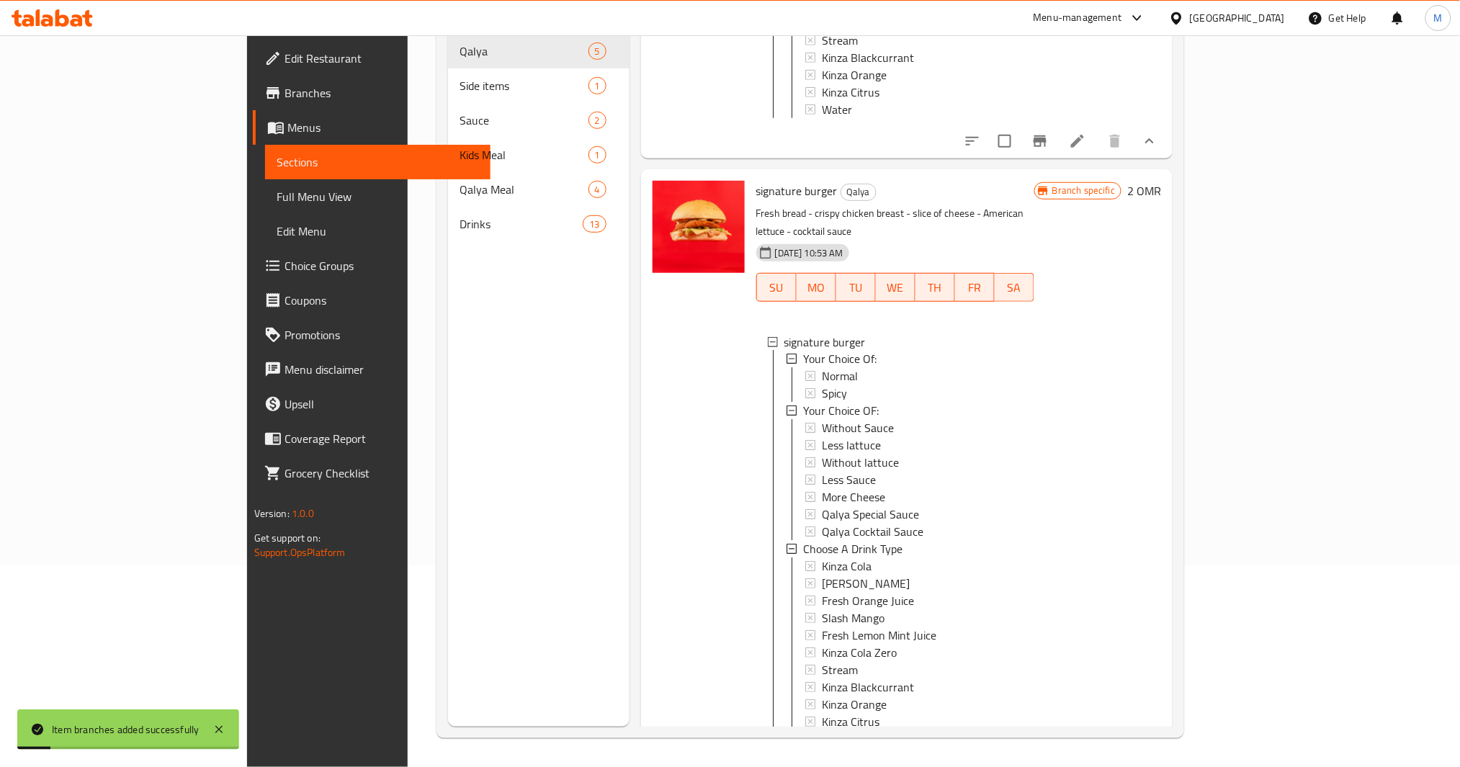
click at [1020, 756] on input "checkbox" at bounding box center [1005, 771] width 30 height 30
checkbox input "false"
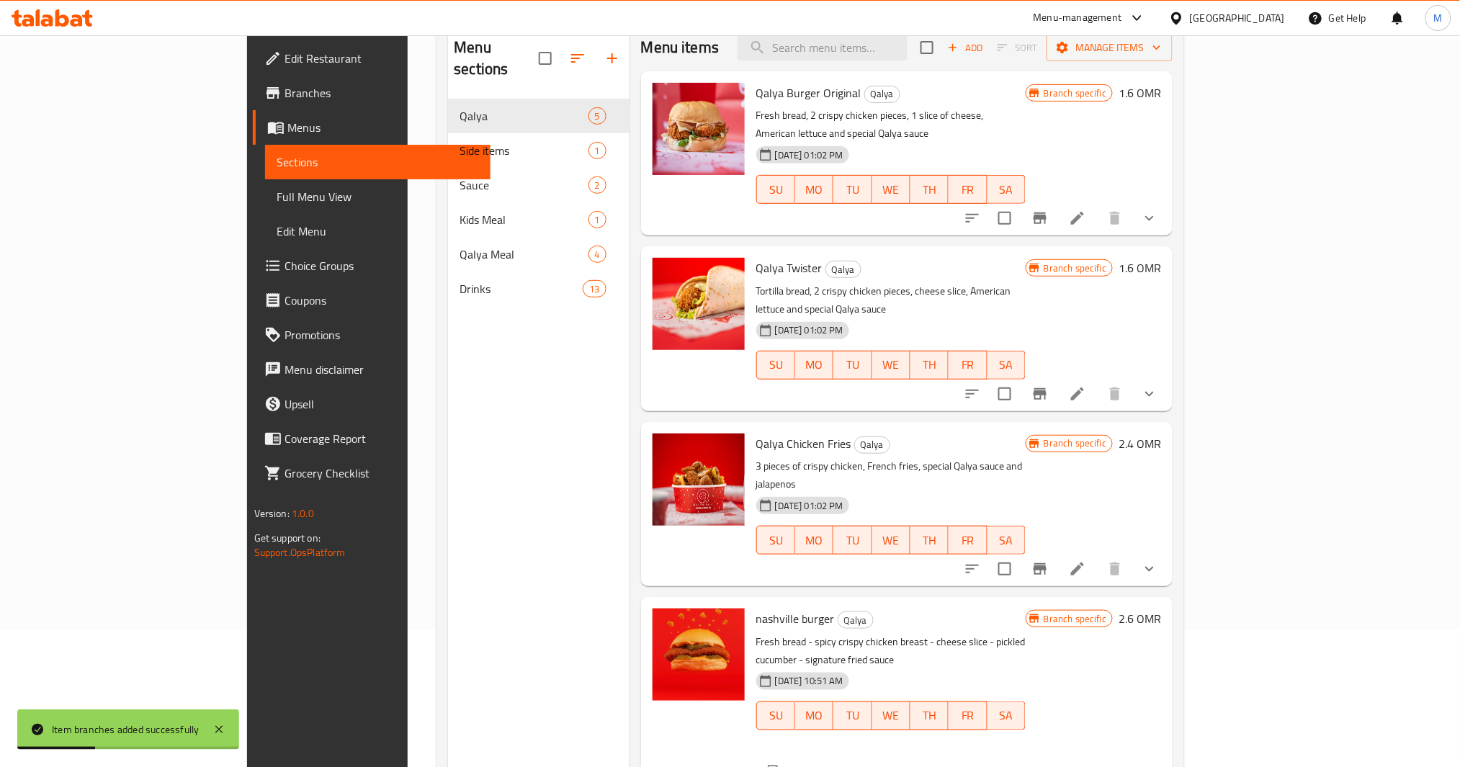
scroll to position [0, 0]
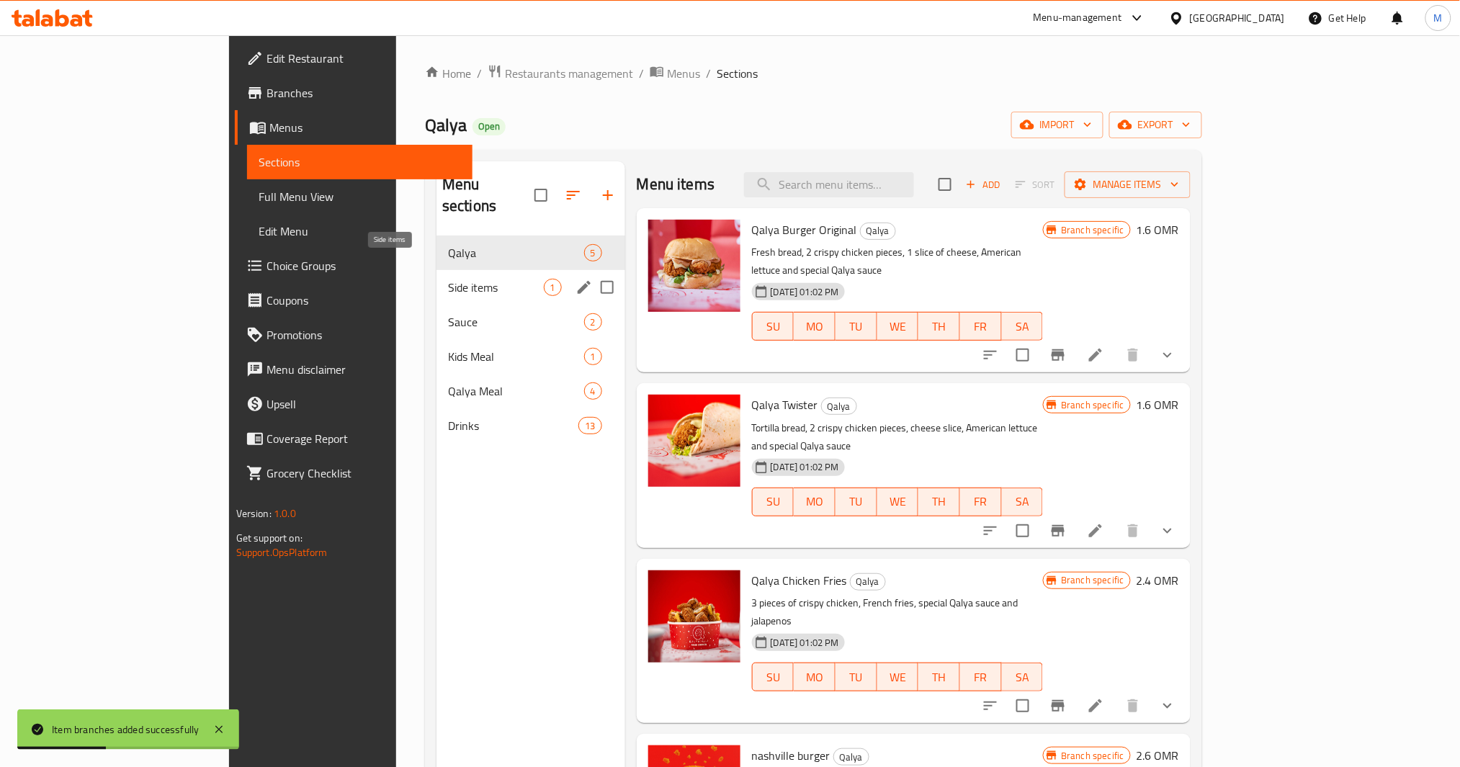
click at [448, 279] on span "Side items" at bounding box center [496, 287] width 96 height 17
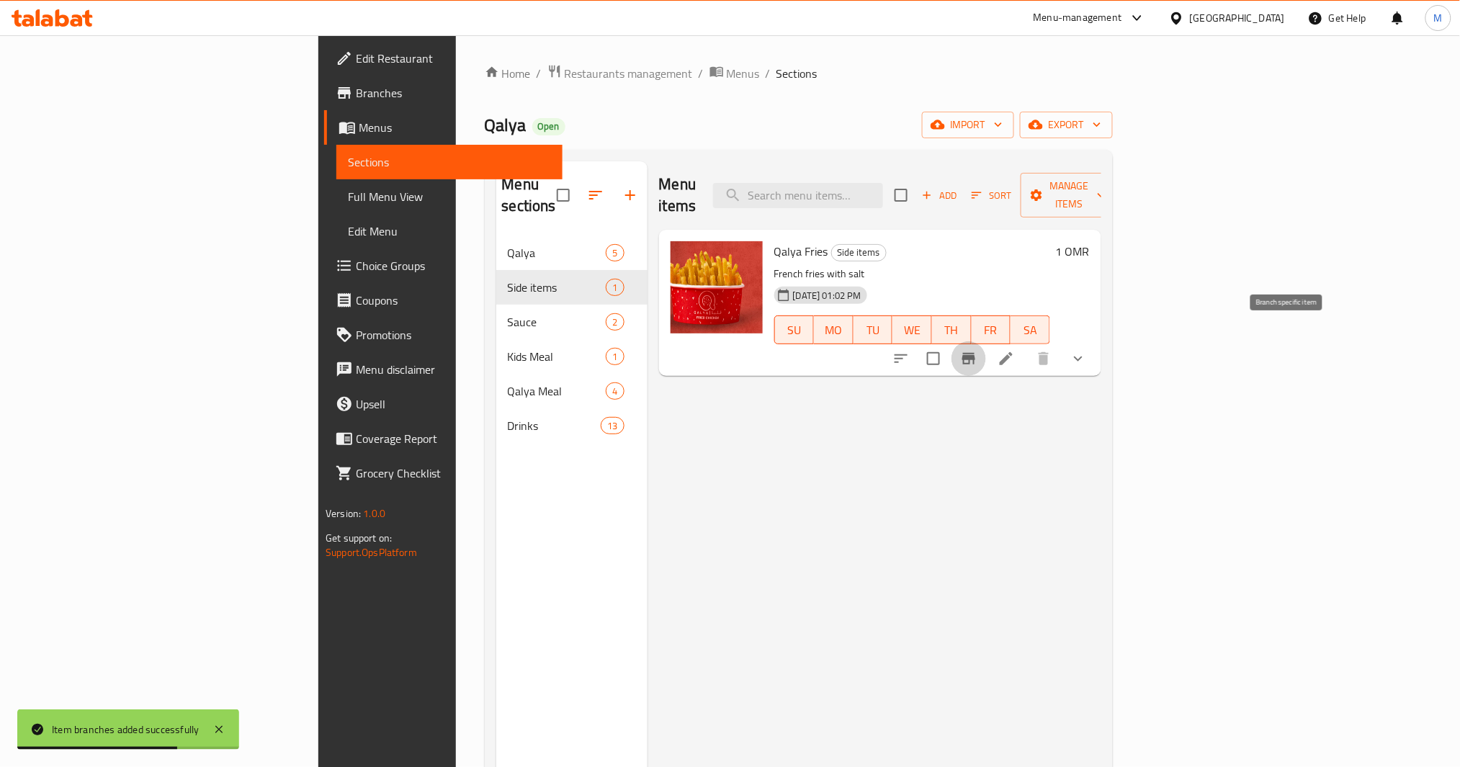
click at [975, 353] on icon "Branch-specific-item" at bounding box center [968, 359] width 13 height 12
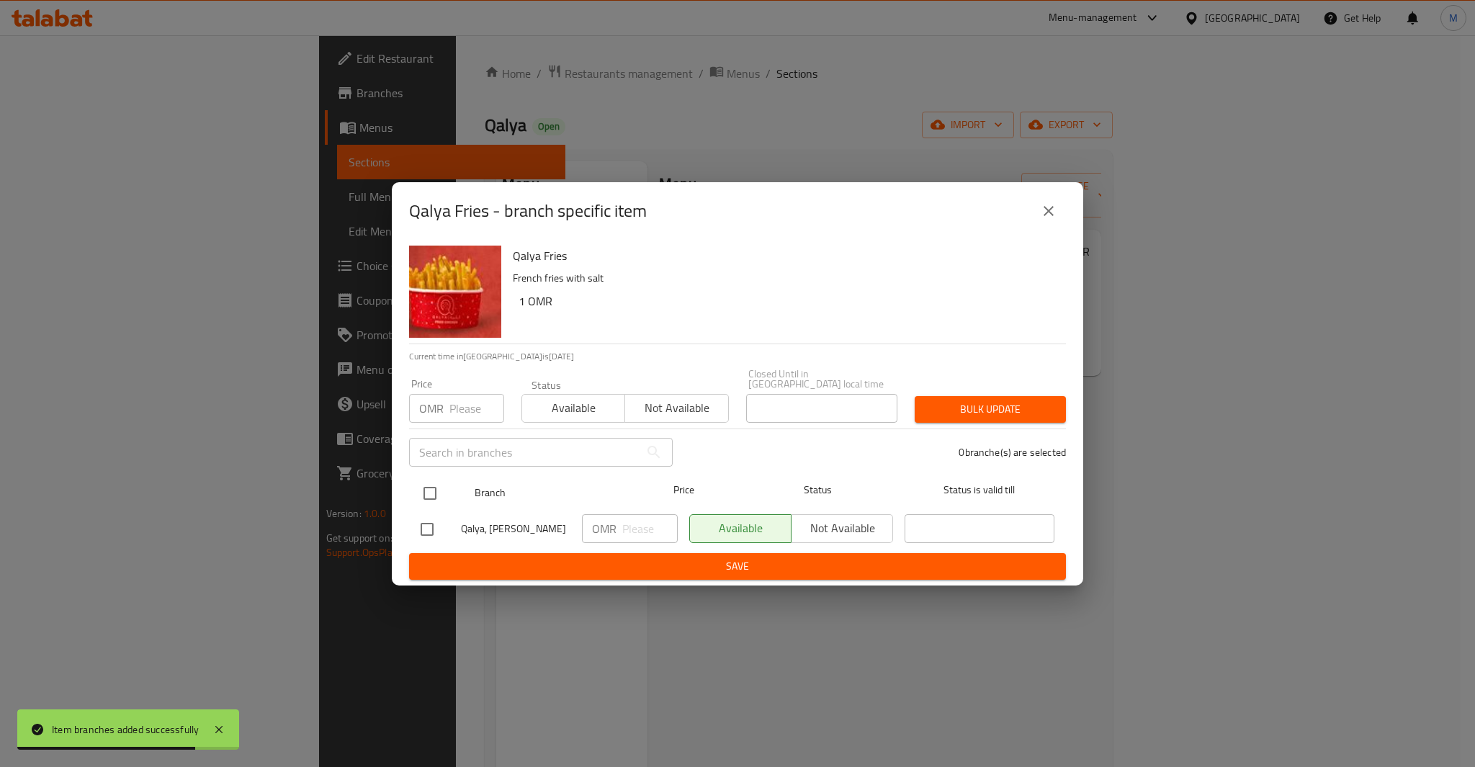
click at [428, 484] on input "checkbox" at bounding box center [430, 493] width 30 height 30
checkbox input "true"
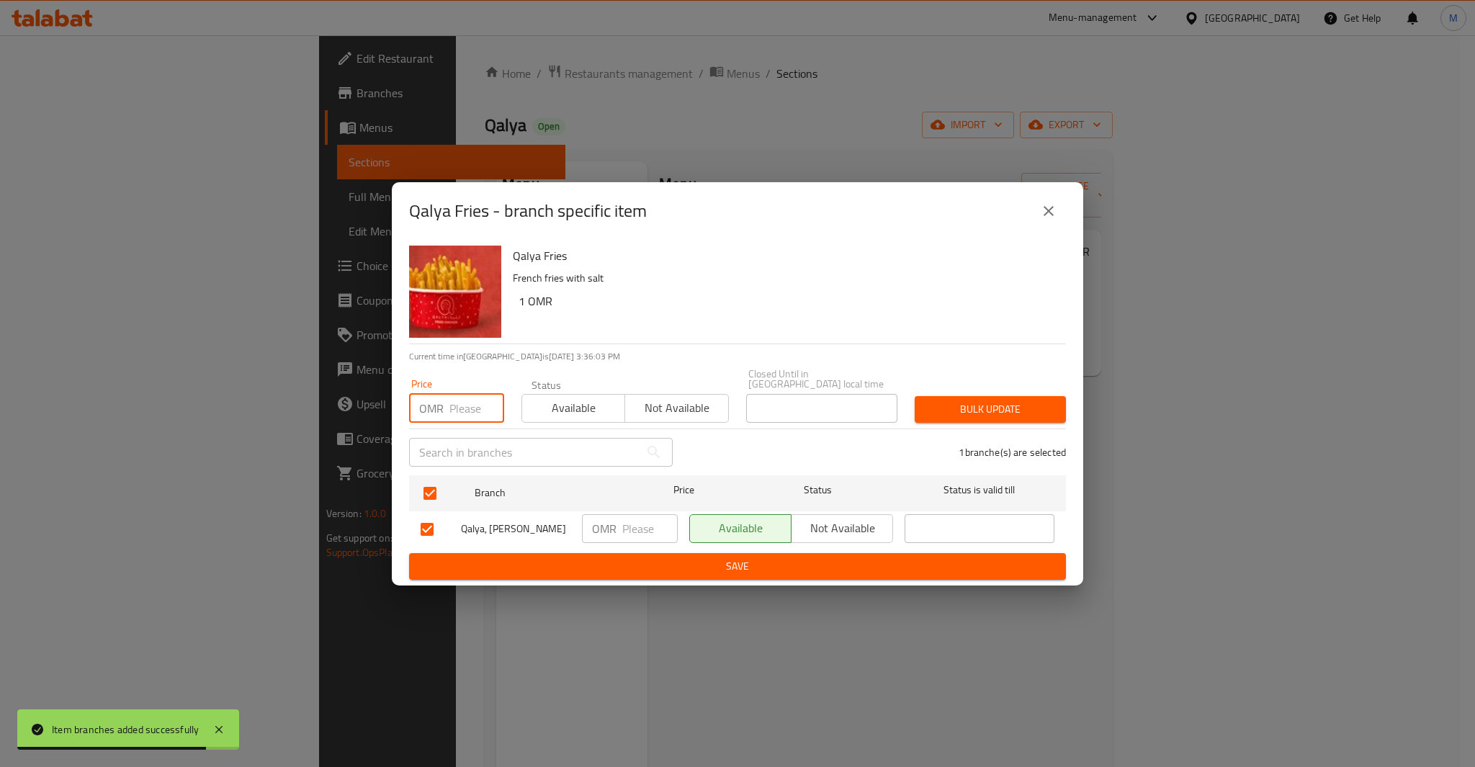
click at [465, 398] on input "number" at bounding box center [476, 408] width 55 height 29
paste input "1"
type input "1"
type button "0"
type button "1"
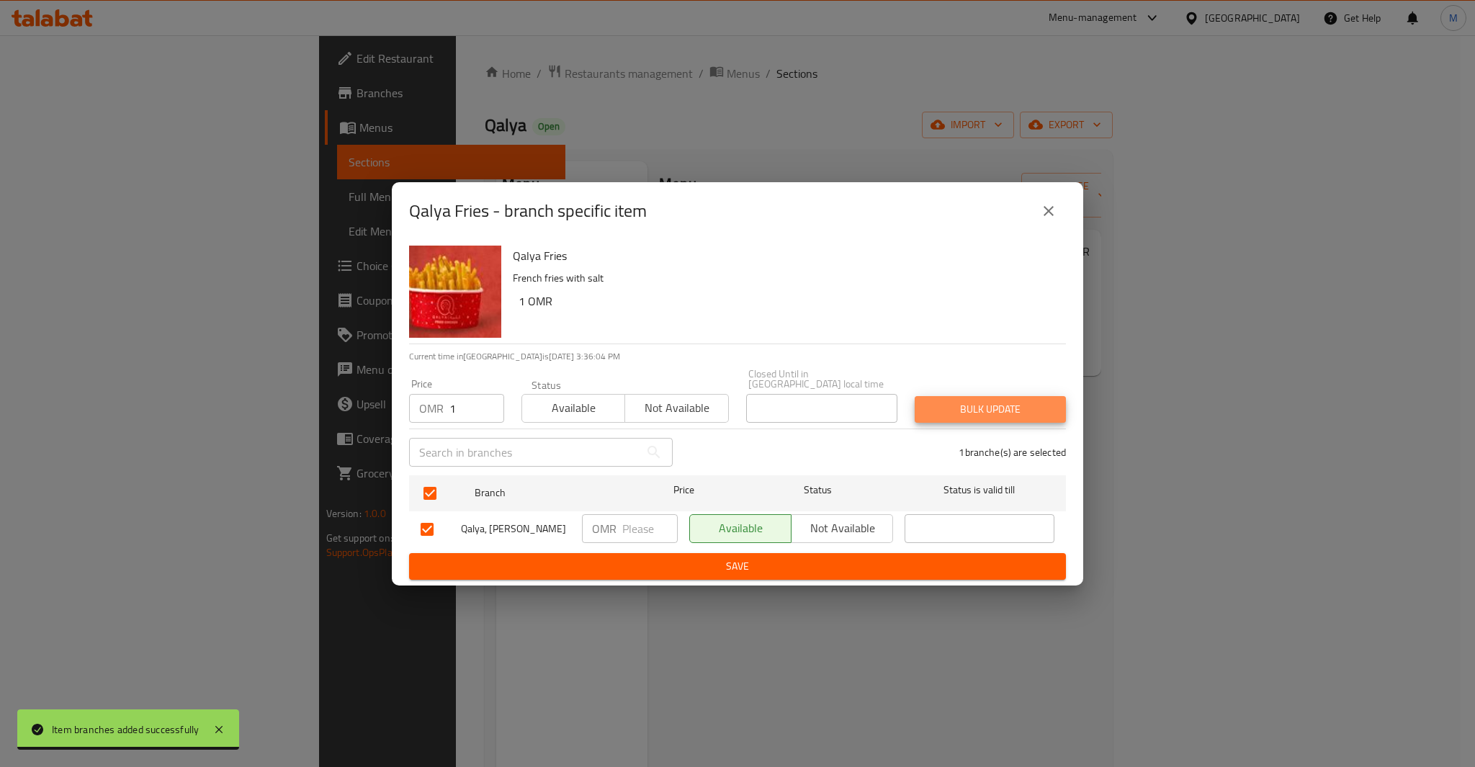
click at [915, 396] on button "Bulk update" at bounding box center [990, 409] width 151 height 27
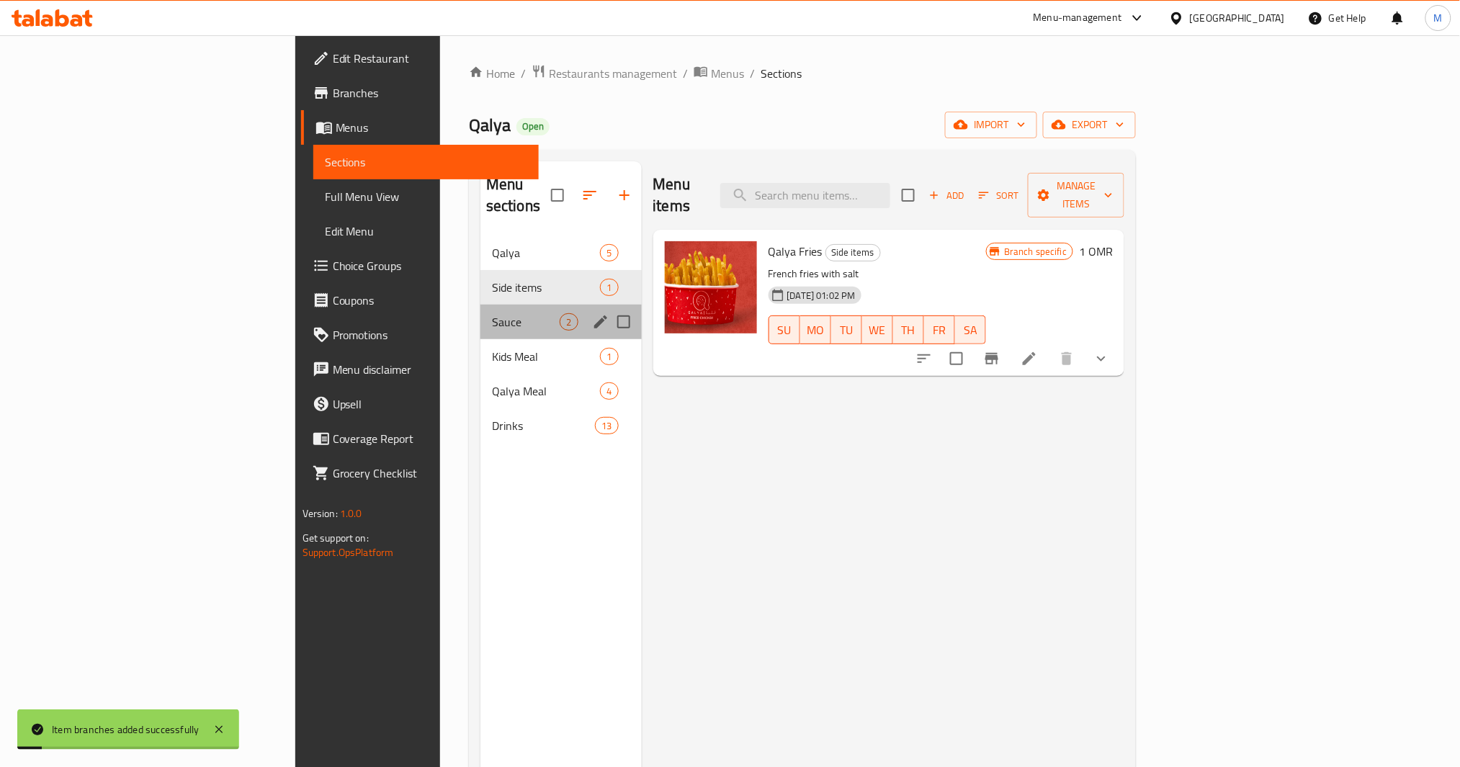
click at [480, 310] on div "Sauce 2" at bounding box center [560, 322] width 161 height 35
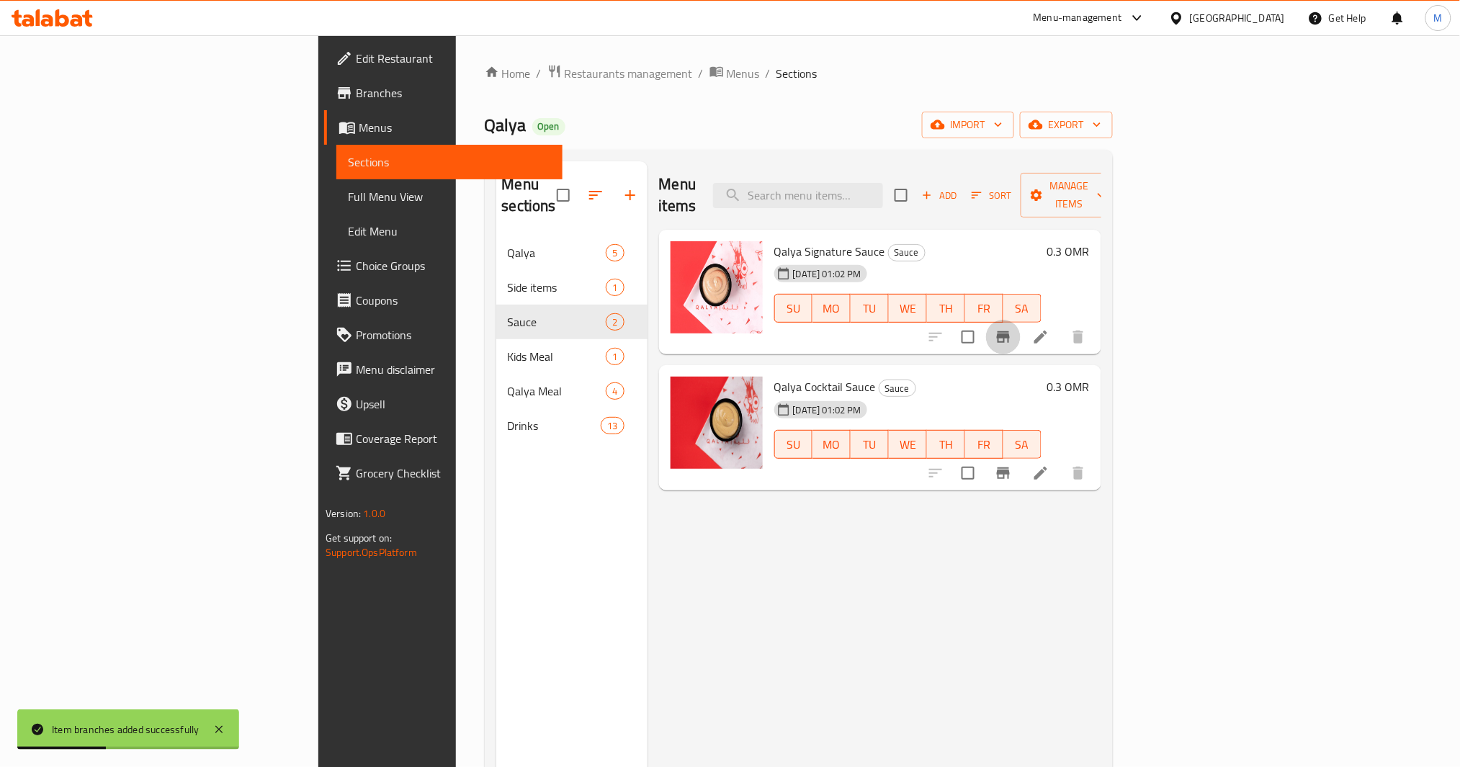
click at [1012, 328] on icon "Branch-specific-item" at bounding box center [1003, 336] width 17 height 17
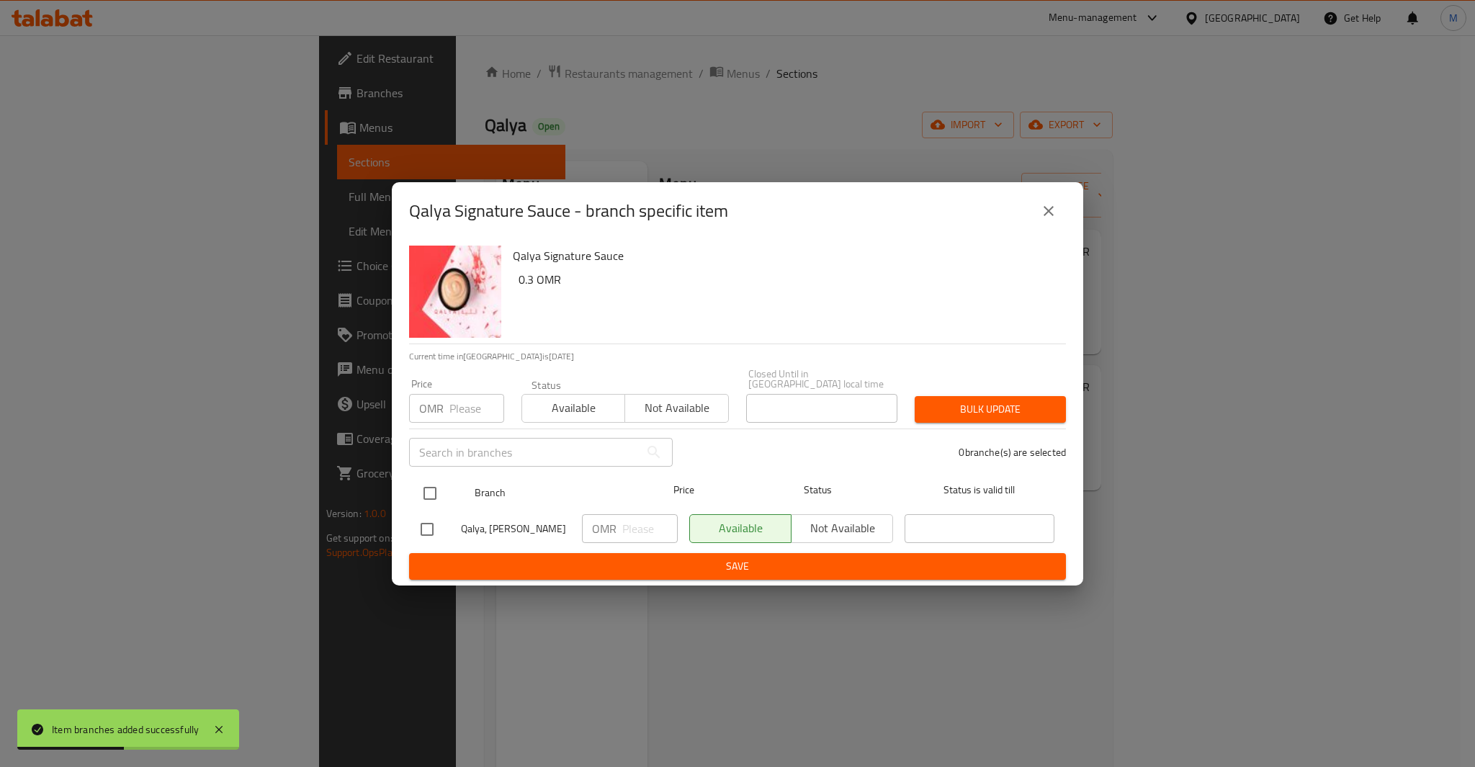
click at [432, 481] on input "checkbox" at bounding box center [430, 493] width 30 height 30
checkbox input "true"
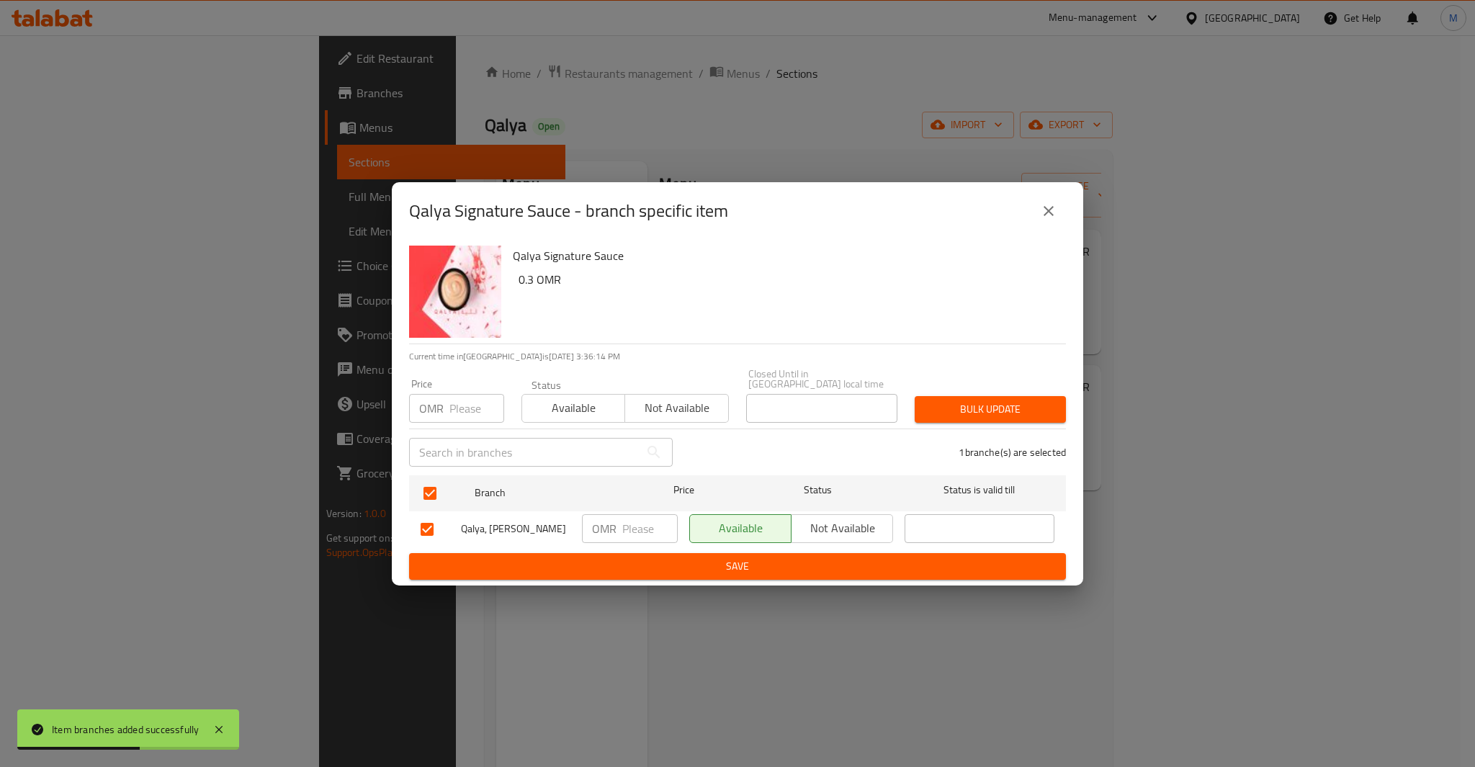
click at [437, 406] on p "OMR" at bounding box center [431, 408] width 24 height 17
paste input "0.3"
click at [480, 398] on input "number" at bounding box center [476, 408] width 55 height 29
type input "0.300"
type button "0"
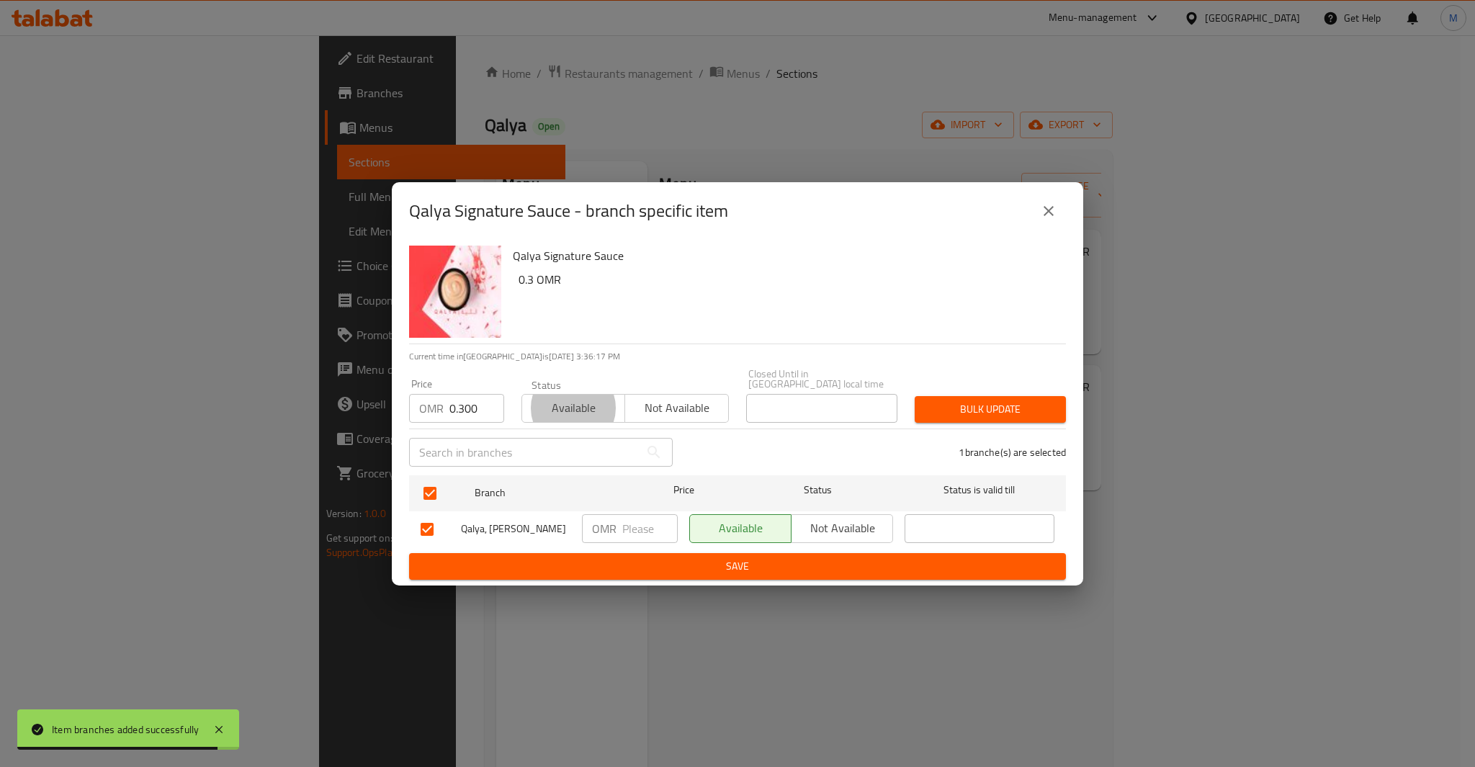
type button "1"
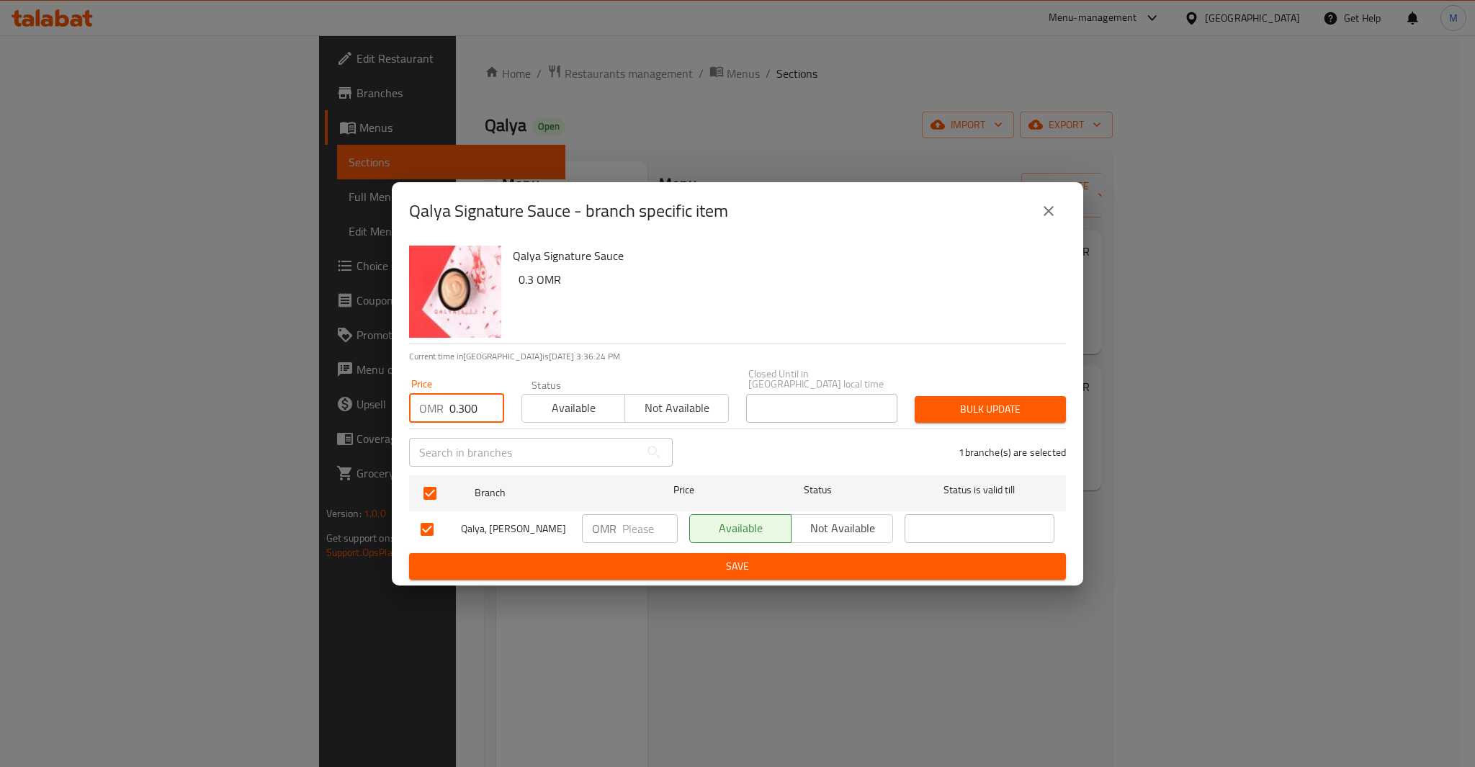
click at [475, 408] on input "0.300" at bounding box center [476, 408] width 55 height 29
paste input "number"
type input "0.3"
click at [1019, 406] on span "Bulk update" at bounding box center [990, 410] width 128 height 18
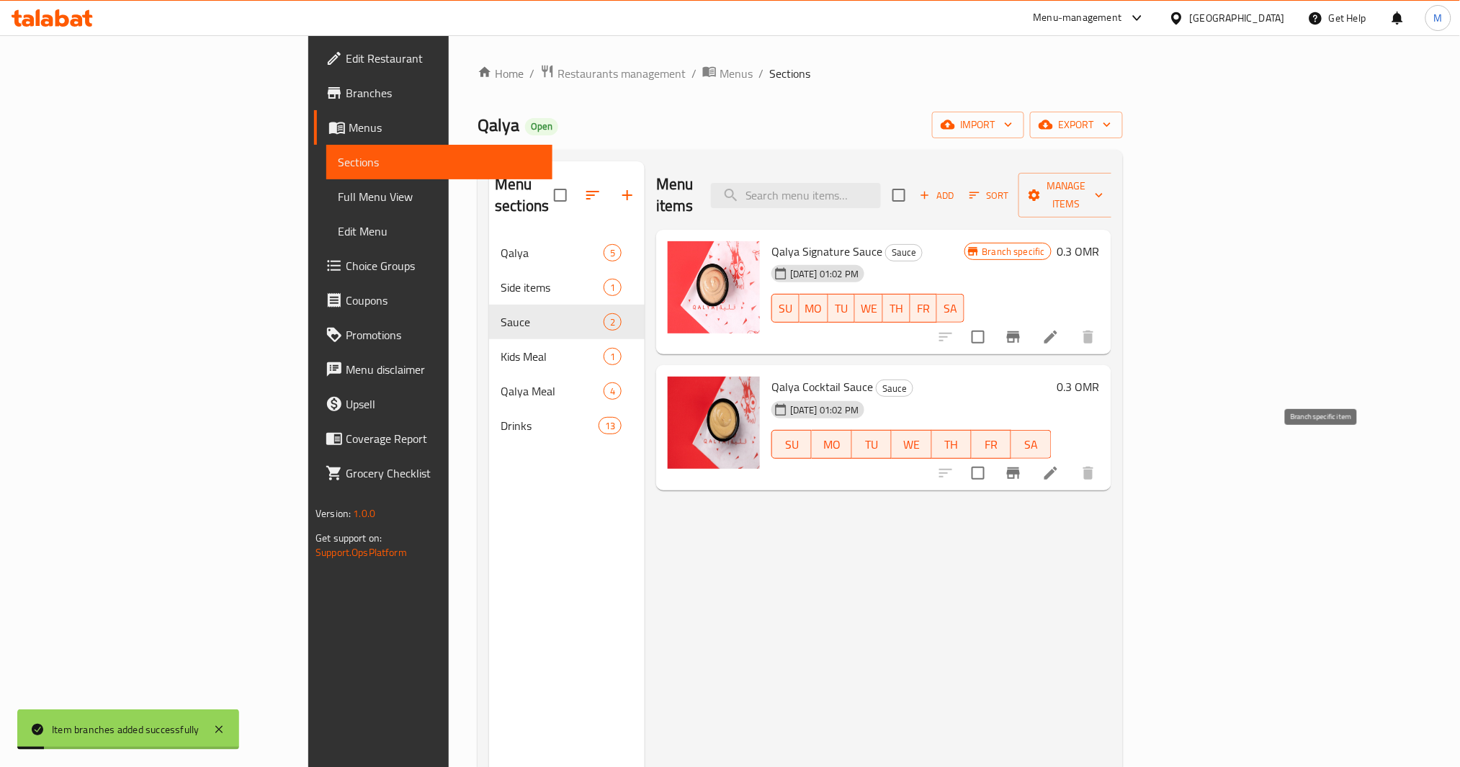
click at [1022, 465] on icon "Branch-specific-item" at bounding box center [1013, 473] width 17 height 17
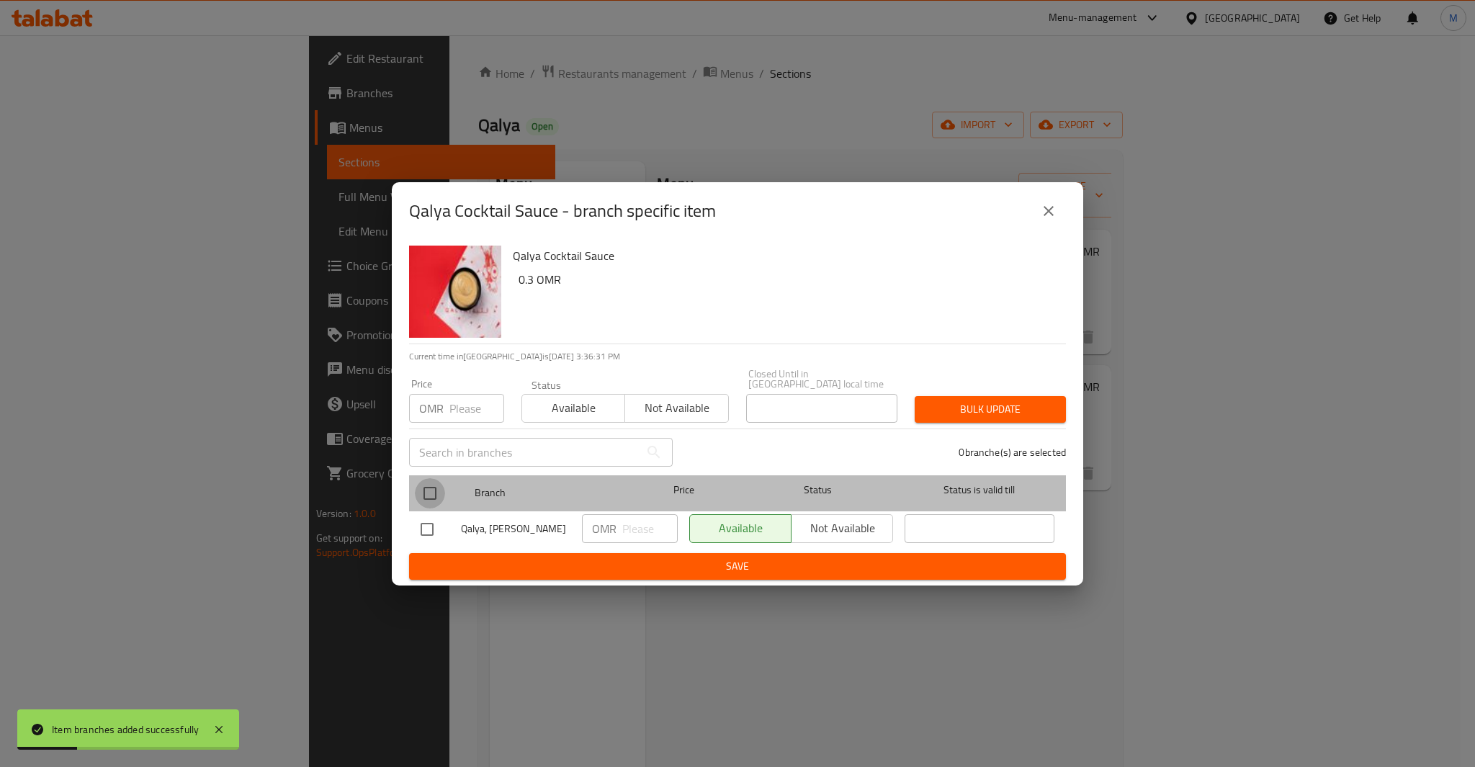
click at [431, 493] on input "checkbox" at bounding box center [430, 493] width 30 height 30
checkbox input "true"
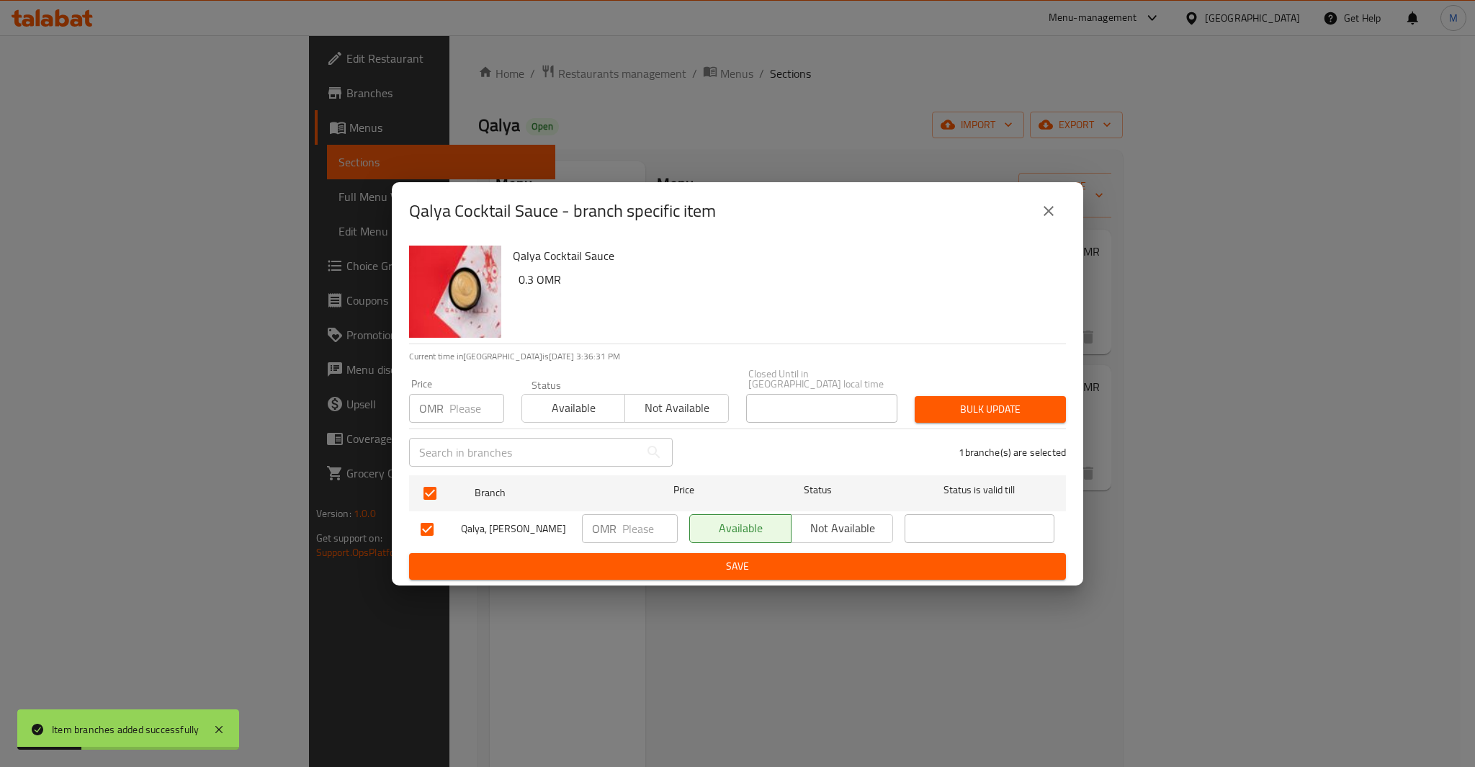
click at [449, 416] on input "number" at bounding box center [476, 408] width 55 height 29
paste input "0.3"
type input "0.3"
type button "0"
type button "1"
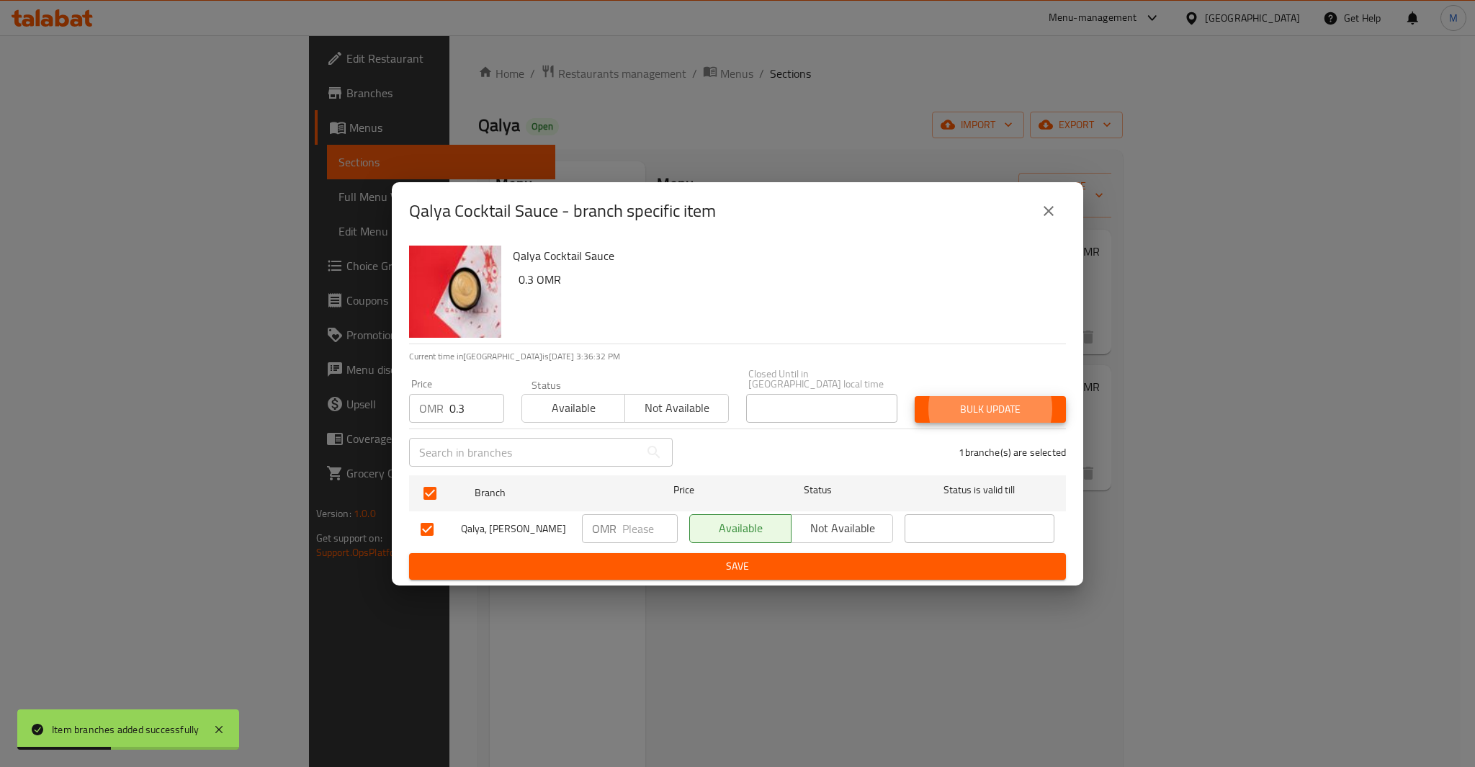
click at [915, 396] on button "Bulk update" at bounding box center [990, 409] width 151 height 27
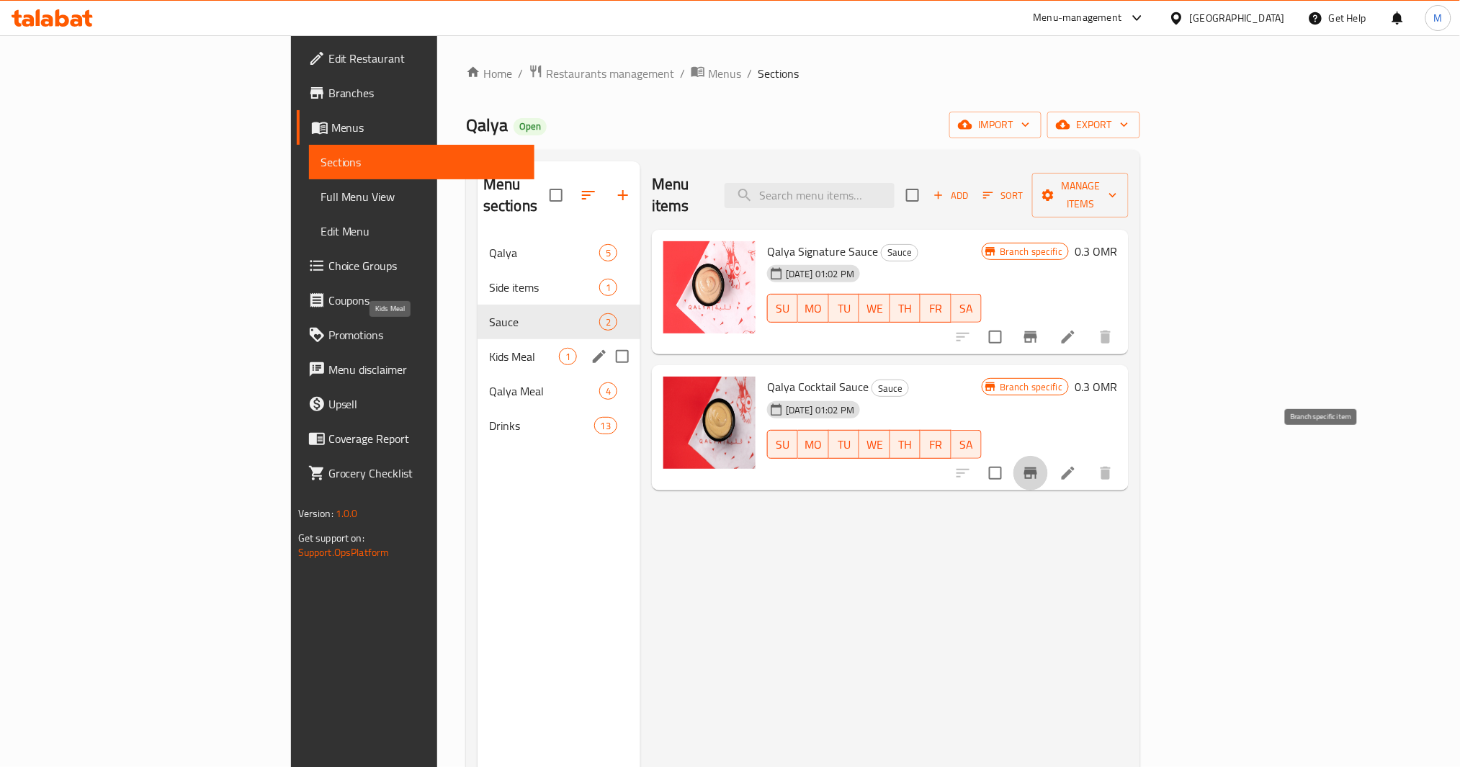
click at [489, 348] on span "Kids Meal" at bounding box center [524, 356] width 70 height 17
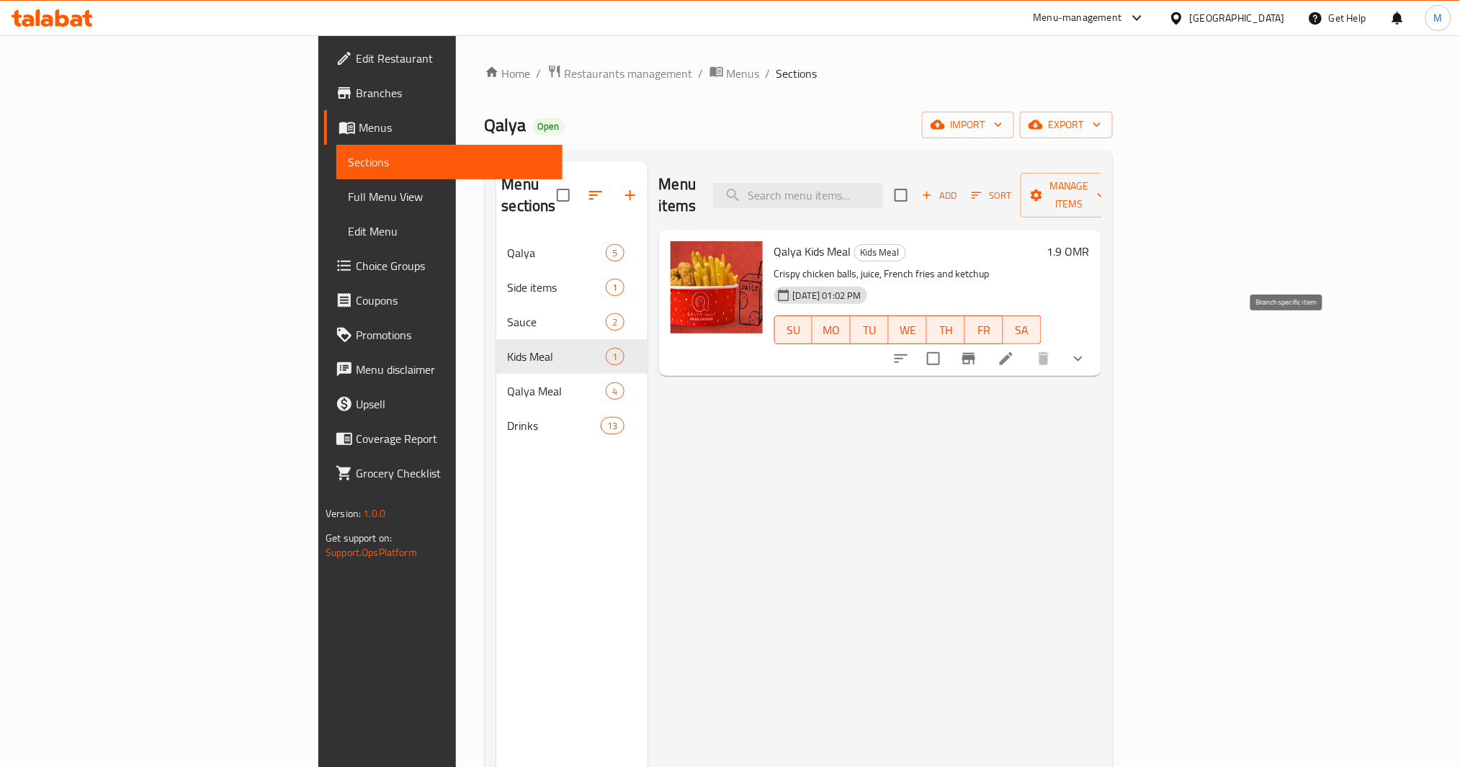
click at [986, 341] on button "Branch-specific-item" at bounding box center [969, 358] width 35 height 35
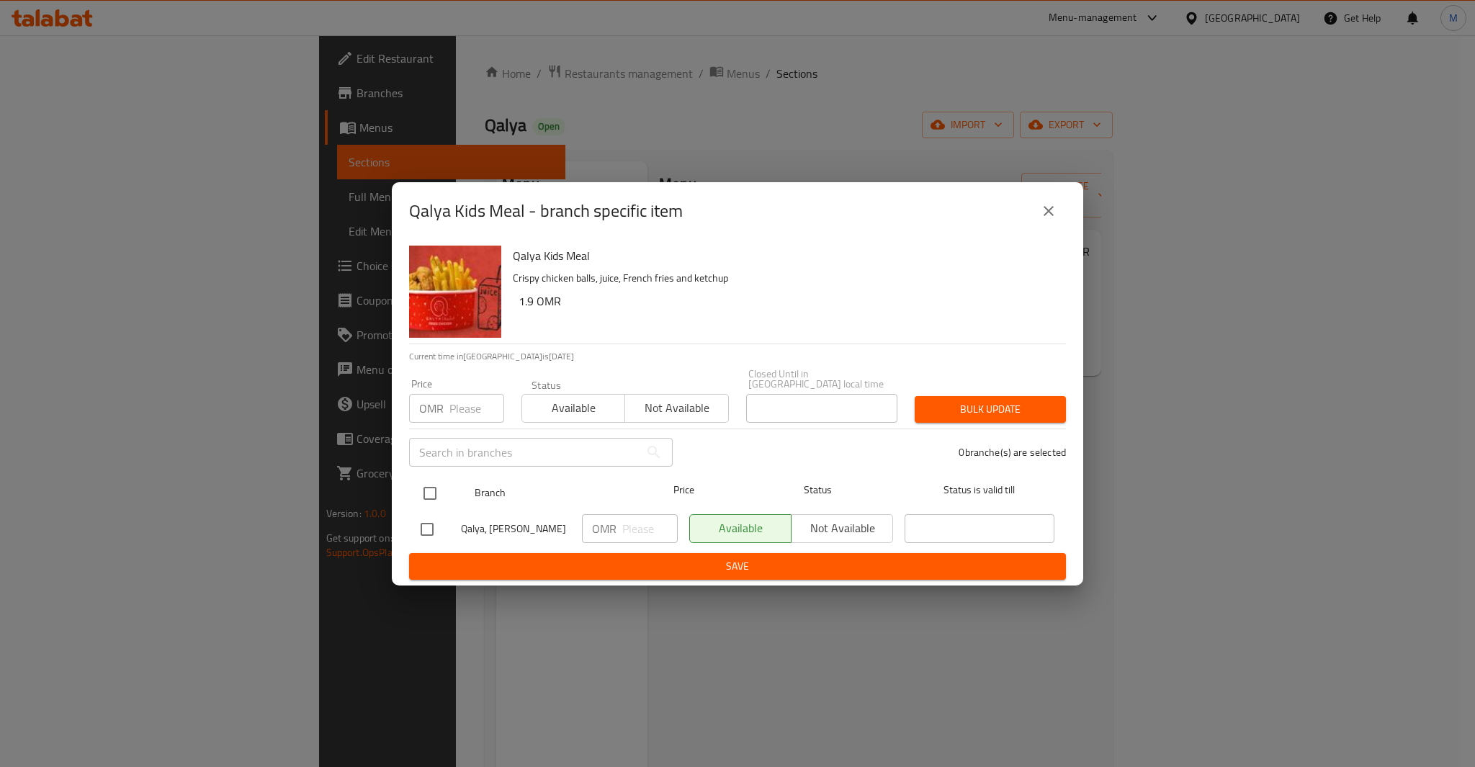
click at [435, 487] on input "checkbox" at bounding box center [430, 493] width 30 height 30
checkbox input "true"
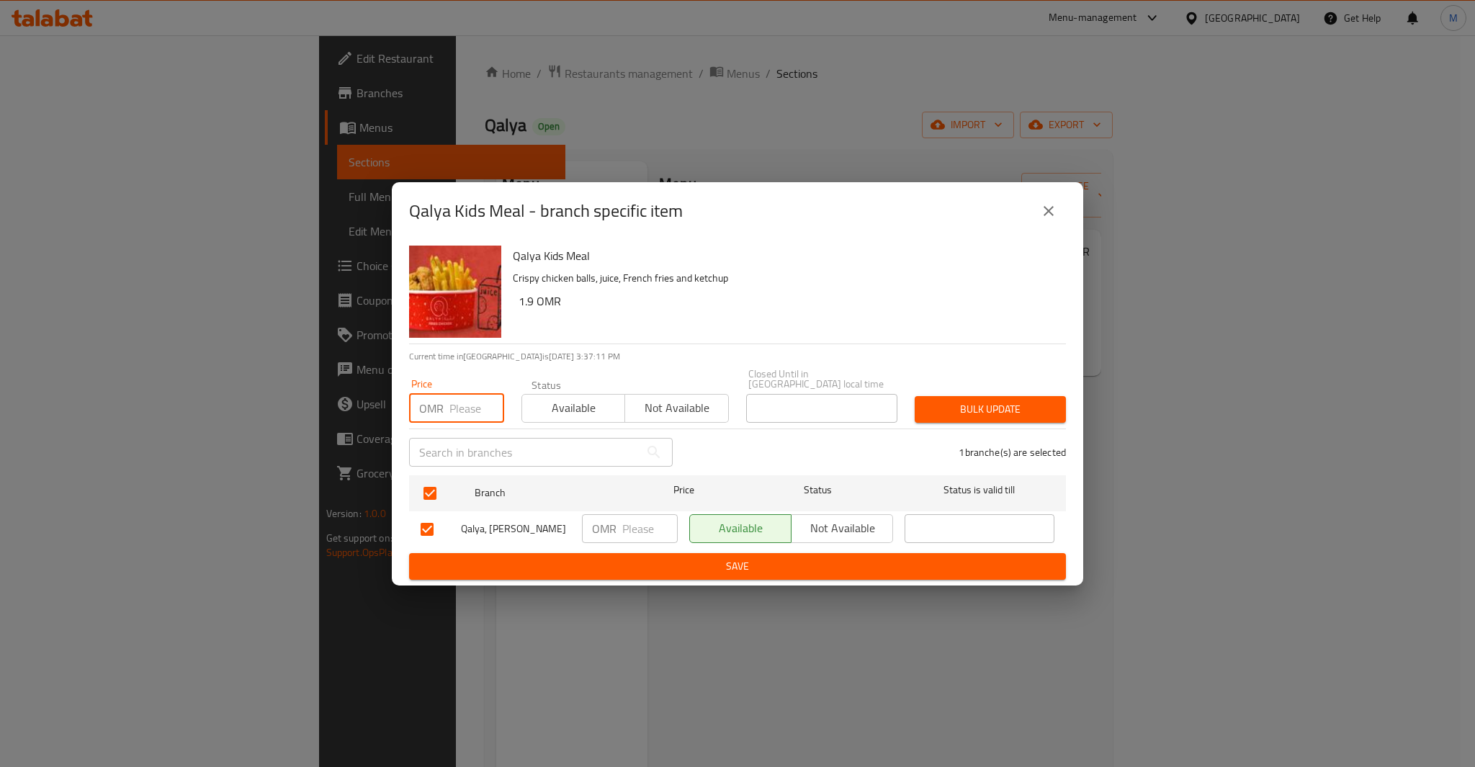
click at [473, 409] on input "number" at bounding box center [476, 408] width 55 height 29
paste input "1.9"
type input "1.9"
type button "0"
type button "1"
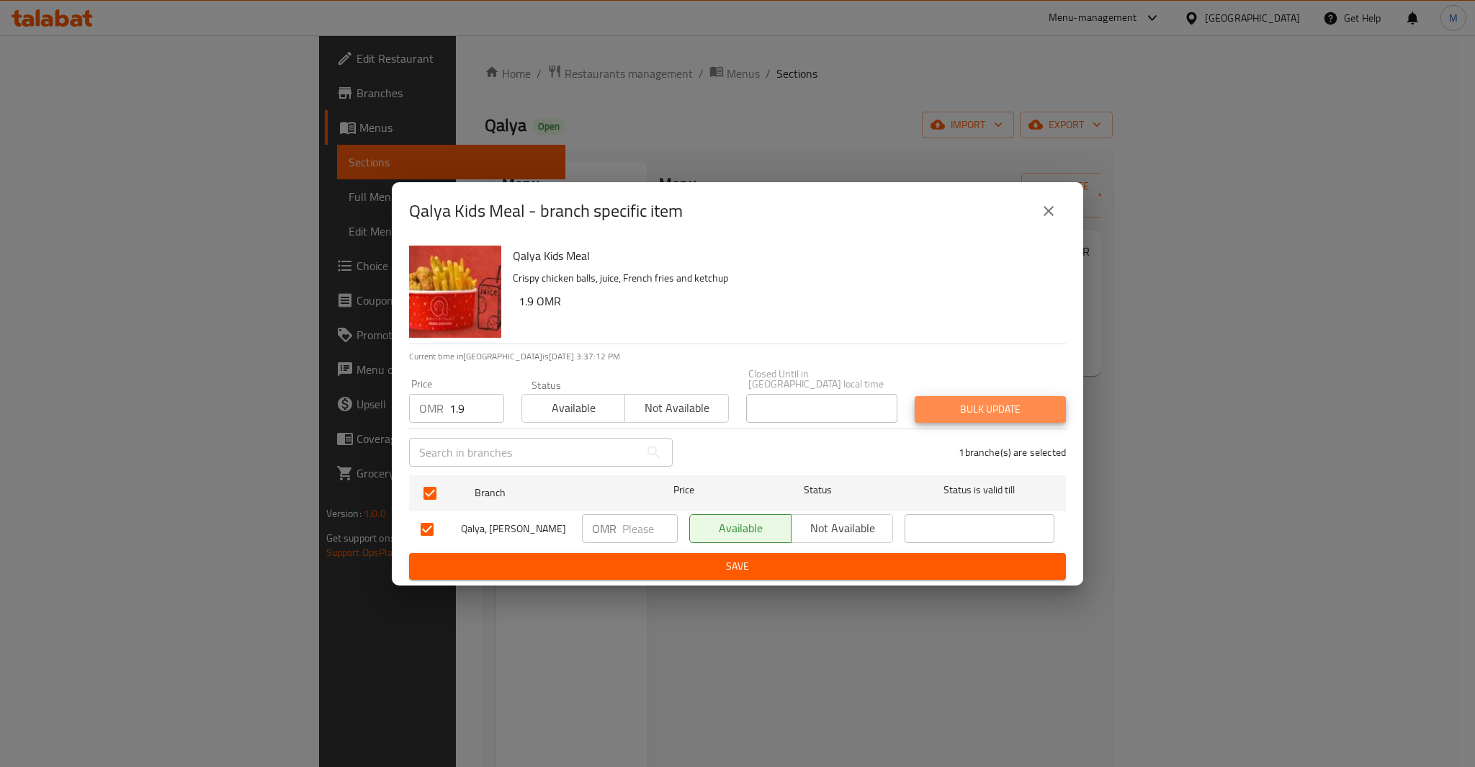
click at [915, 396] on button "Bulk update" at bounding box center [990, 409] width 151 height 27
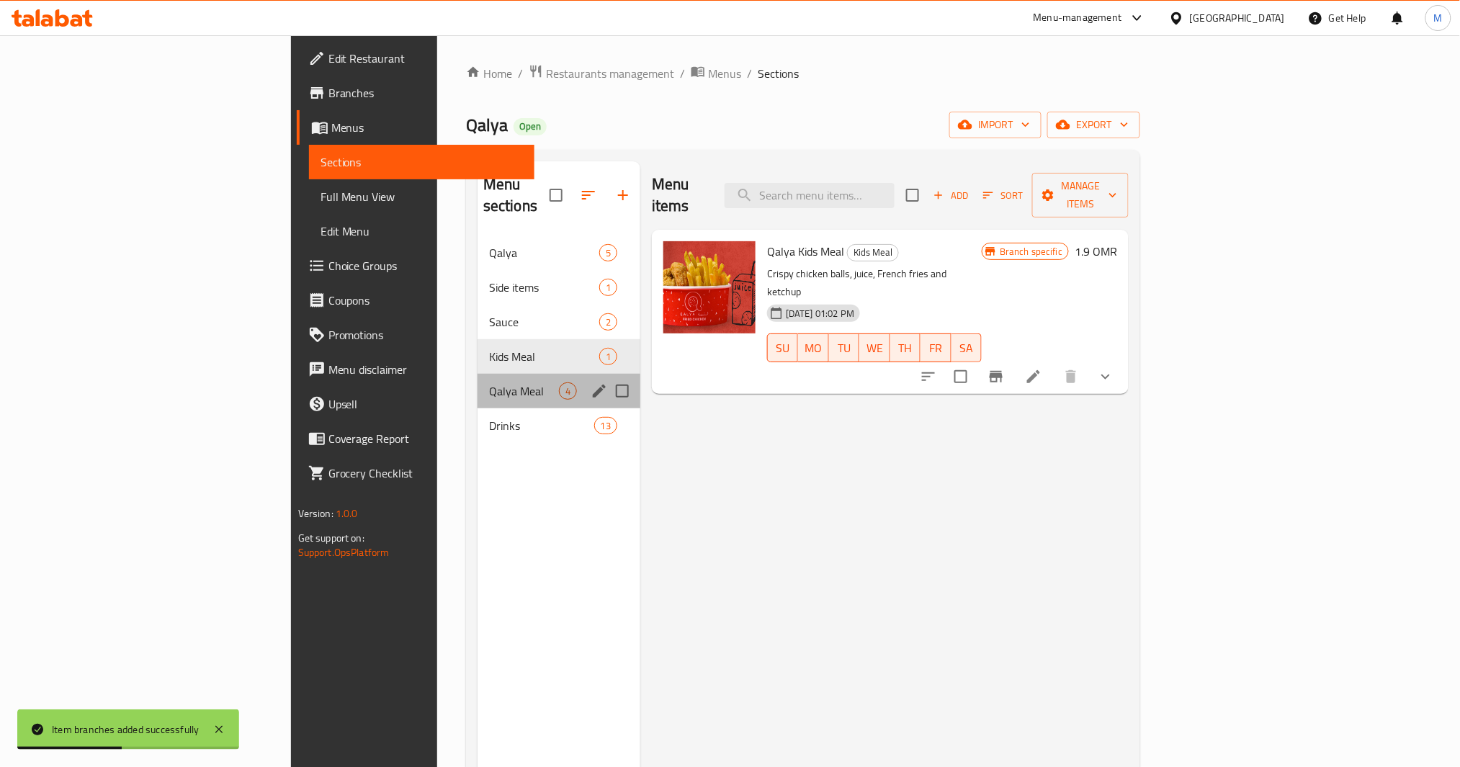
click at [478, 382] on div "Qalya Meal 4" at bounding box center [559, 391] width 163 height 35
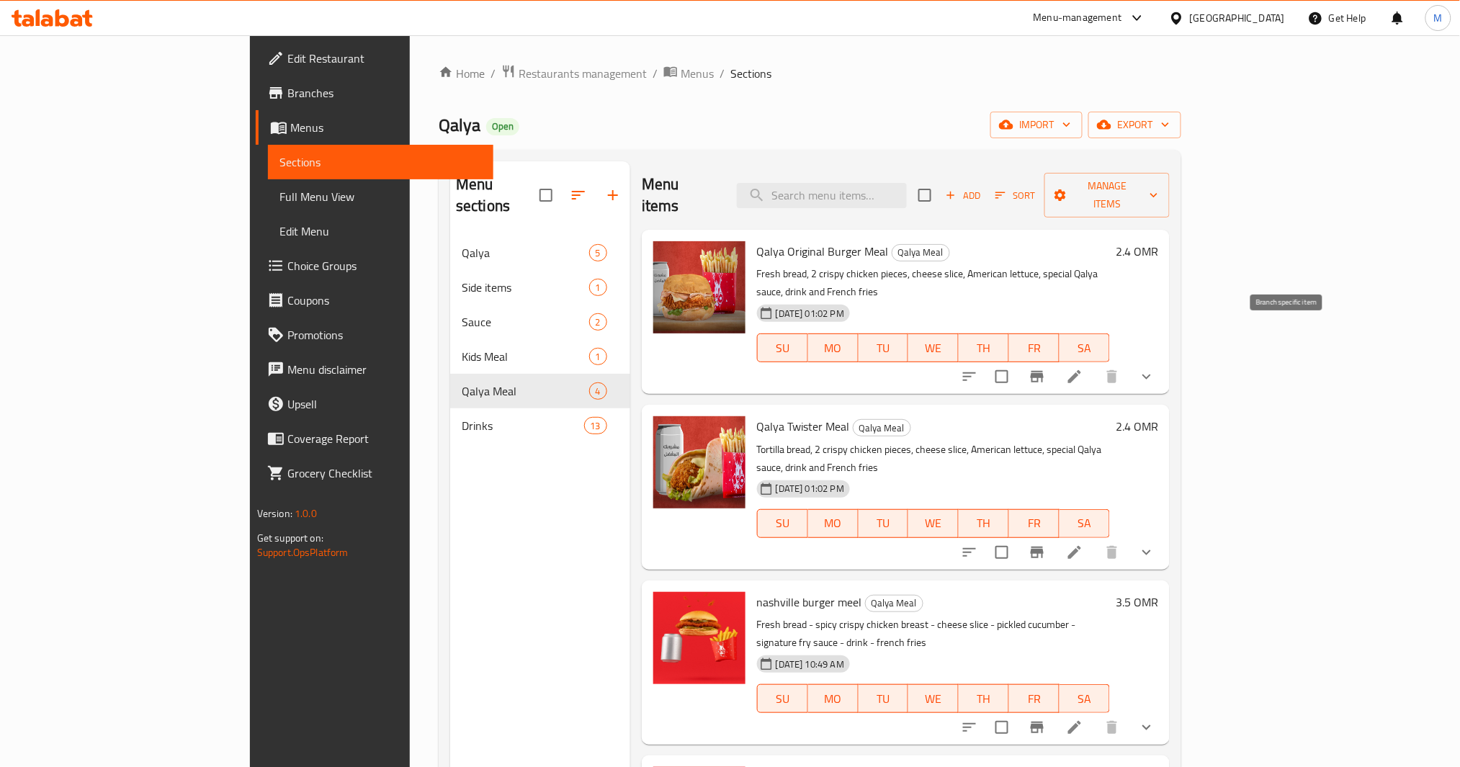
click at [1046, 368] on icon "Branch-specific-item" at bounding box center [1037, 376] width 17 height 17
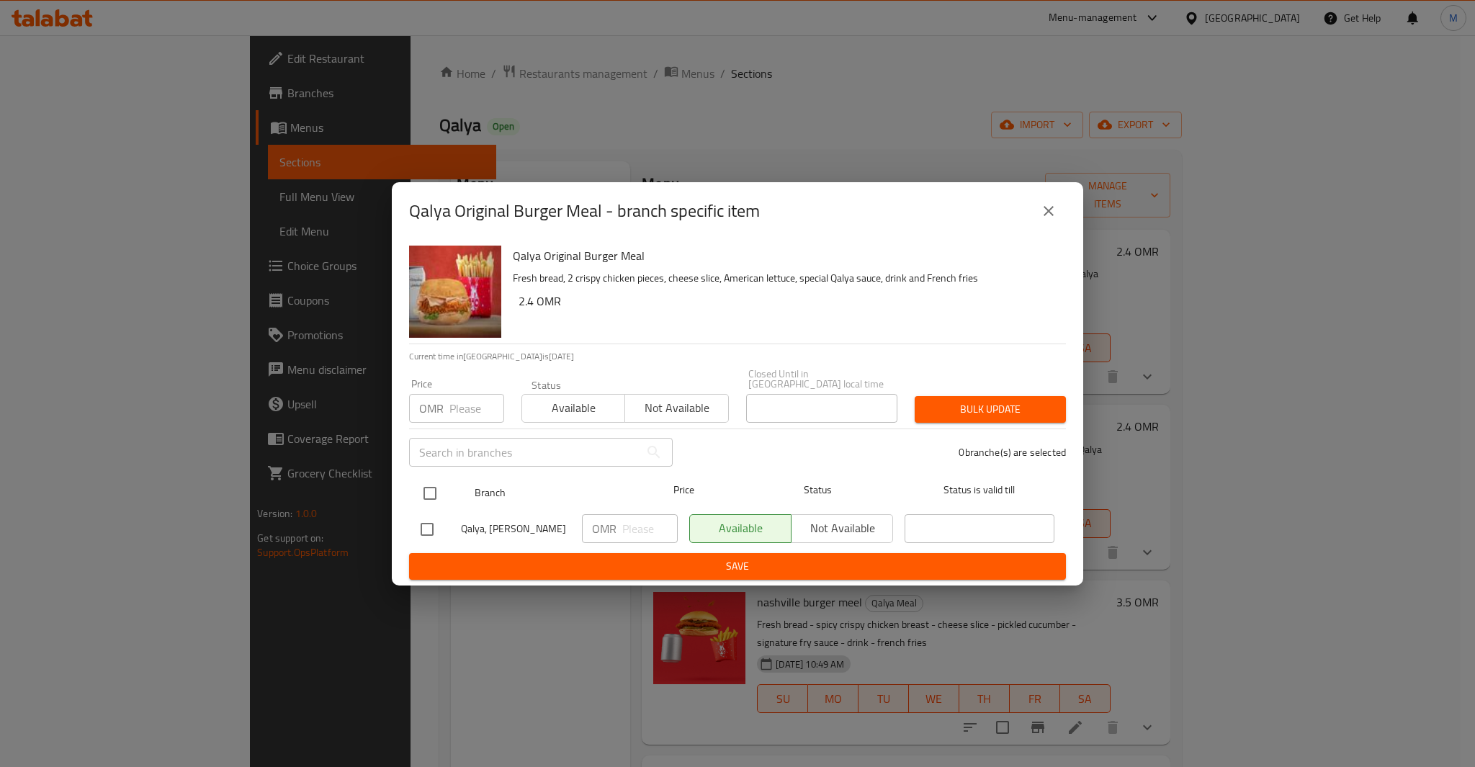
click at [435, 497] on input "checkbox" at bounding box center [430, 493] width 30 height 30
checkbox input "true"
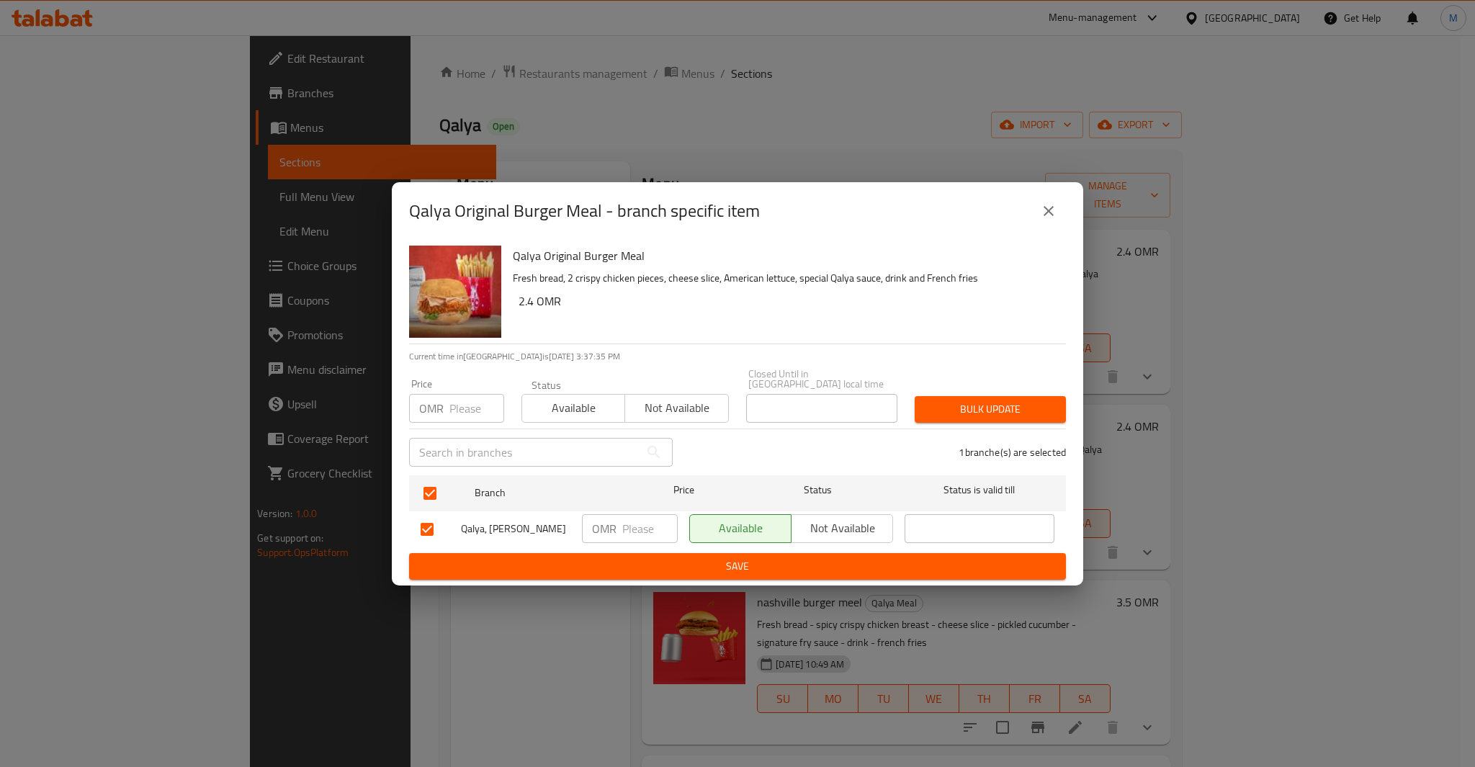
click at [449, 395] on input "number" at bounding box center [476, 408] width 55 height 29
paste input "2.4"
type input "2.4"
type button "0"
type button "1"
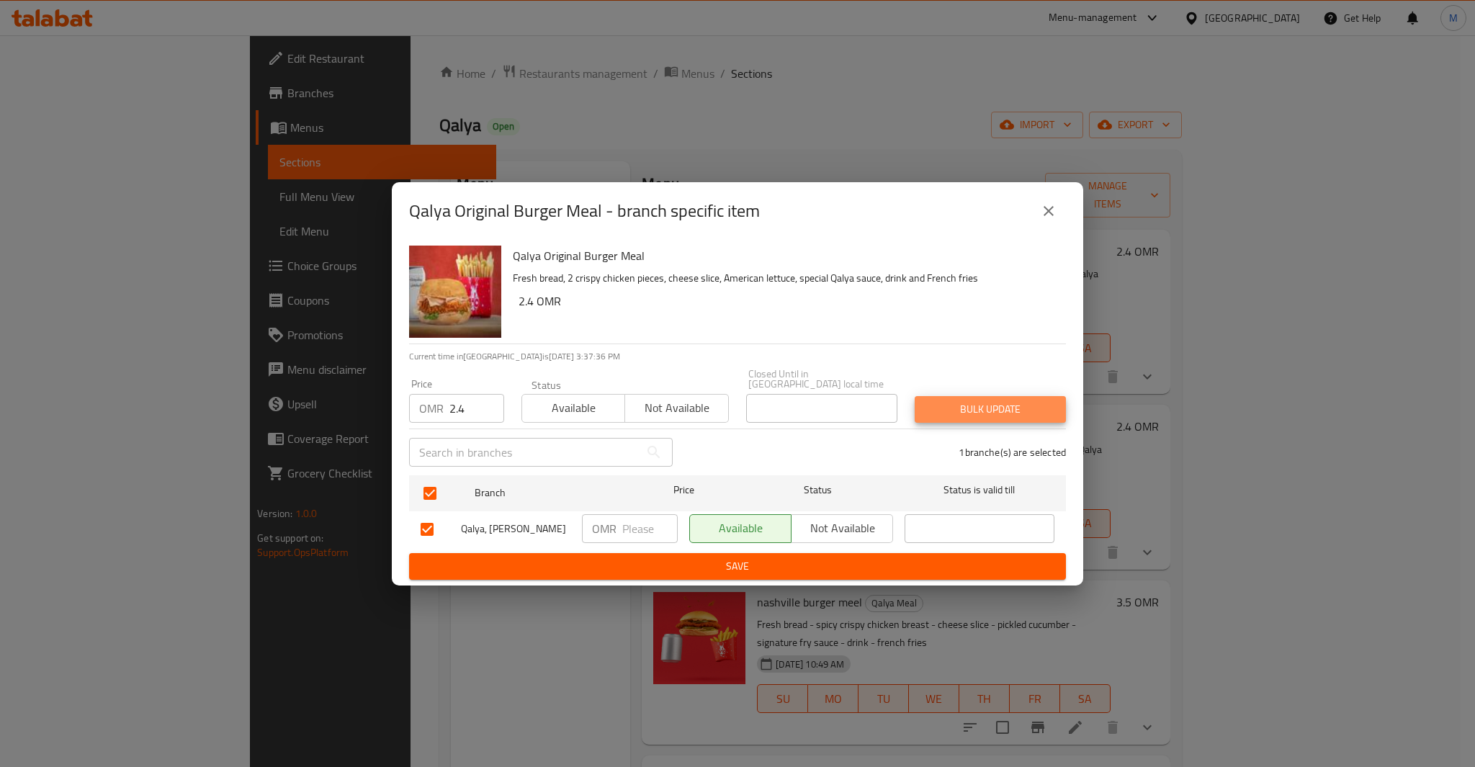
click at [915, 396] on button "Bulk update" at bounding box center [990, 409] width 151 height 27
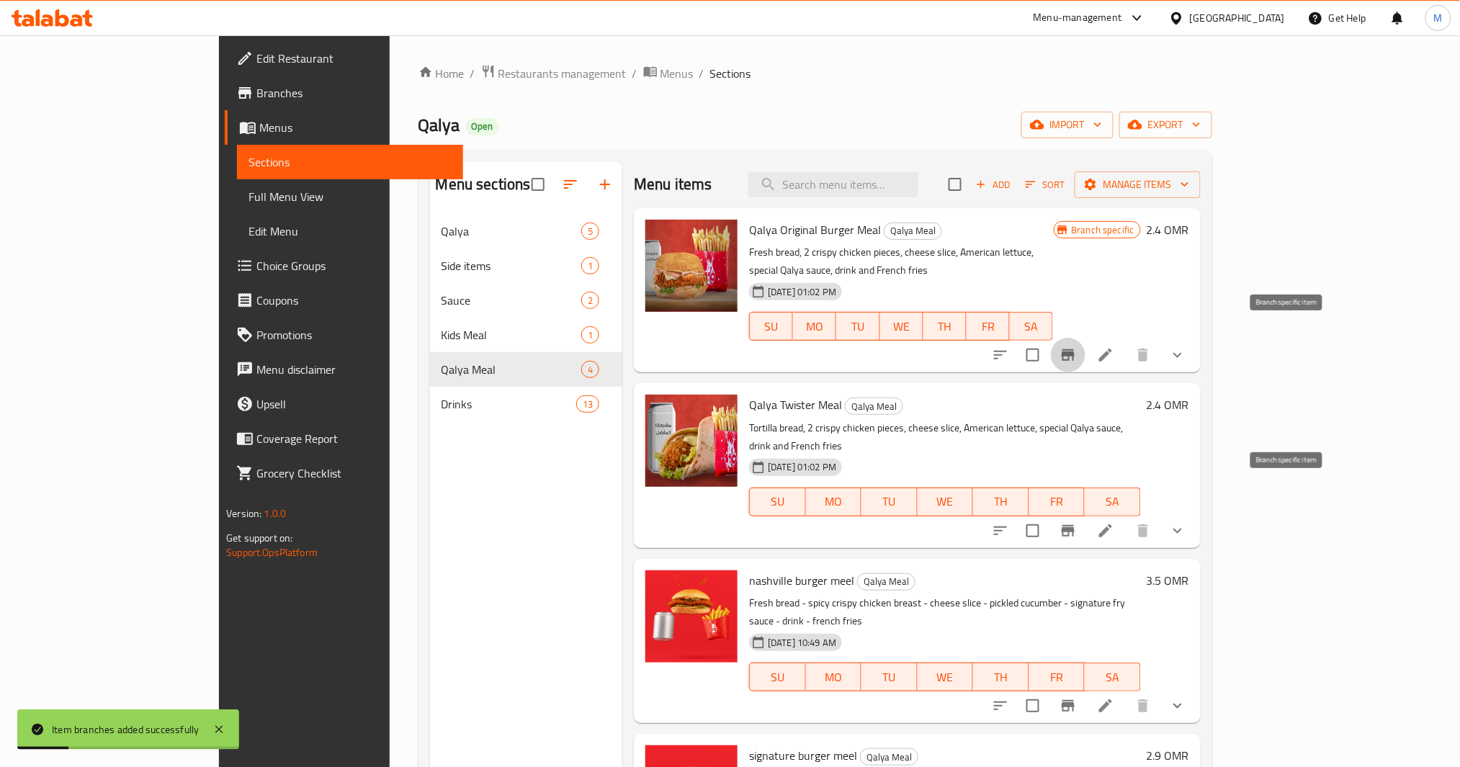
click at [1077, 522] on icon "Branch-specific-item" at bounding box center [1068, 530] width 17 height 17
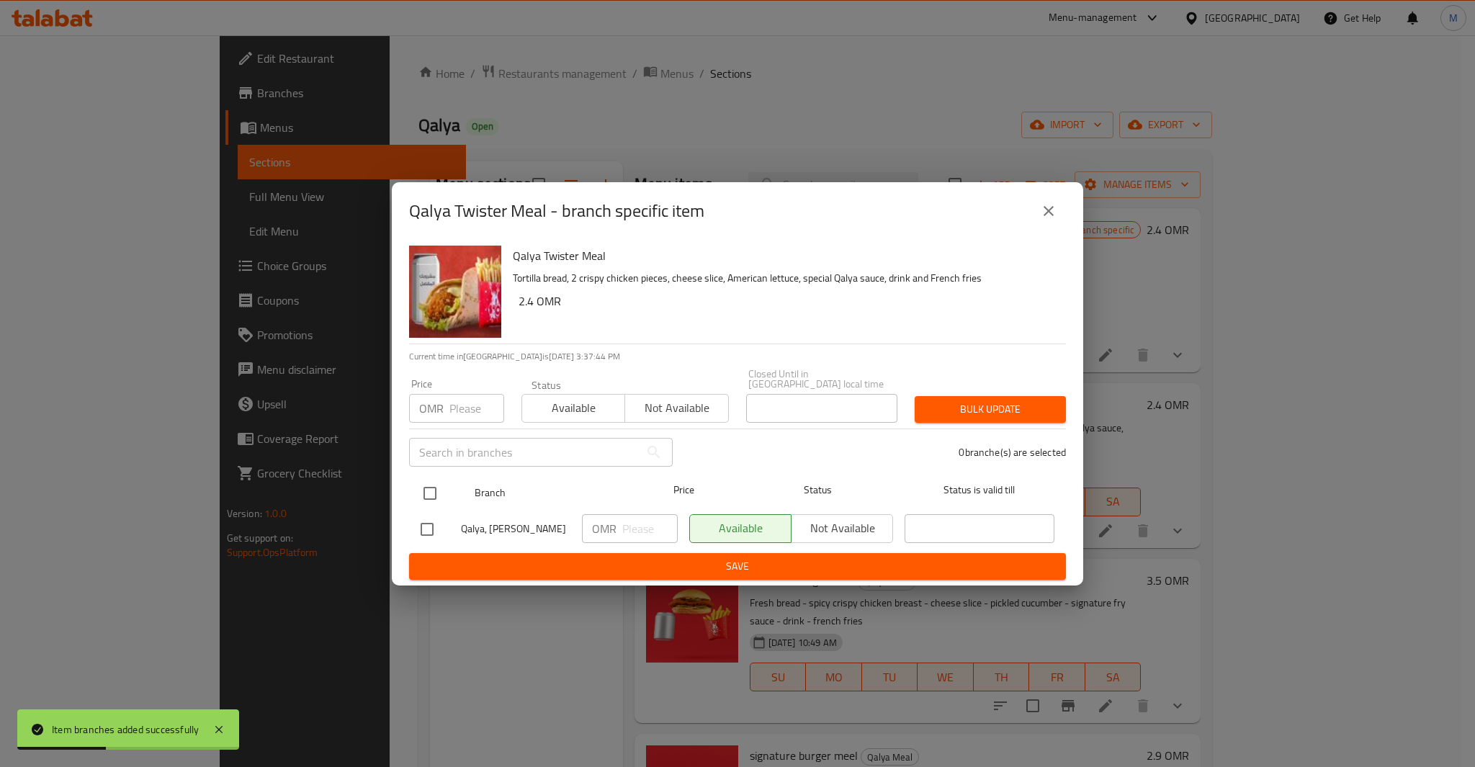
click at [425, 488] on input "checkbox" at bounding box center [430, 493] width 30 height 30
checkbox input "true"
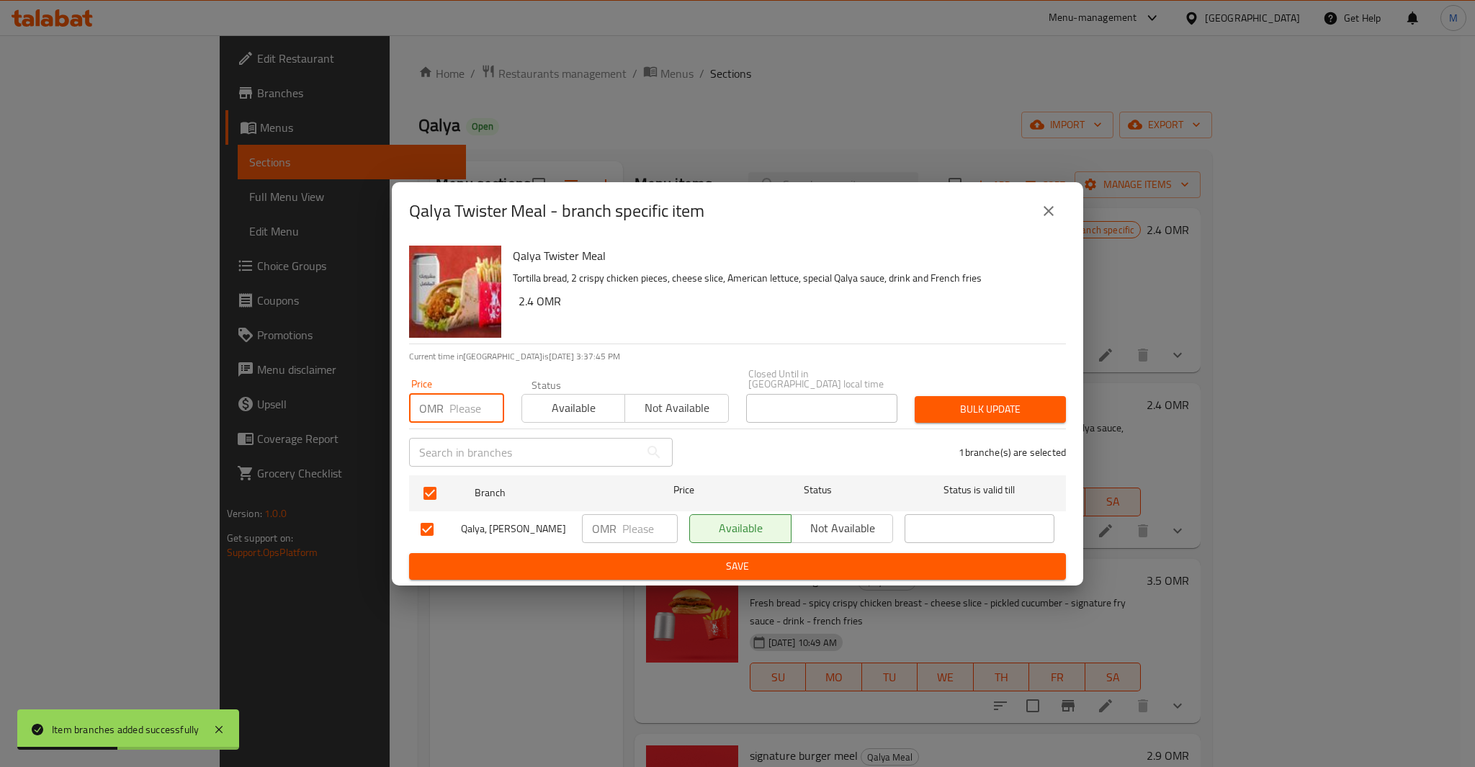
click at [456, 414] on input "number" at bounding box center [476, 408] width 55 height 29
paste input "2.4"
type input "2.4"
type button "0"
type button "1"
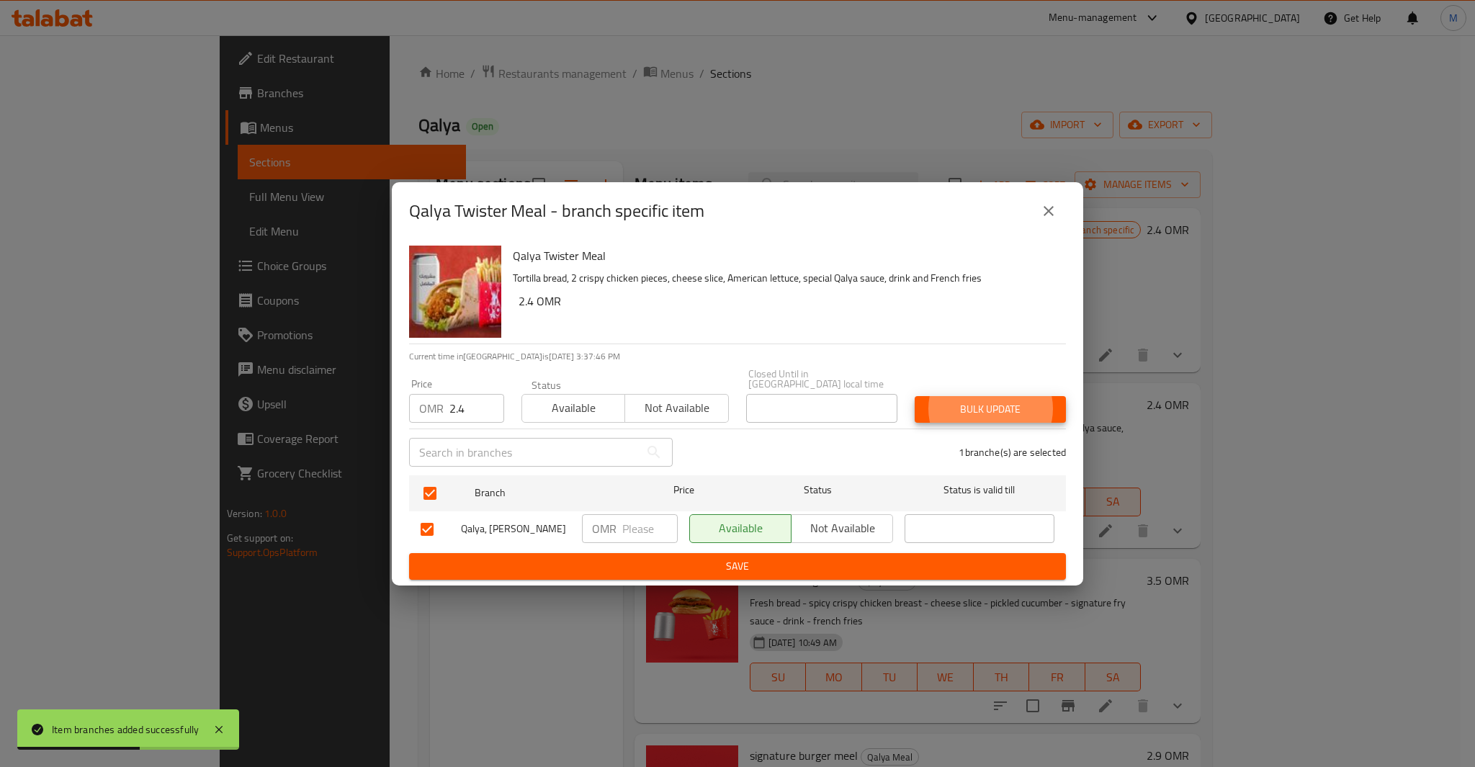
click at [915, 396] on button "Bulk update" at bounding box center [990, 409] width 151 height 27
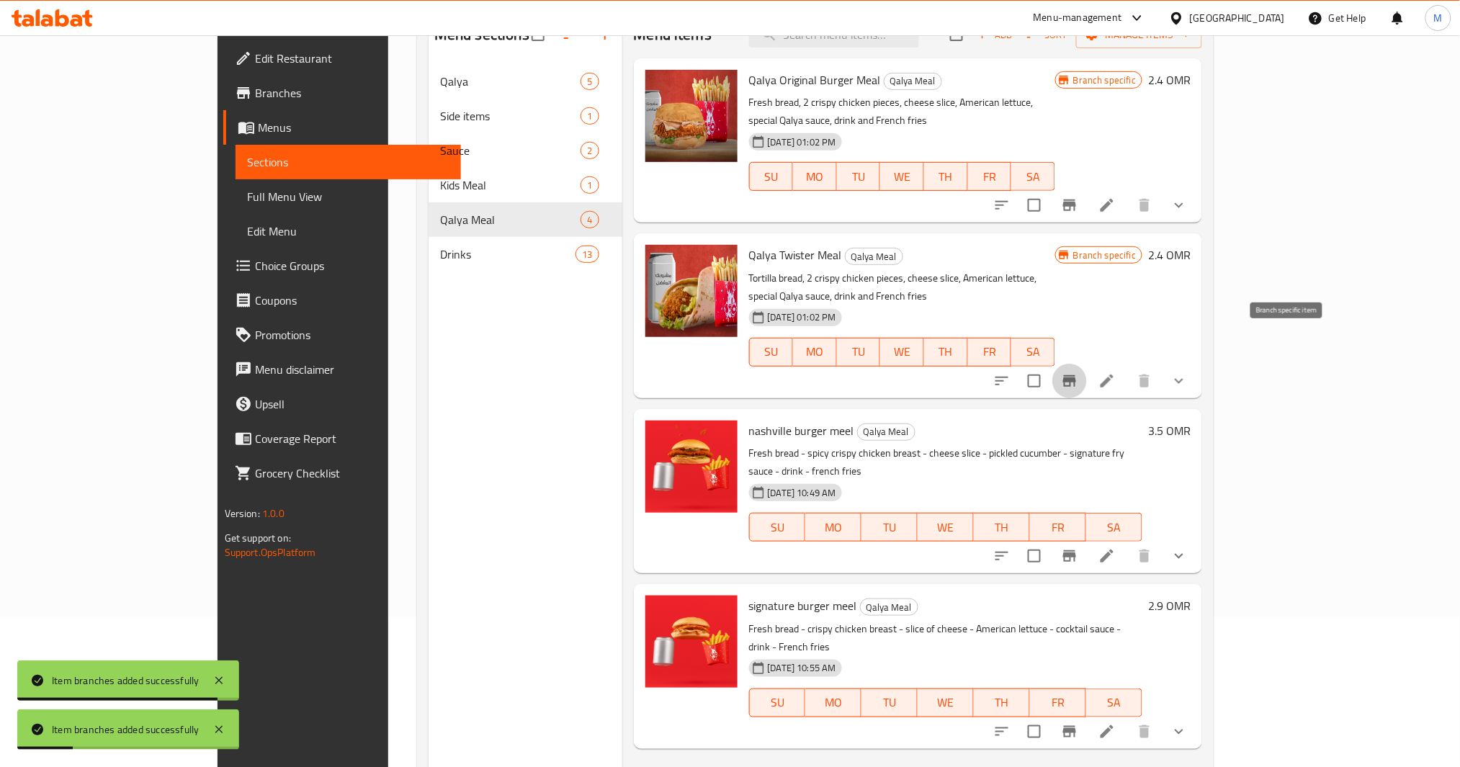
scroll to position [192, 0]
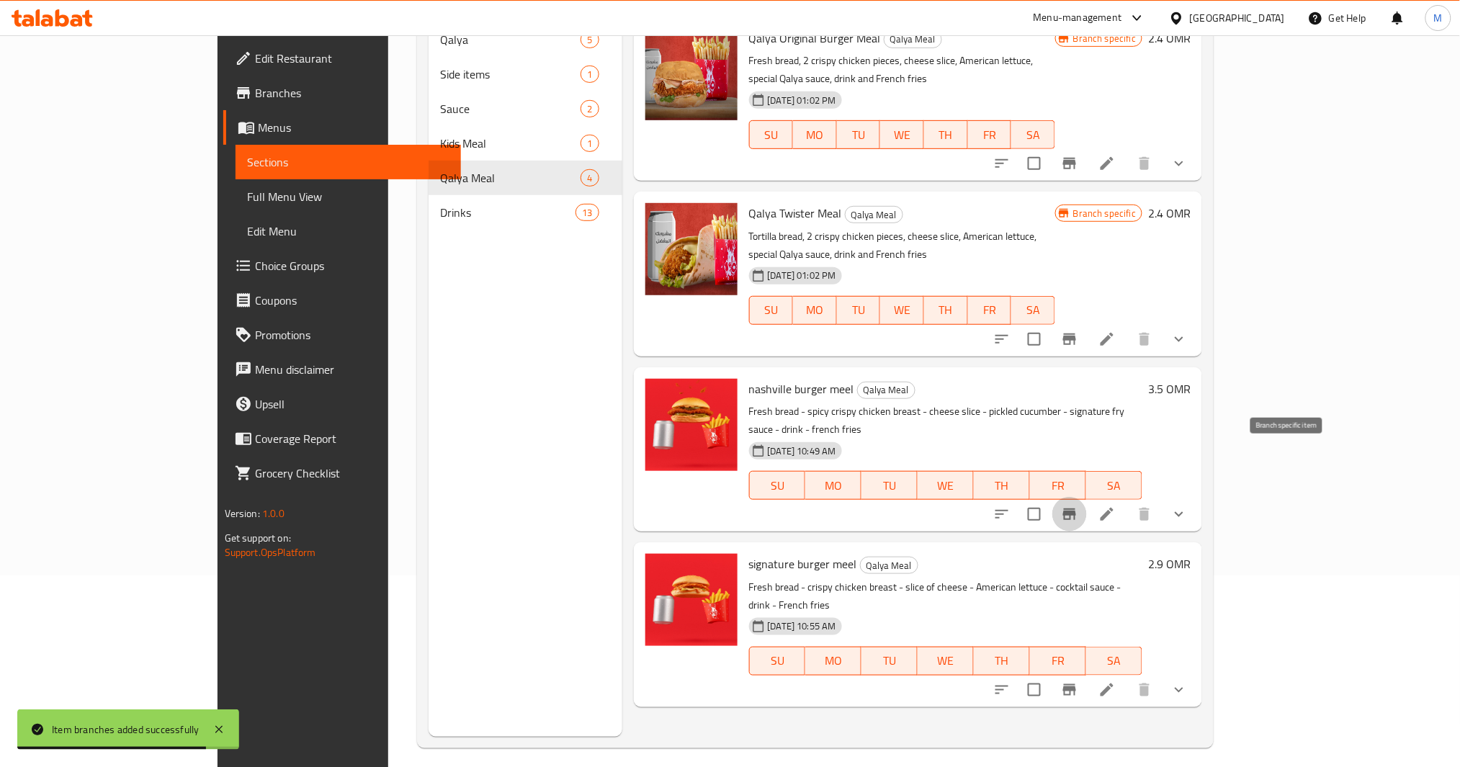
click at [1078, 506] on icon "Branch-specific-item" at bounding box center [1069, 514] width 17 height 17
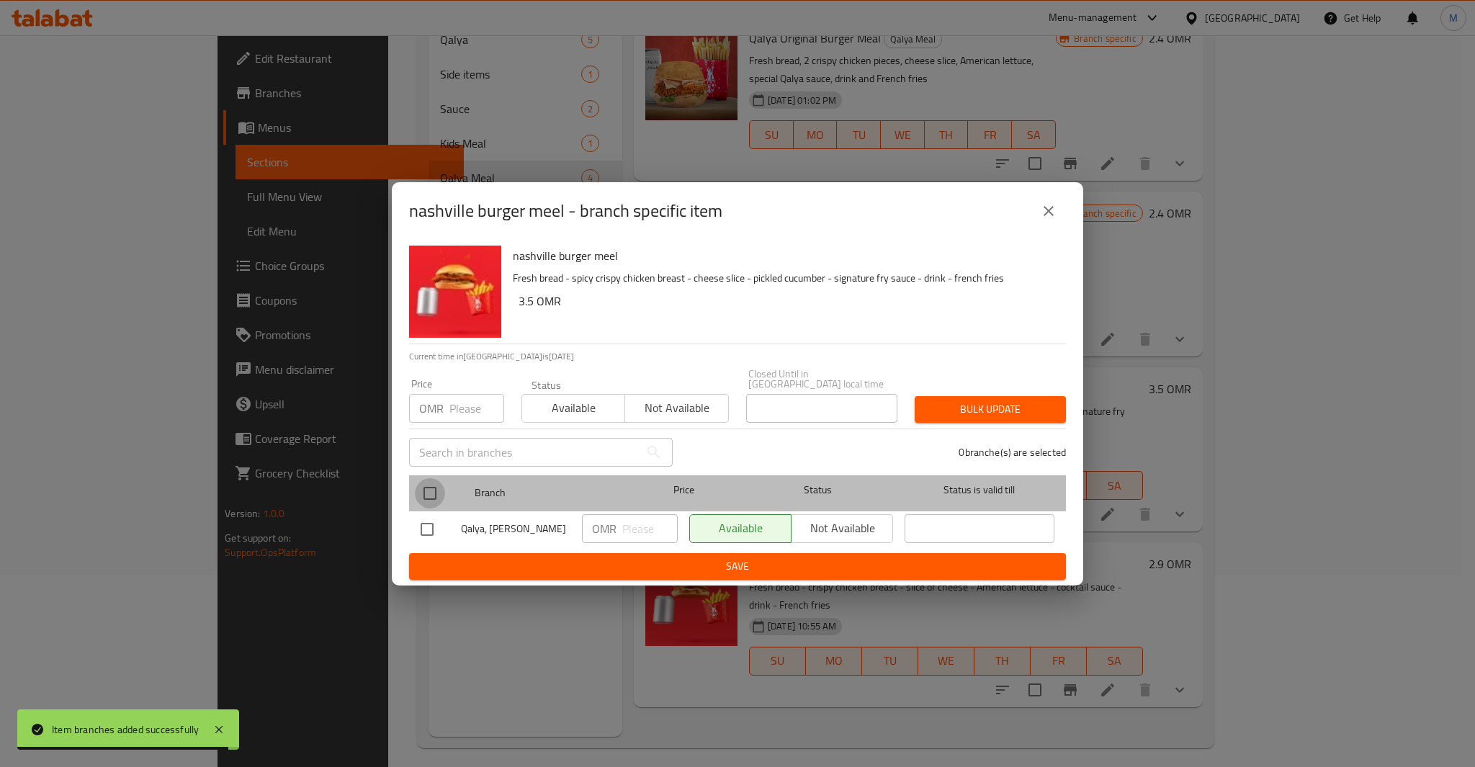
click at [428, 487] on input "checkbox" at bounding box center [430, 493] width 30 height 30
checkbox input "true"
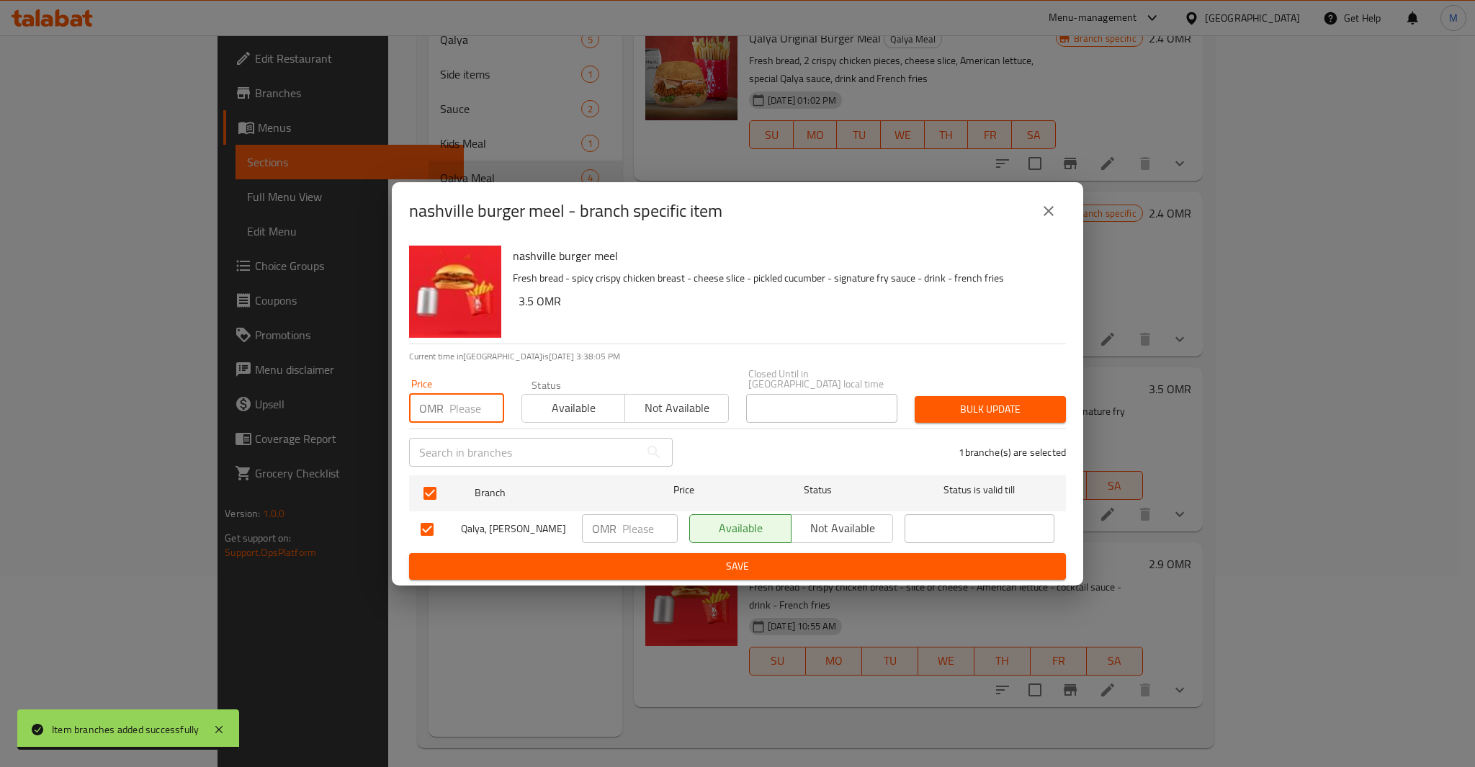
click at [468, 400] on input "number" at bounding box center [476, 408] width 55 height 29
paste input "3.5"
type input "3.5"
click at [1016, 413] on span "Bulk update" at bounding box center [990, 410] width 128 height 18
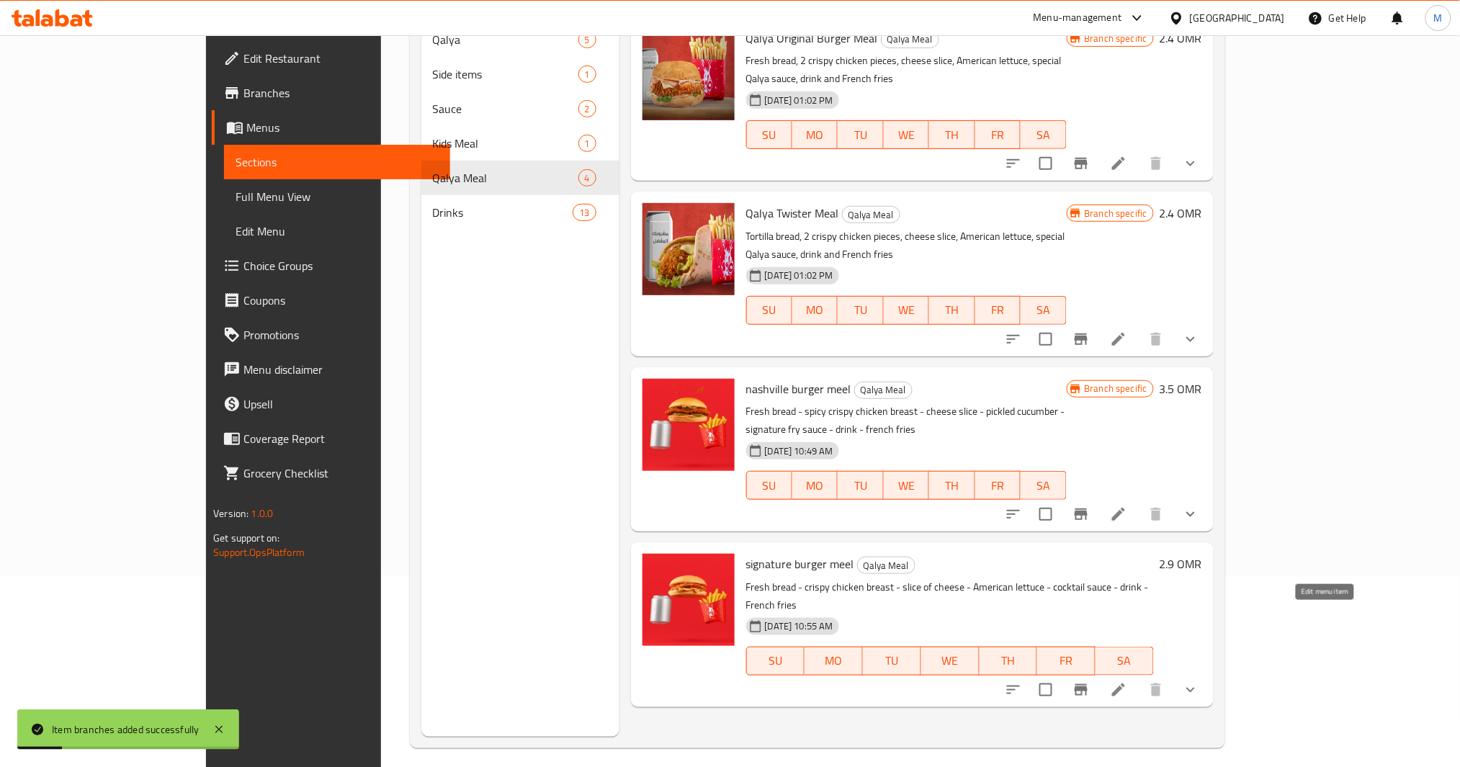
click at [1127, 681] on icon at bounding box center [1118, 689] width 17 height 17
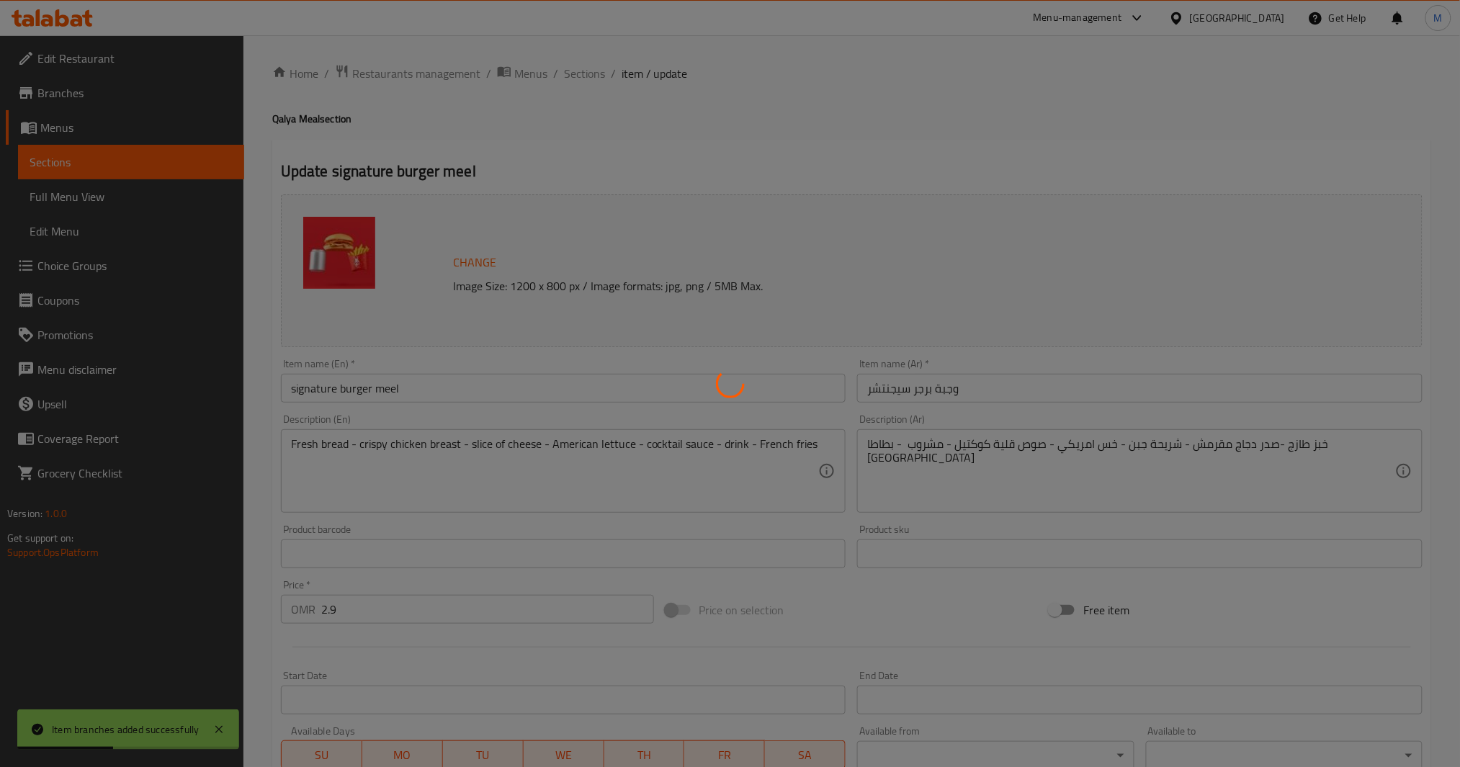
type input "إختيارك من:"
type input "1"
type input "إختيارك من :"
type input "0"
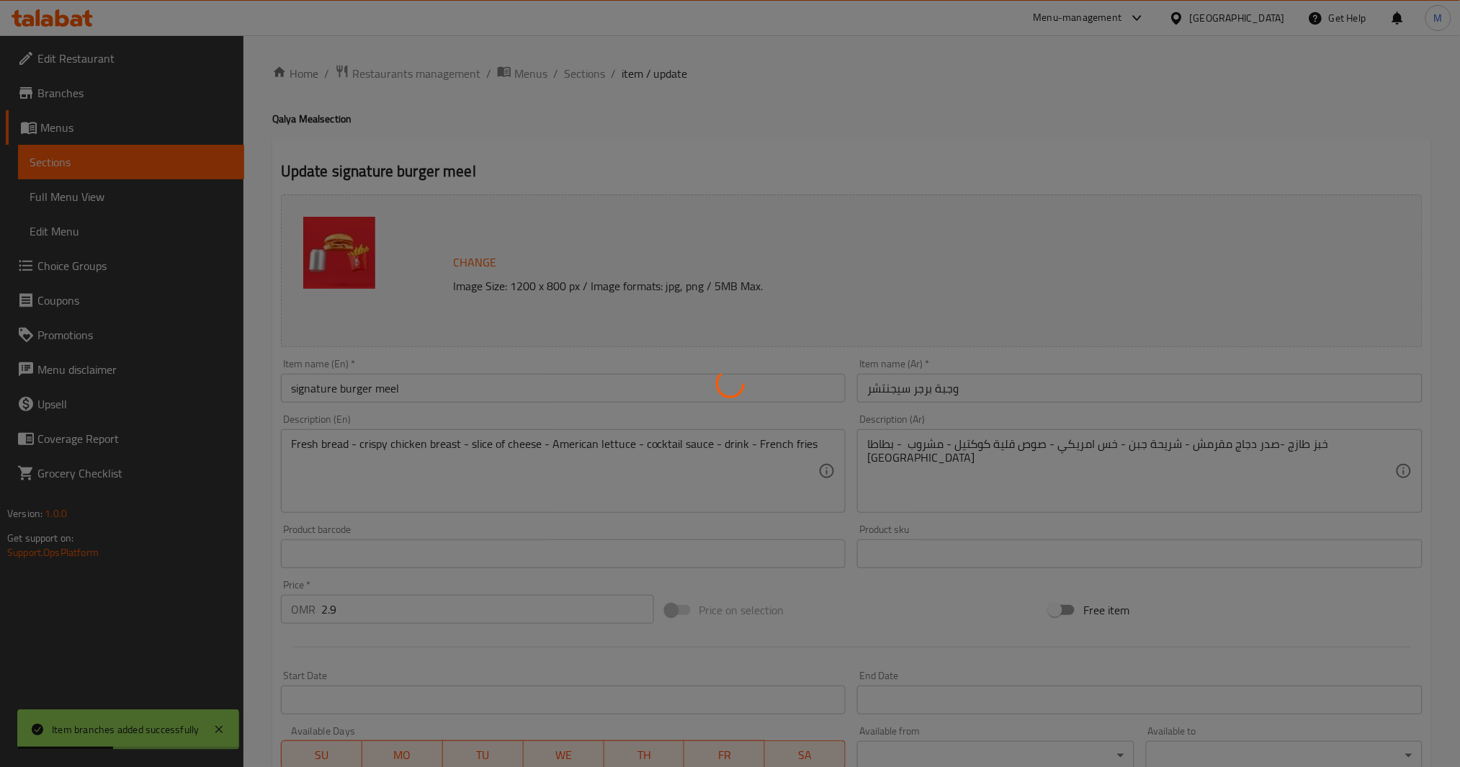
type input "1"
type input "إختيارك لمشروبك المجاني:"
type input "1"
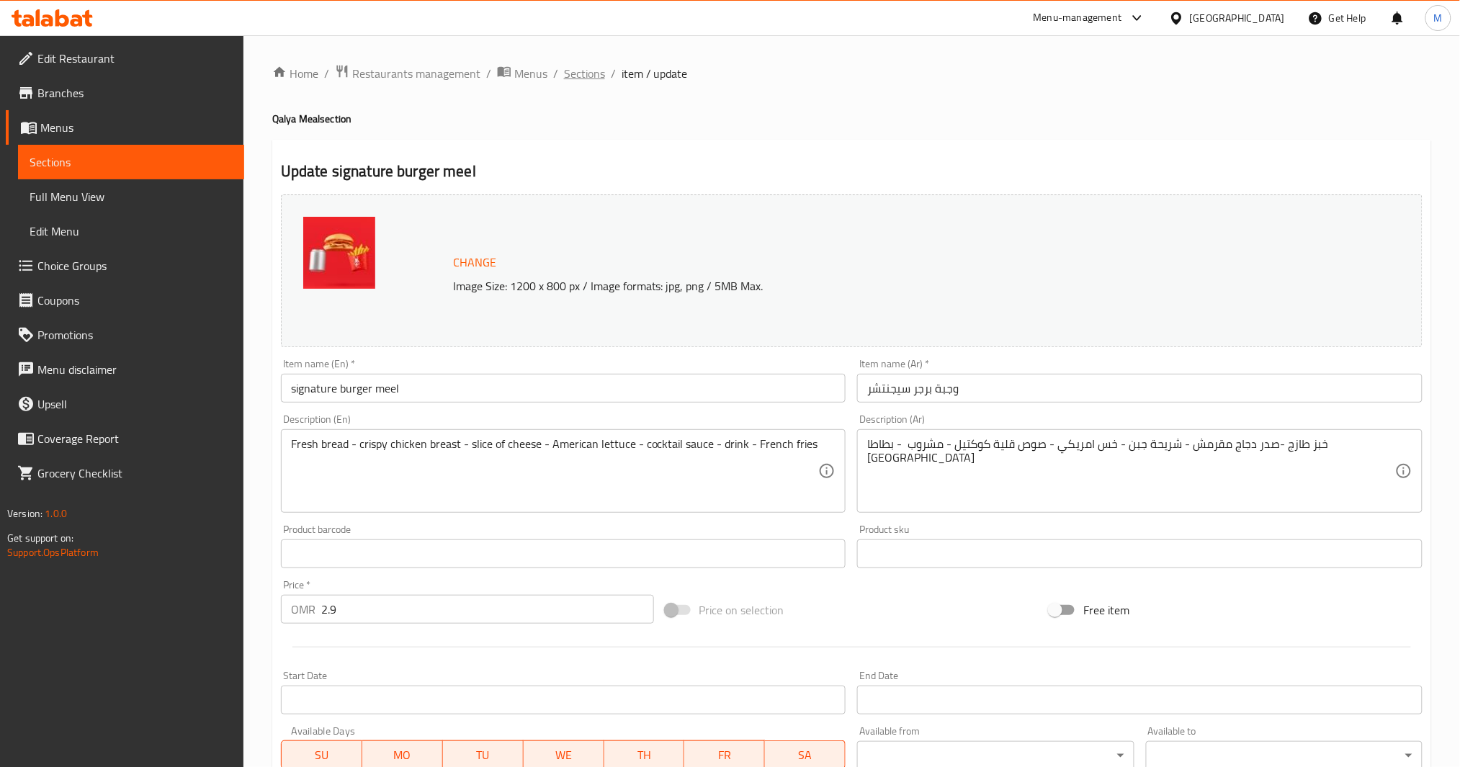
click at [586, 82] on span "Sections" at bounding box center [584, 73] width 41 height 17
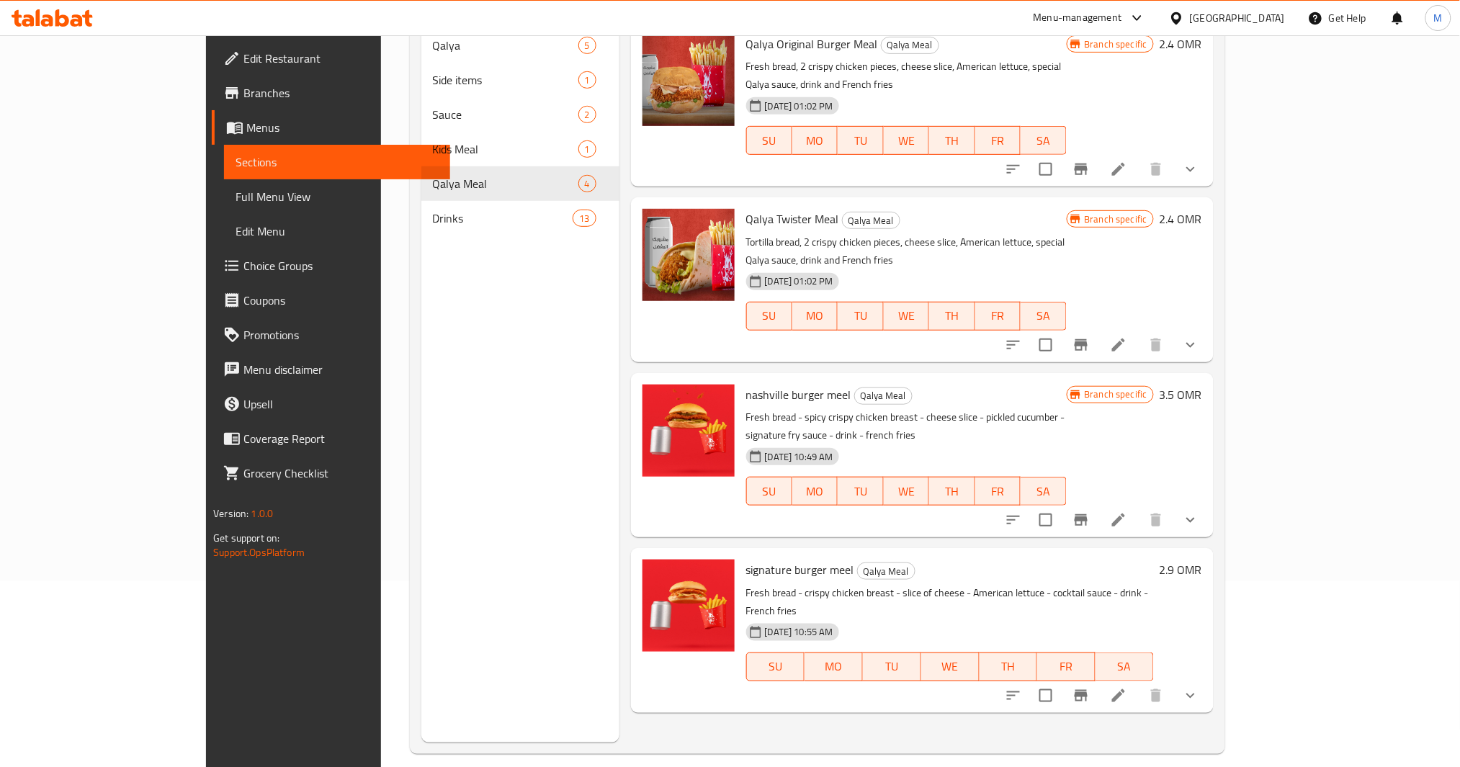
scroll to position [202, 0]
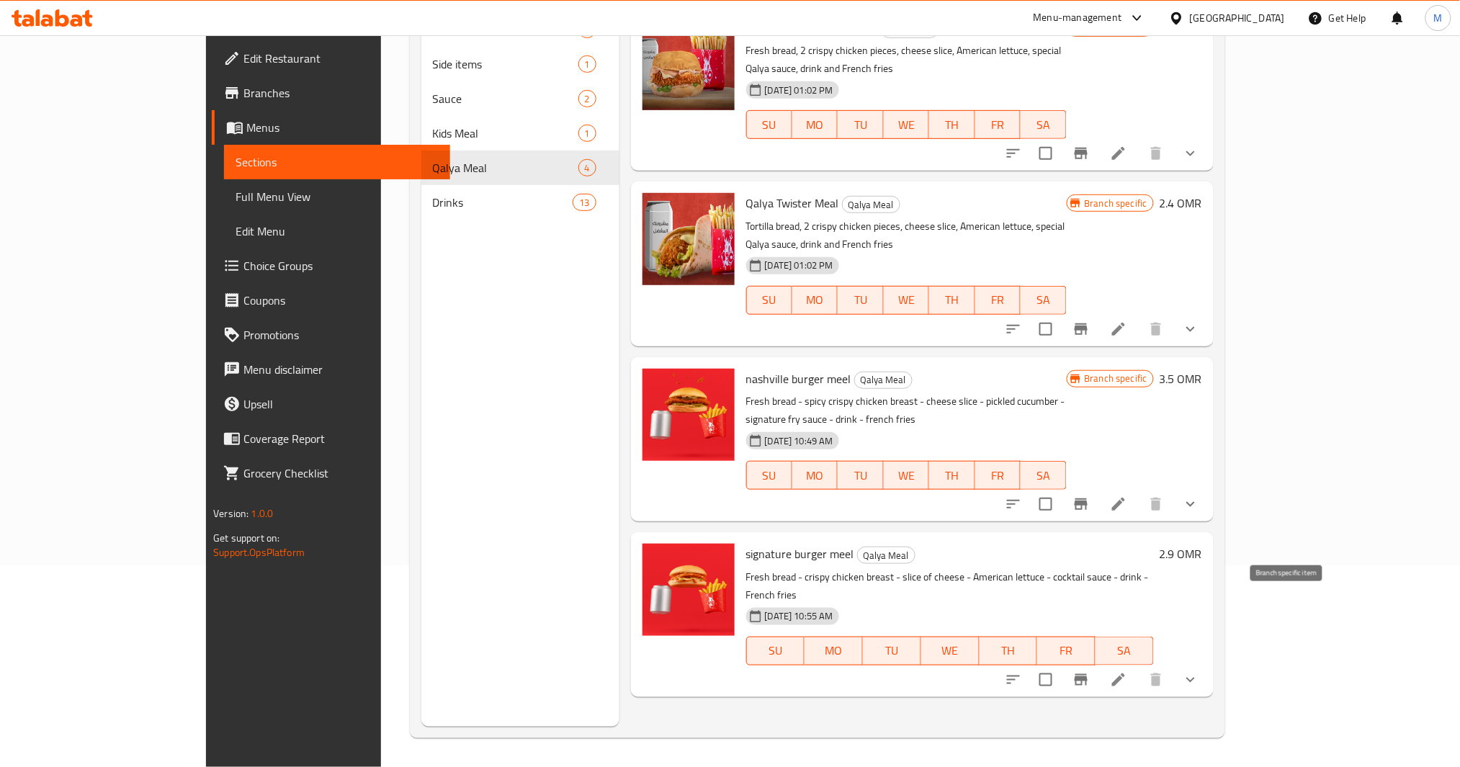
click at [1088, 674] on icon "Branch-specific-item" at bounding box center [1081, 680] width 13 height 12
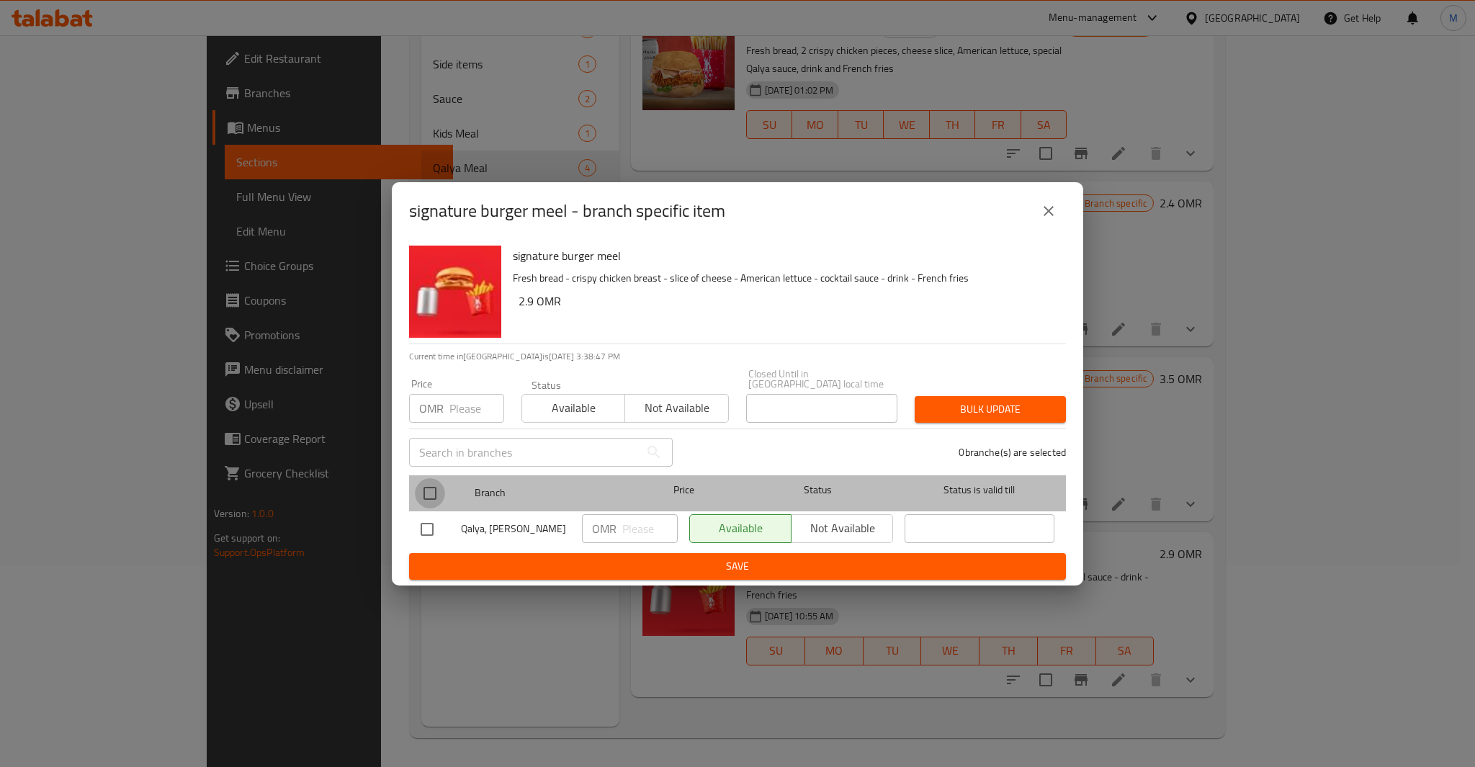
click at [431, 480] on input "checkbox" at bounding box center [430, 493] width 30 height 30
checkbox input "true"
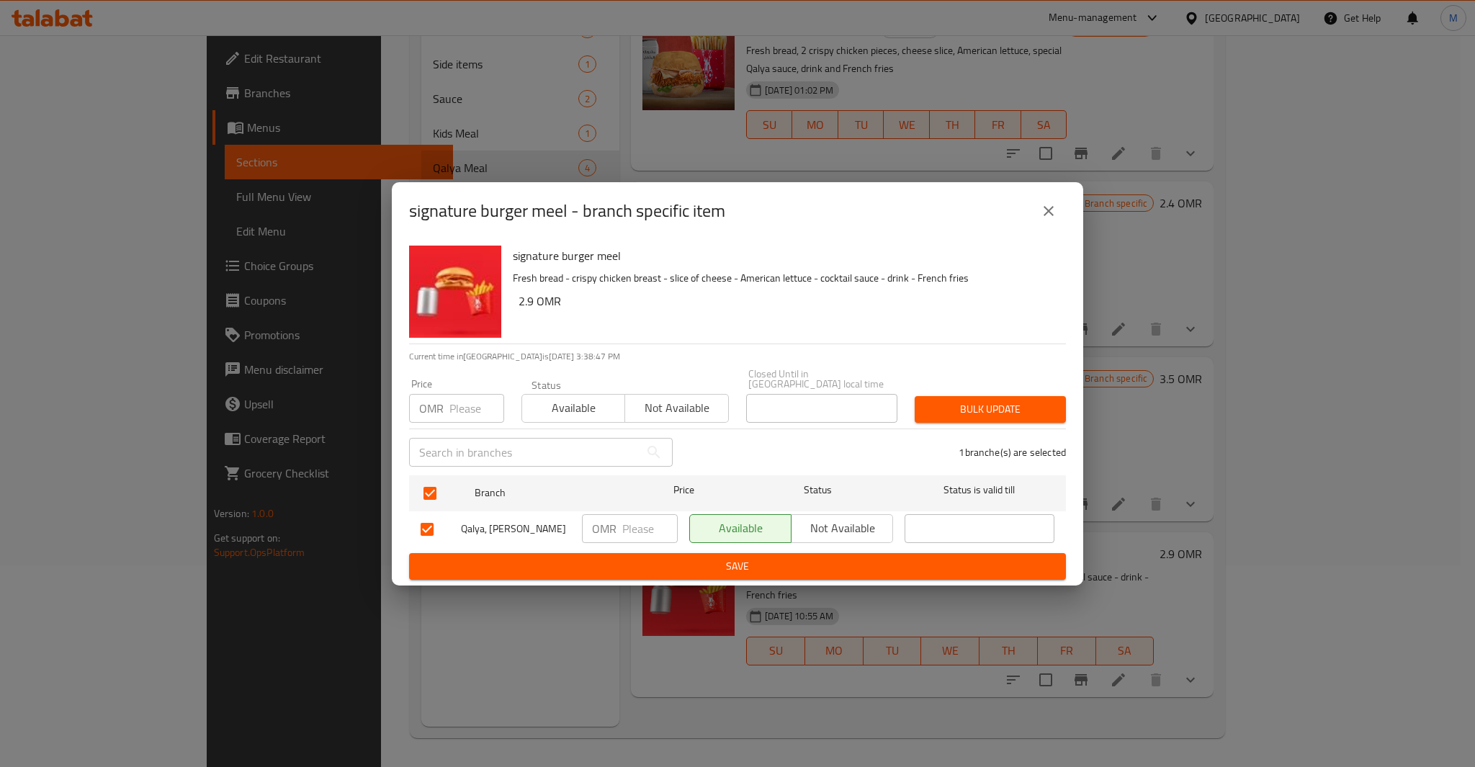
click at [462, 395] on input "number" at bounding box center [476, 408] width 55 height 29
paste input "2.9"
type input "2.9"
type button "0"
type button "1"
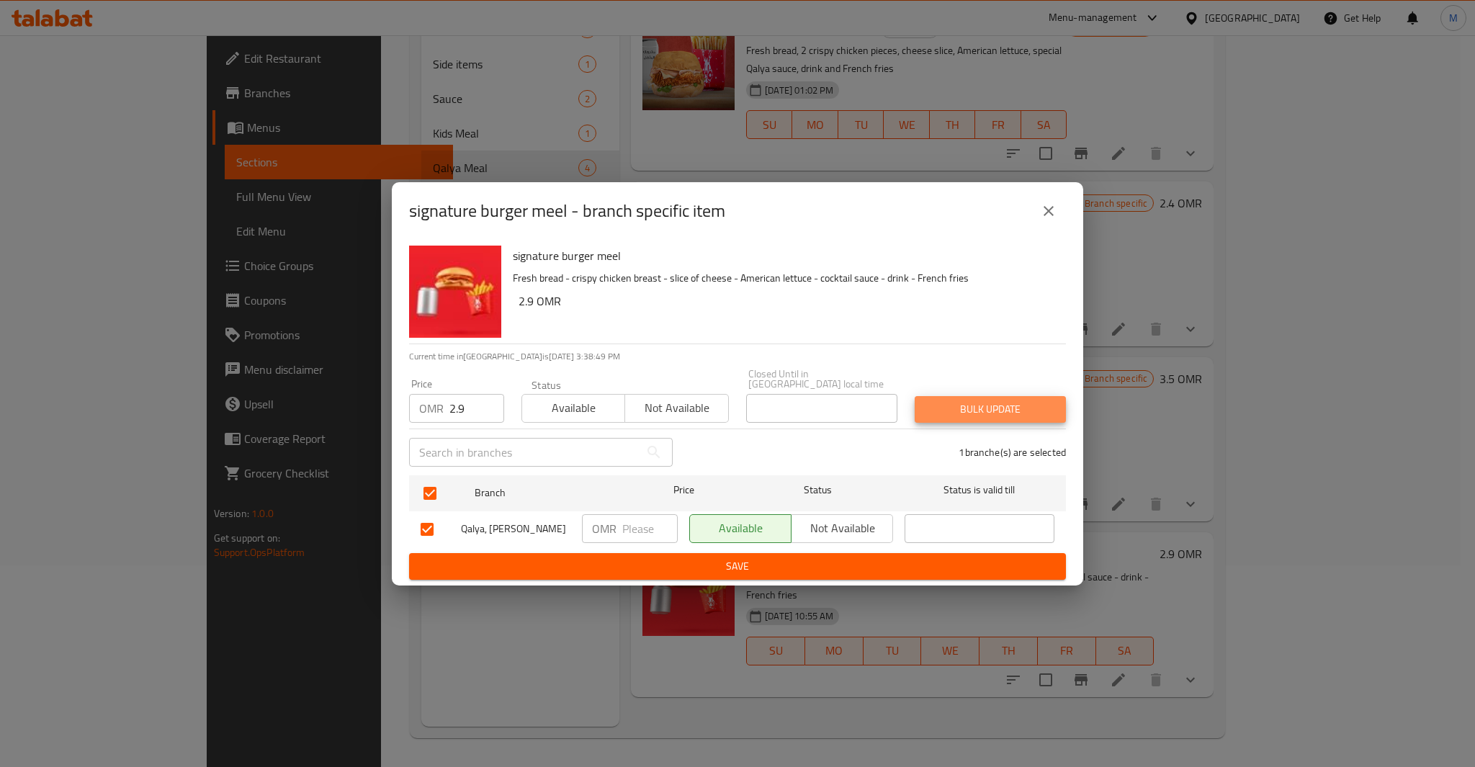
click at [915, 396] on button "Bulk update" at bounding box center [990, 409] width 151 height 27
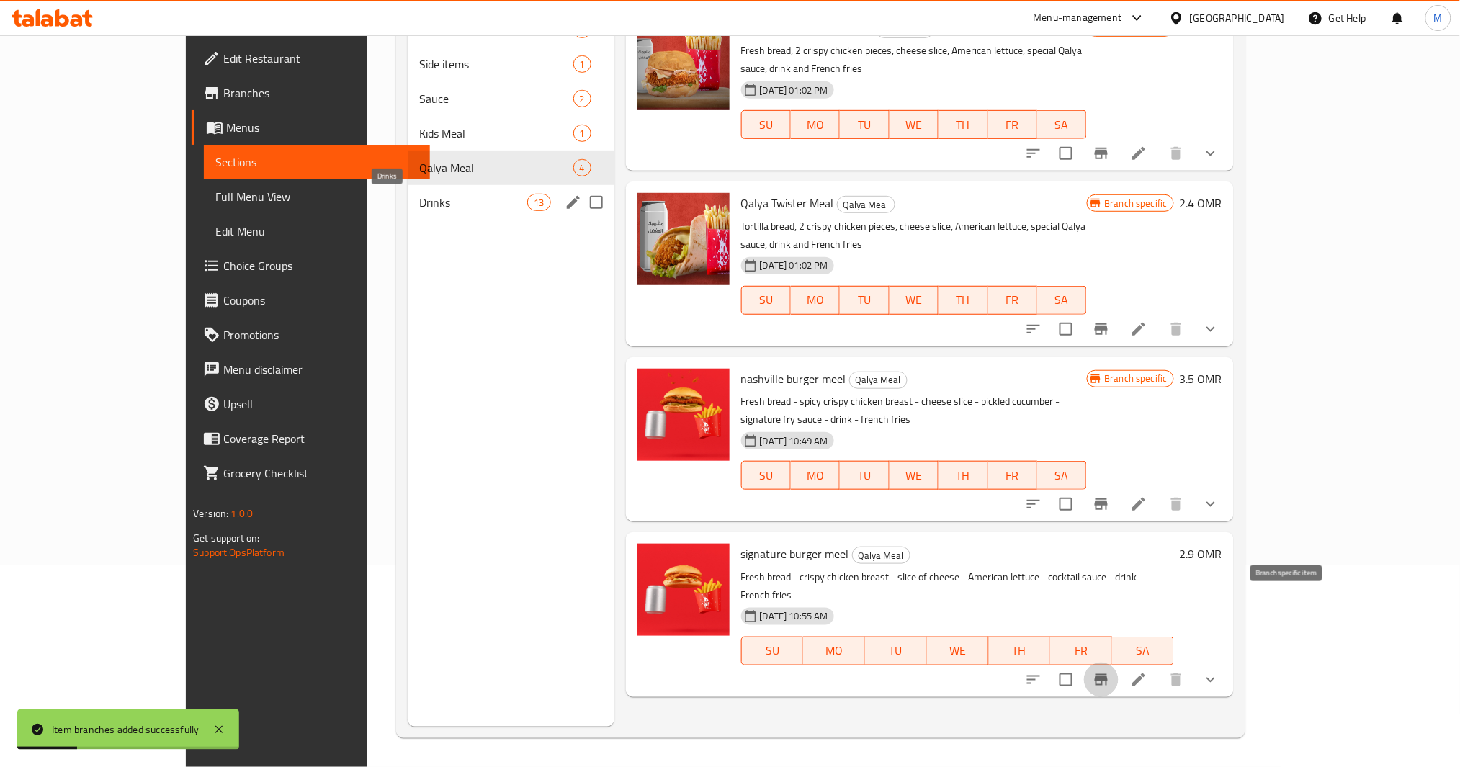
click at [419, 210] on span "Drinks" at bounding box center [473, 202] width 108 height 17
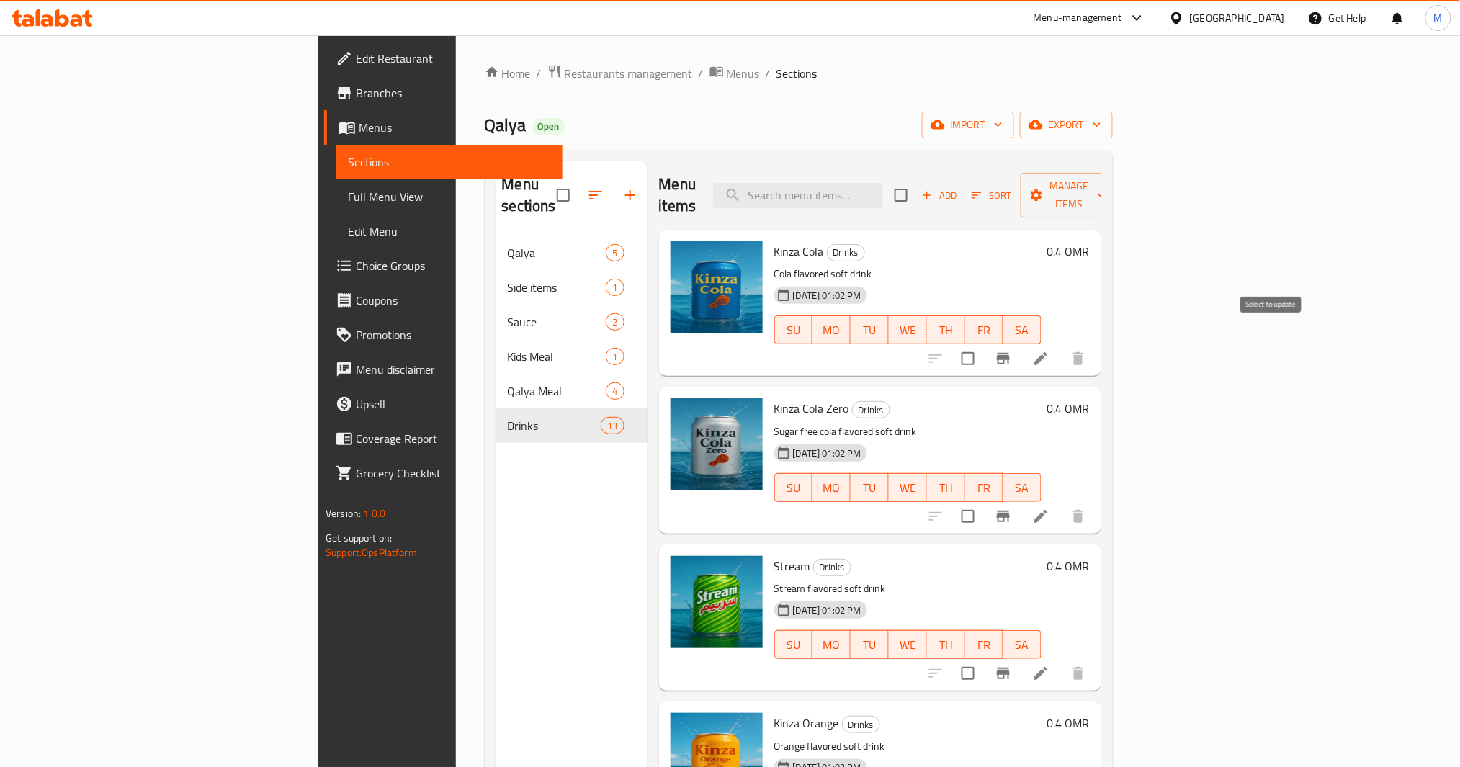
click at [1021, 341] on button "Branch-specific-item" at bounding box center [1003, 358] width 35 height 35
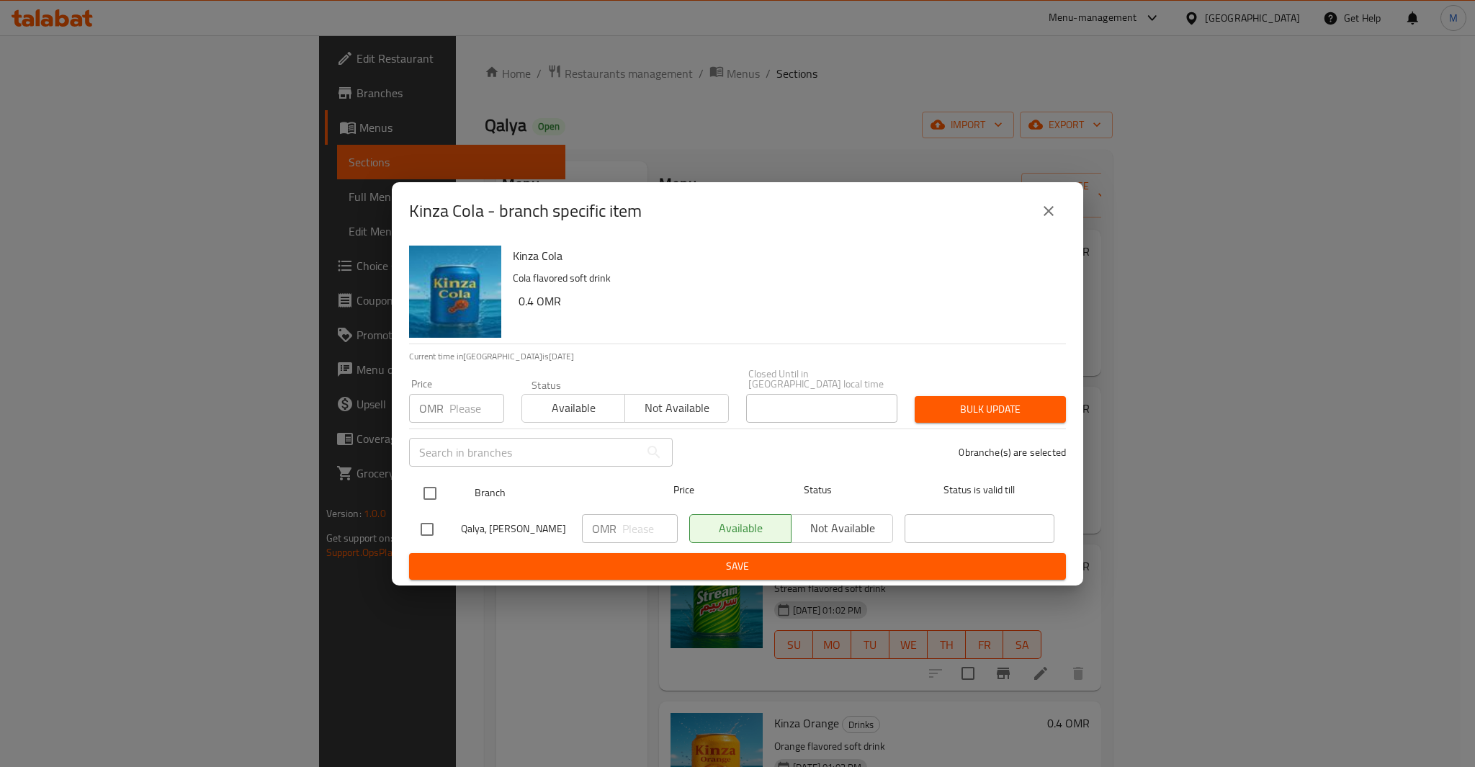
click at [424, 480] on input "checkbox" at bounding box center [430, 493] width 30 height 30
checkbox input "true"
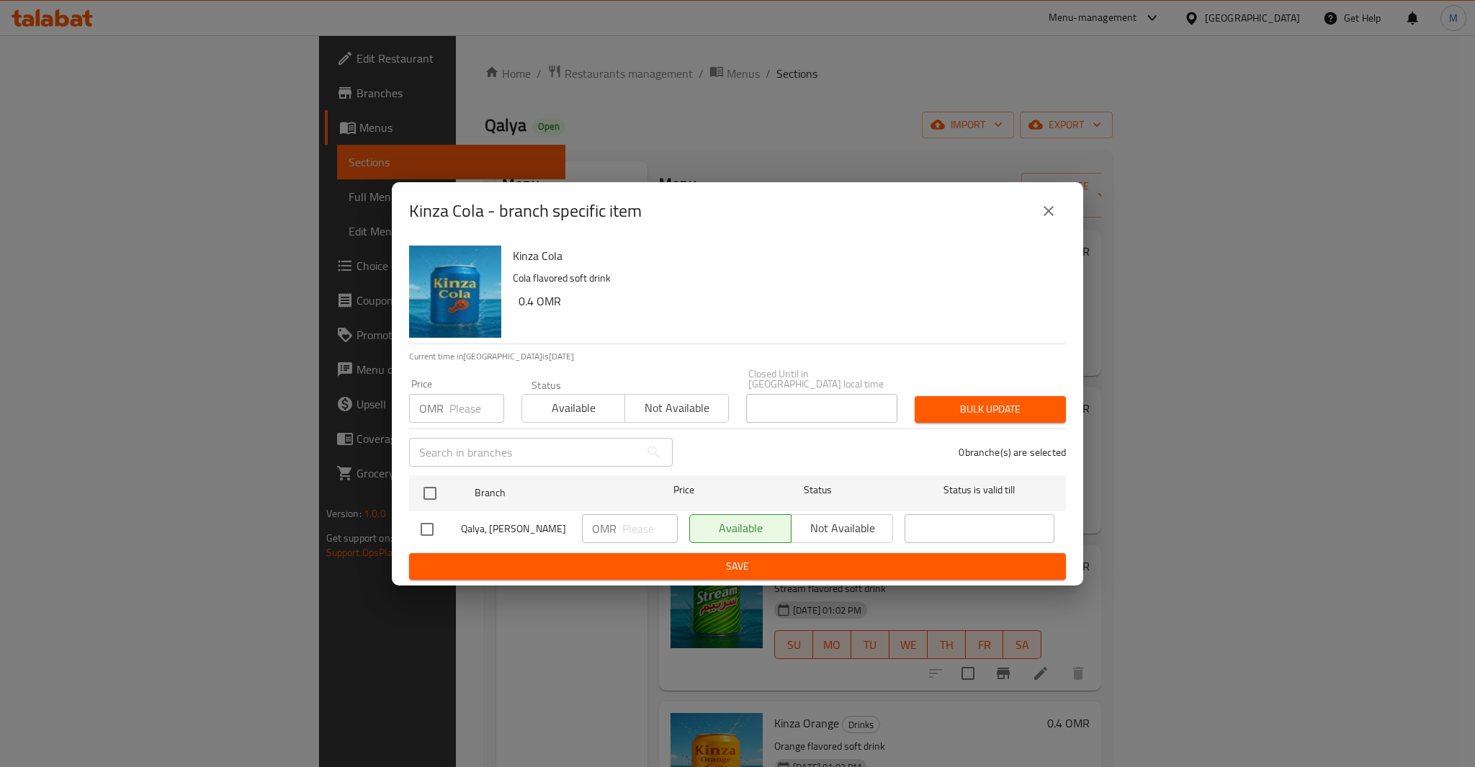
checkbox input "true"
click at [468, 402] on input "number" at bounding box center [476, 408] width 55 height 29
paste input "0.4"
type input "0.4"
type button "0"
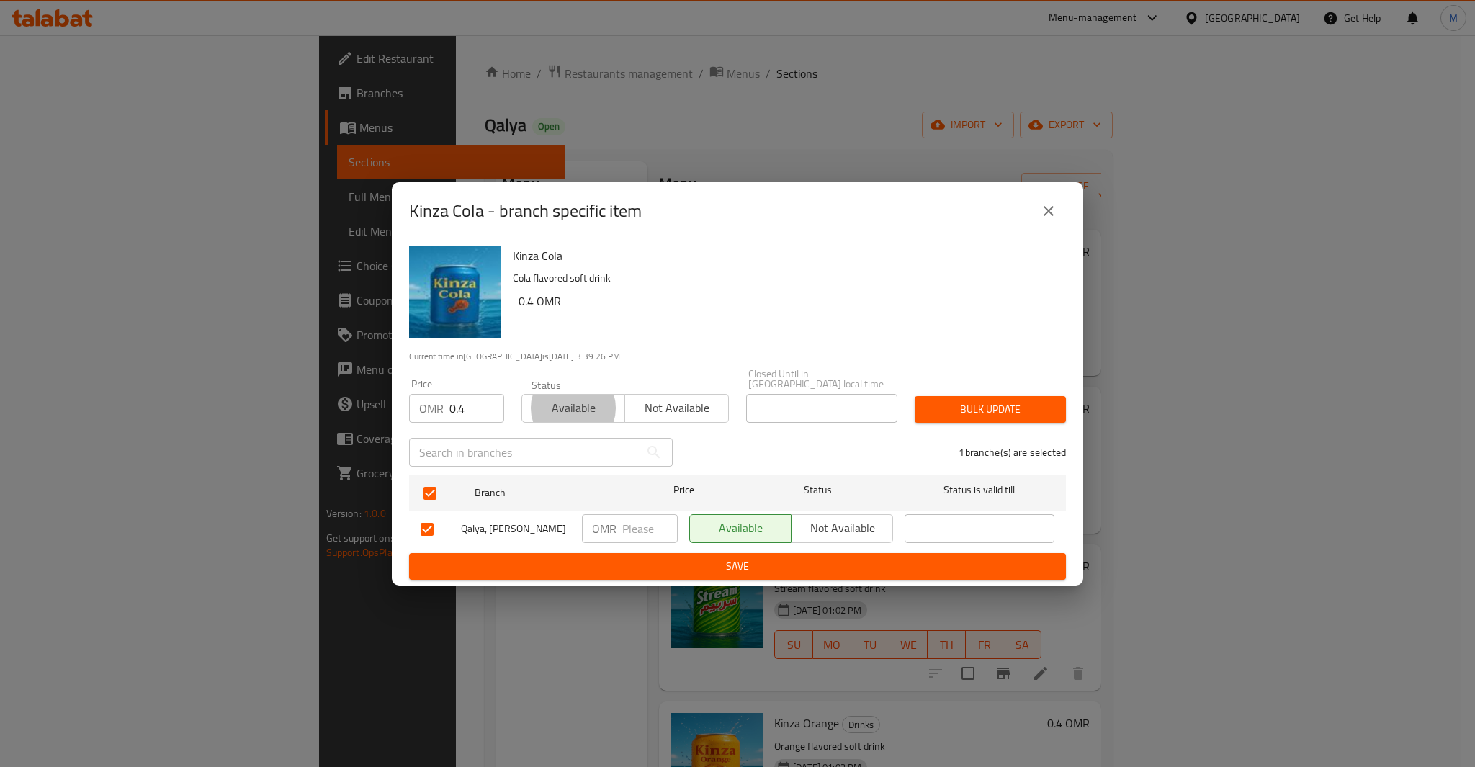
type button "1"
click at [915, 396] on button "Bulk update" at bounding box center [990, 409] width 151 height 27
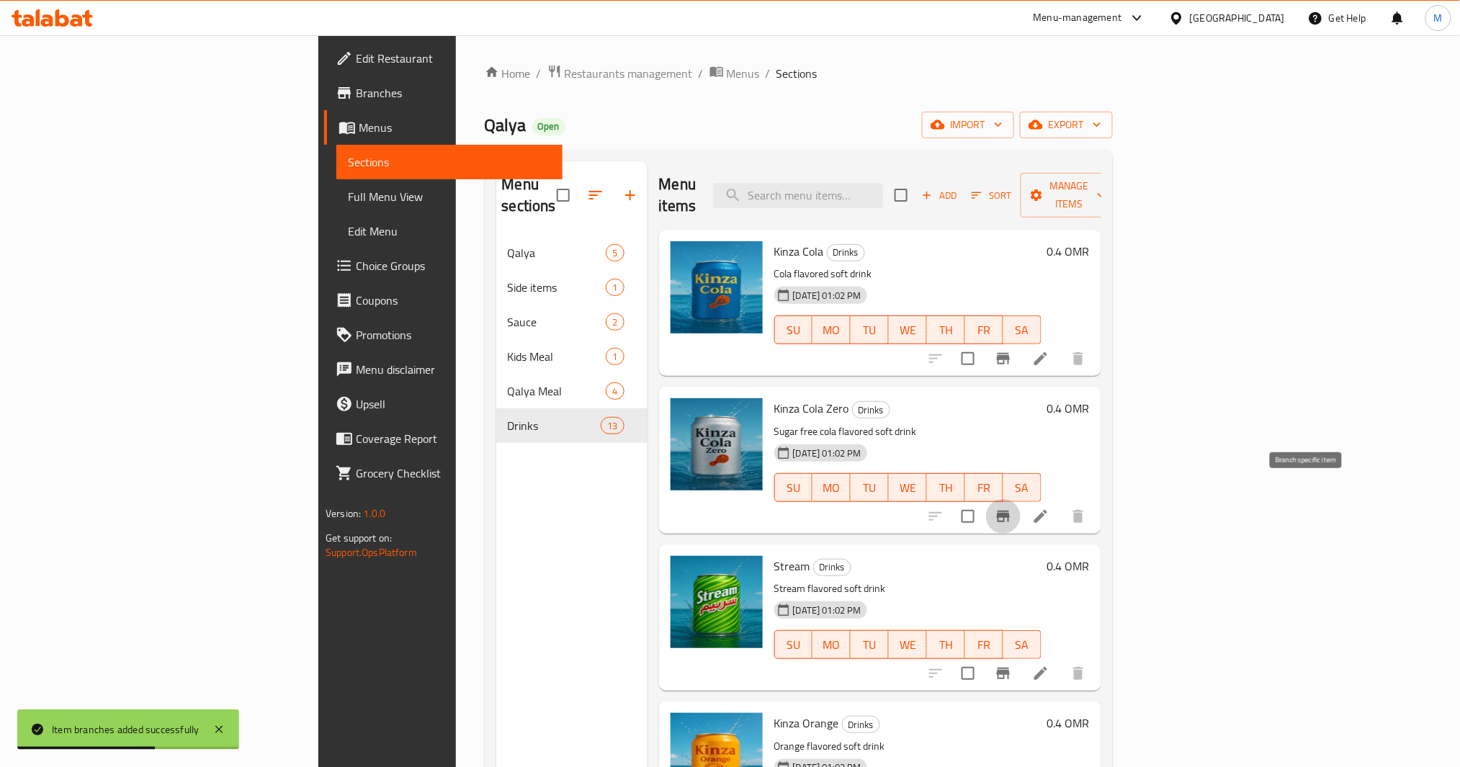
click at [1012, 508] on icon "Branch-specific-item" at bounding box center [1003, 516] width 17 height 17
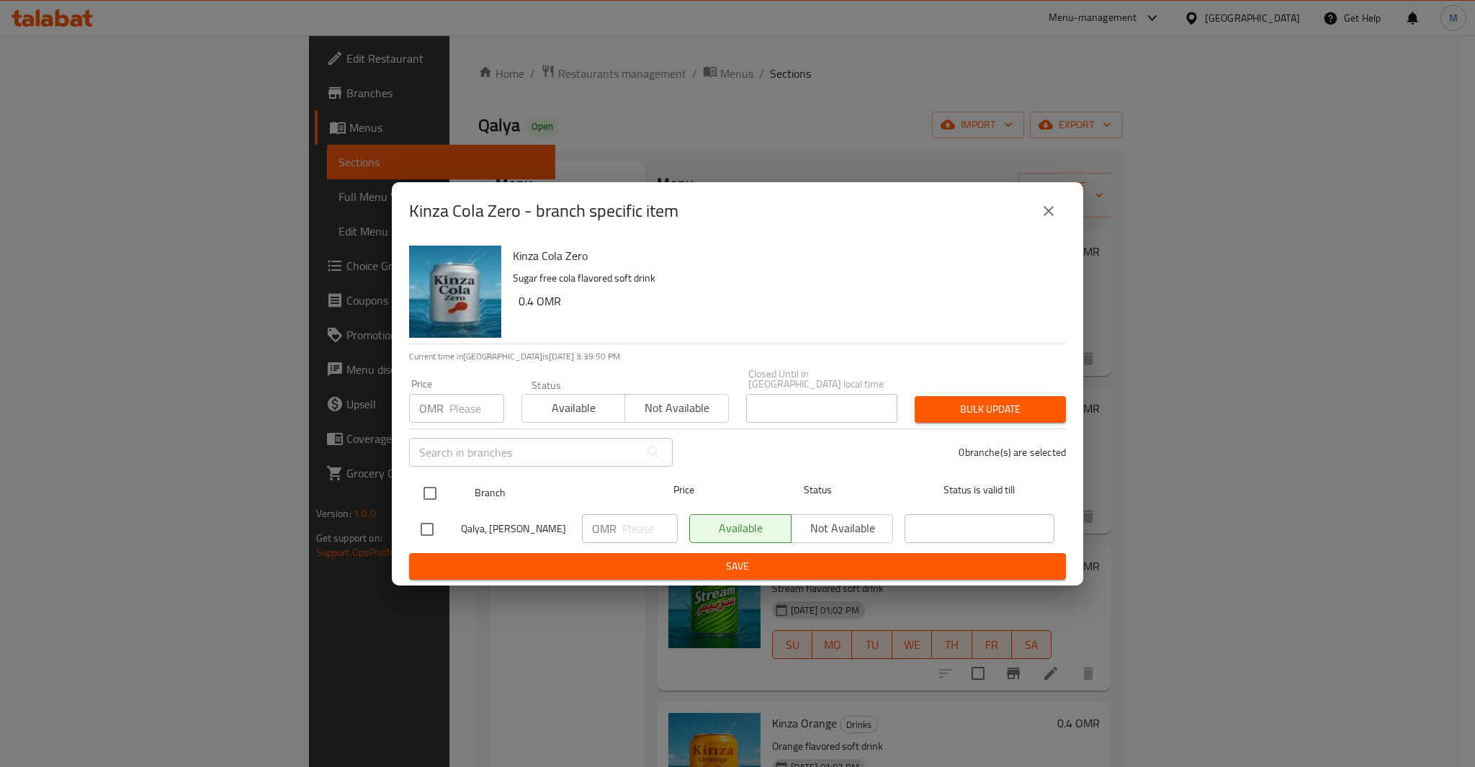
click at [429, 478] on input "checkbox" at bounding box center [430, 493] width 30 height 30
checkbox input "true"
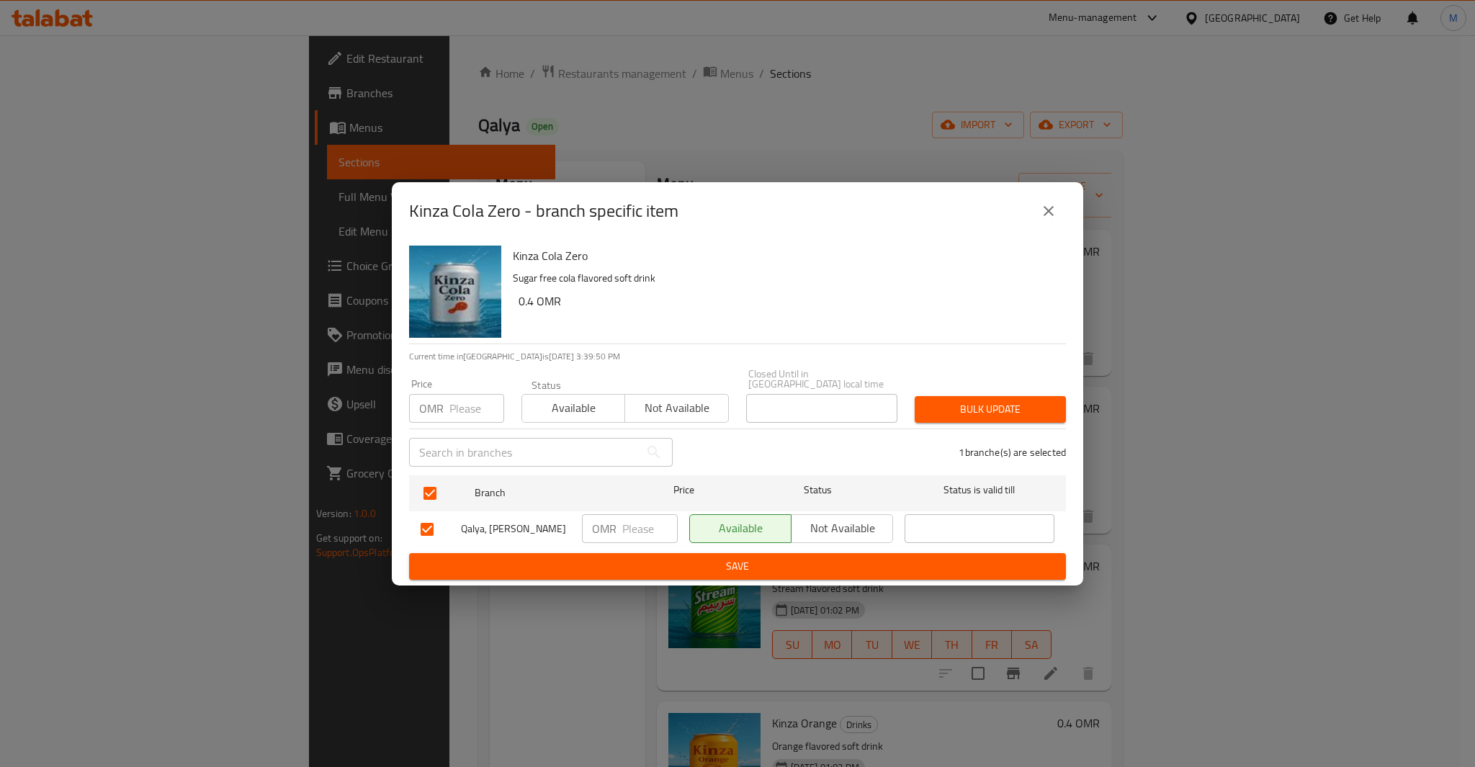
click at [463, 429] on div "​" at bounding box center [541, 452] width 281 height 46
click at [467, 418] on div "Price OMR Price" at bounding box center [457, 400] width 112 height 61
click at [477, 401] on input "number" at bounding box center [476, 408] width 55 height 29
paste input "0.4"
type input "0.4"
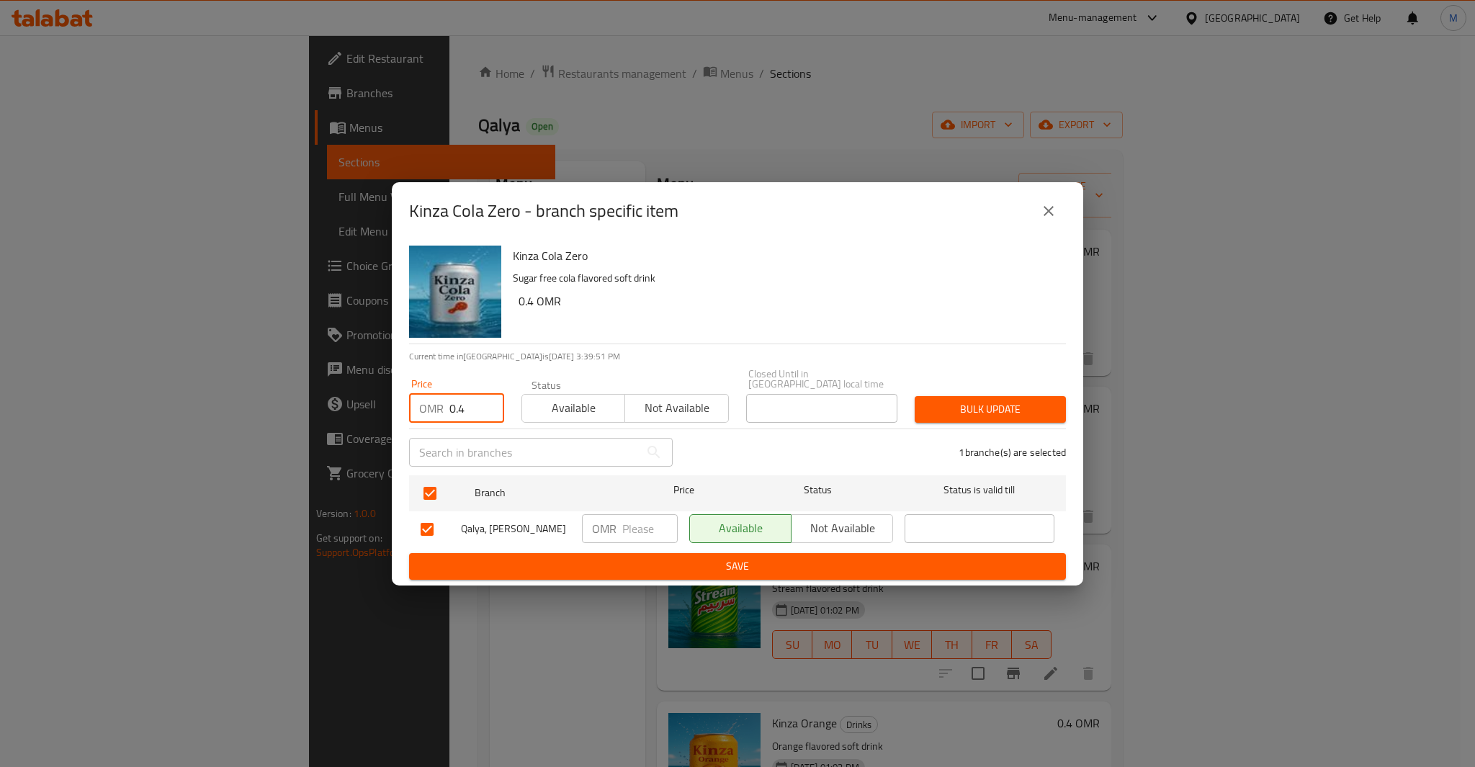
type button "0"
type button "1"
click at [915, 396] on button "Bulk update" at bounding box center [990, 409] width 151 height 27
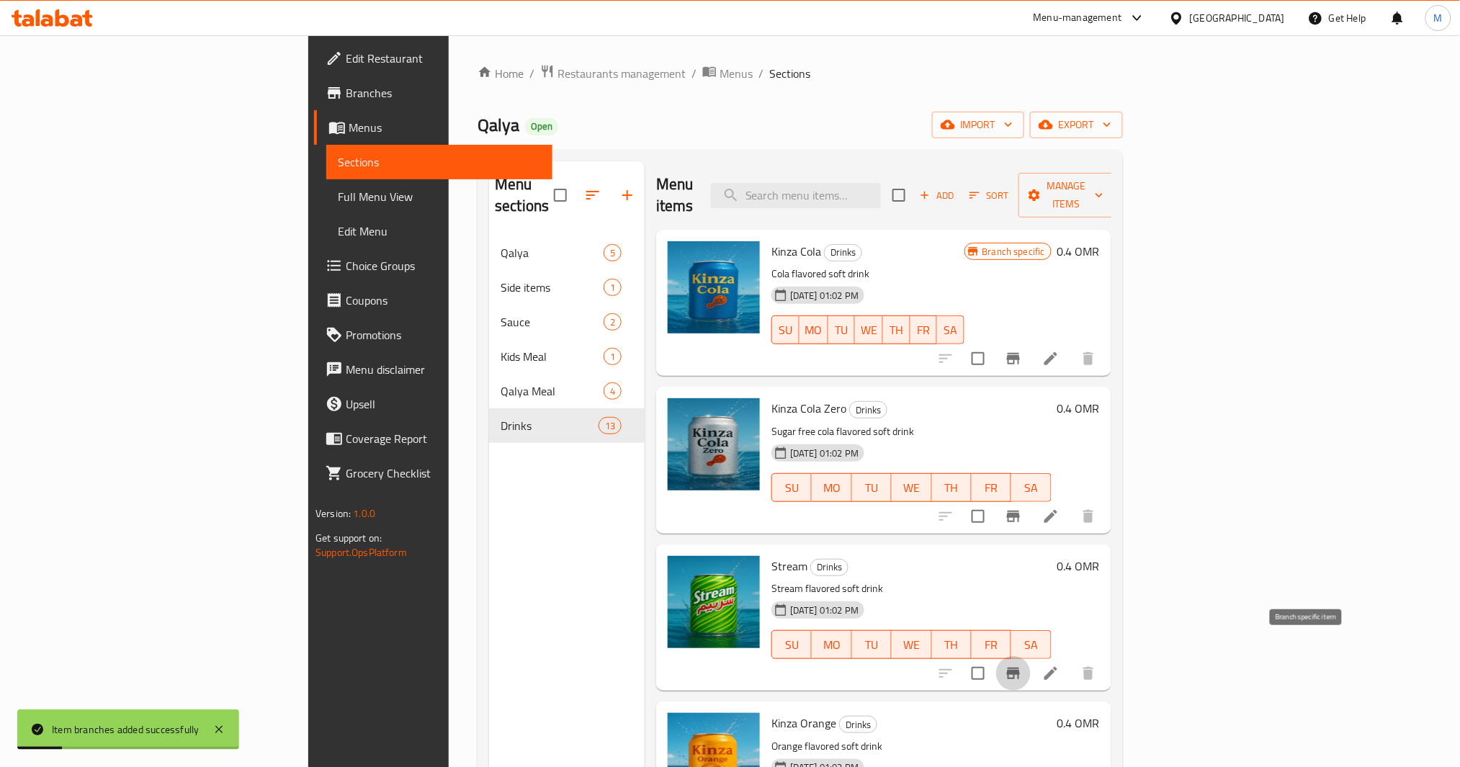
click at [1020, 668] on icon "Branch-specific-item" at bounding box center [1013, 674] width 13 height 12
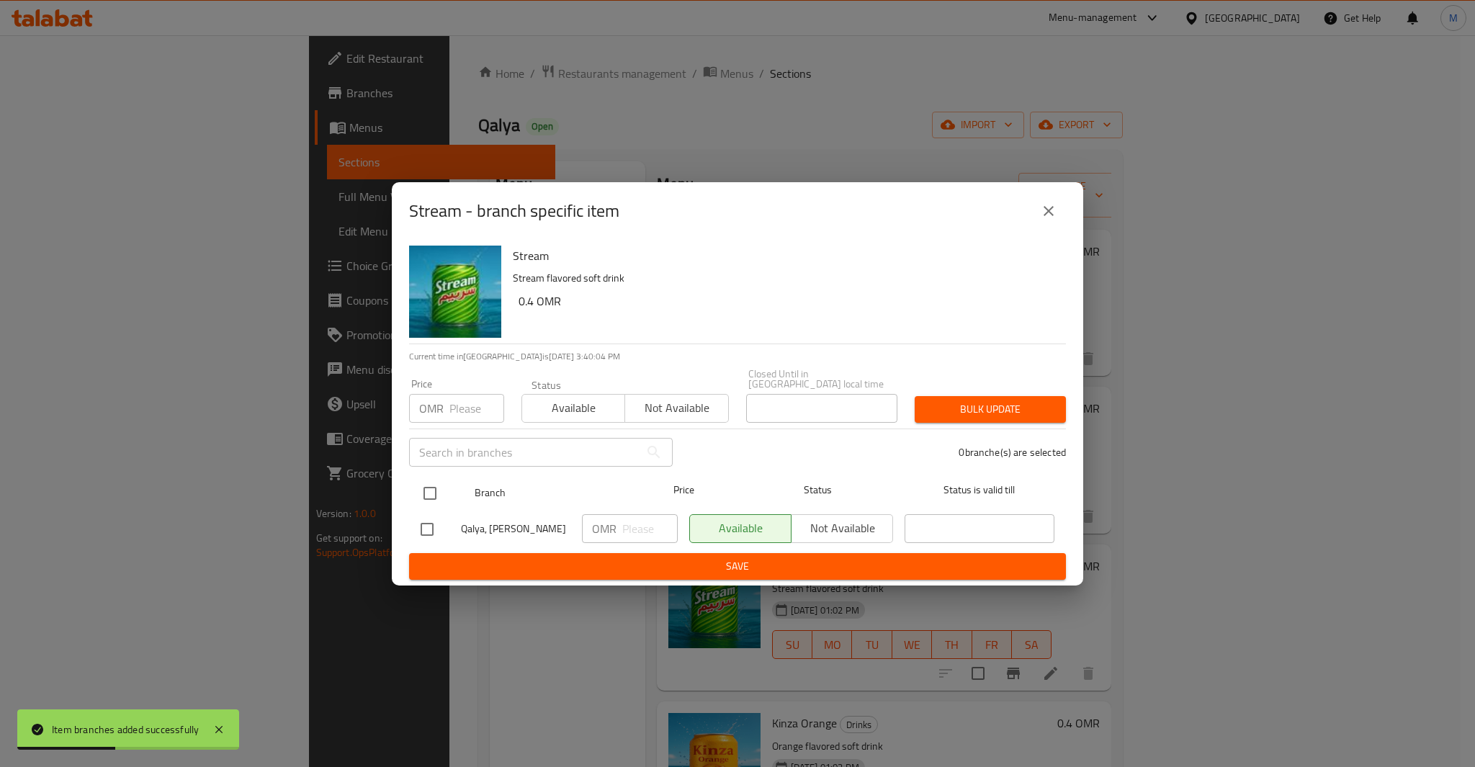
drag, startPoint x: 411, startPoint y: 487, endPoint x: 424, endPoint y: 487, distance: 13.0
click at [411, 488] on div "Branch Price Status Status is valid till" at bounding box center [737, 493] width 657 height 36
click at [438, 483] on input "checkbox" at bounding box center [430, 493] width 30 height 30
checkbox input "true"
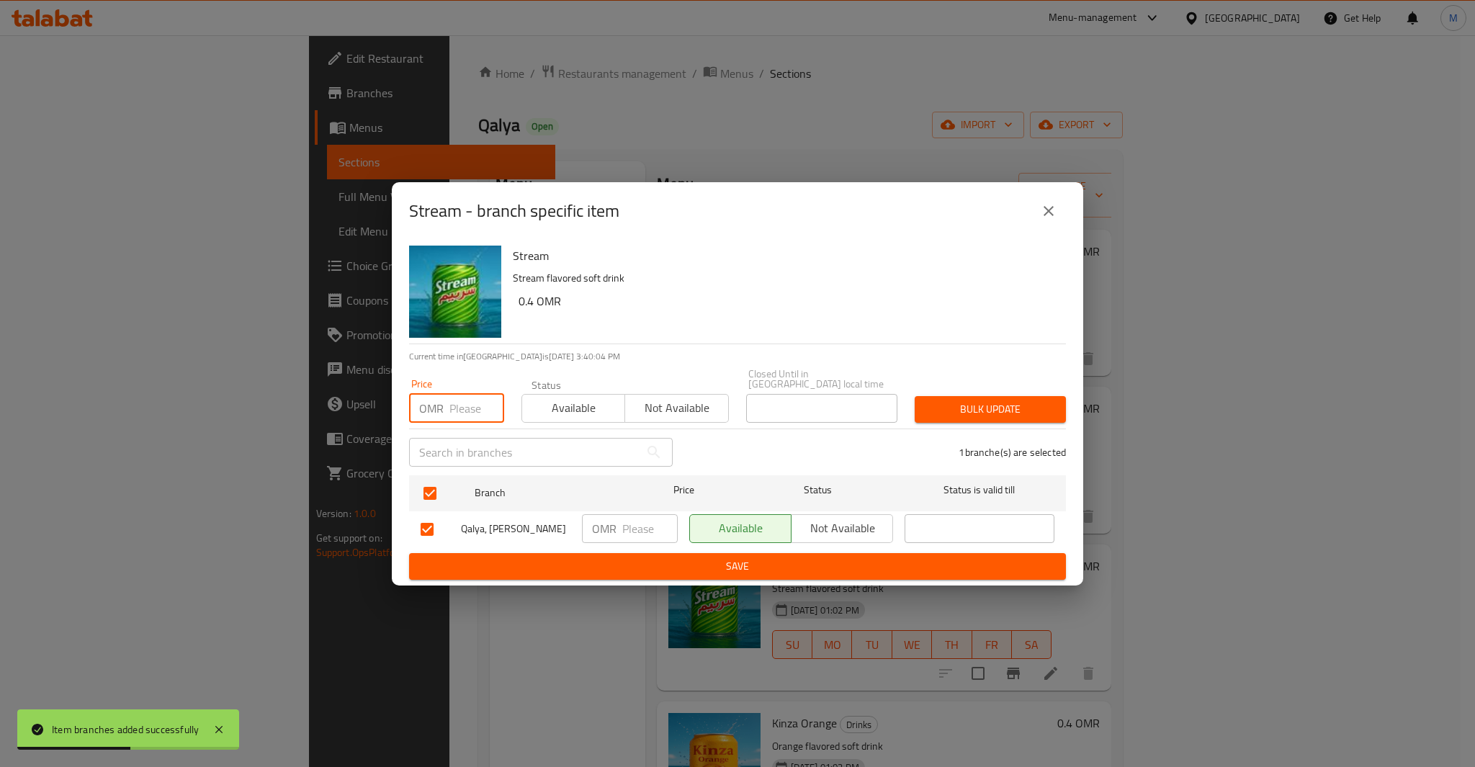
click at [461, 411] on input "number" at bounding box center [476, 408] width 55 height 29
paste input "0.4"
type input "0.4"
type button "0"
type button "1"
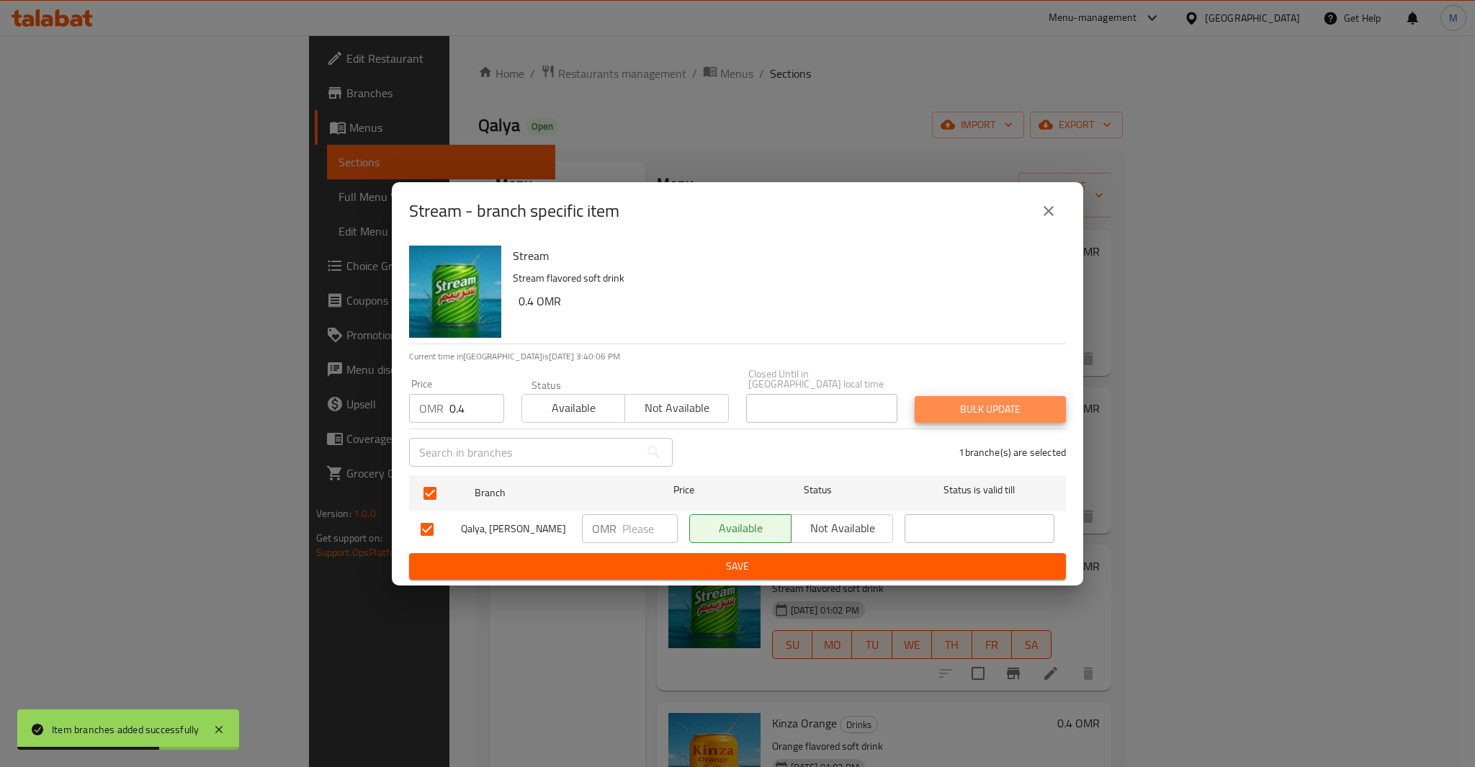
click at [915, 396] on button "Bulk update" at bounding box center [990, 409] width 151 height 27
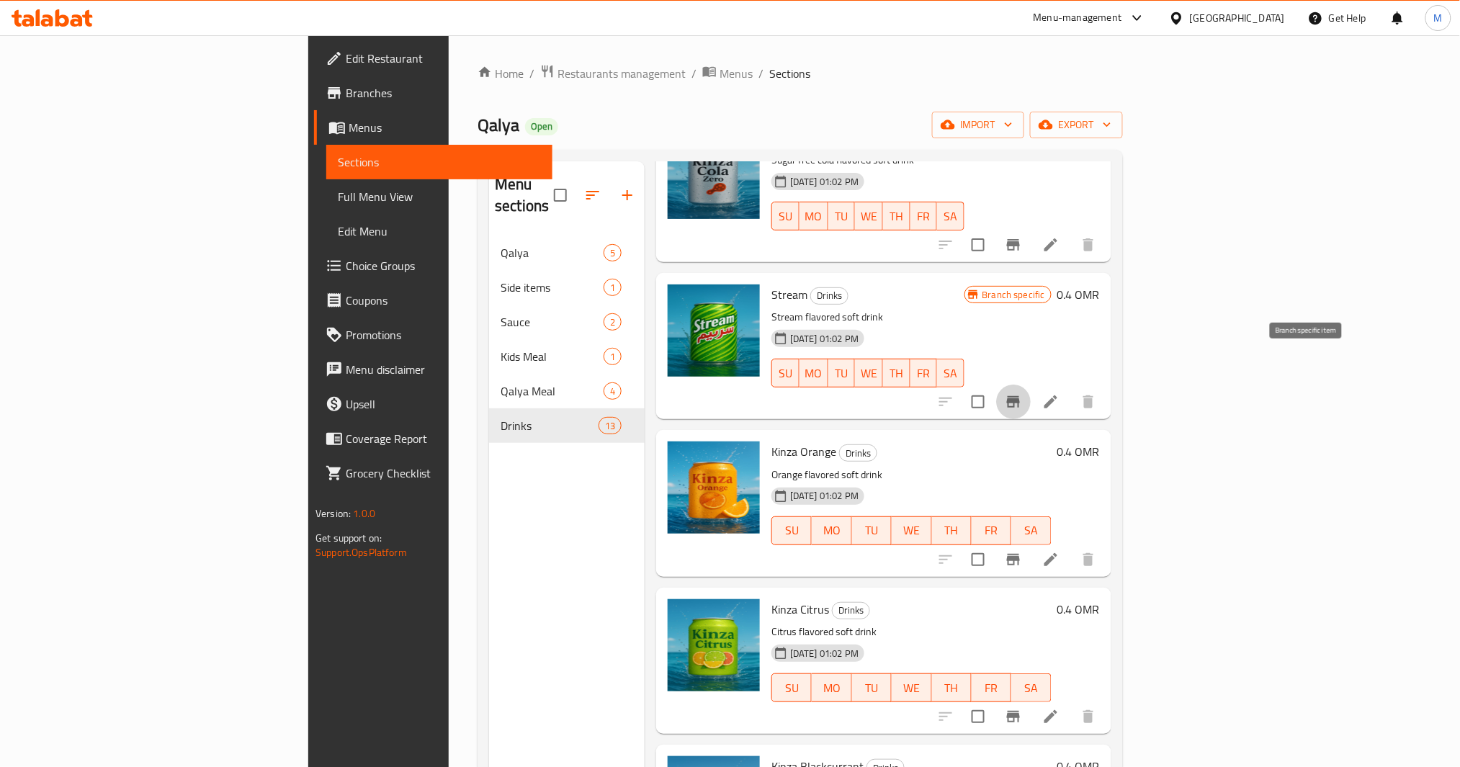
scroll to position [288, 0]
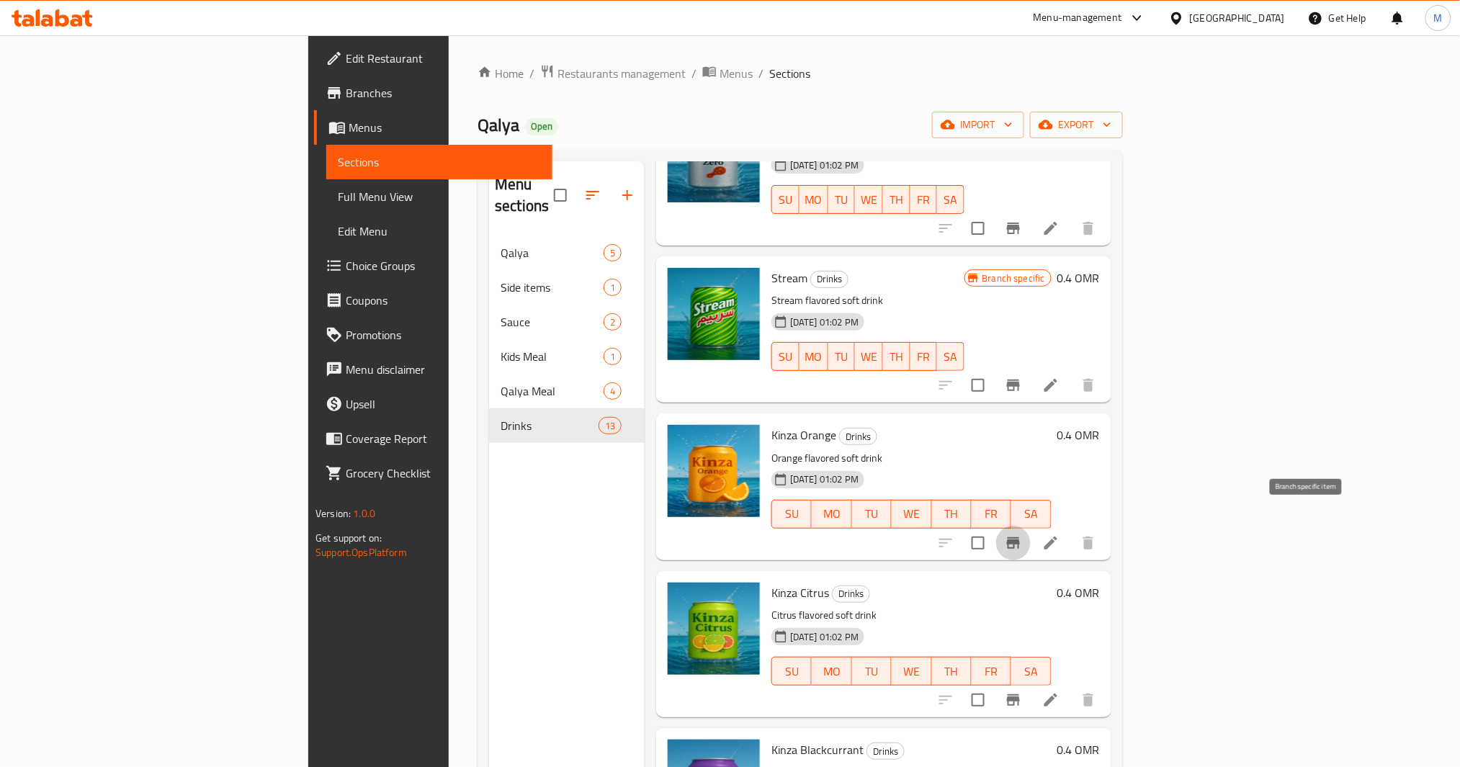
click at [1022, 534] on icon "Branch-specific-item" at bounding box center [1013, 542] width 17 height 17
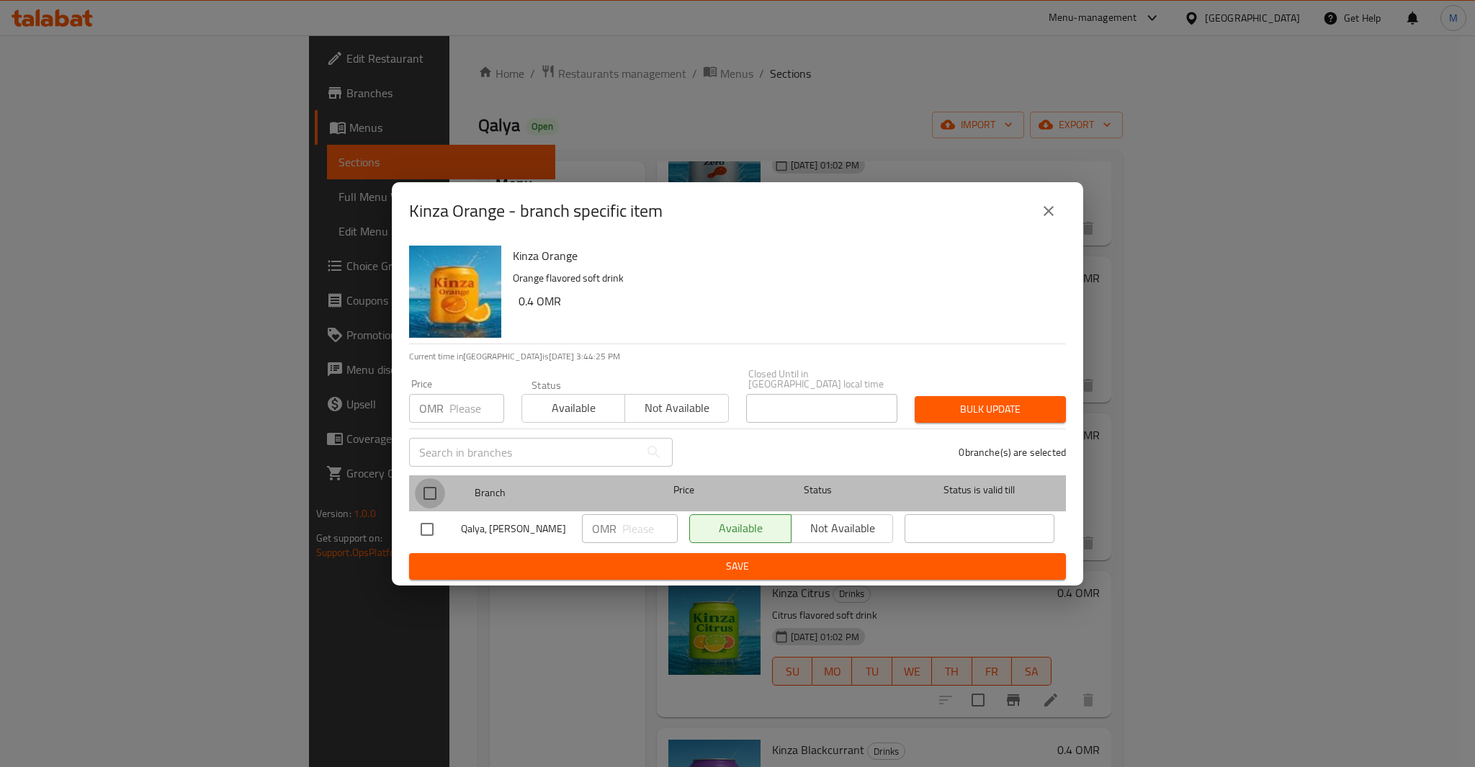
click at [429, 494] on input "checkbox" at bounding box center [430, 493] width 30 height 30
checkbox input "true"
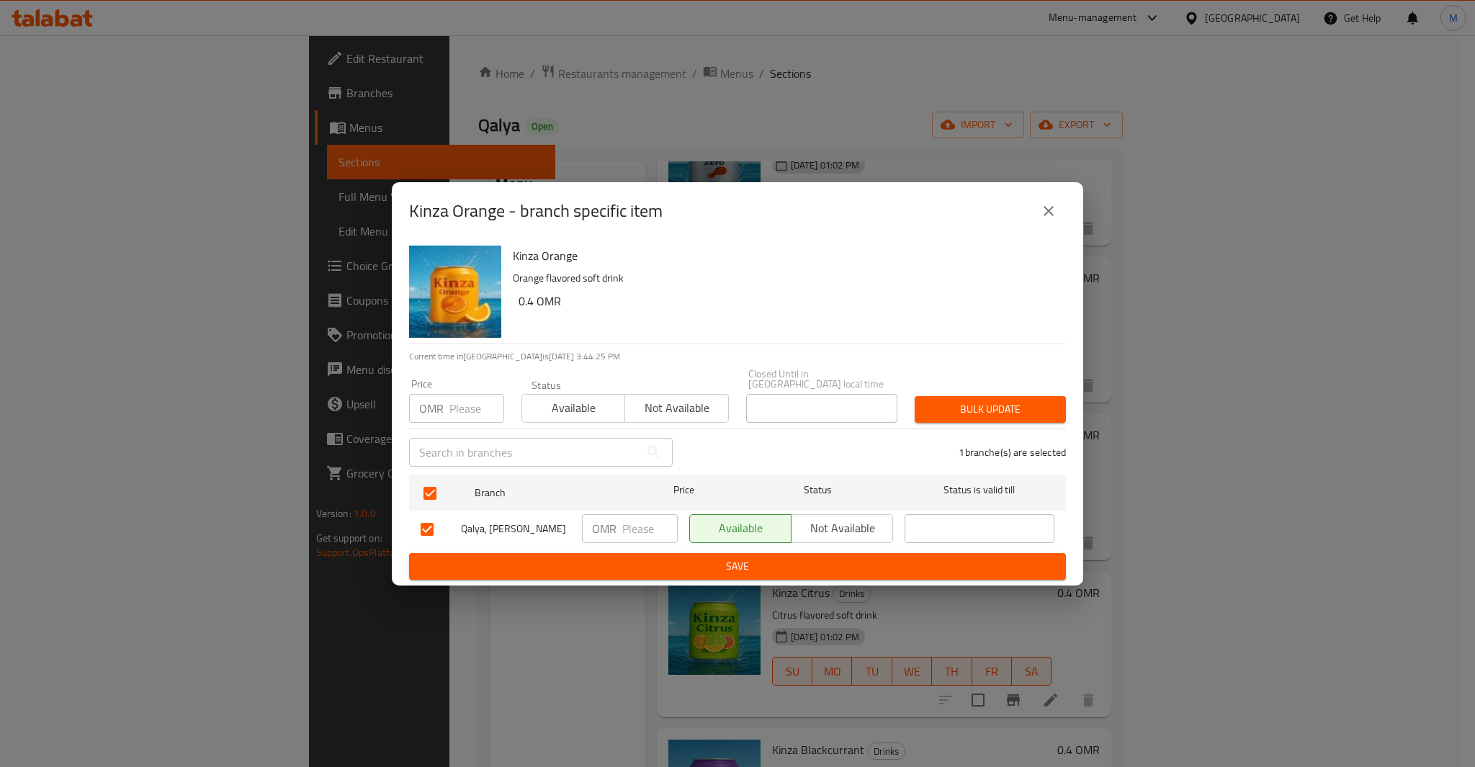
click at [452, 404] on input "number" at bounding box center [476, 408] width 55 height 29
paste input "0.4"
type input "0.4"
type button "0"
type button "1"
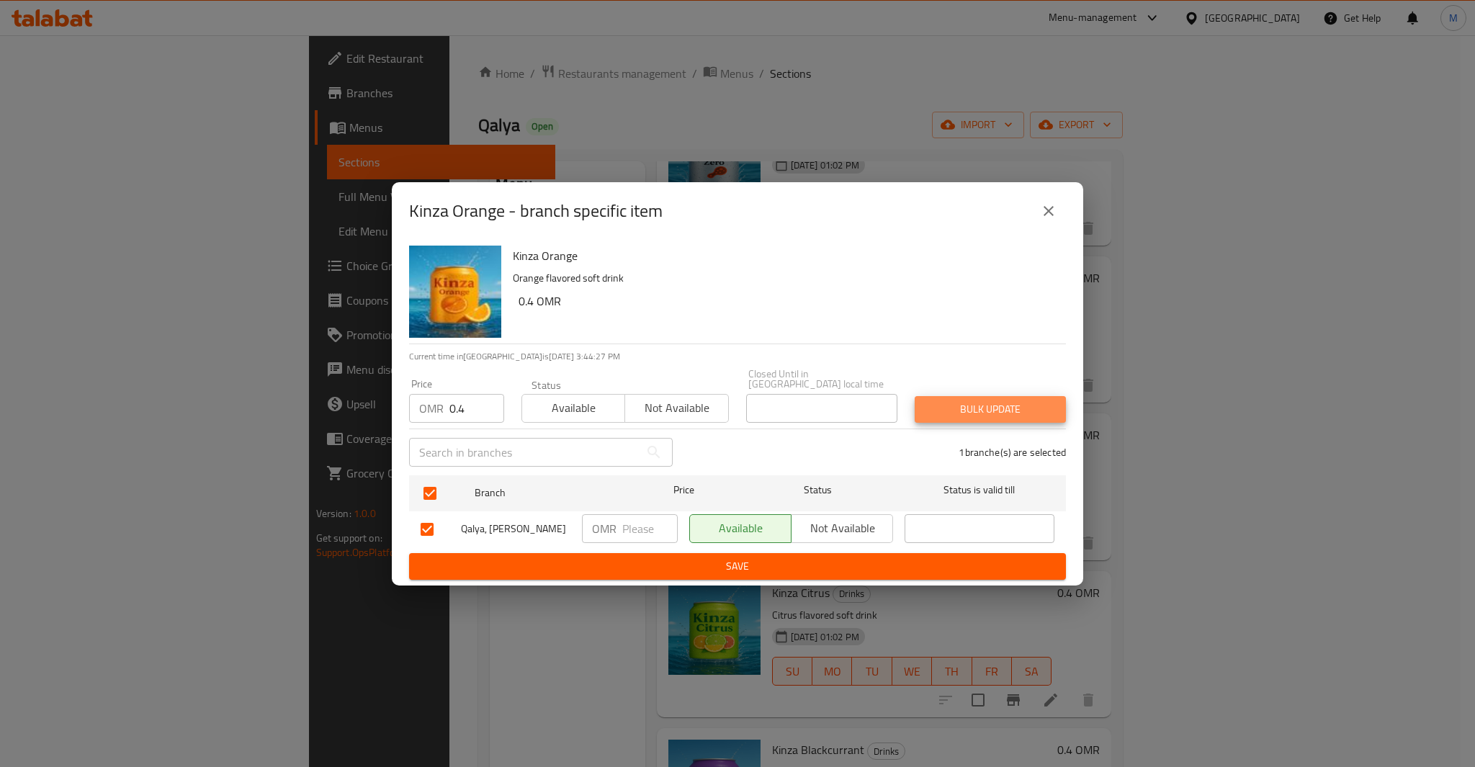
click at [915, 396] on button "Bulk update" at bounding box center [990, 409] width 151 height 27
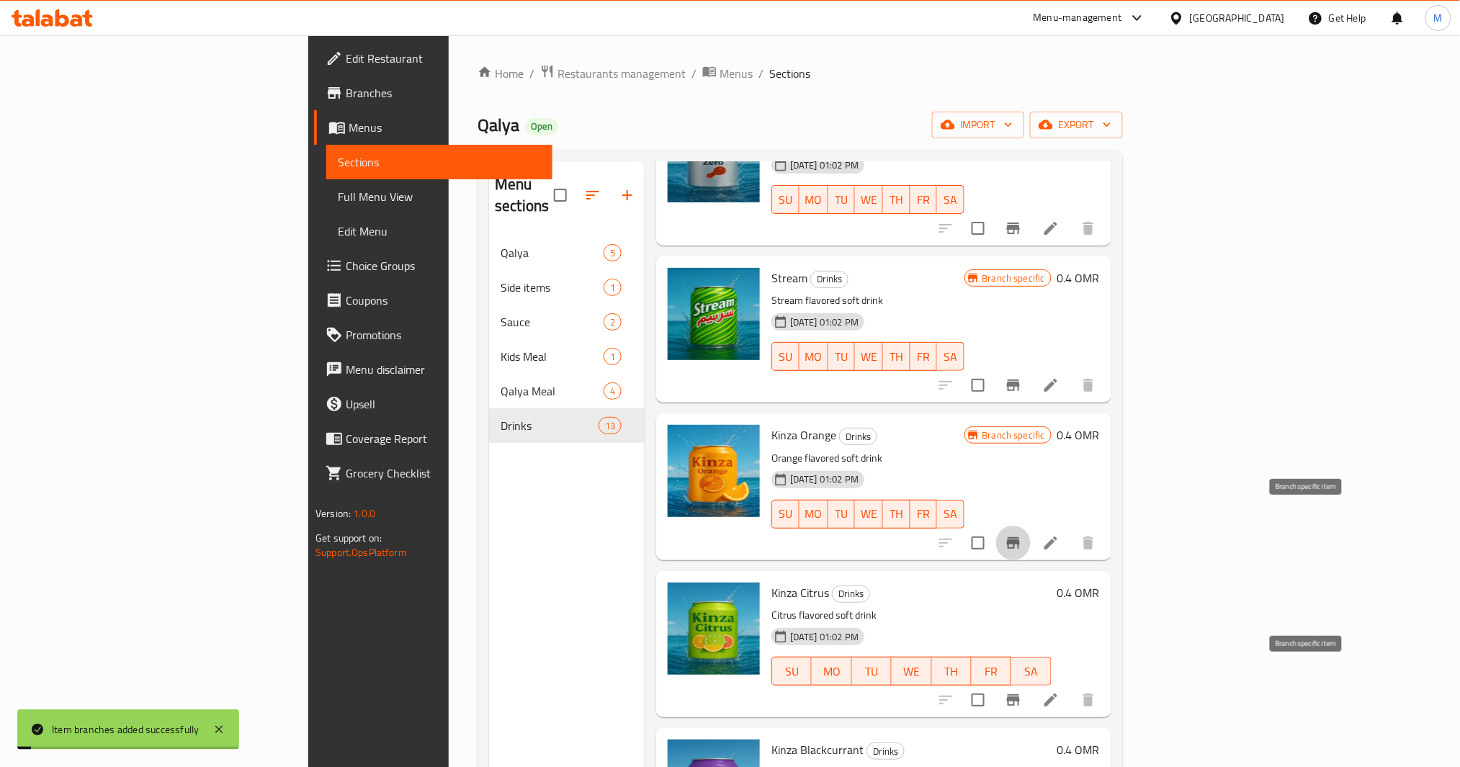
click at [1022, 692] on icon "Branch-specific-item" at bounding box center [1013, 700] width 17 height 17
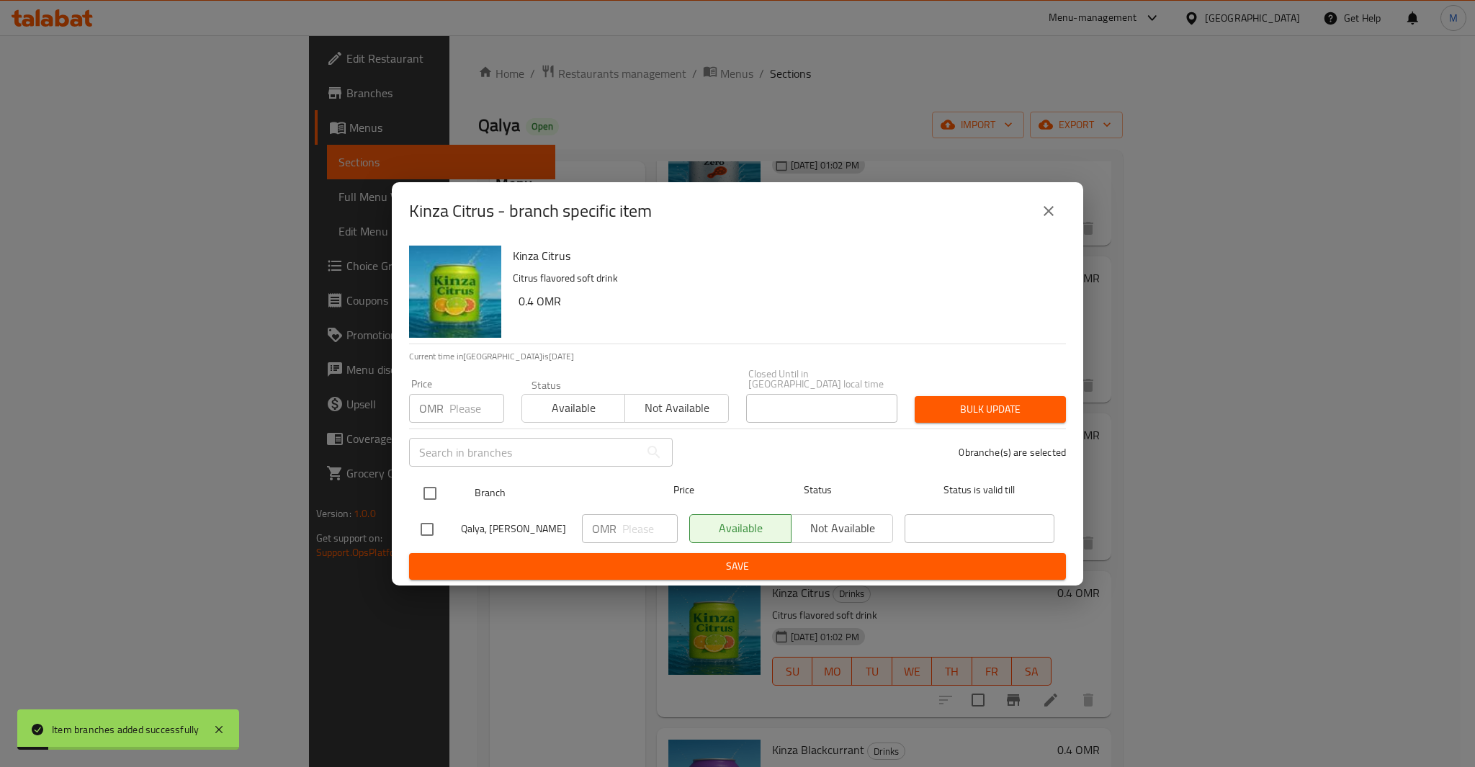
click at [427, 483] on input "checkbox" at bounding box center [430, 493] width 30 height 30
checkbox input "true"
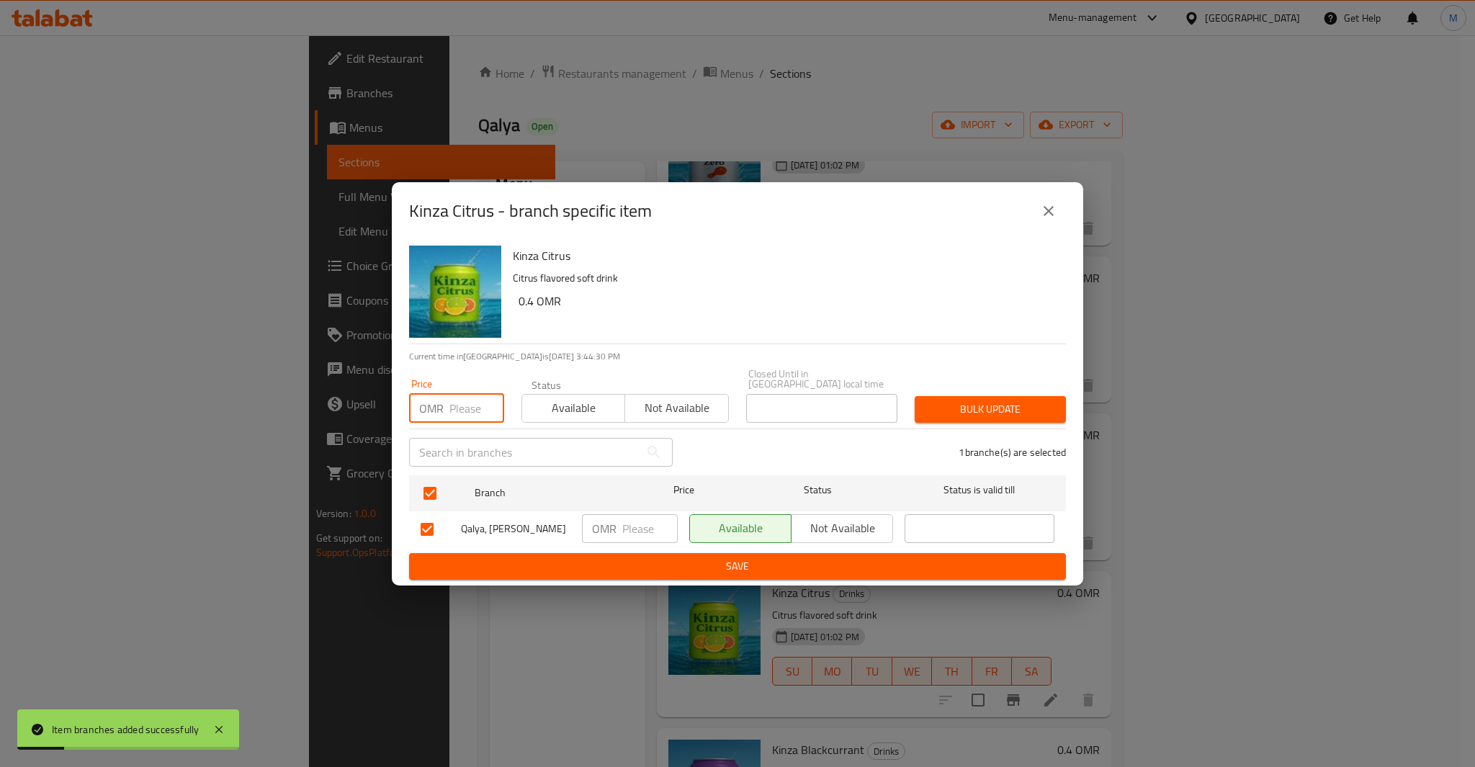
click at [460, 406] on input "number" at bounding box center [476, 408] width 55 height 29
paste input "0.4"
type input "0.4"
type button "0"
type button "1"
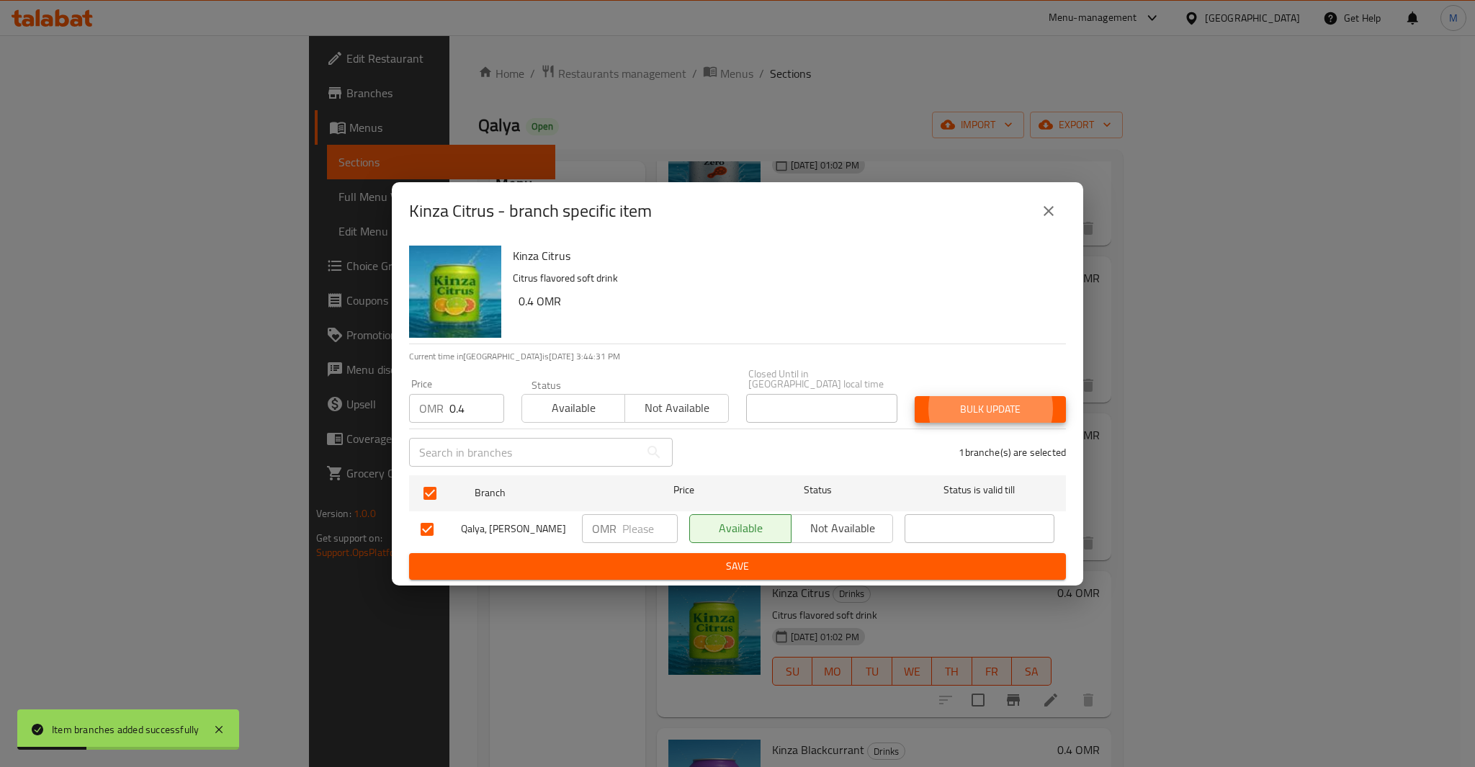
click at [915, 396] on button "Bulk update" at bounding box center [990, 409] width 151 height 27
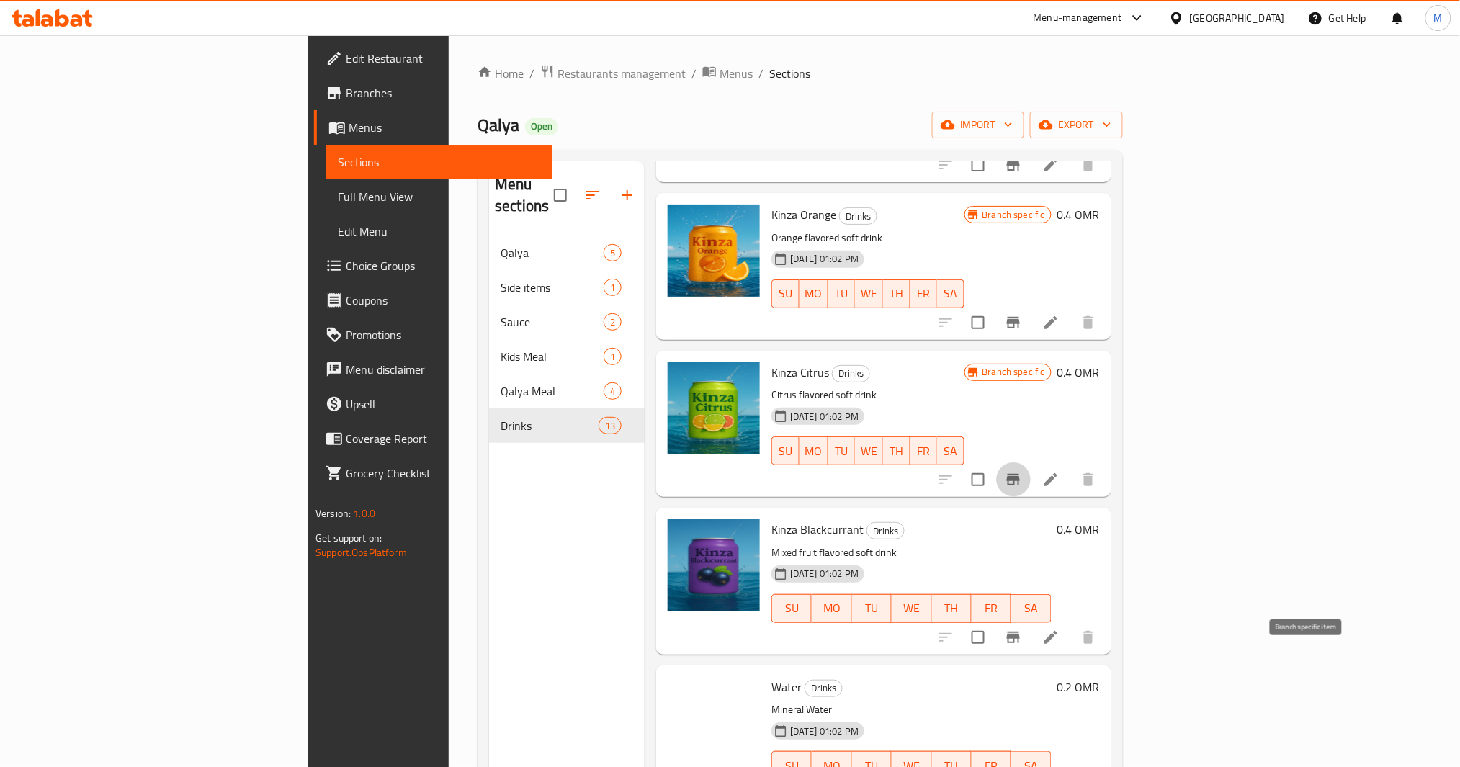
scroll to position [576, 0]
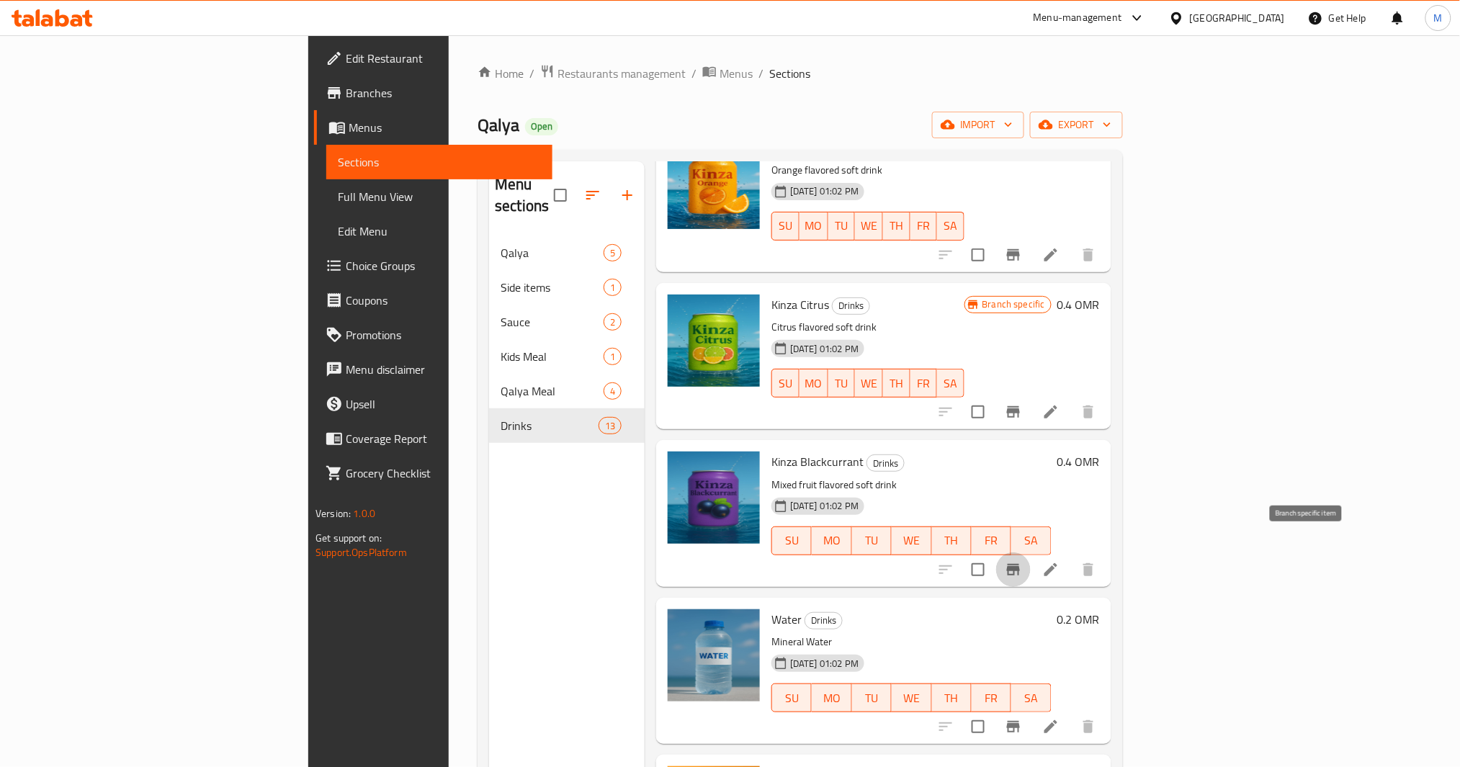
click at [1022, 561] on icon "Branch-specific-item" at bounding box center [1013, 569] width 17 height 17
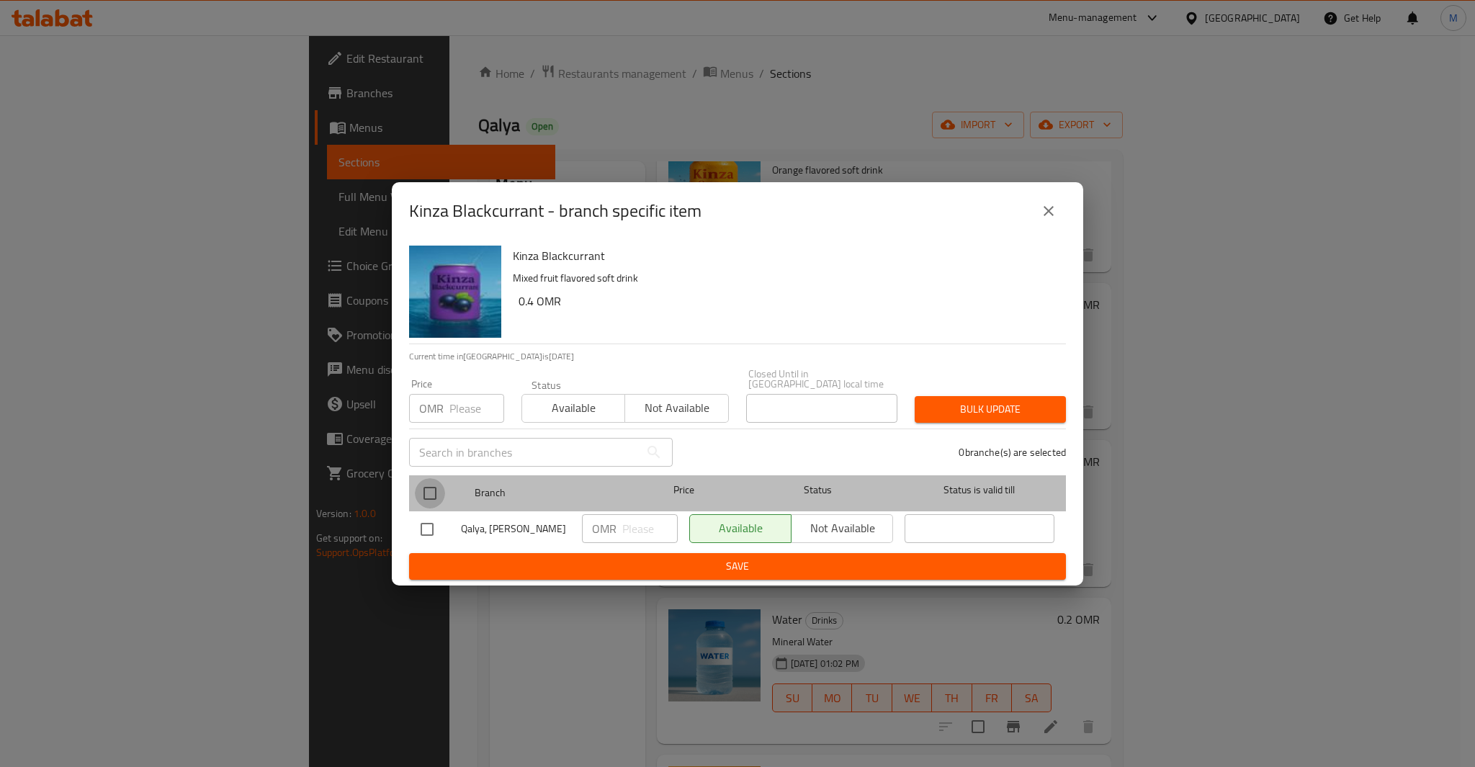
drag, startPoint x: 433, startPoint y: 500, endPoint x: 433, endPoint y: 488, distance: 11.5
click at [433, 497] on input "checkbox" at bounding box center [430, 493] width 30 height 30
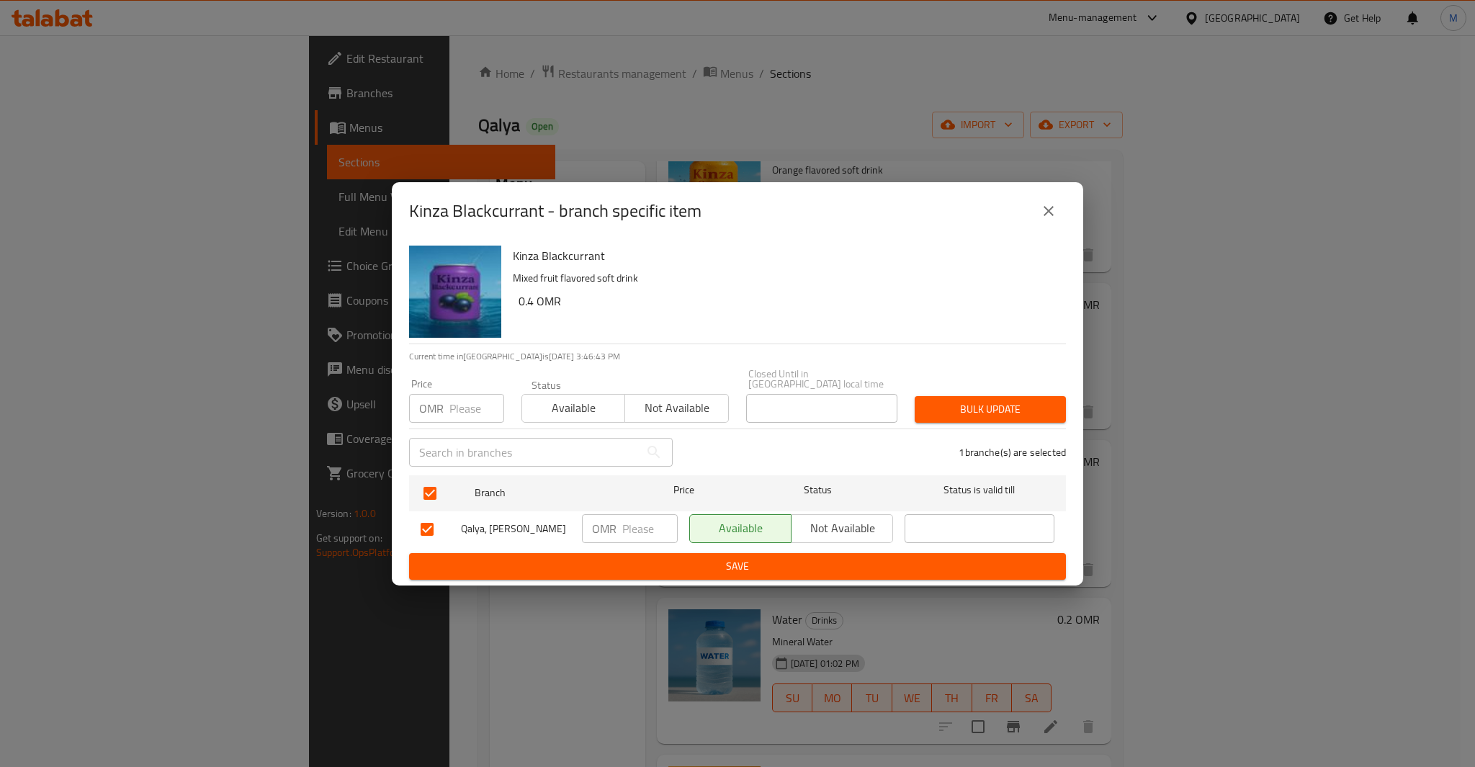
click at [457, 413] on input "number" at bounding box center [476, 408] width 55 height 29
paste input "0.4"
click at [915, 396] on button "Bulk update" at bounding box center [990, 409] width 151 height 27
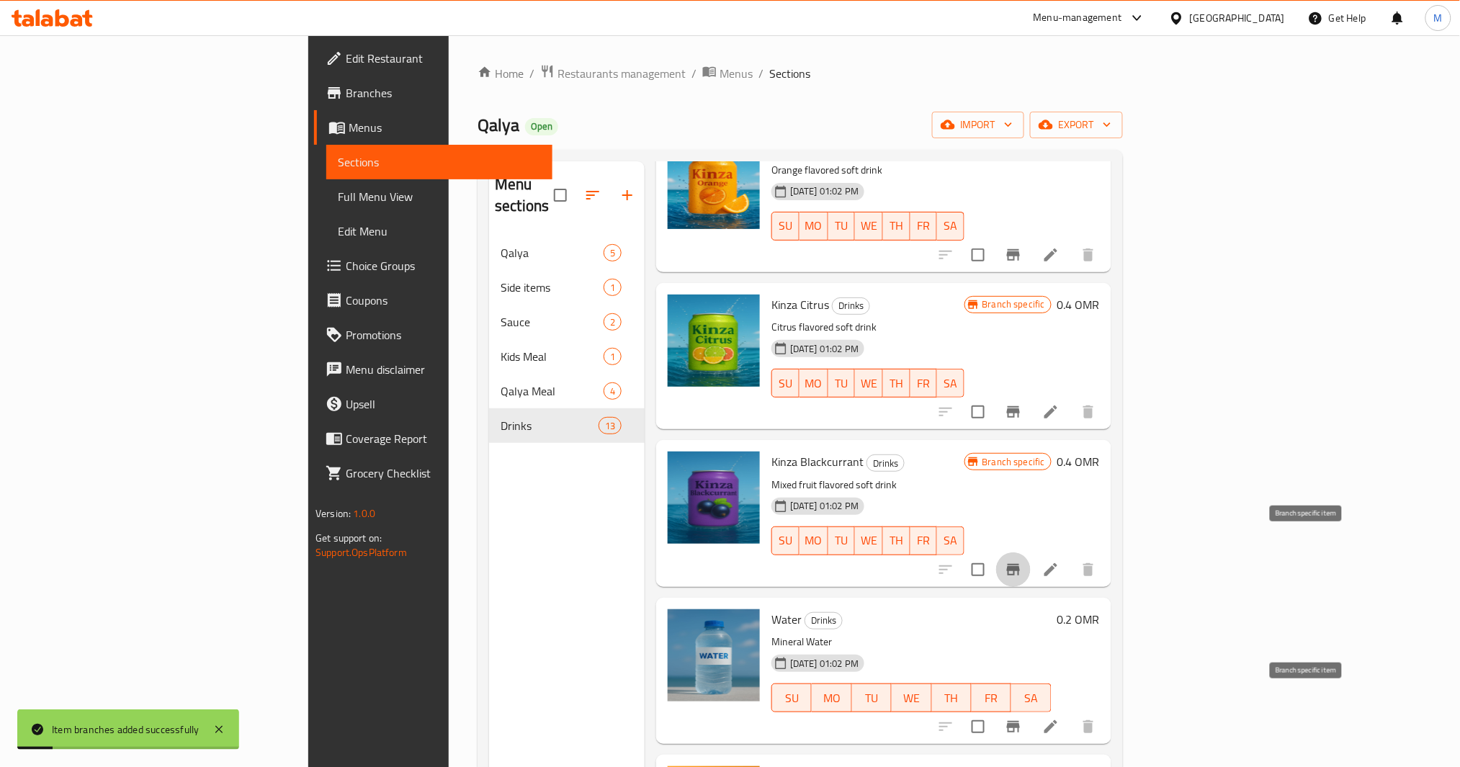
click at [1031, 719] on button "Branch-specific-item" at bounding box center [1013, 727] width 35 height 35
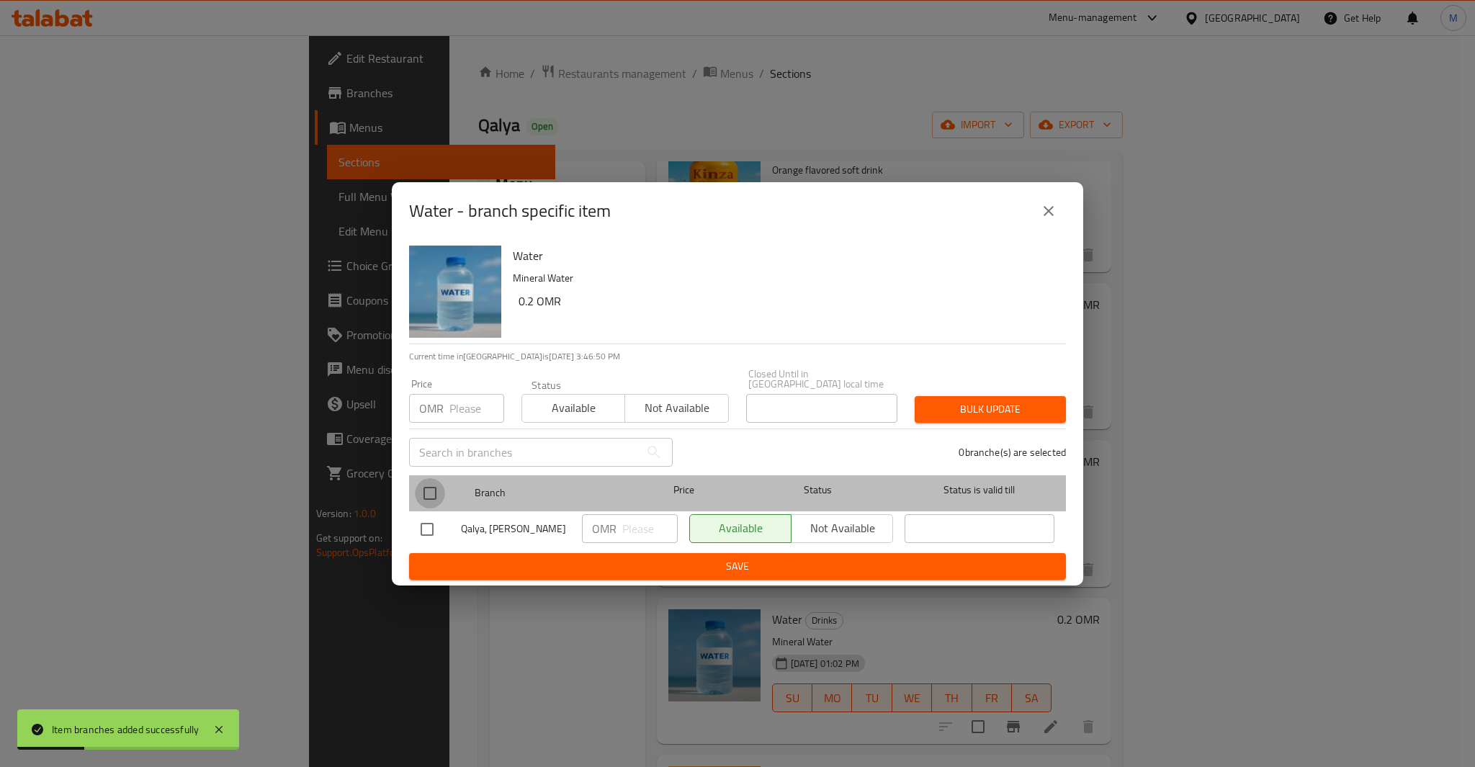
drag, startPoint x: 422, startPoint y: 491, endPoint x: 431, endPoint y: 489, distance: 9.6
click at [424, 491] on input "checkbox" at bounding box center [430, 493] width 30 height 30
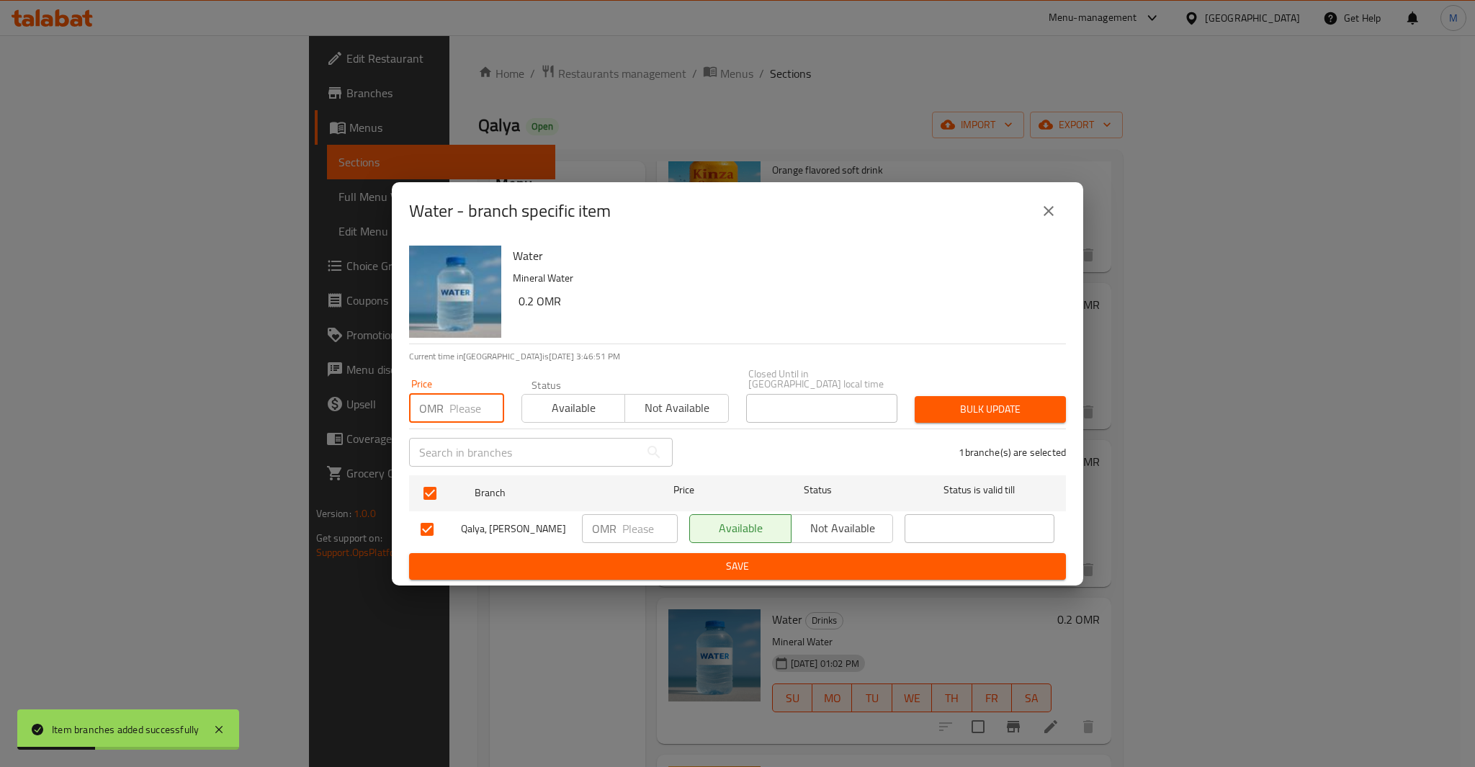
click at [482, 414] on input "number" at bounding box center [476, 408] width 55 height 29
paste input "0.2"
click at [915, 396] on button "Bulk update" at bounding box center [990, 409] width 151 height 27
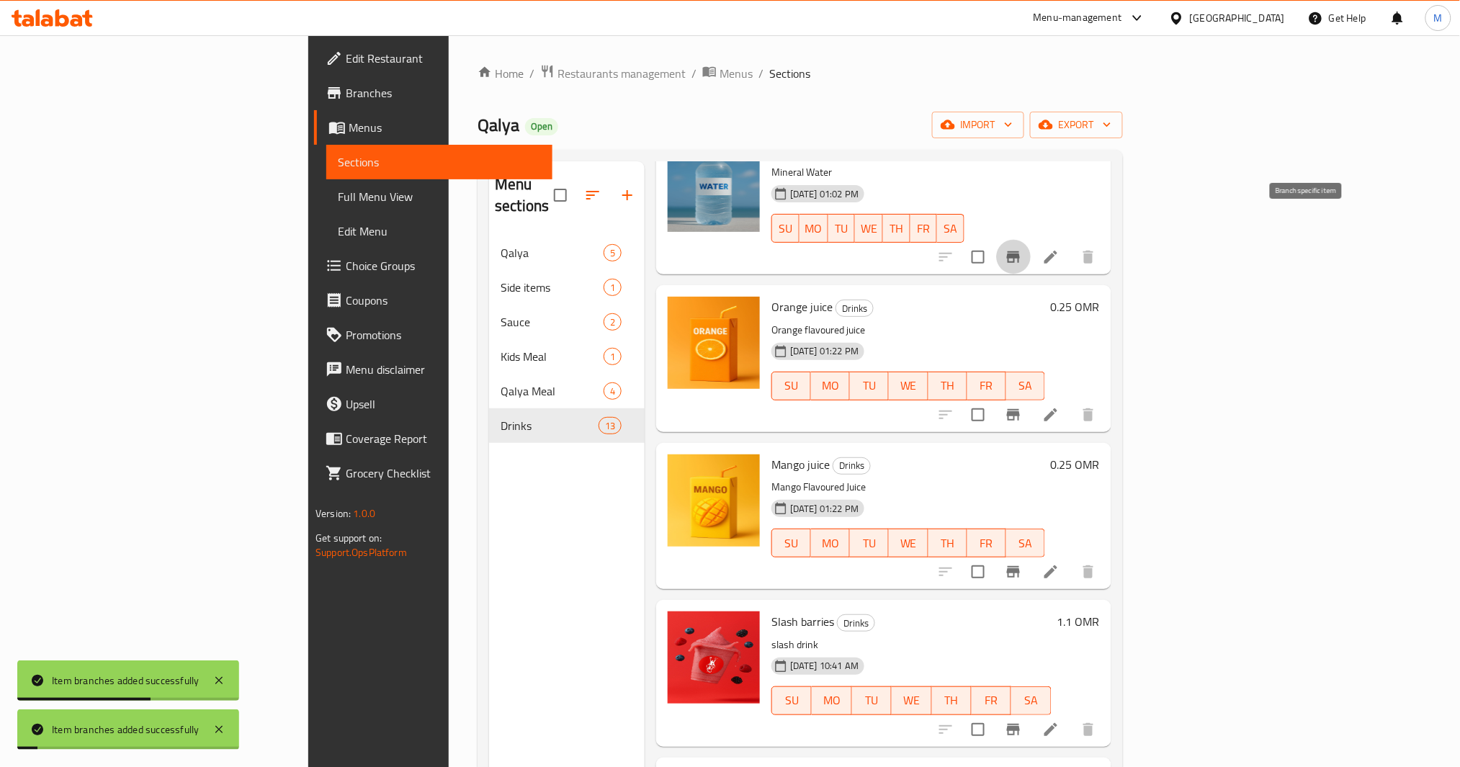
scroll to position [1056, 0]
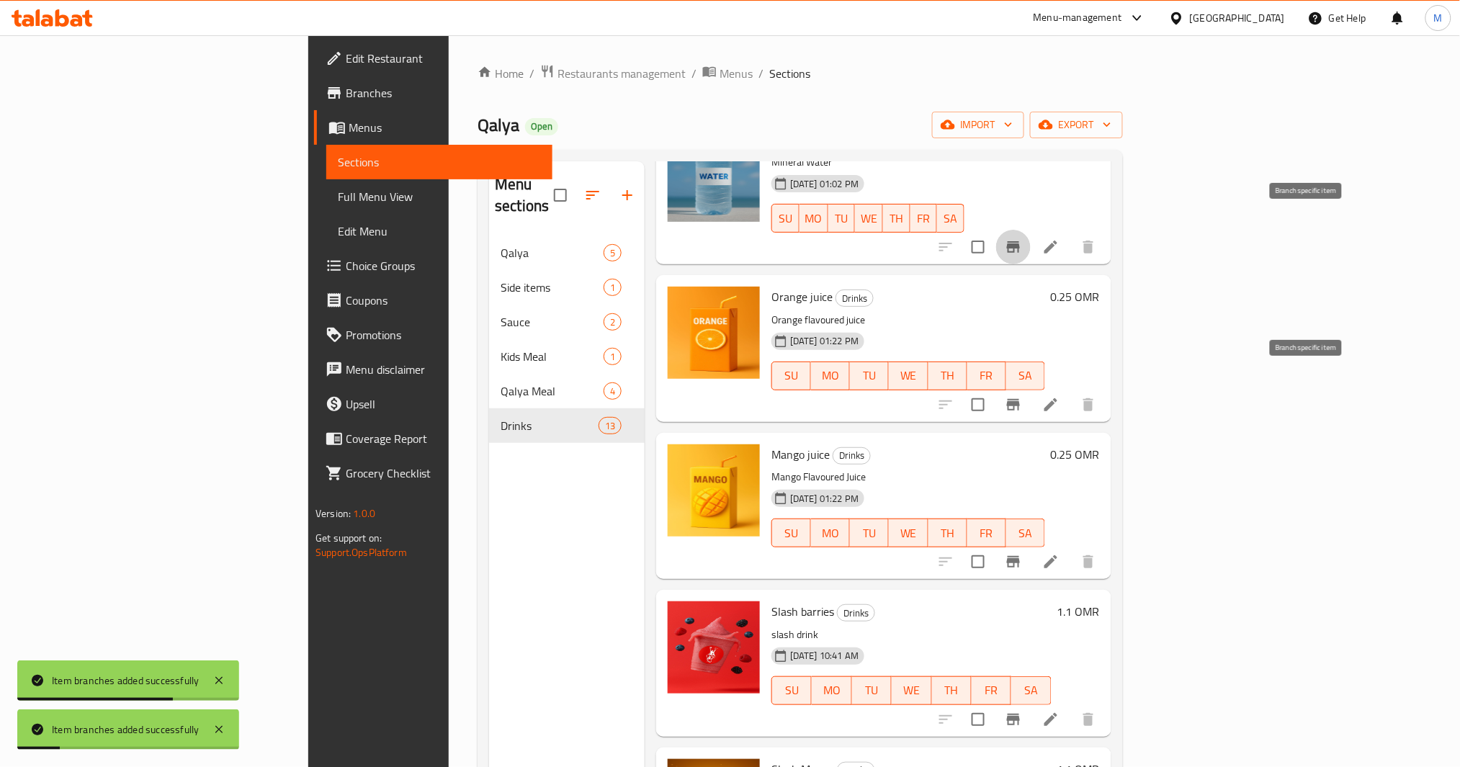
click at [1022, 396] on icon "Branch-specific-item" at bounding box center [1013, 404] width 17 height 17
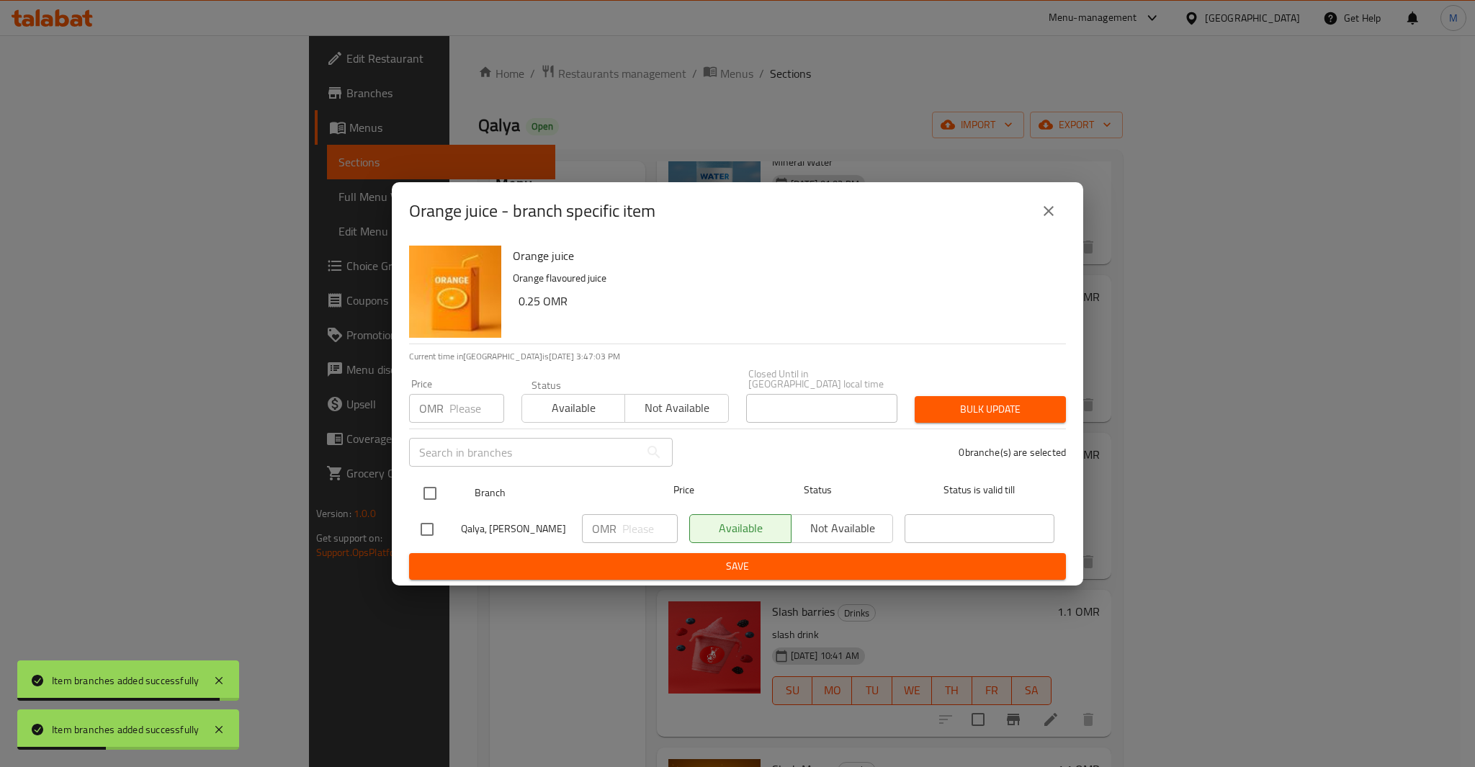
click at [421, 481] on input "checkbox" at bounding box center [430, 493] width 30 height 30
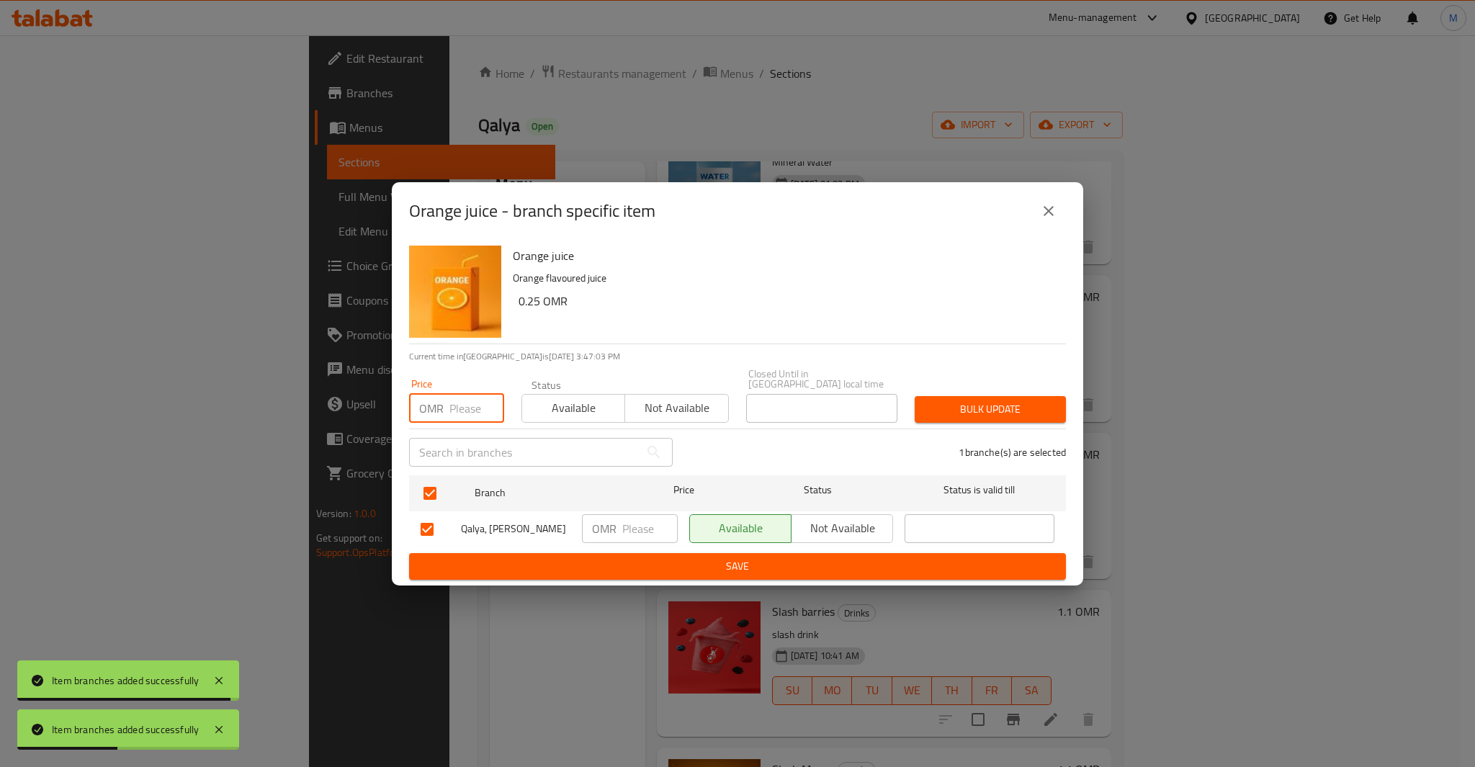
paste input "0.25"
click at [460, 406] on input "number" at bounding box center [476, 408] width 55 height 29
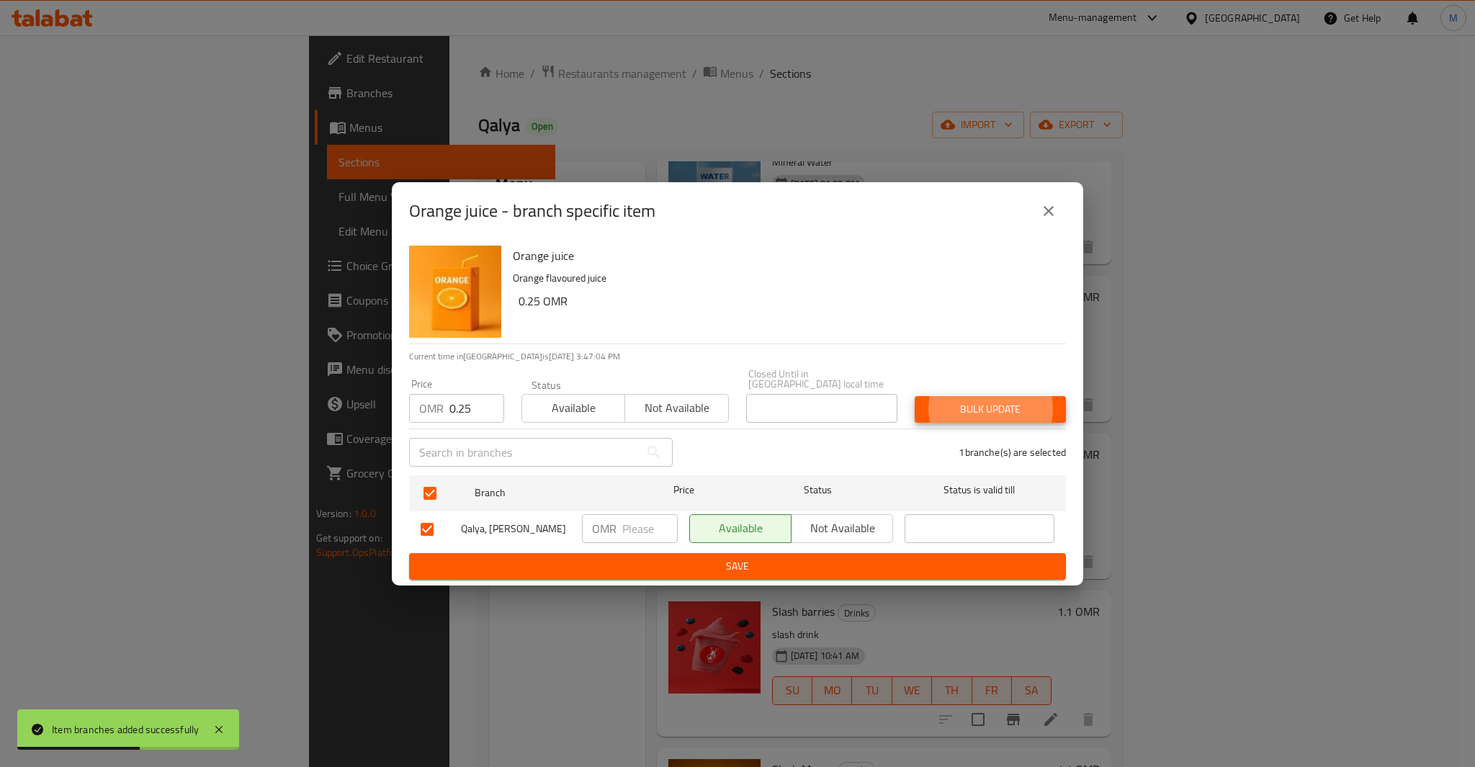
click at [915, 396] on button "Bulk update" at bounding box center [990, 409] width 151 height 27
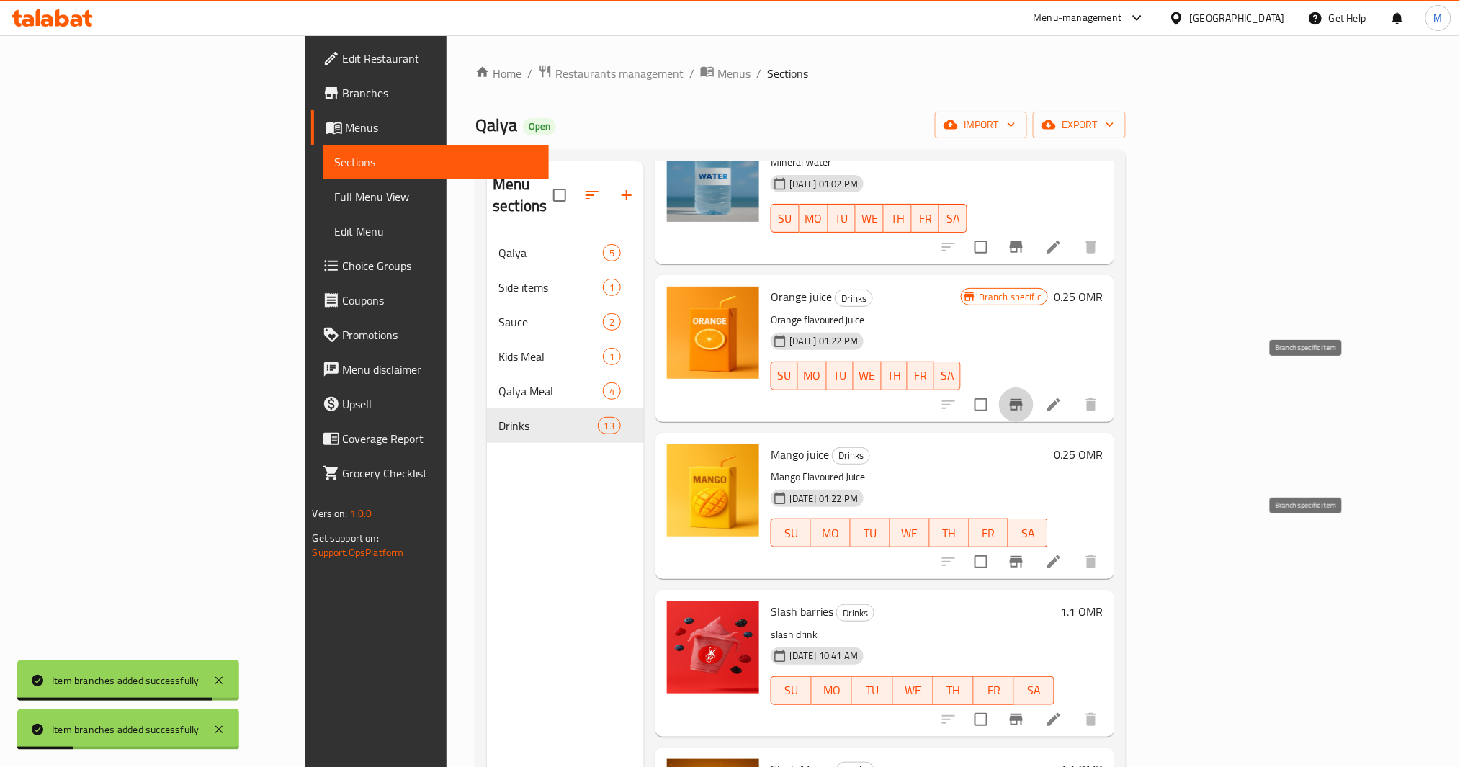
click at [1025, 553] on icon "Branch-specific-item" at bounding box center [1016, 561] width 17 height 17
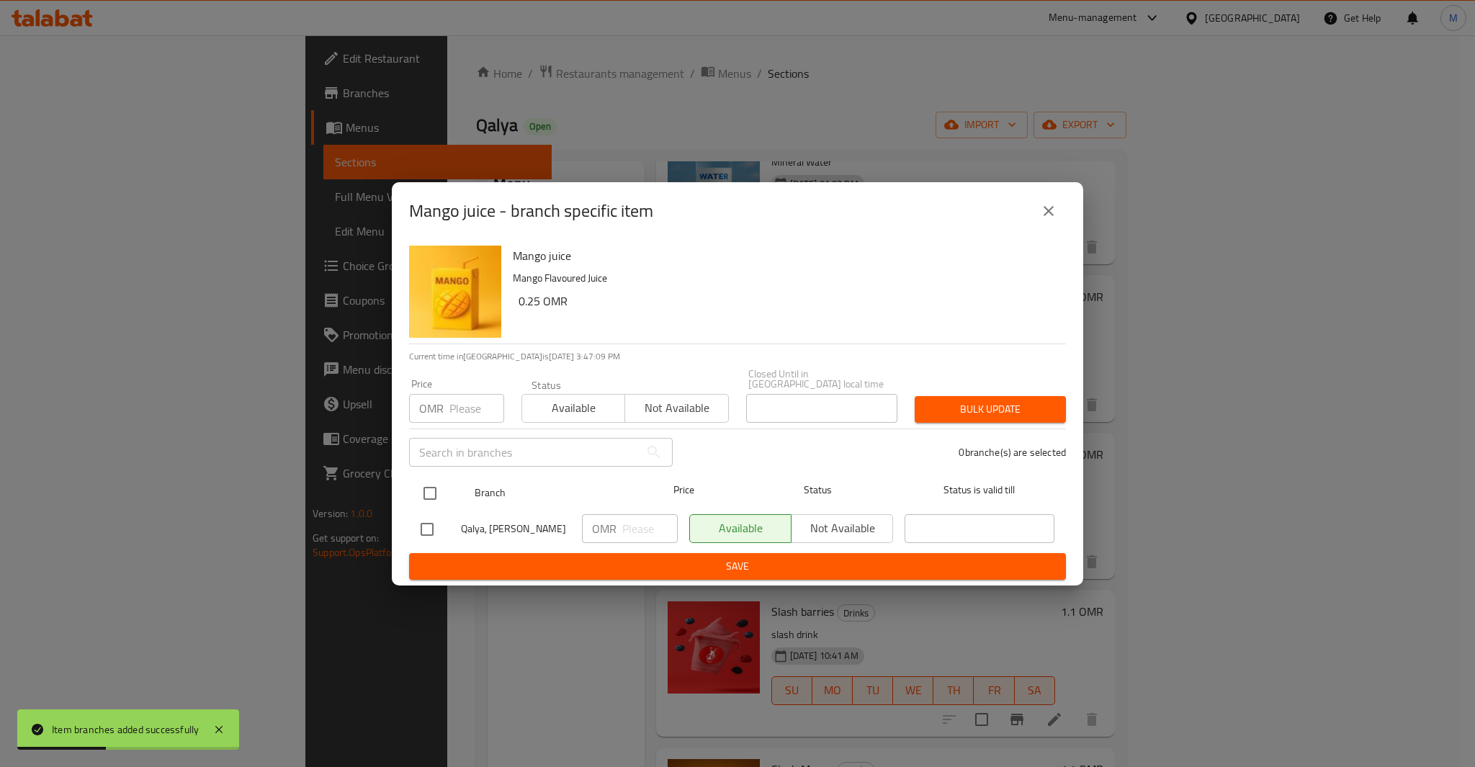
click at [431, 488] on input "checkbox" at bounding box center [430, 493] width 30 height 30
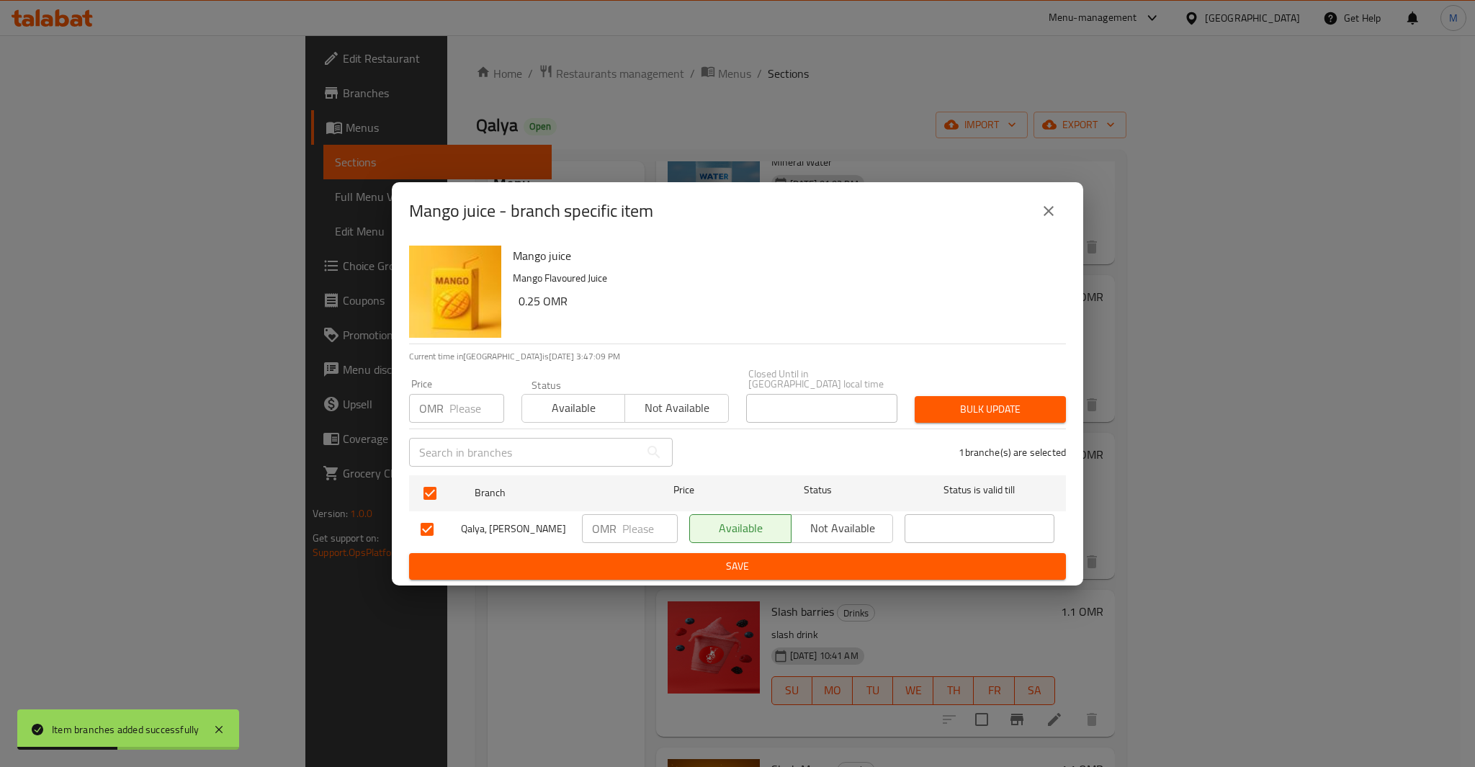
click at [473, 386] on div "Price OMR Price" at bounding box center [456, 401] width 95 height 44
click at [473, 394] on input "number" at bounding box center [476, 408] width 55 height 29
paste input "0.25"
click at [915, 396] on button "Bulk update" at bounding box center [990, 409] width 151 height 27
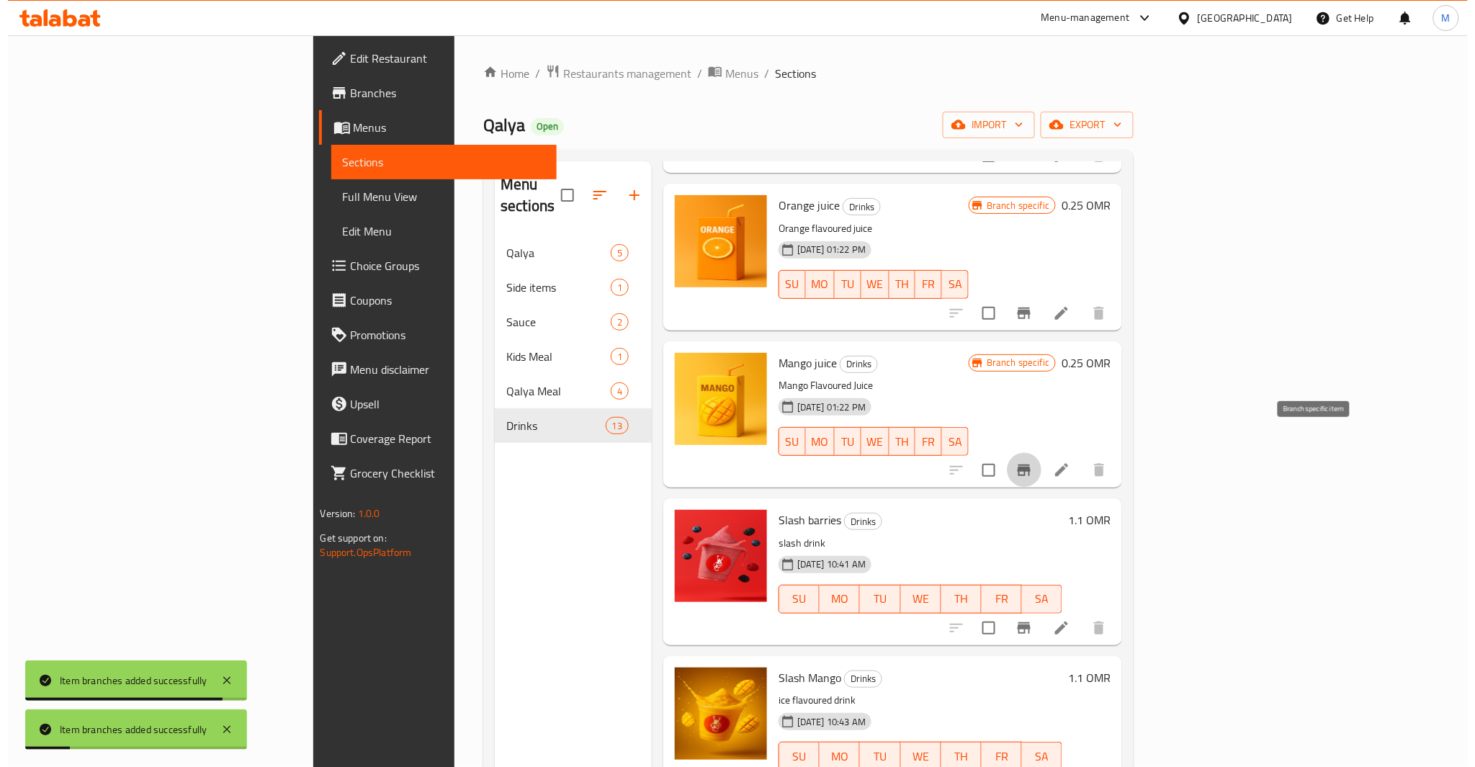
scroll to position [1153, 0]
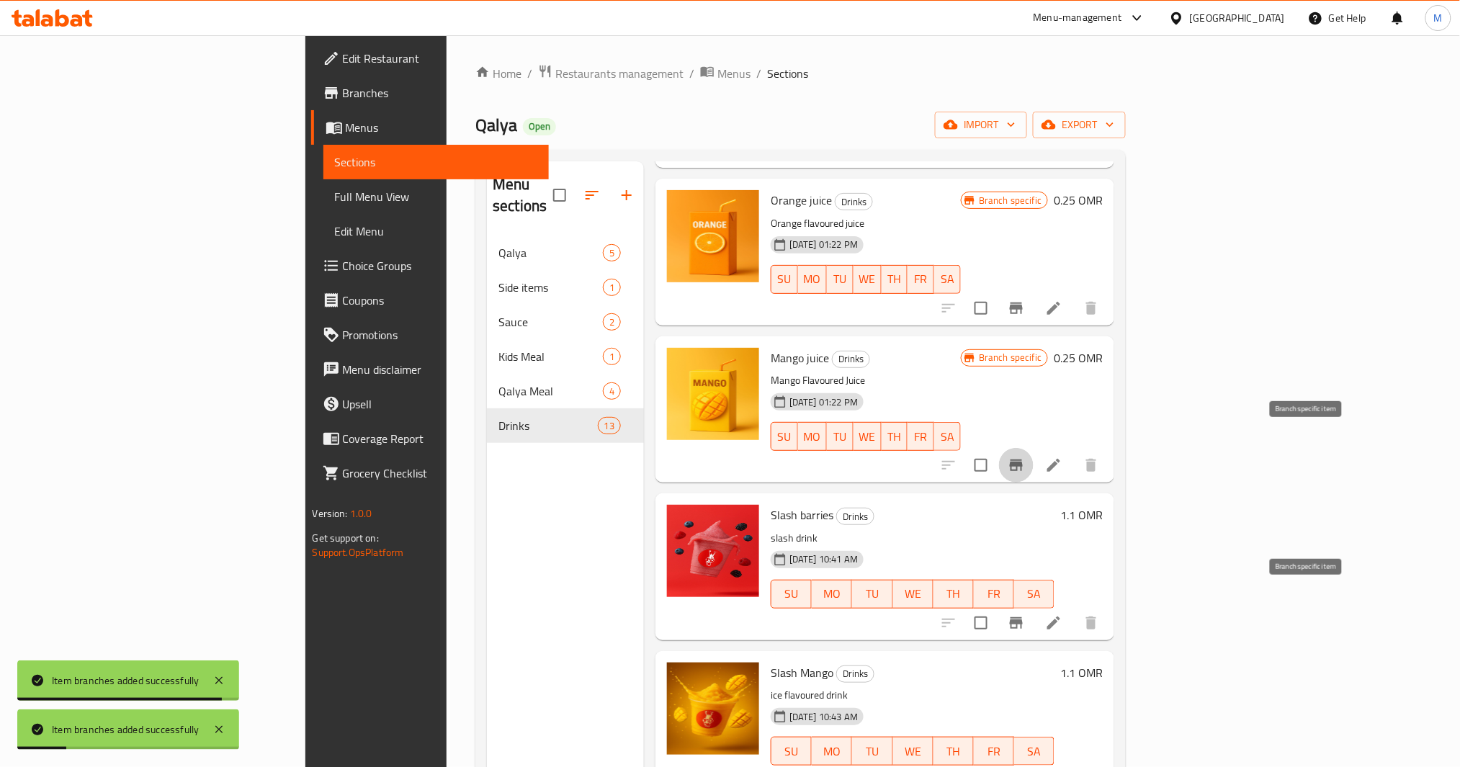
click at [1034, 610] on button "Branch-specific-item" at bounding box center [1016, 623] width 35 height 35
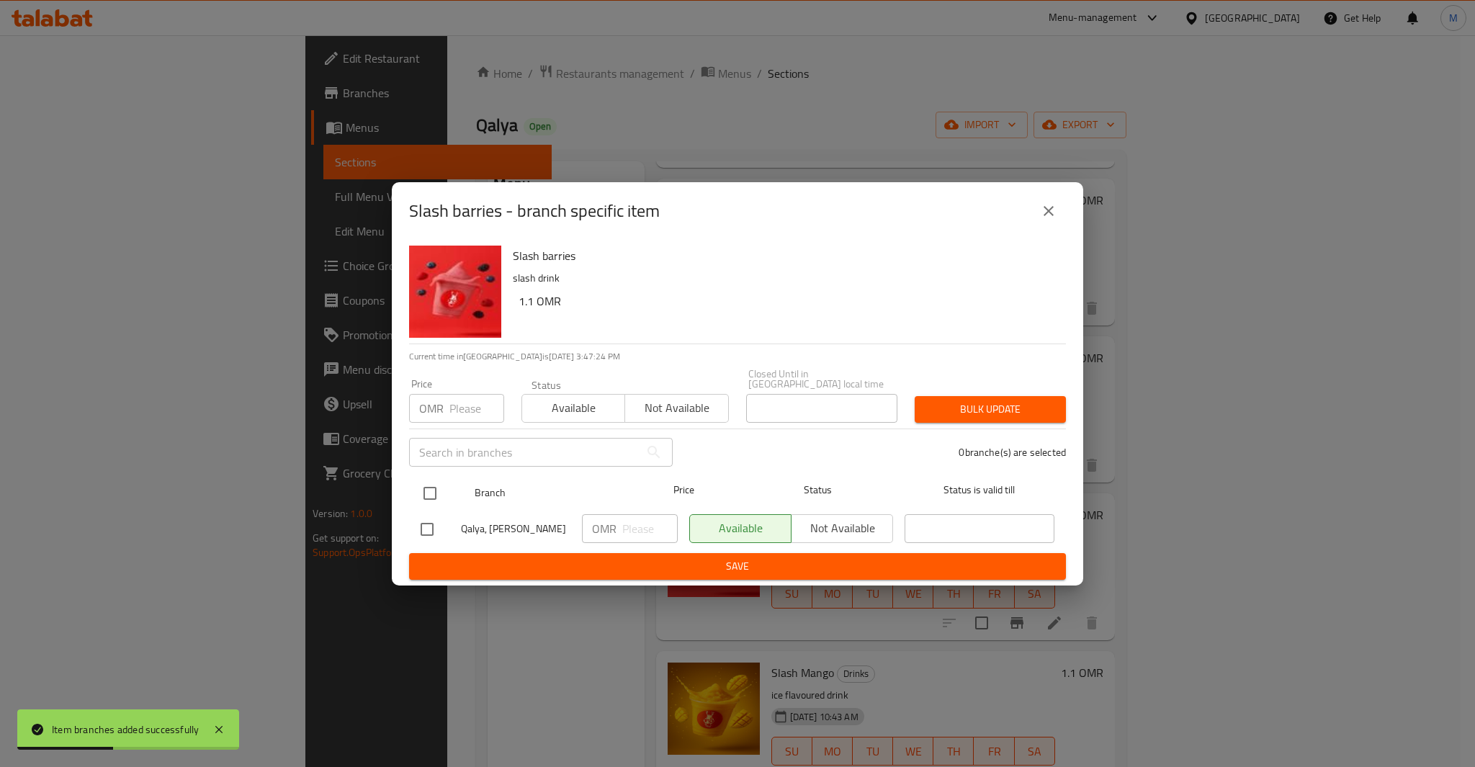
click at [431, 480] on input "checkbox" at bounding box center [430, 493] width 30 height 30
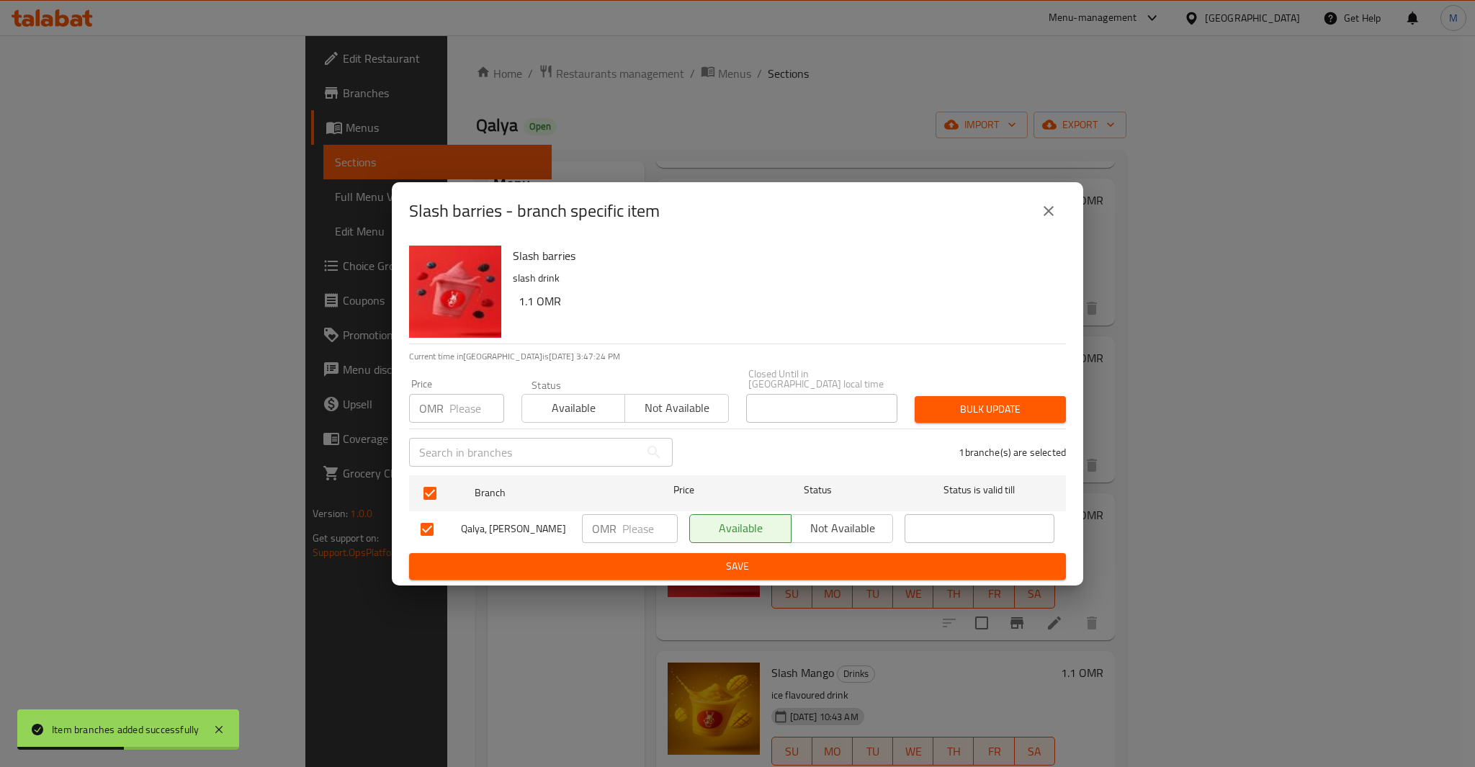
click at [463, 407] on input "number" at bounding box center [476, 408] width 55 height 29
paste input "1.1"
click at [915, 396] on button "Bulk update" at bounding box center [990, 409] width 151 height 27
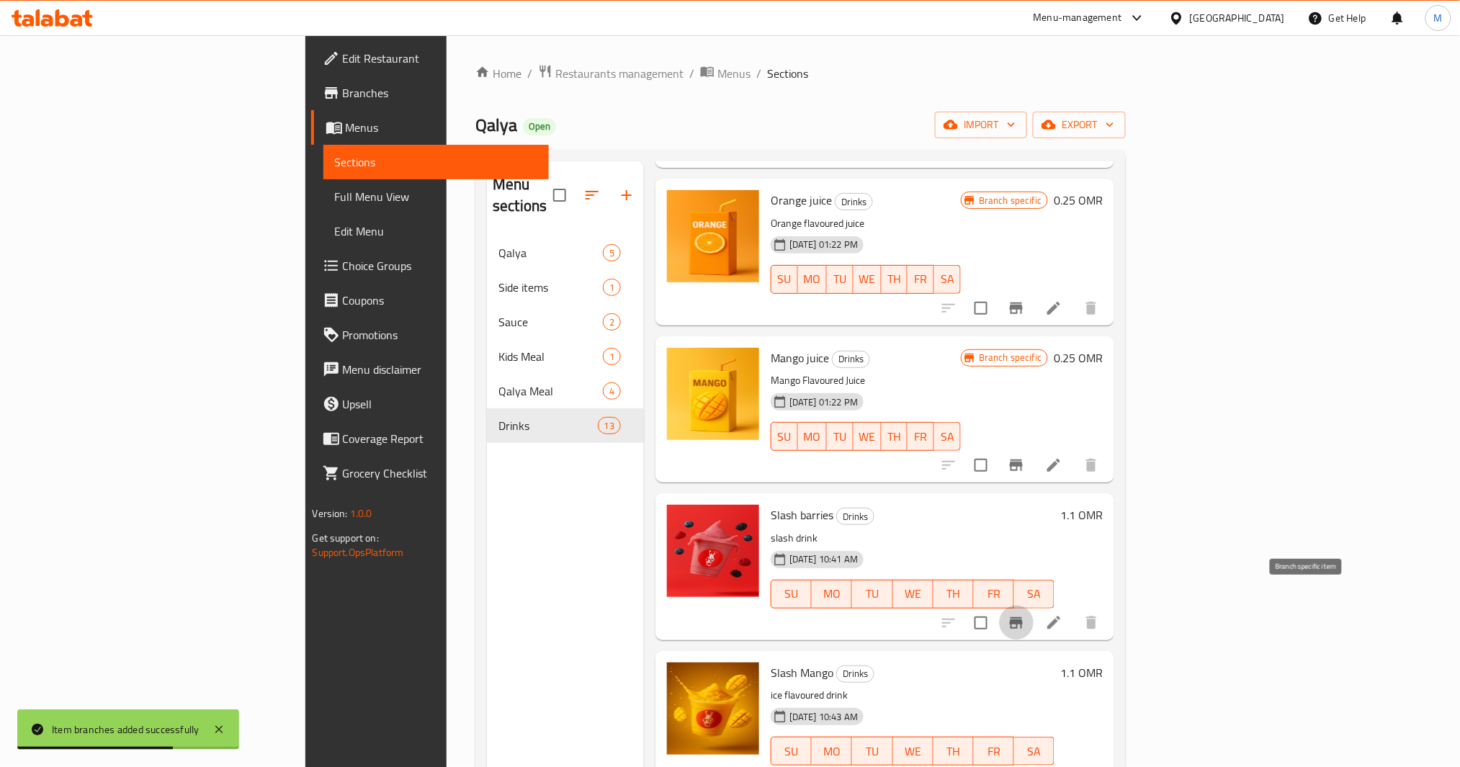
click at [1023, 617] on icon "Branch-specific-item" at bounding box center [1016, 623] width 13 height 12
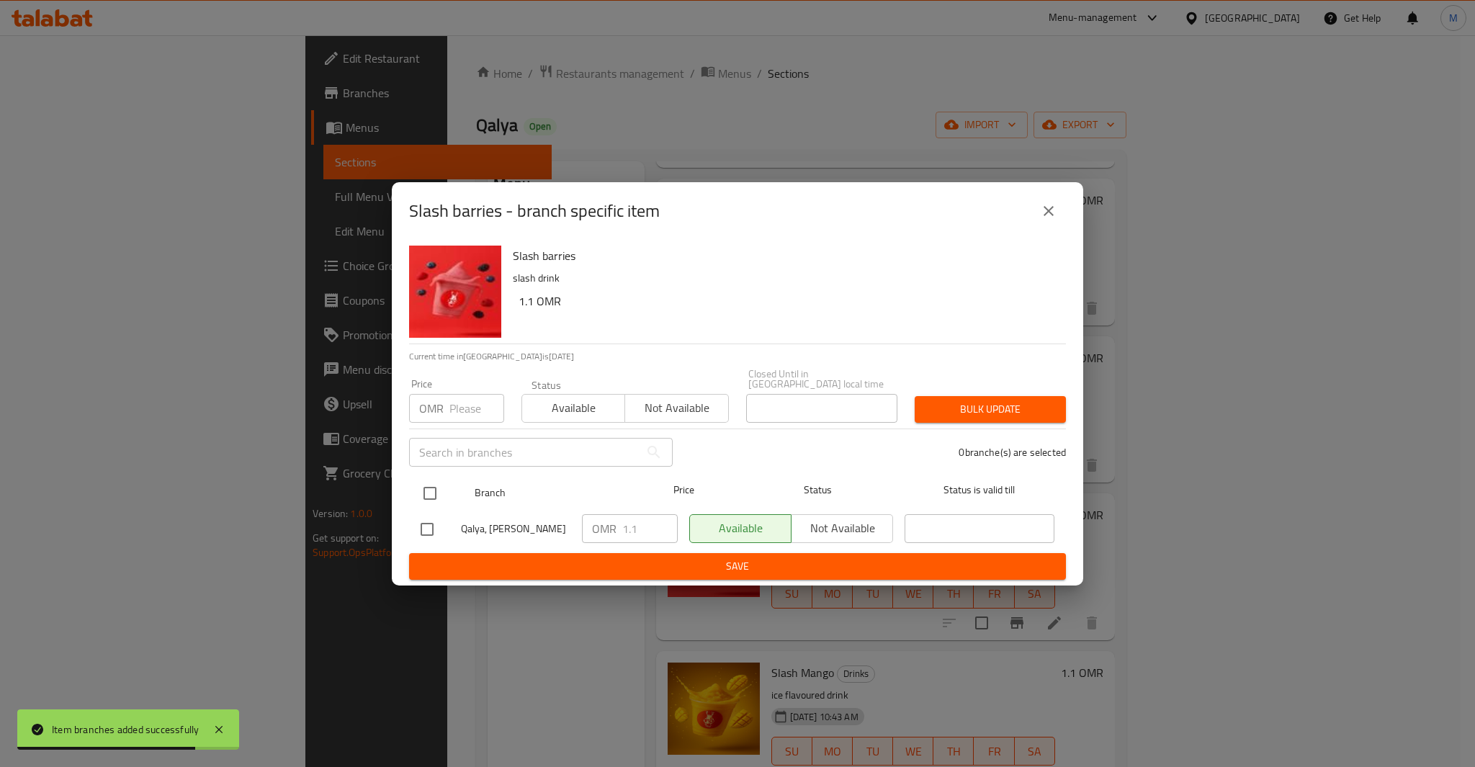
click at [442, 493] on input "checkbox" at bounding box center [430, 493] width 30 height 30
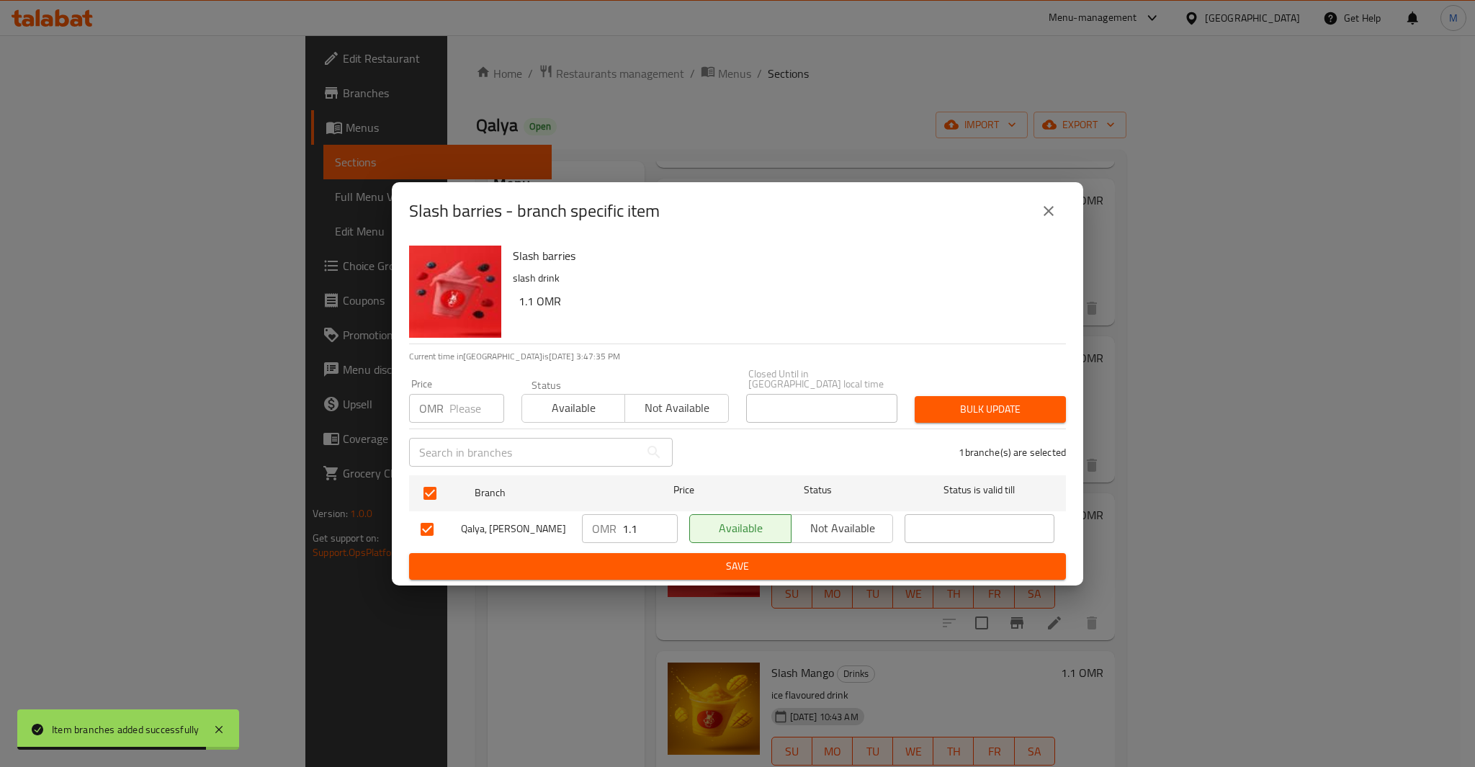
click at [465, 403] on input "number" at bounding box center [476, 408] width 55 height 29
paste input "1.1"
click at [915, 396] on button "Bulk update" at bounding box center [990, 409] width 151 height 27
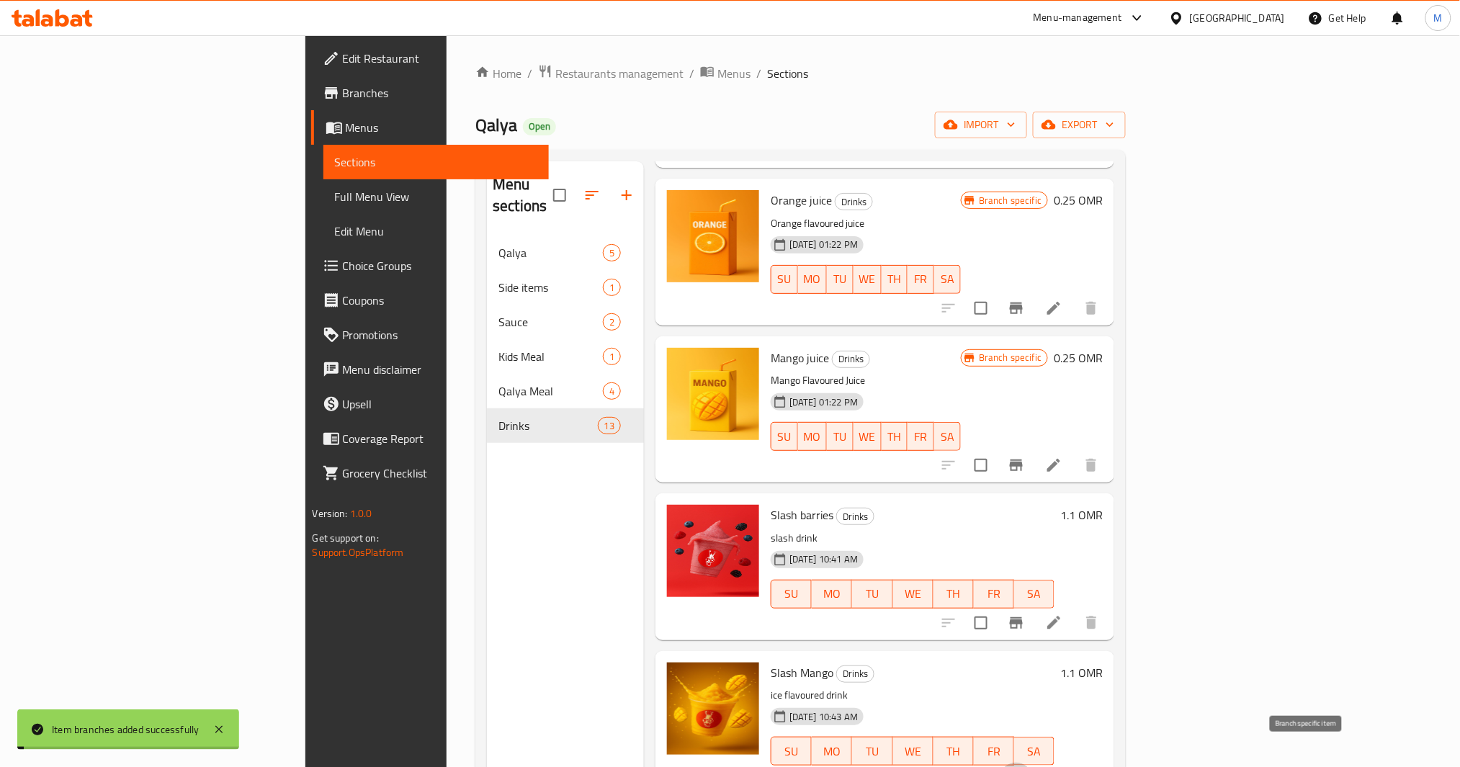
click at [1023, 766] on icon "Branch-specific-item" at bounding box center [1016, 780] width 13 height 12
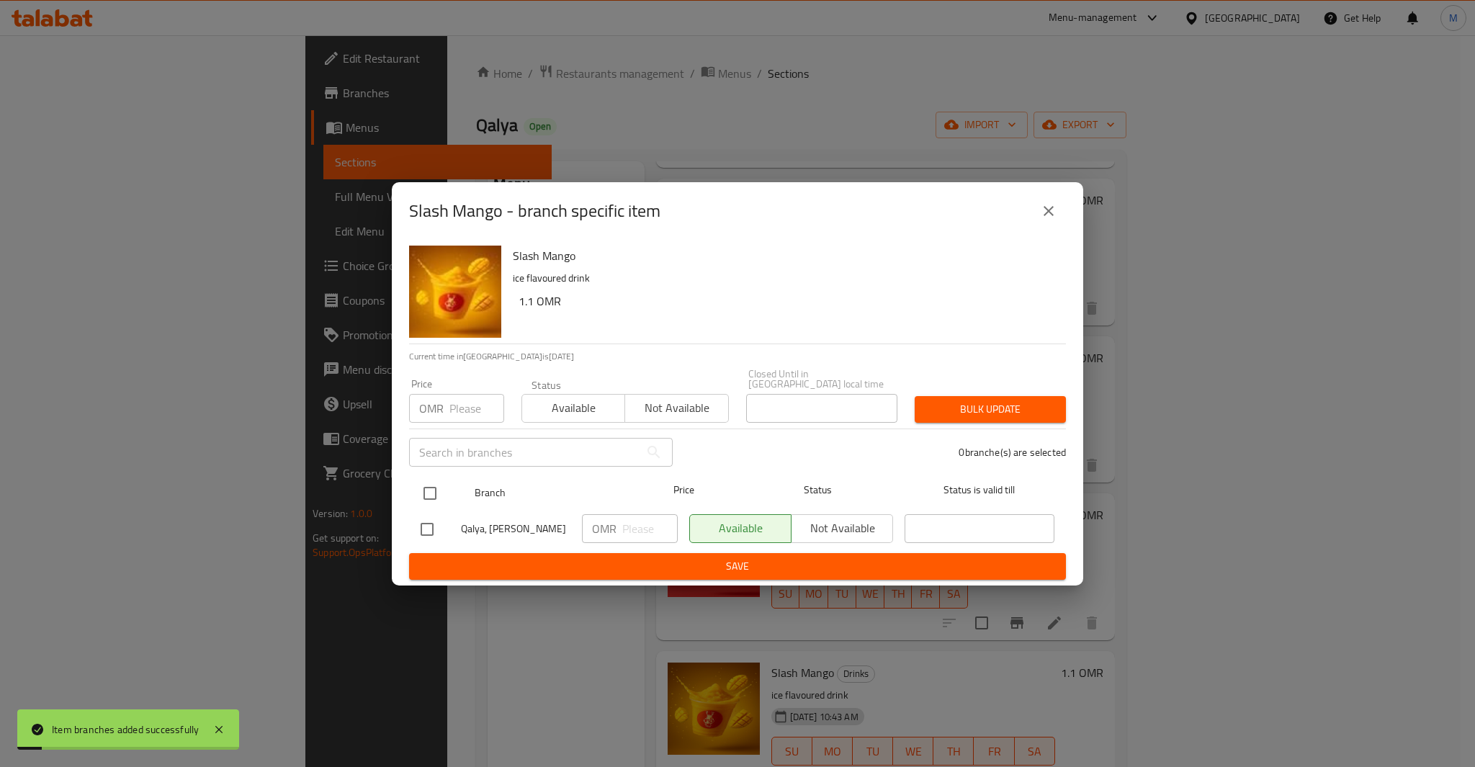
click at [436, 483] on input "checkbox" at bounding box center [430, 493] width 30 height 30
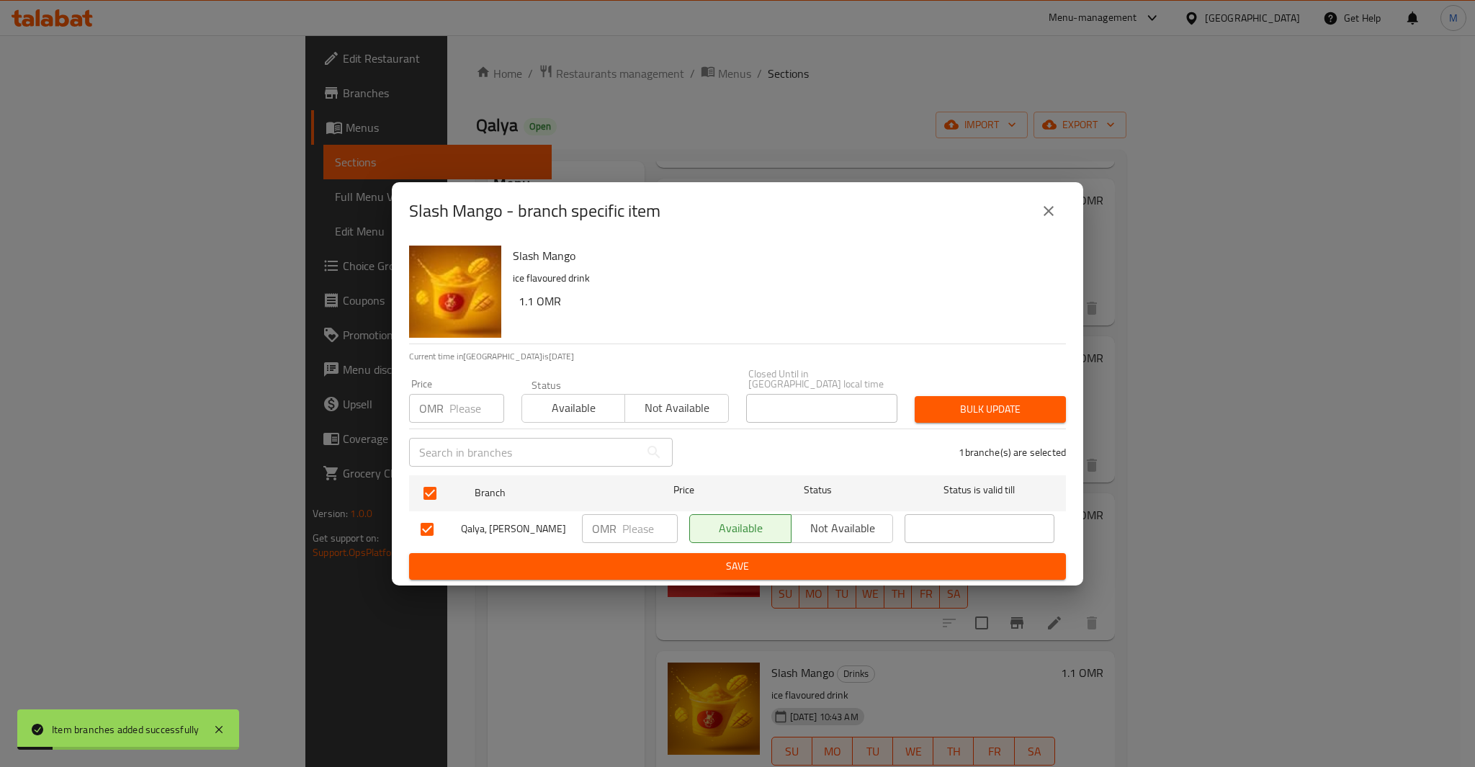
click at [453, 380] on div "Price OMR Price" at bounding box center [456, 401] width 95 height 44
click at [468, 408] on input "number" at bounding box center [476, 408] width 55 height 29
paste input "1.1"
click at [915, 396] on button "Bulk update" at bounding box center [990, 409] width 151 height 27
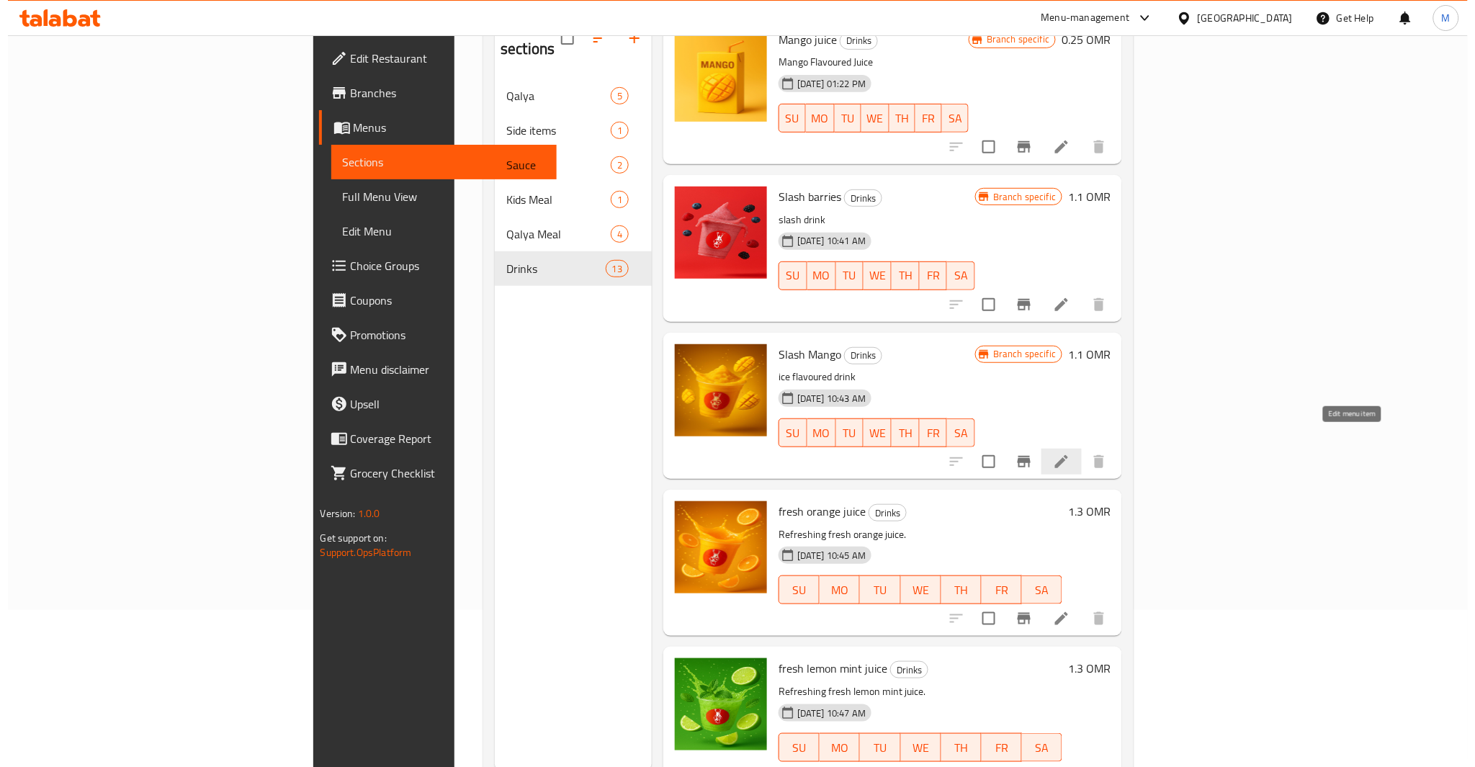
scroll to position [202, 0]
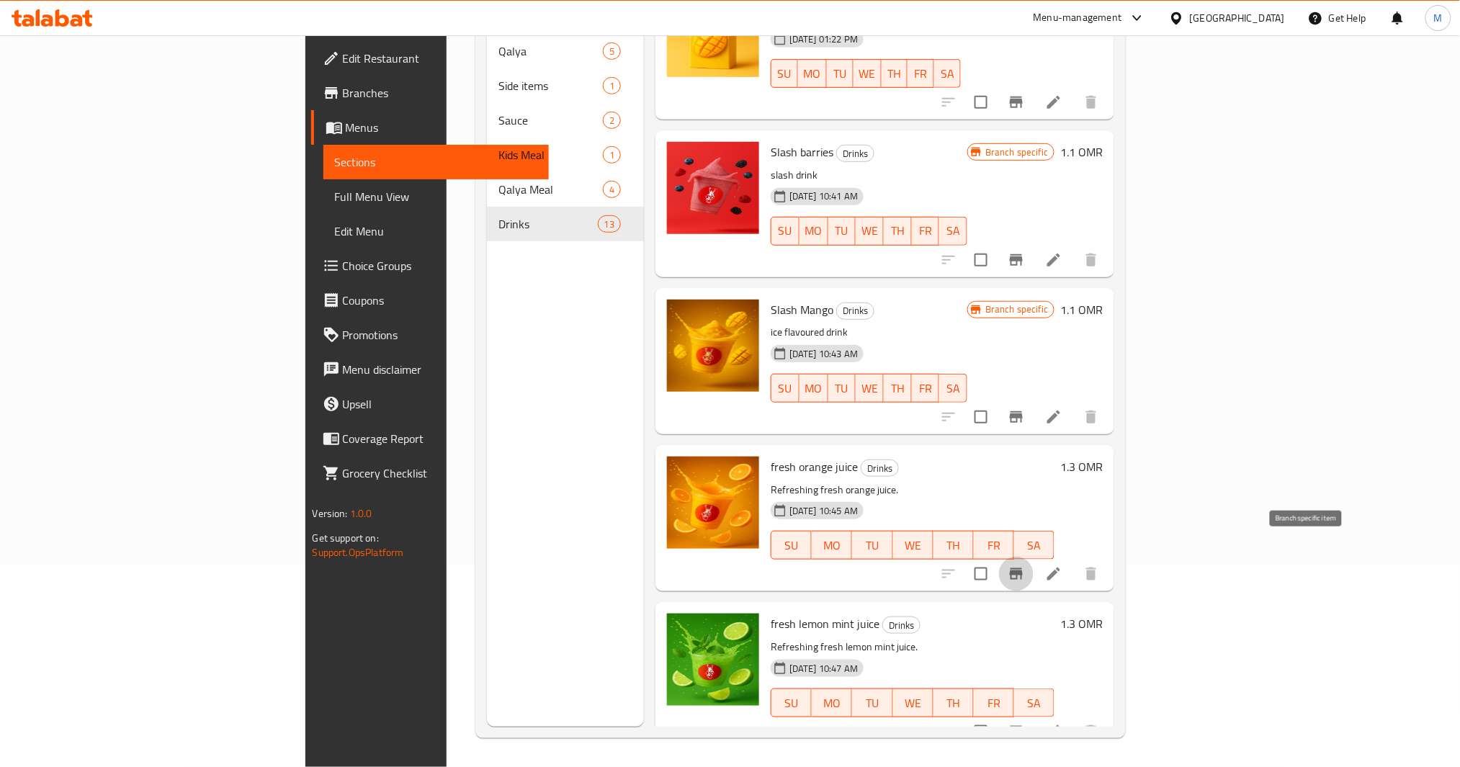
click at [1023, 568] on icon "Branch-specific-item" at bounding box center [1016, 574] width 13 height 12
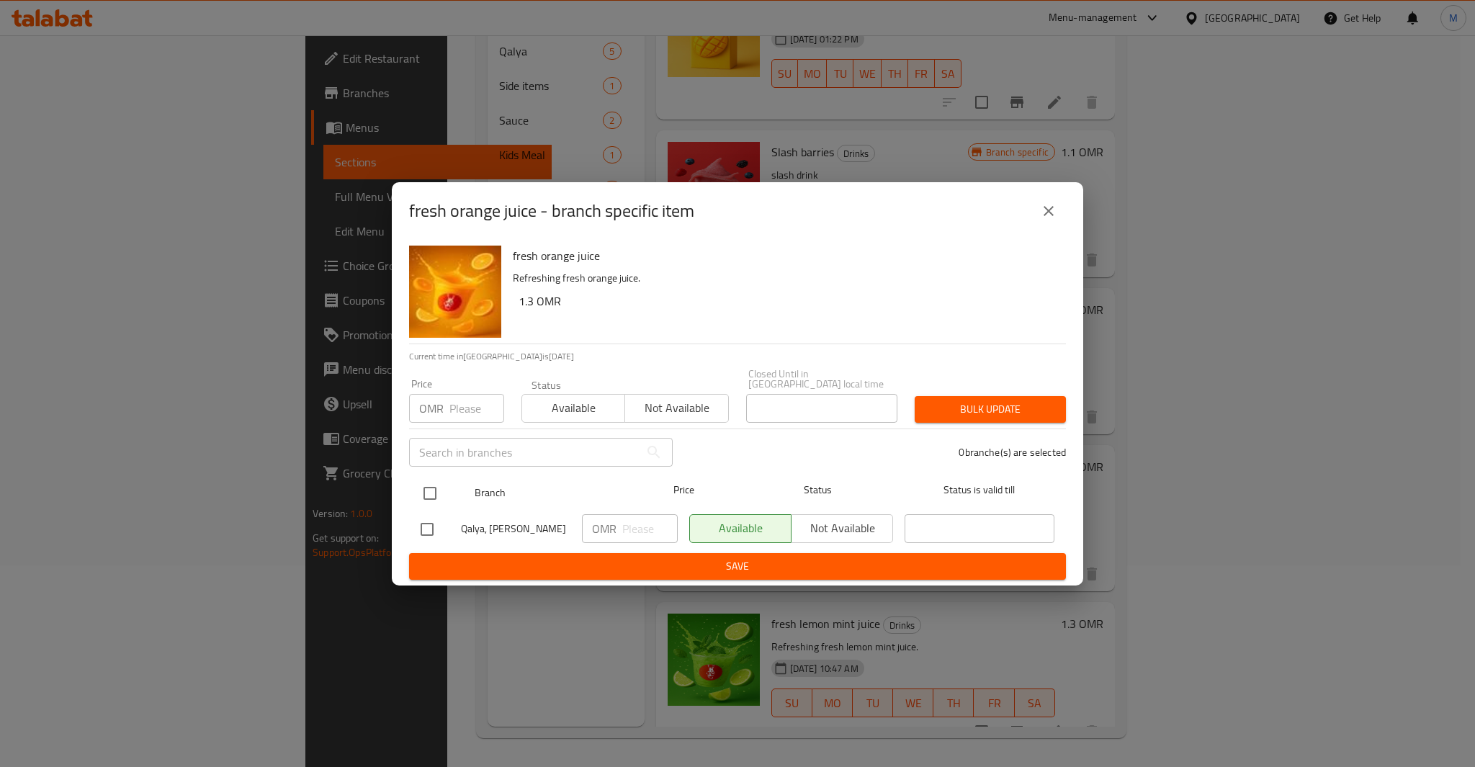
click at [443, 486] on input "checkbox" at bounding box center [430, 493] width 30 height 30
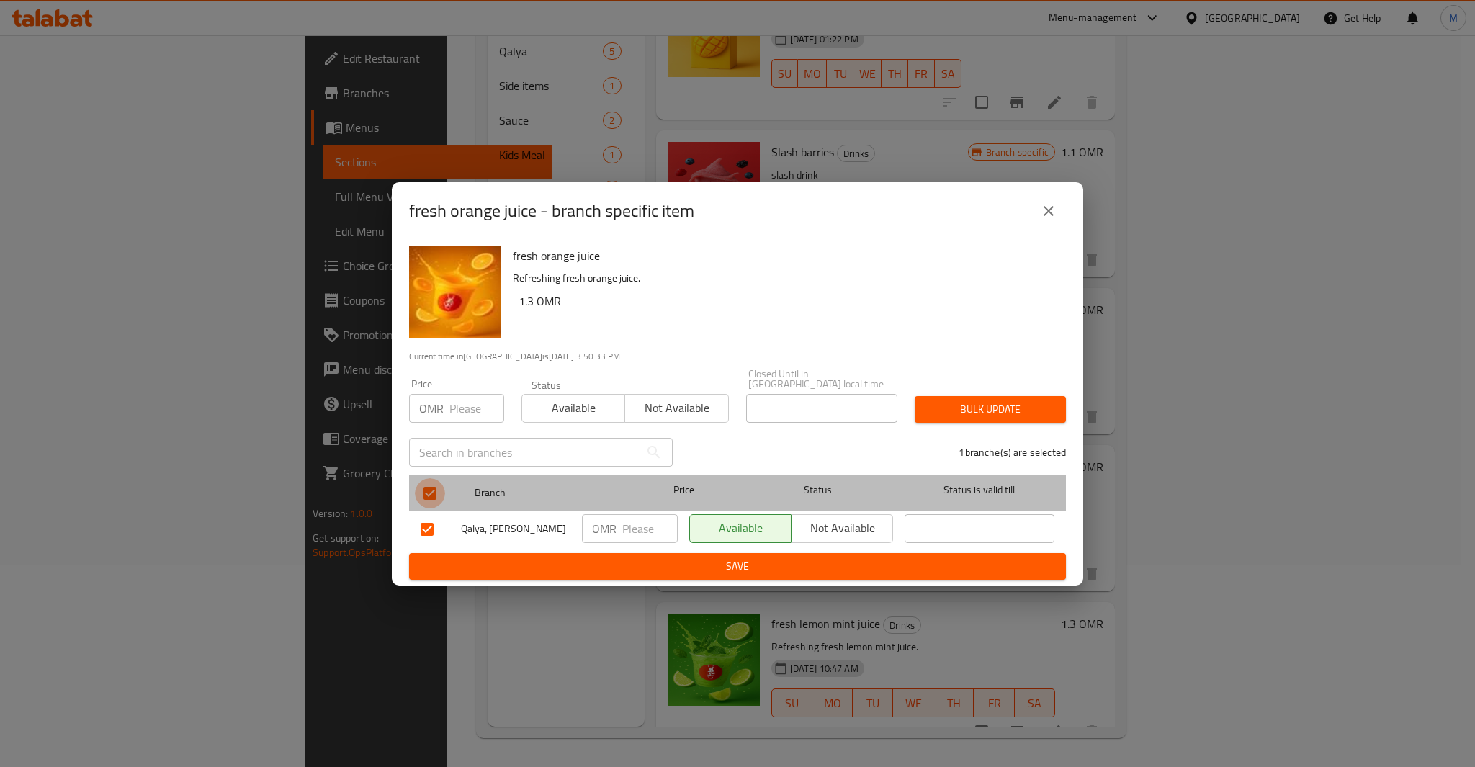
click at [435, 485] on input "checkbox" at bounding box center [430, 493] width 30 height 30
click at [438, 484] on input "checkbox" at bounding box center [430, 493] width 30 height 30
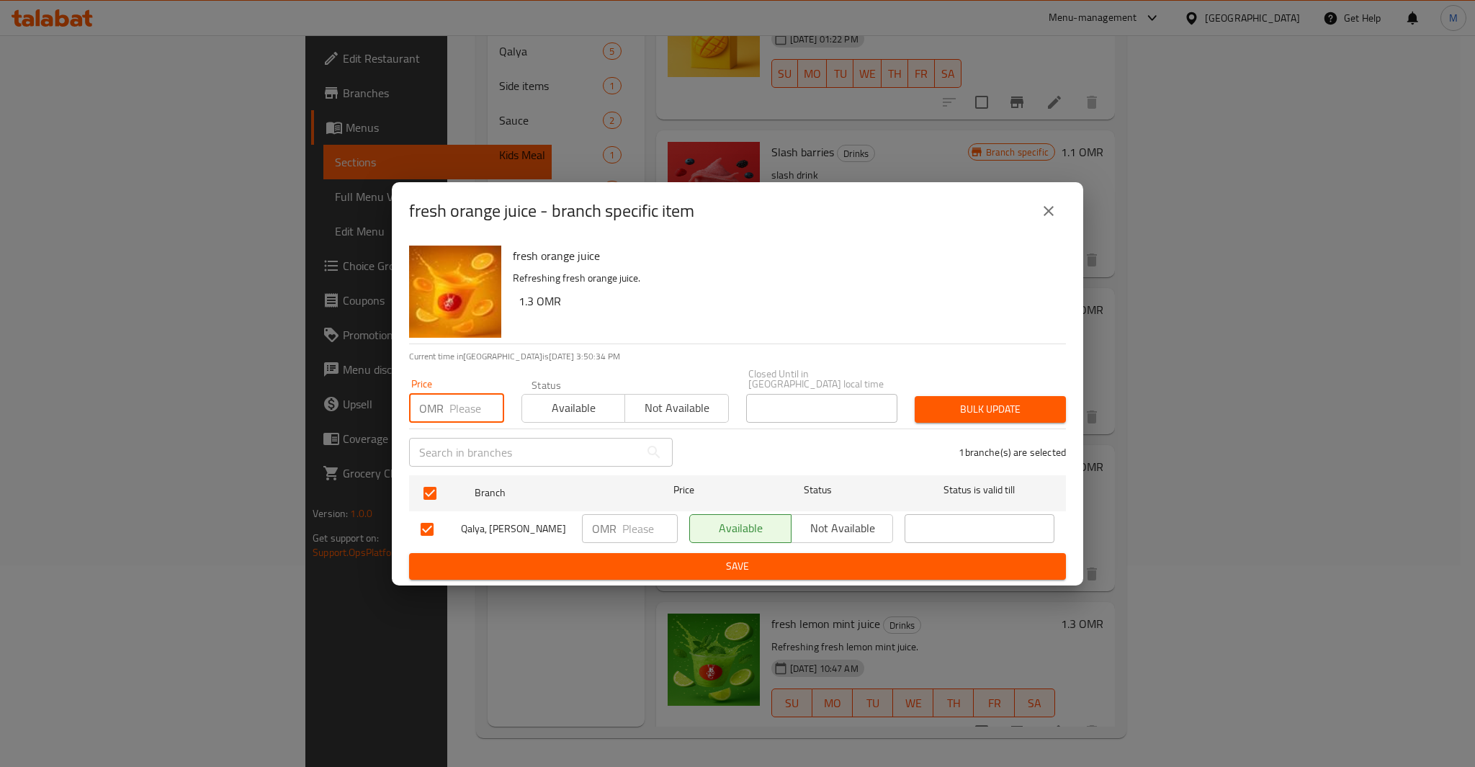
click at [460, 413] on input "number" at bounding box center [476, 408] width 55 height 29
paste input "1.3"
click at [915, 396] on button "Bulk update" at bounding box center [990, 409] width 151 height 27
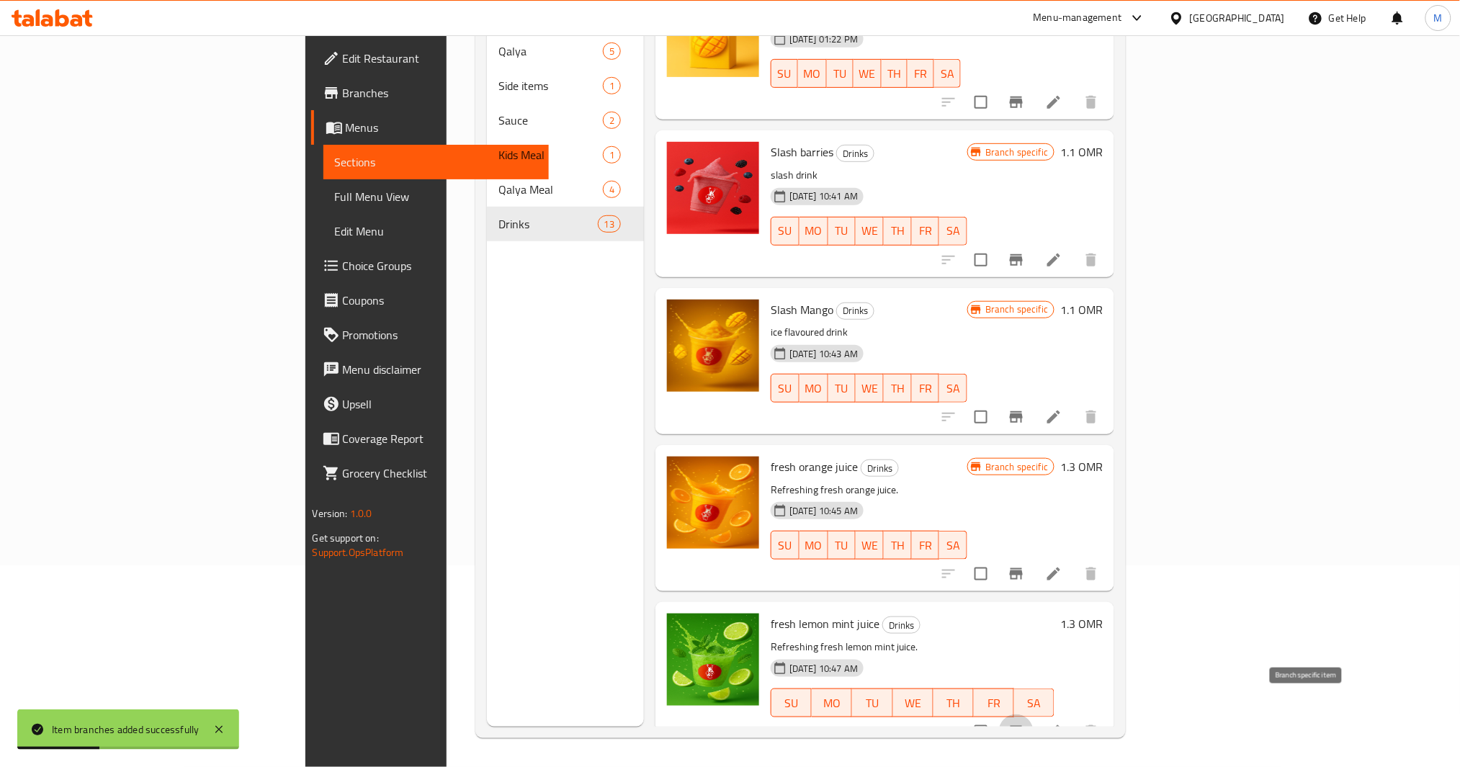
click at [1025, 723] on icon "Branch-specific-item" at bounding box center [1016, 731] width 17 height 17
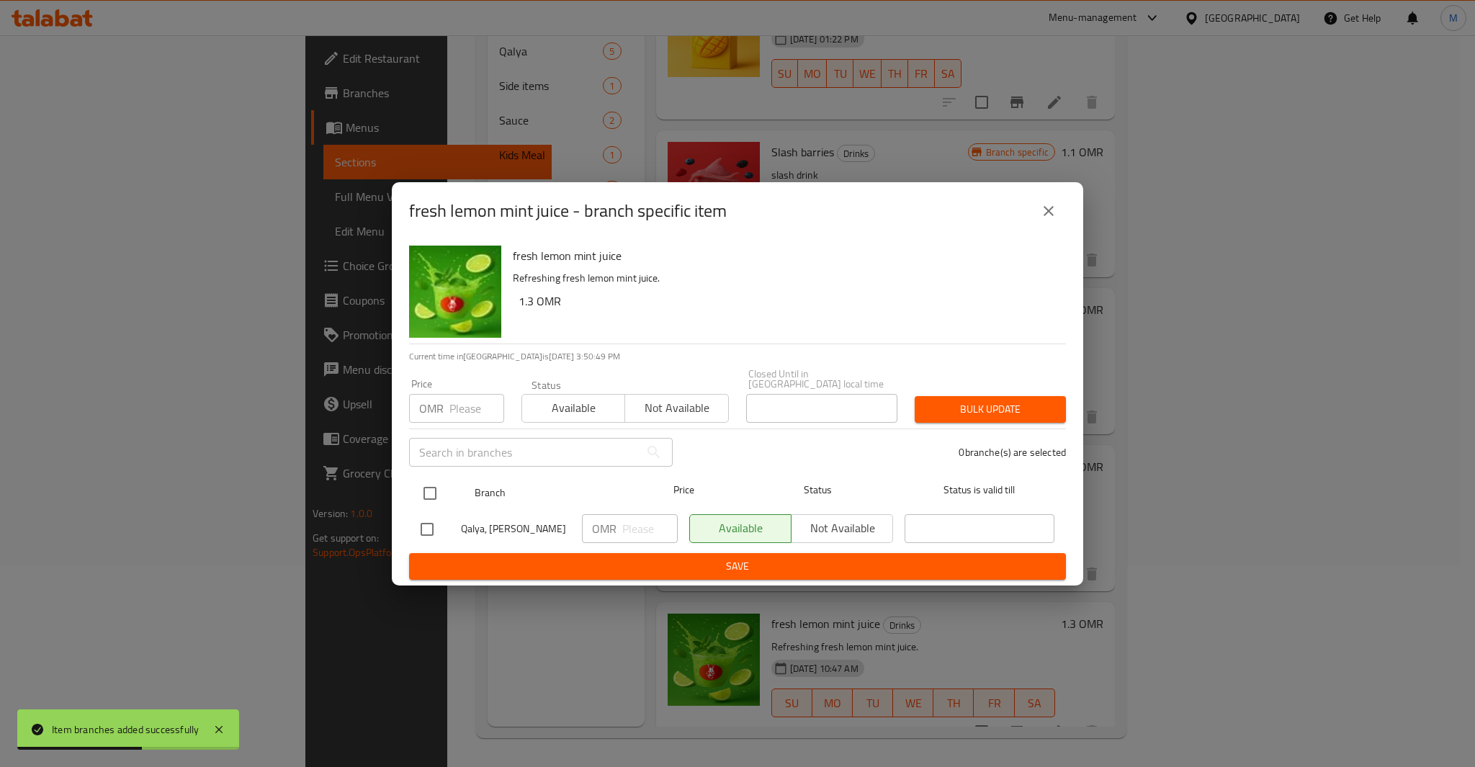
click at [420, 480] on input "checkbox" at bounding box center [430, 493] width 30 height 30
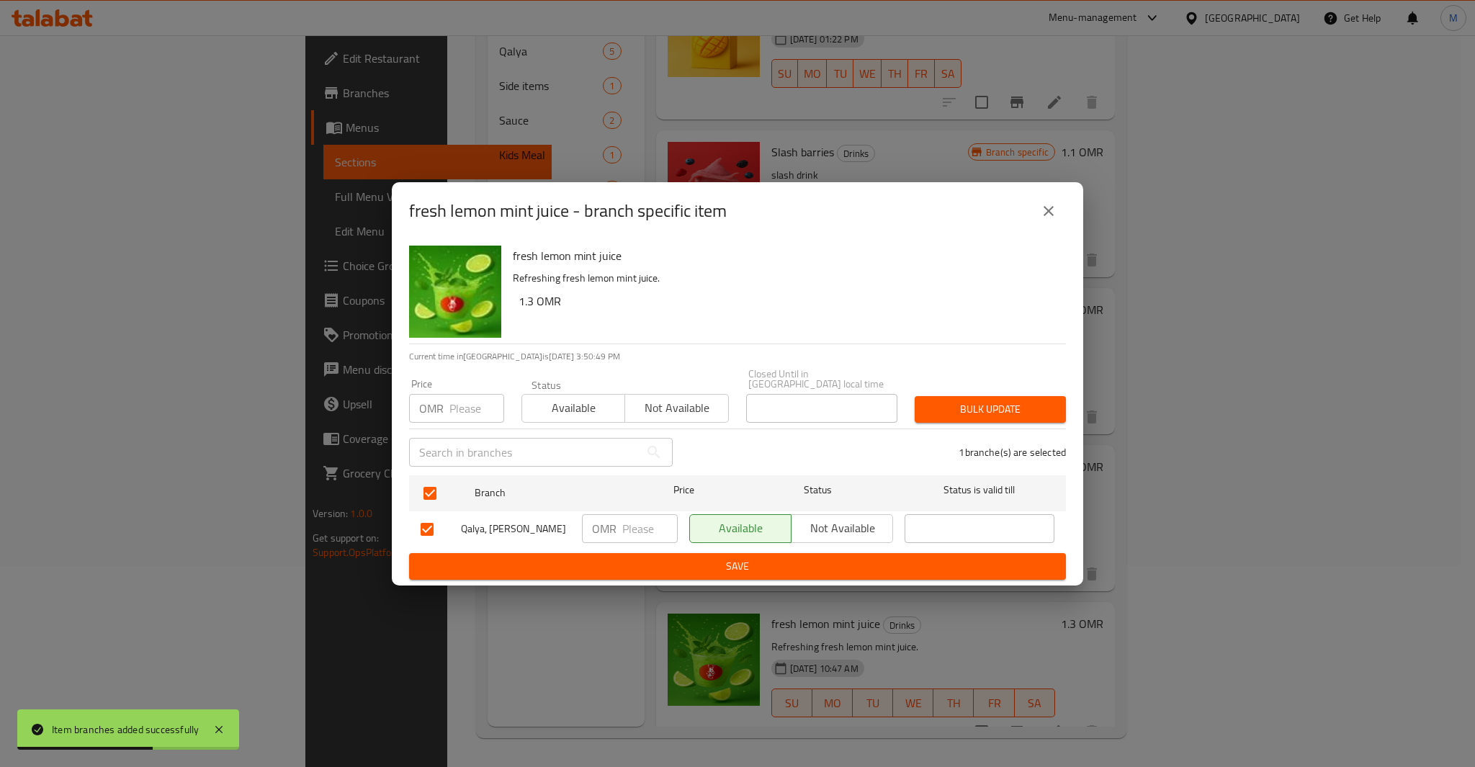
paste input "1.3"
click at [459, 416] on input "1.3" at bounding box center [476, 408] width 55 height 29
click at [915, 396] on button "Bulk update" at bounding box center [990, 409] width 151 height 27
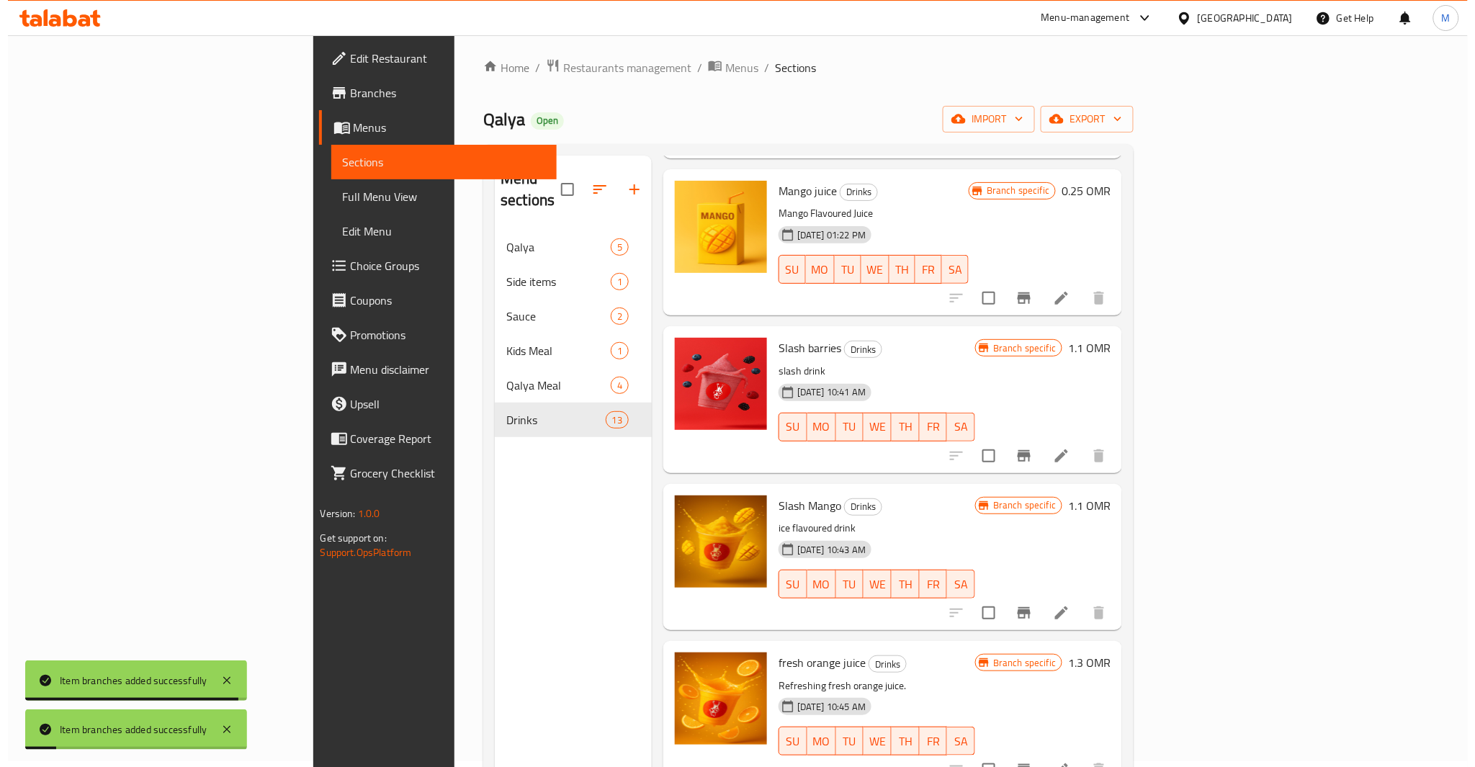
scroll to position [0, 0]
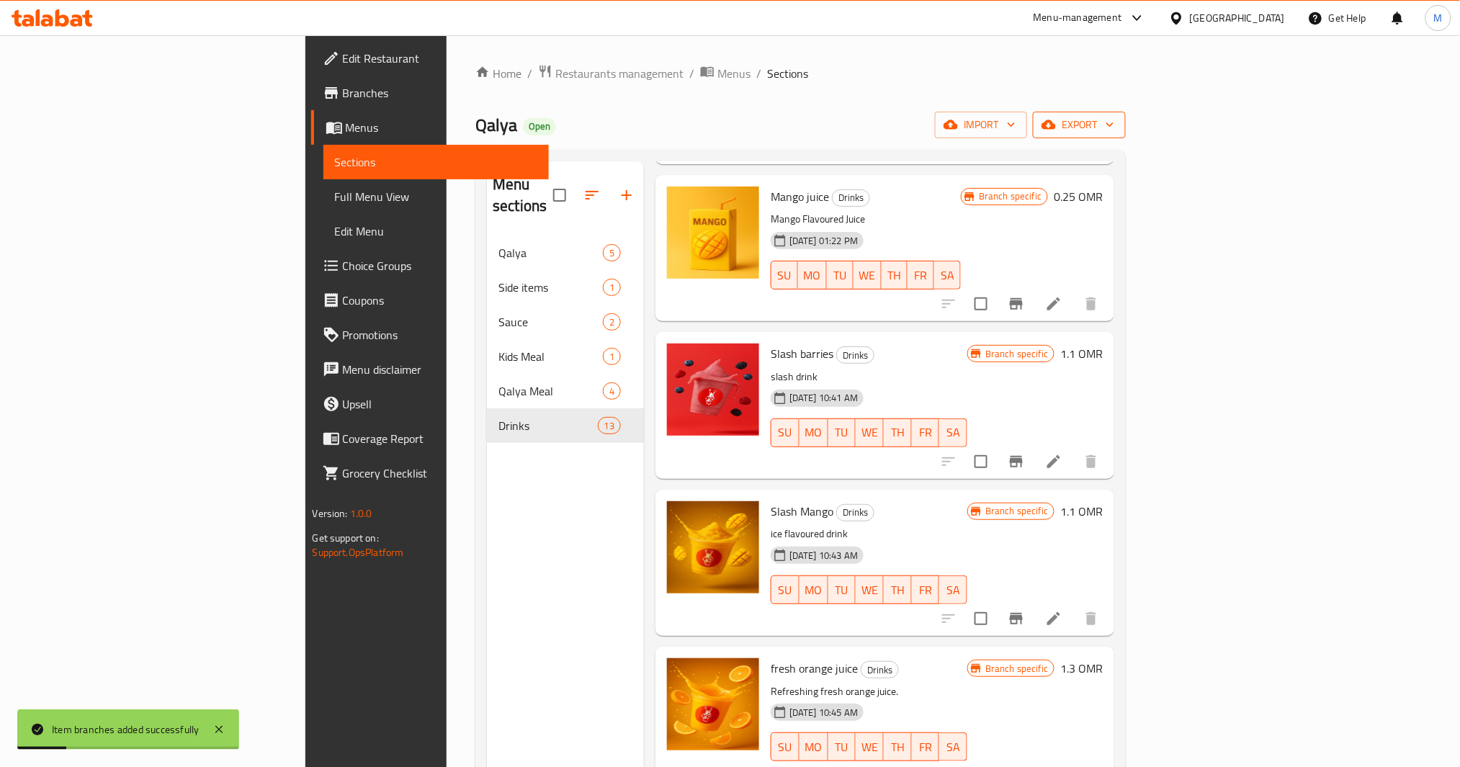
click at [1114, 122] on span "export" at bounding box center [1079, 125] width 70 height 18
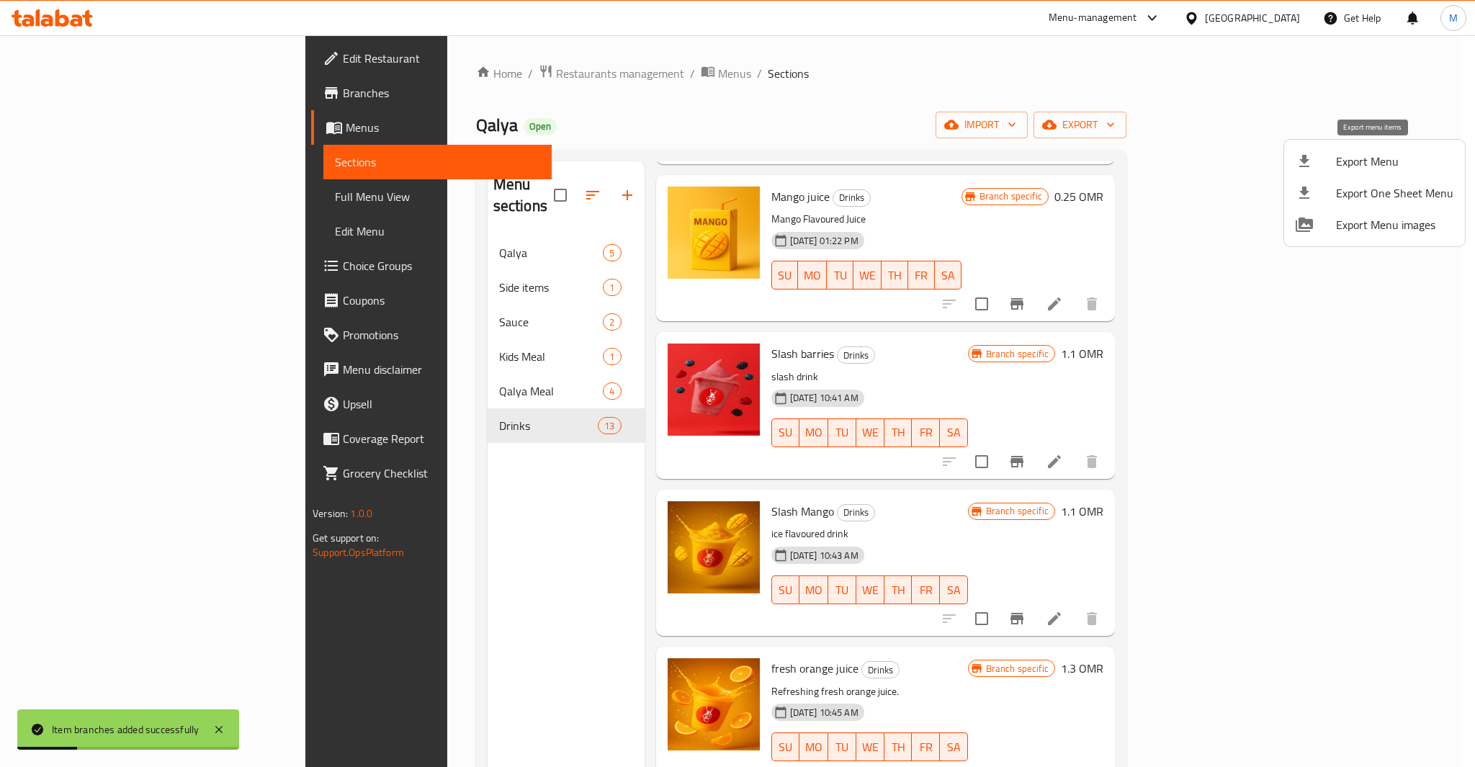
click at [1351, 158] on span "Export Menu" at bounding box center [1394, 161] width 117 height 17
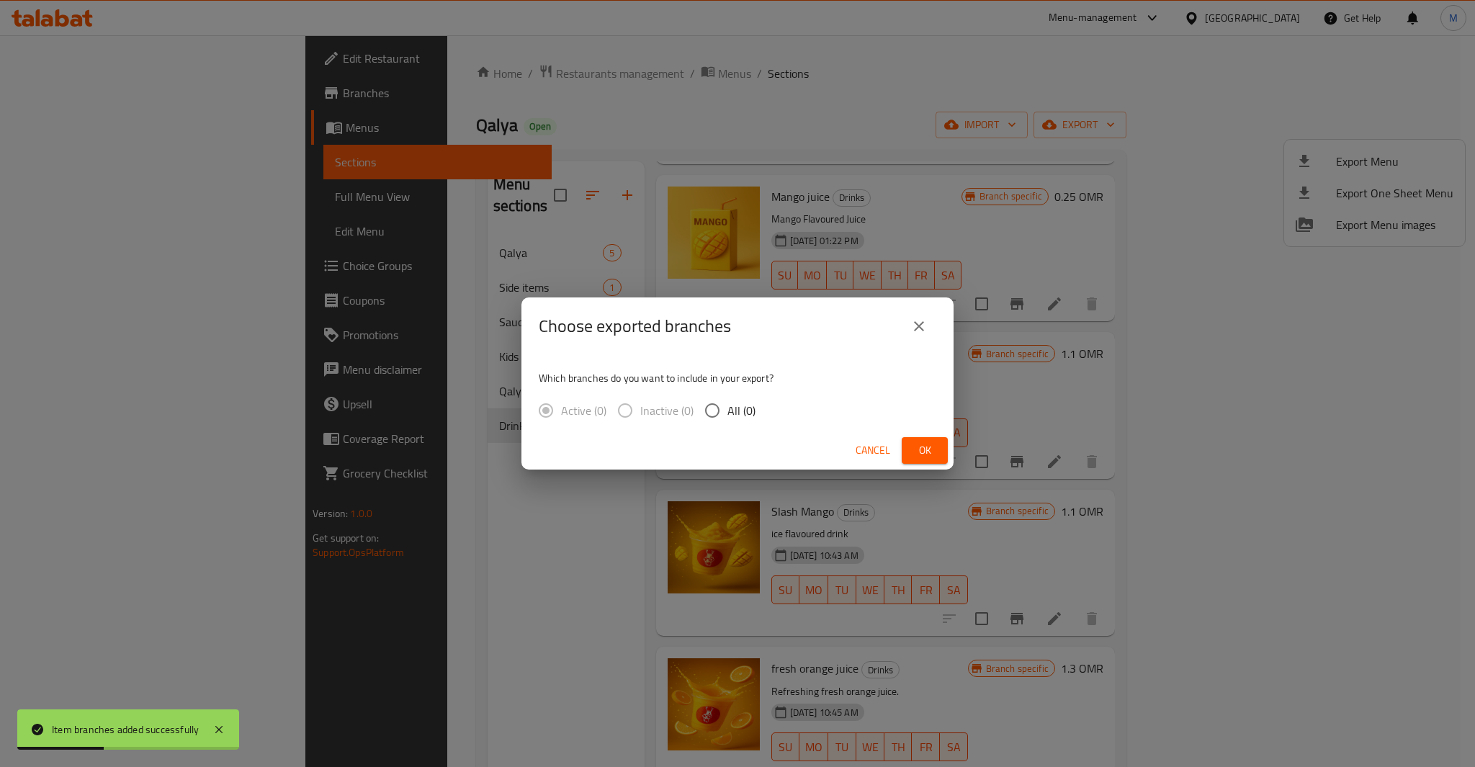
click at [728, 410] on span "All (0)" at bounding box center [742, 410] width 28 height 17
click at [728, 410] on input "All (0)" at bounding box center [712, 410] width 30 height 30
click at [734, 346] on div "Choose exported branches" at bounding box center [738, 326] width 432 height 58
click at [941, 457] on button "Ok" at bounding box center [925, 450] width 46 height 27
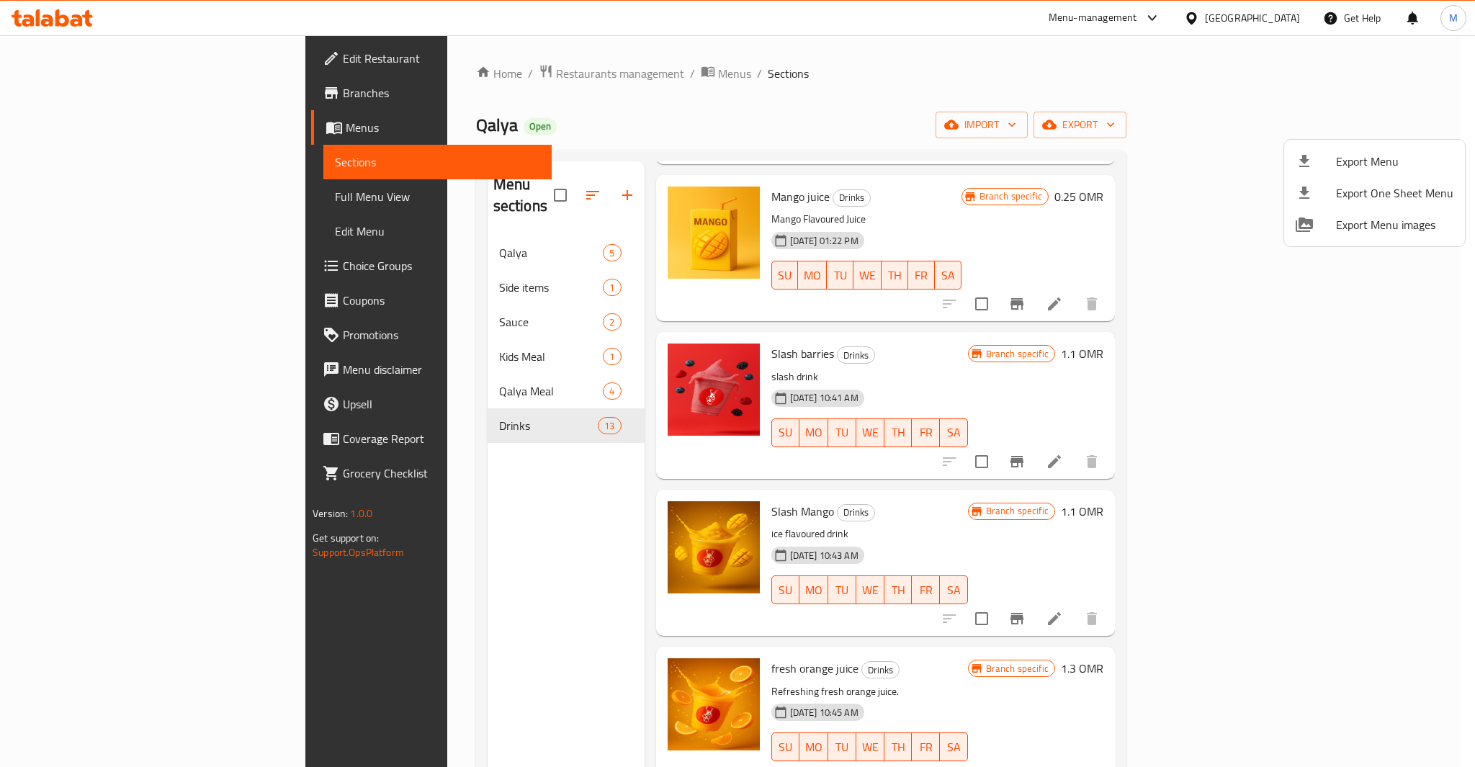
click at [104, 189] on div at bounding box center [737, 383] width 1475 height 767
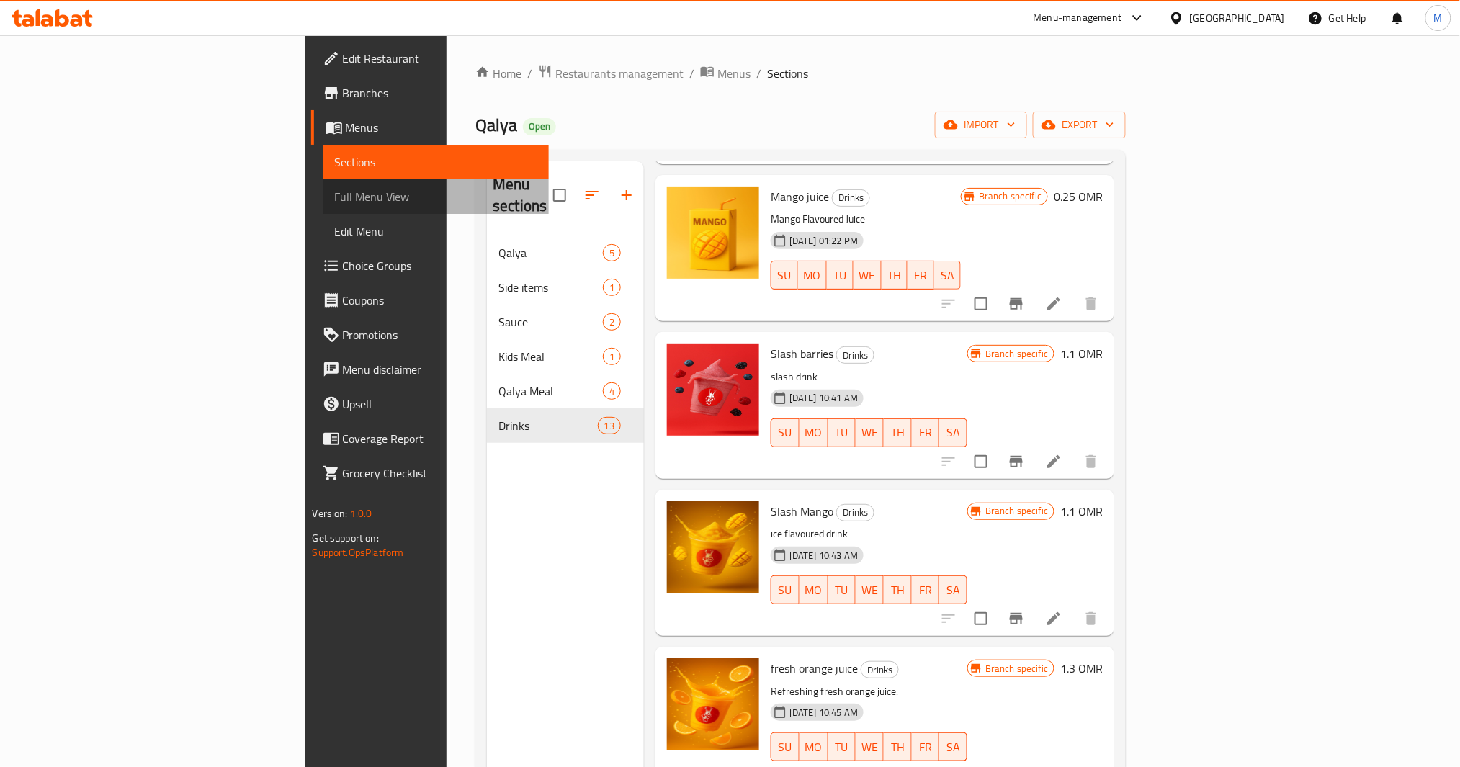
click at [335, 189] on span "Full Menu View" at bounding box center [436, 196] width 203 height 17
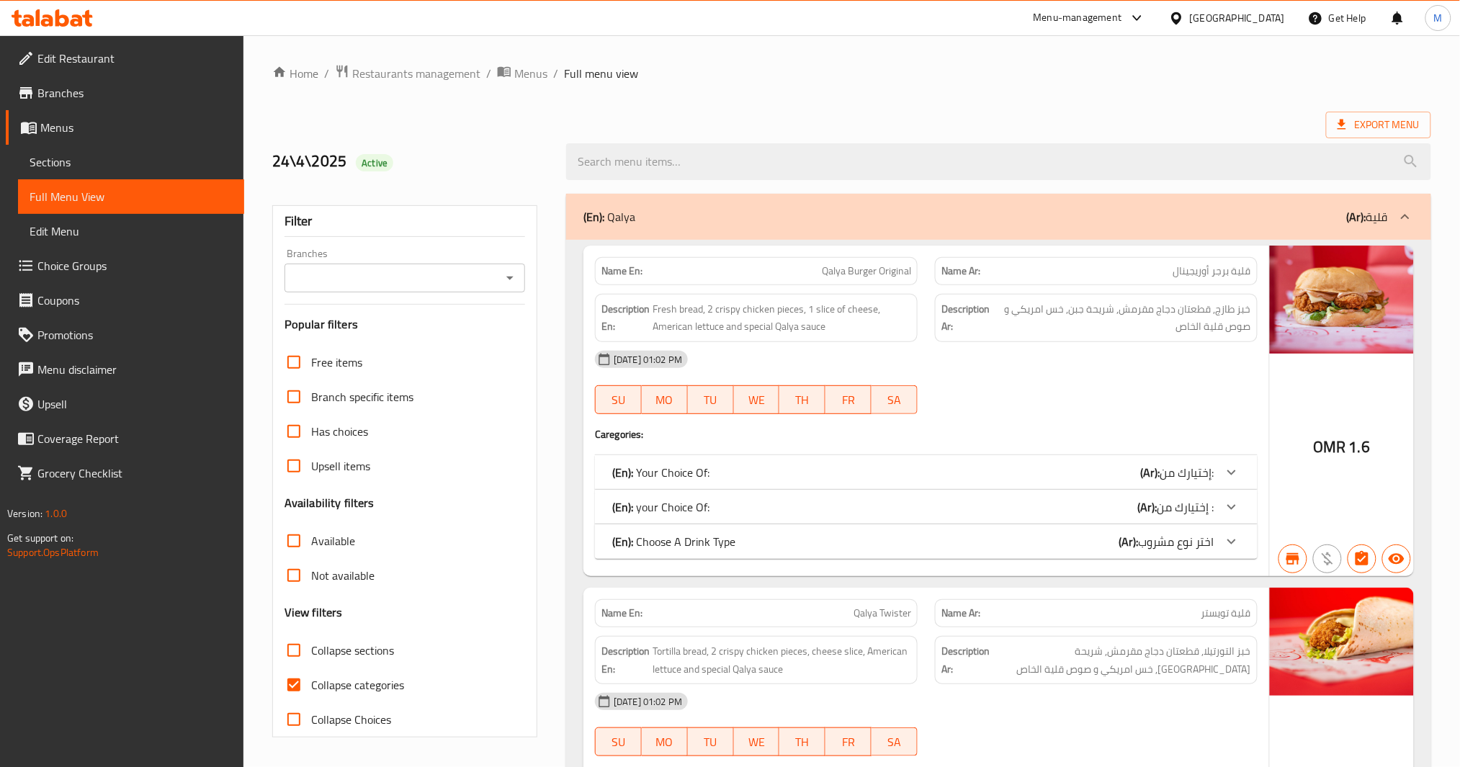
click at [297, 686] on input "Collapse categories" at bounding box center [294, 685] width 35 height 35
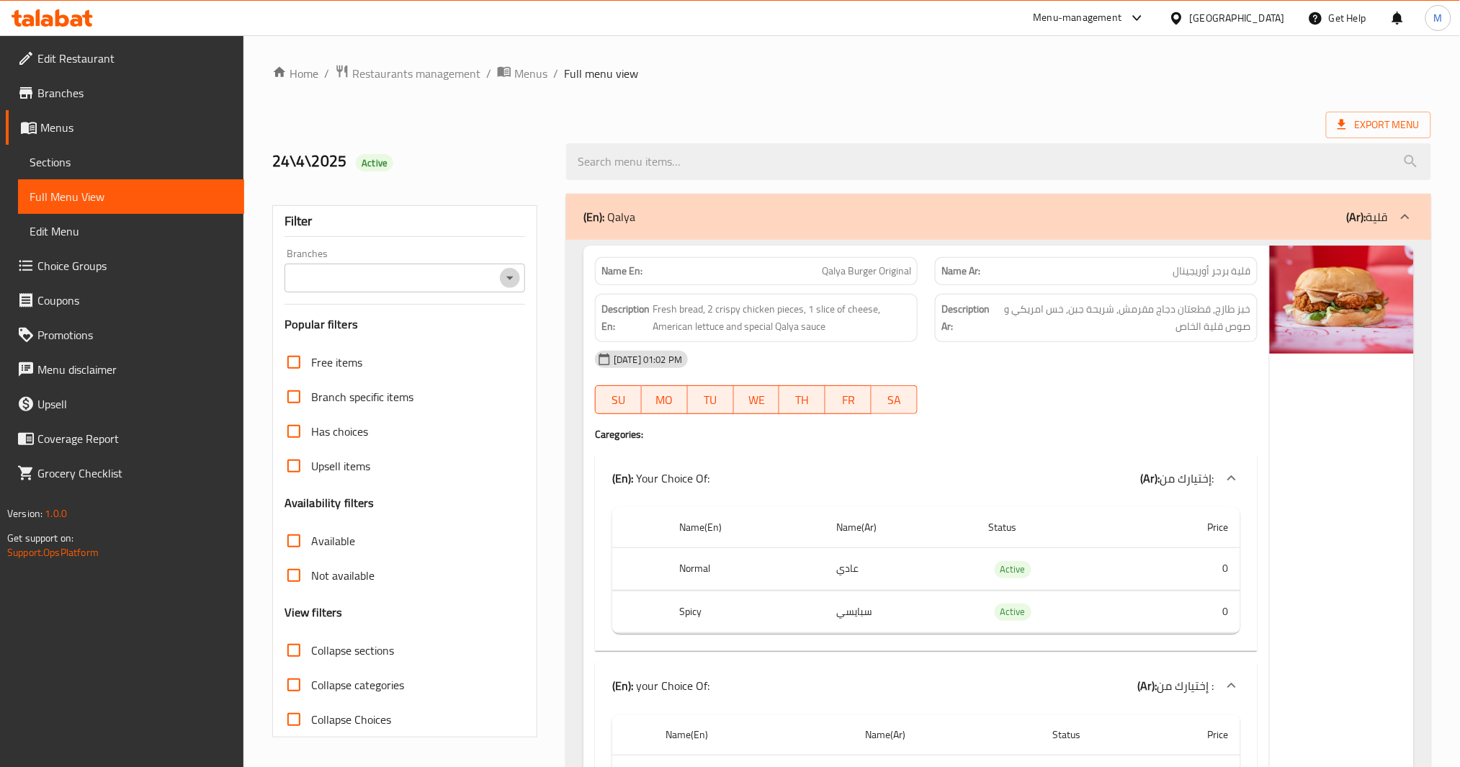
click at [513, 282] on icon "Open" at bounding box center [509, 277] width 17 height 17
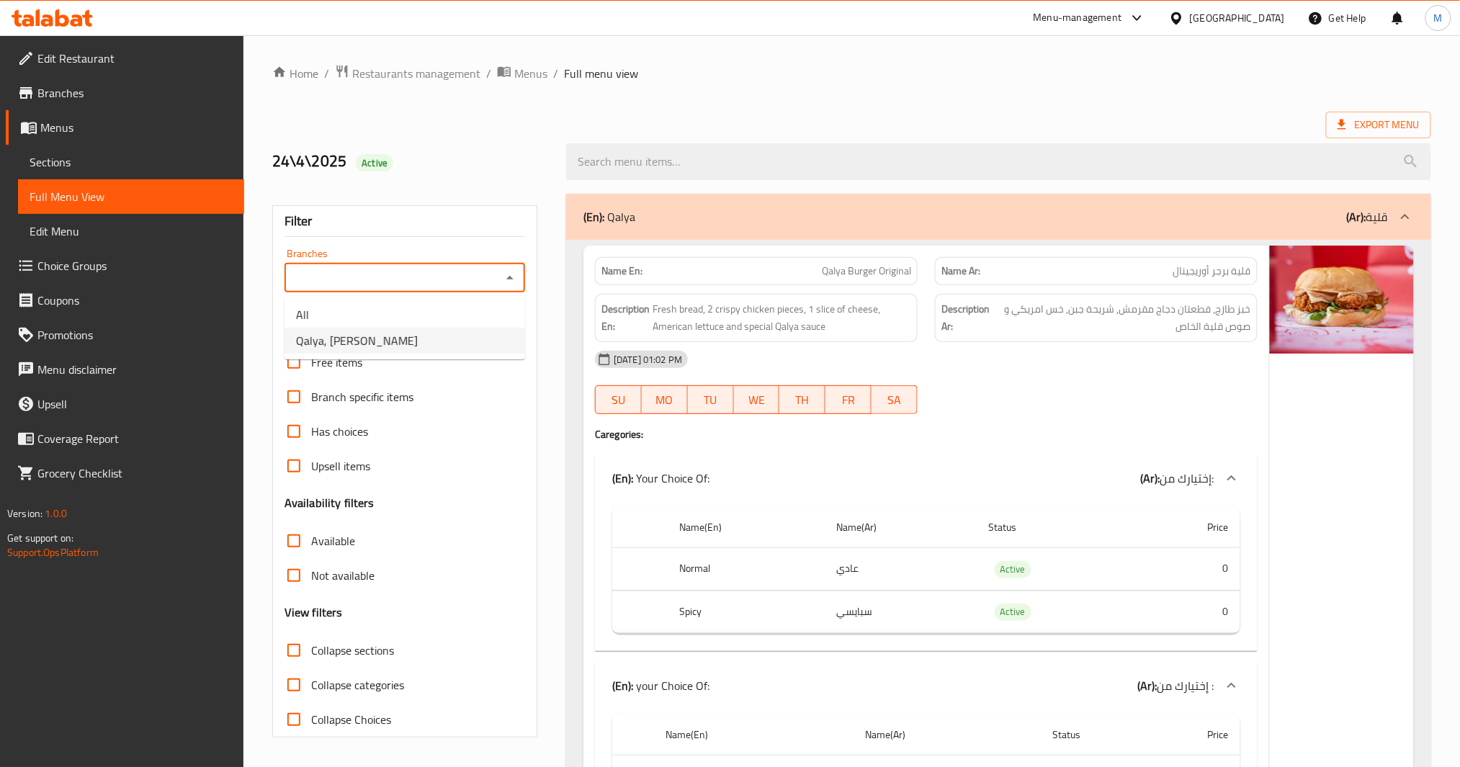
click at [379, 338] on li "Qalya, [PERSON_NAME]" at bounding box center [405, 341] width 241 height 26
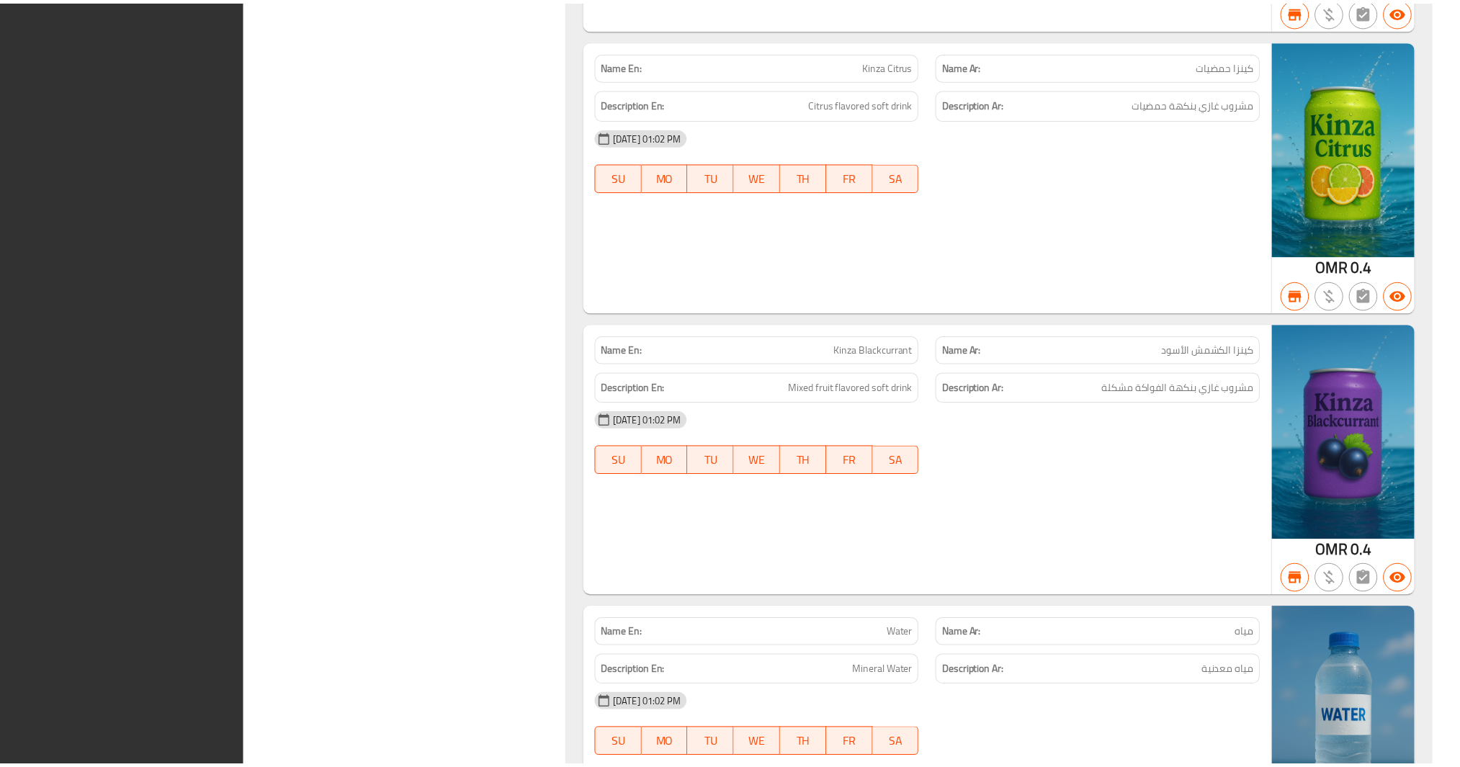
scroll to position [16163, 0]
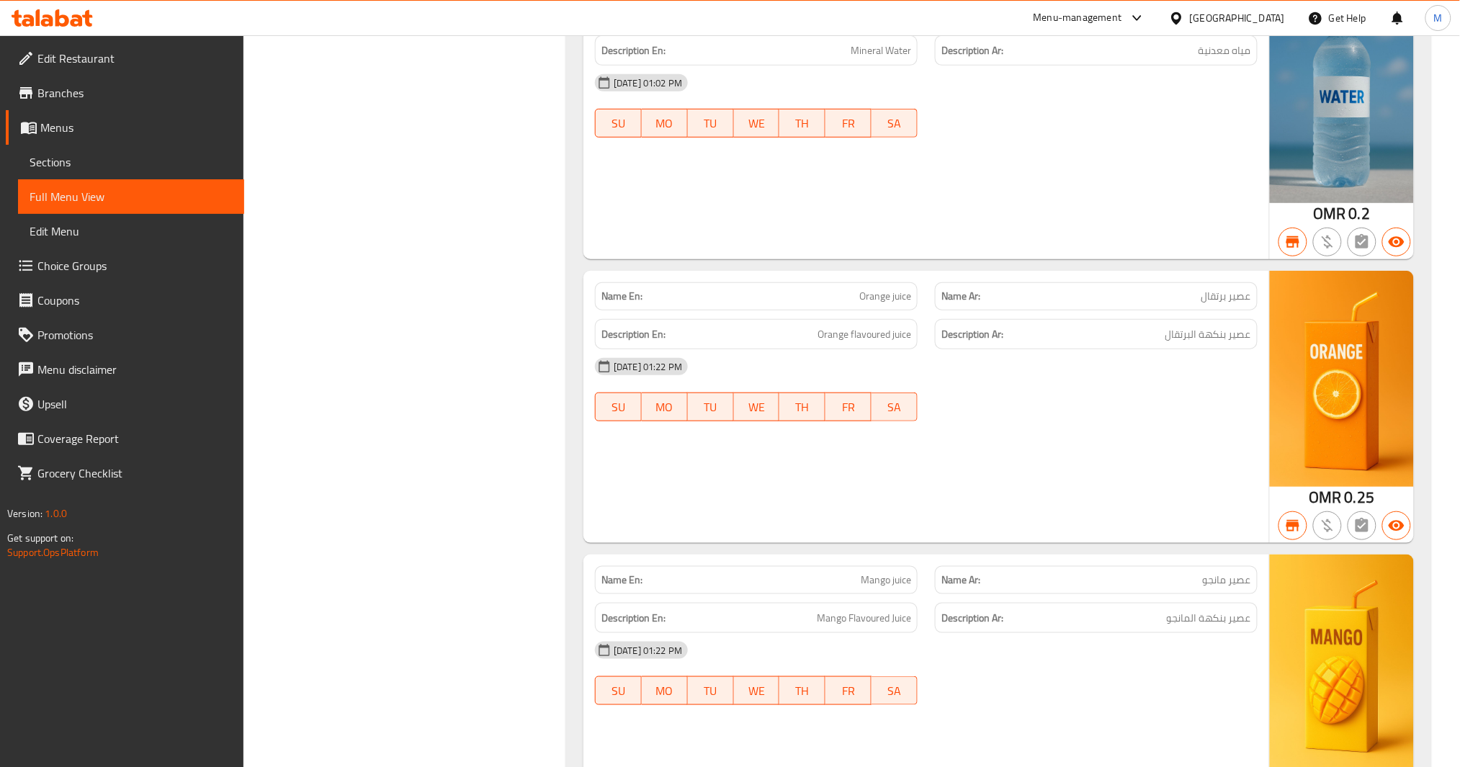
click at [81, 269] on span "Choice Groups" at bounding box center [134, 265] width 195 height 17
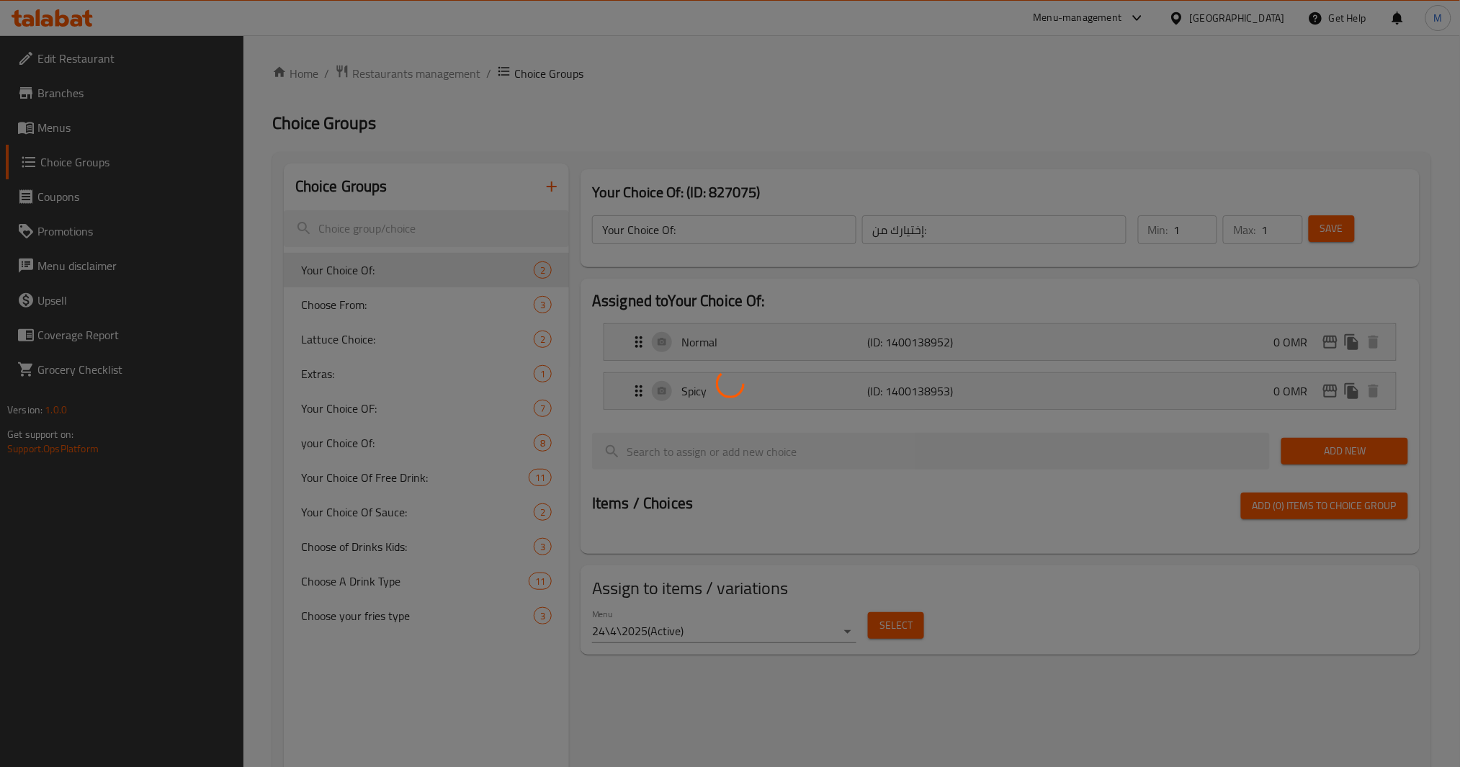
click at [395, 476] on div at bounding box center [730, 383] width 1460 height 767
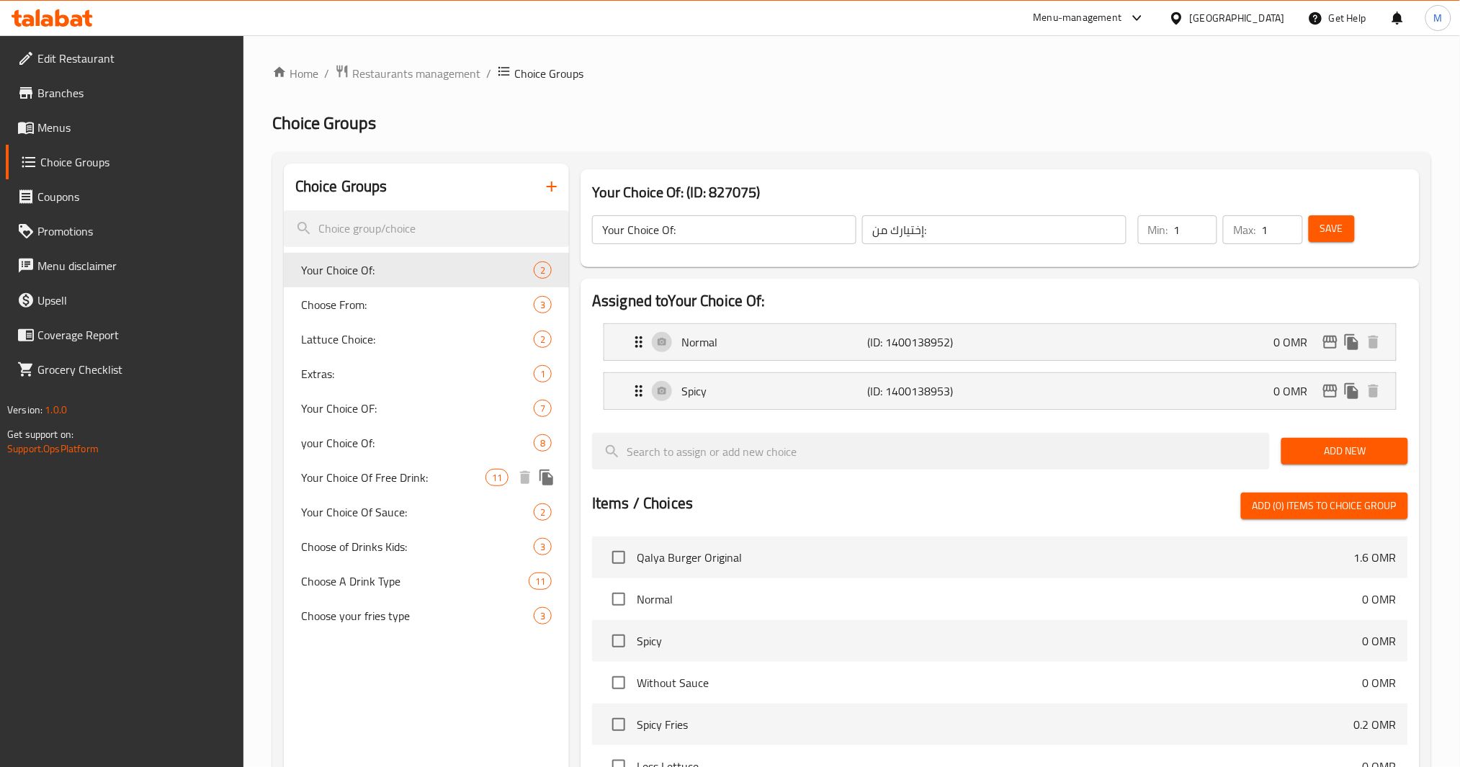
click at [417, 480] on span "Your Choice Of Free Drink:" at bounding box center [393, 477] width 184 height 17
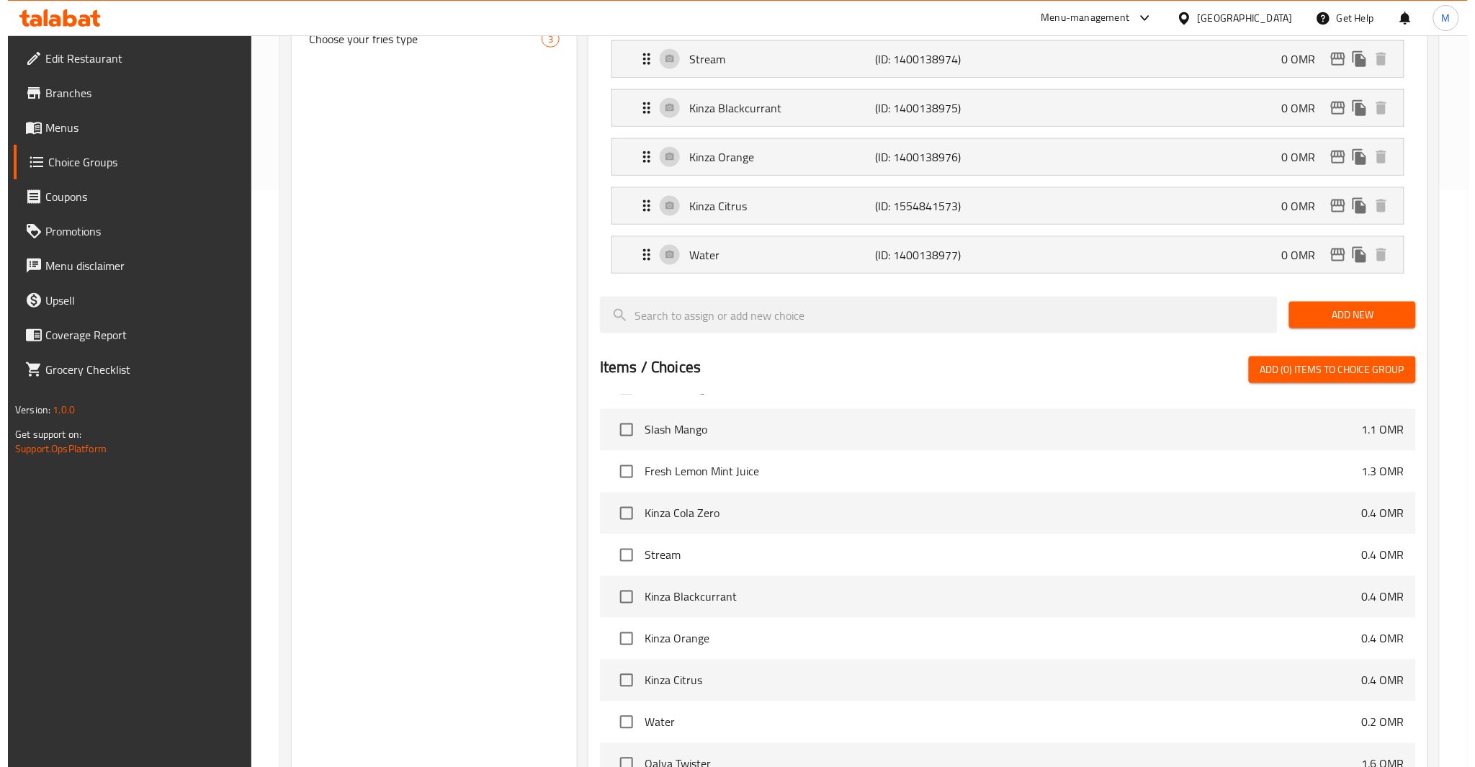
scroll to position [825, 0]
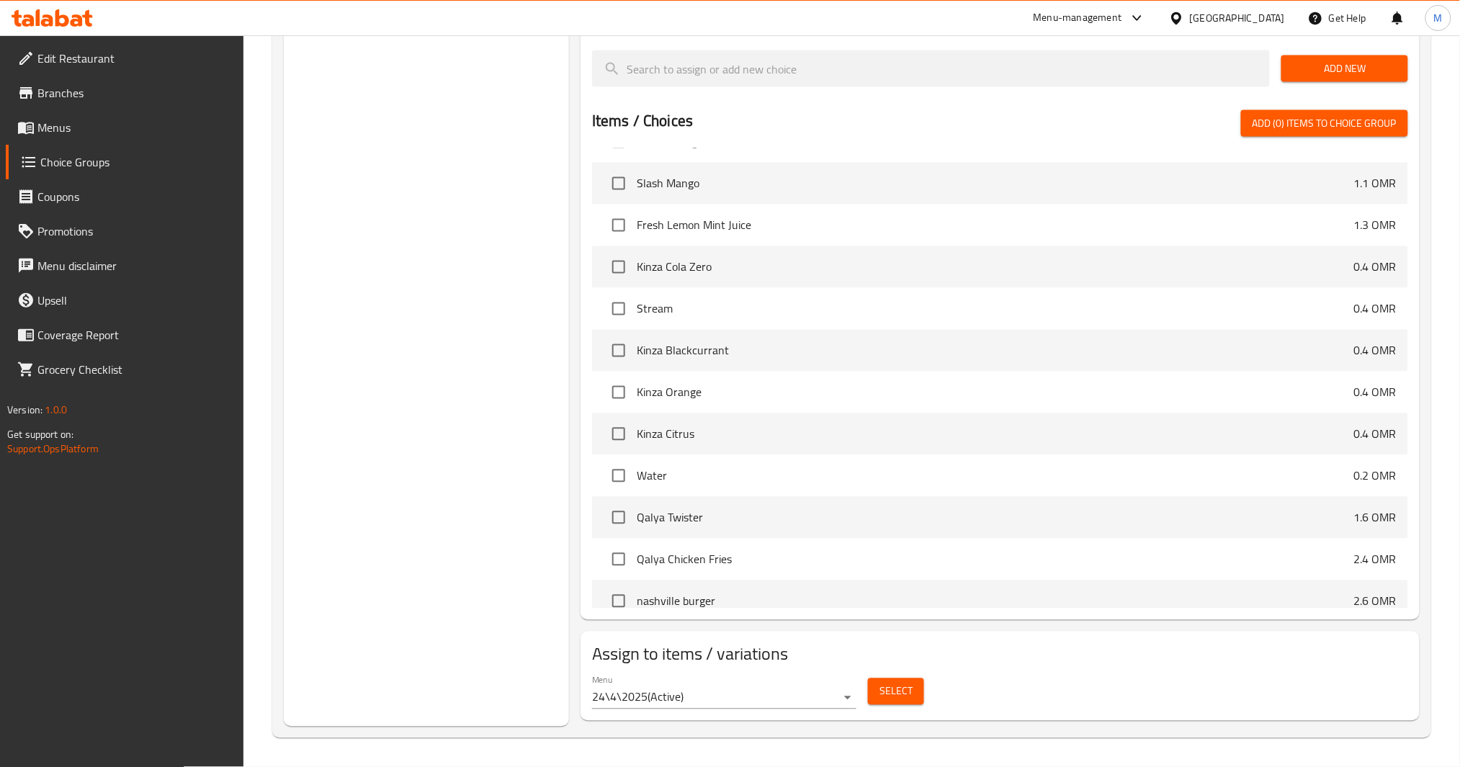
click at [900, 689] on span "Select" at bounding box center [896, 692] width 33 height 18
